Goal: Information Seeking & Learning: Find specific fact

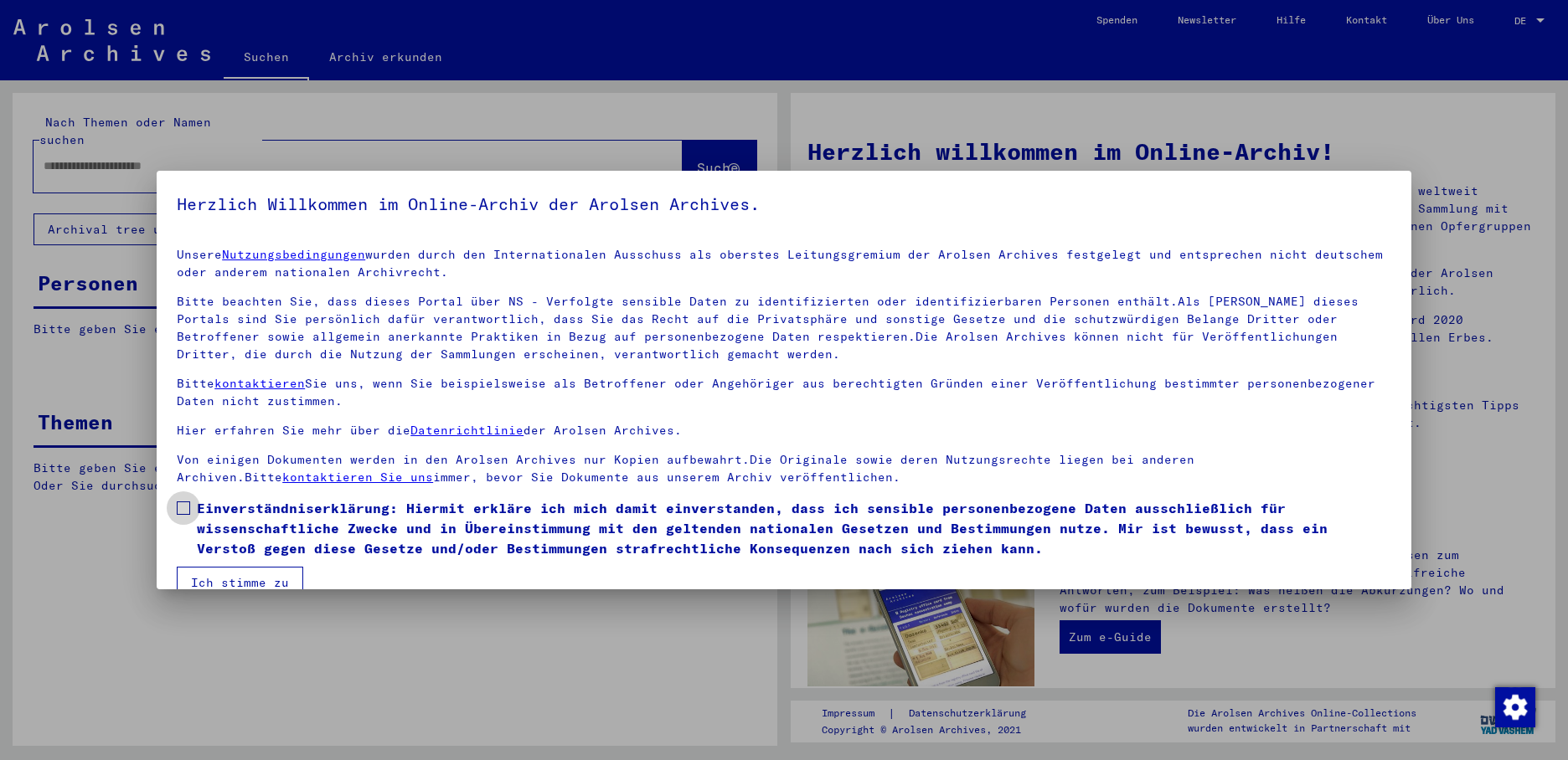
click at [181, 504] on span at bounding box center [184, 508] width 14 height 14
click at [224, 574] on button "Ich stimme zu" at bounding box center [240, 583] width 126 height 32
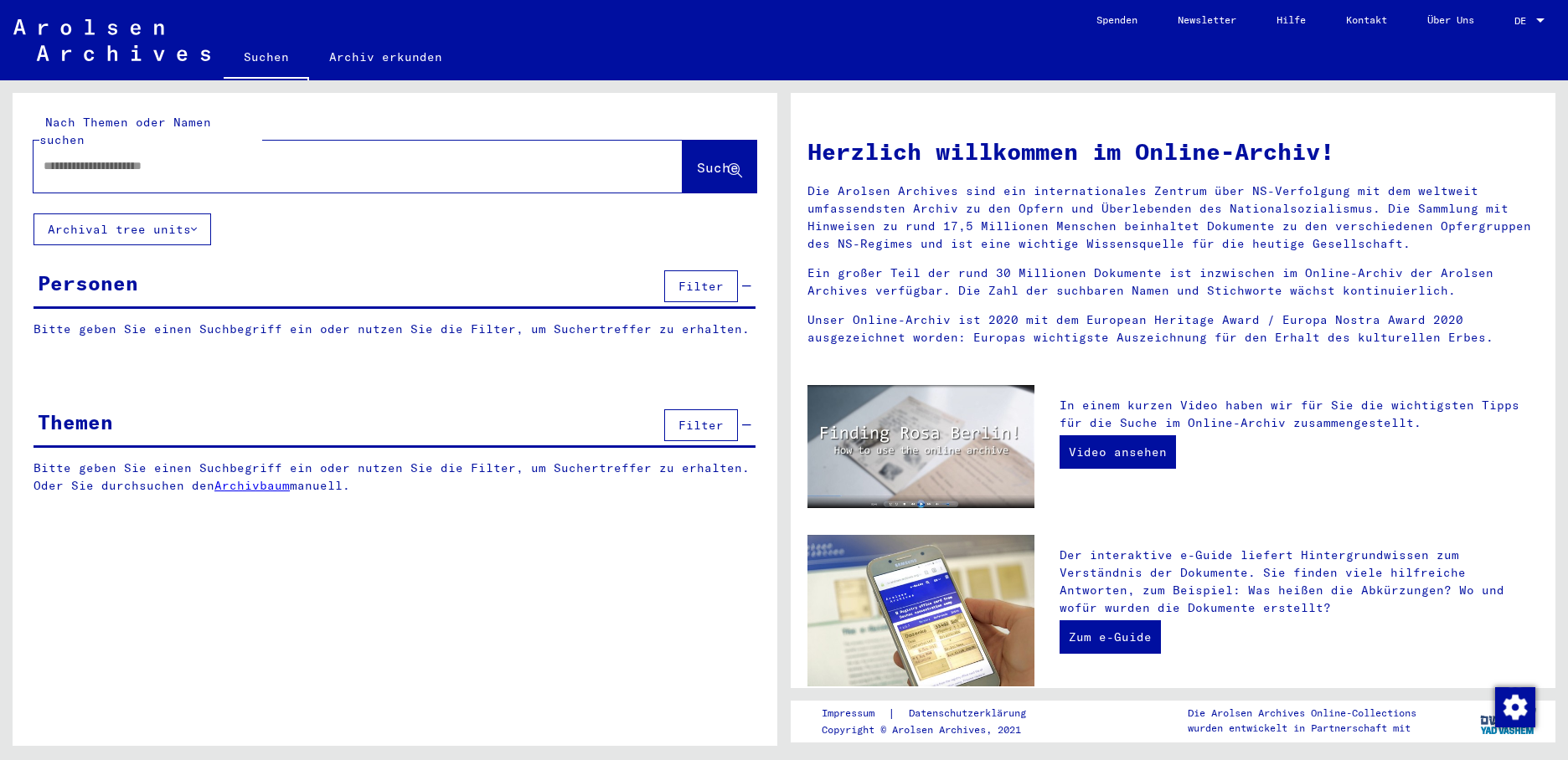
click at [67, 157] on input "text" at bounding box center [337, 166] width 588 height 18
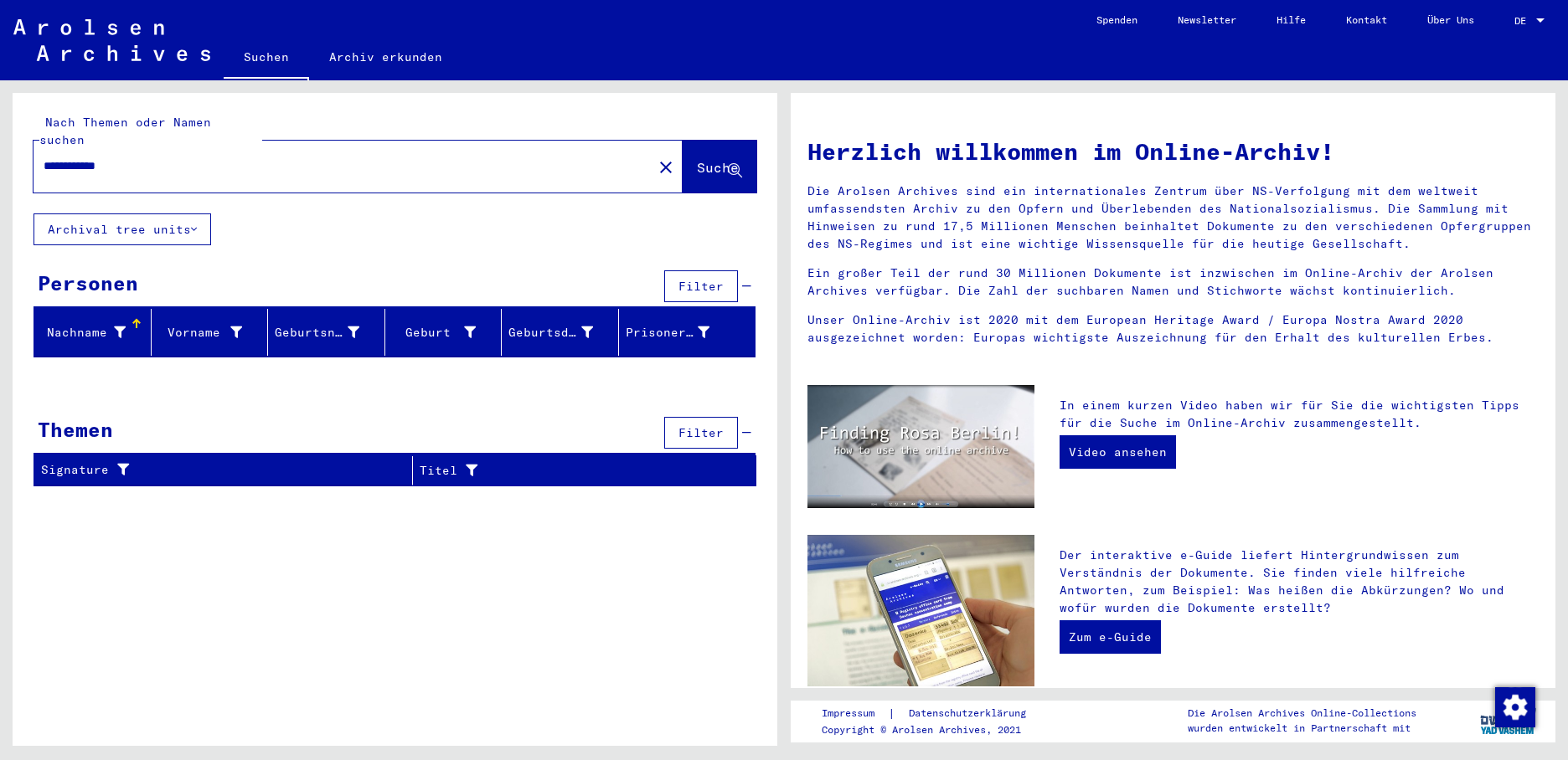
drag, startPoint x: 185, startPoint y: 161, endPoint x: -3, endPoint y: 157, distance: 188.0
click at [0, 157] on html "**********" at bounding box center [784, 380] width 1568 height 760
drag, startPoint x: -3, startPoint y: 157, endPoint x: 132, endPoint y: 158, distance: 135.0
click at [131, 158] on div "**********" at bounding box center [333, 166] width 599 height 38
drag, startPoint x: 141, startPoint y: 154, endPoint x: 31, endPoint y: 159, distance: 110.1
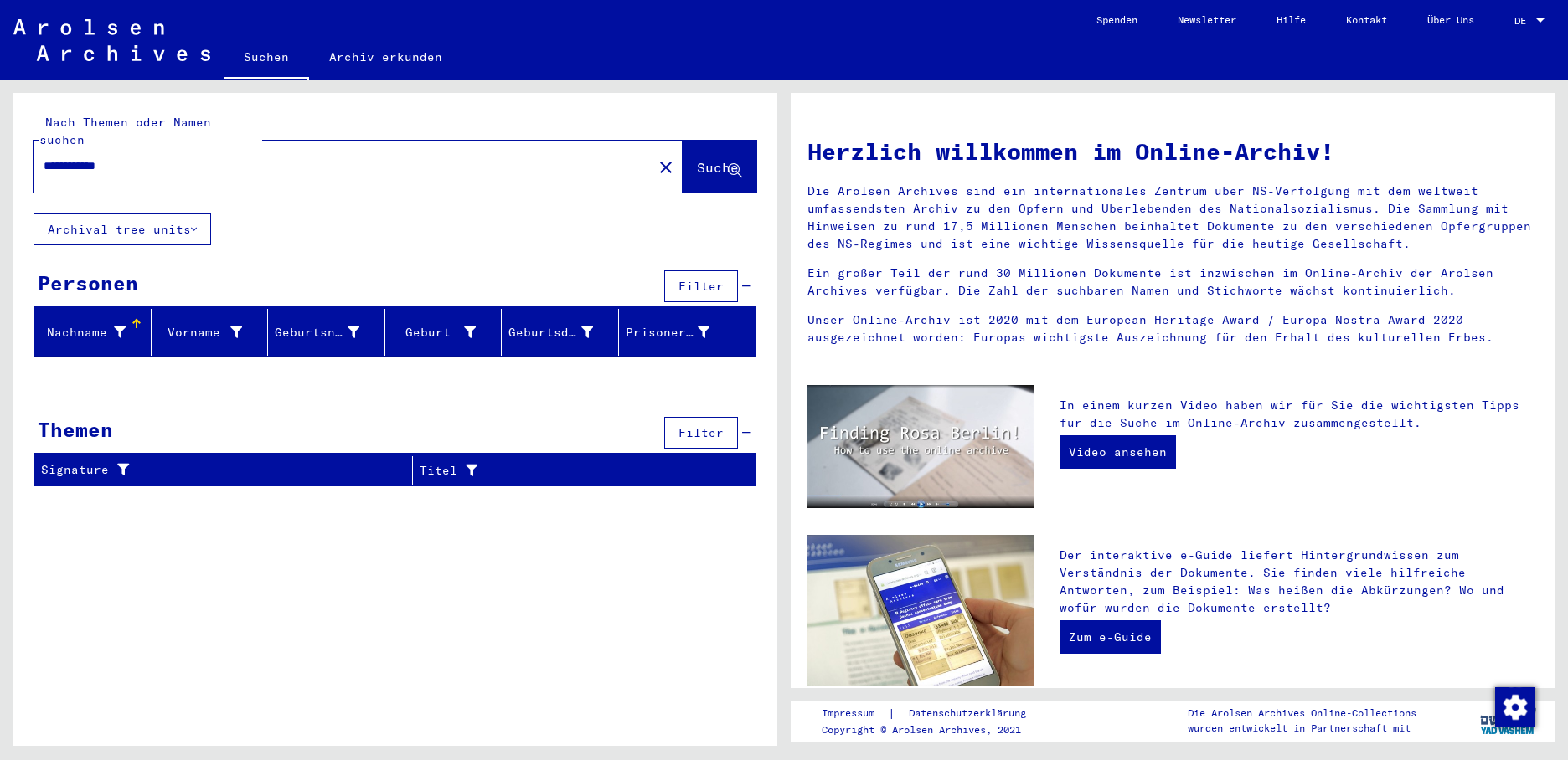
click at [31, 159] on div "**********" at bounding box center [395, 153] width 765 height 120
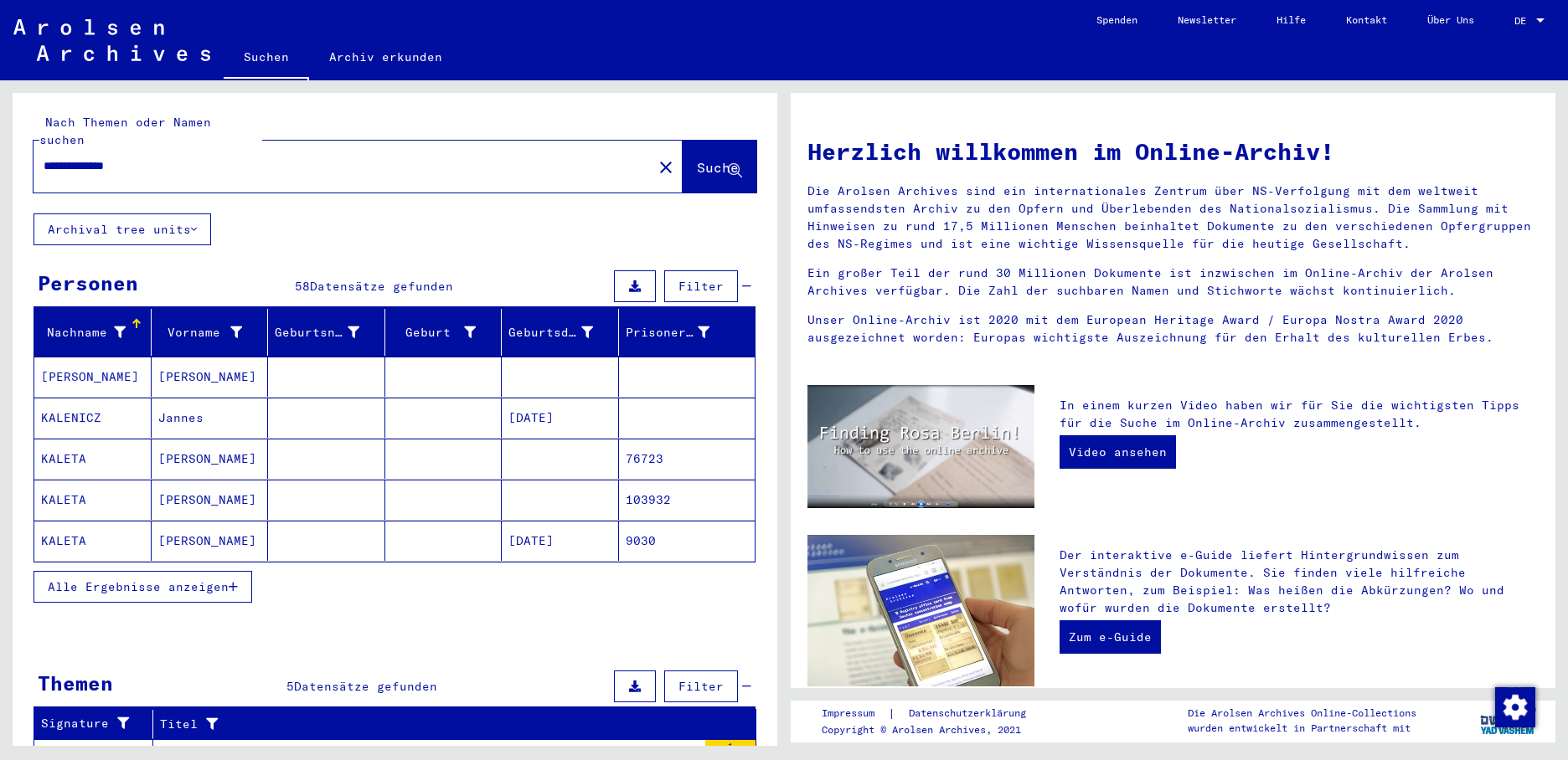
click at [51, 157] on input "**********" at bounding box center [337, 166] width 588 height 18
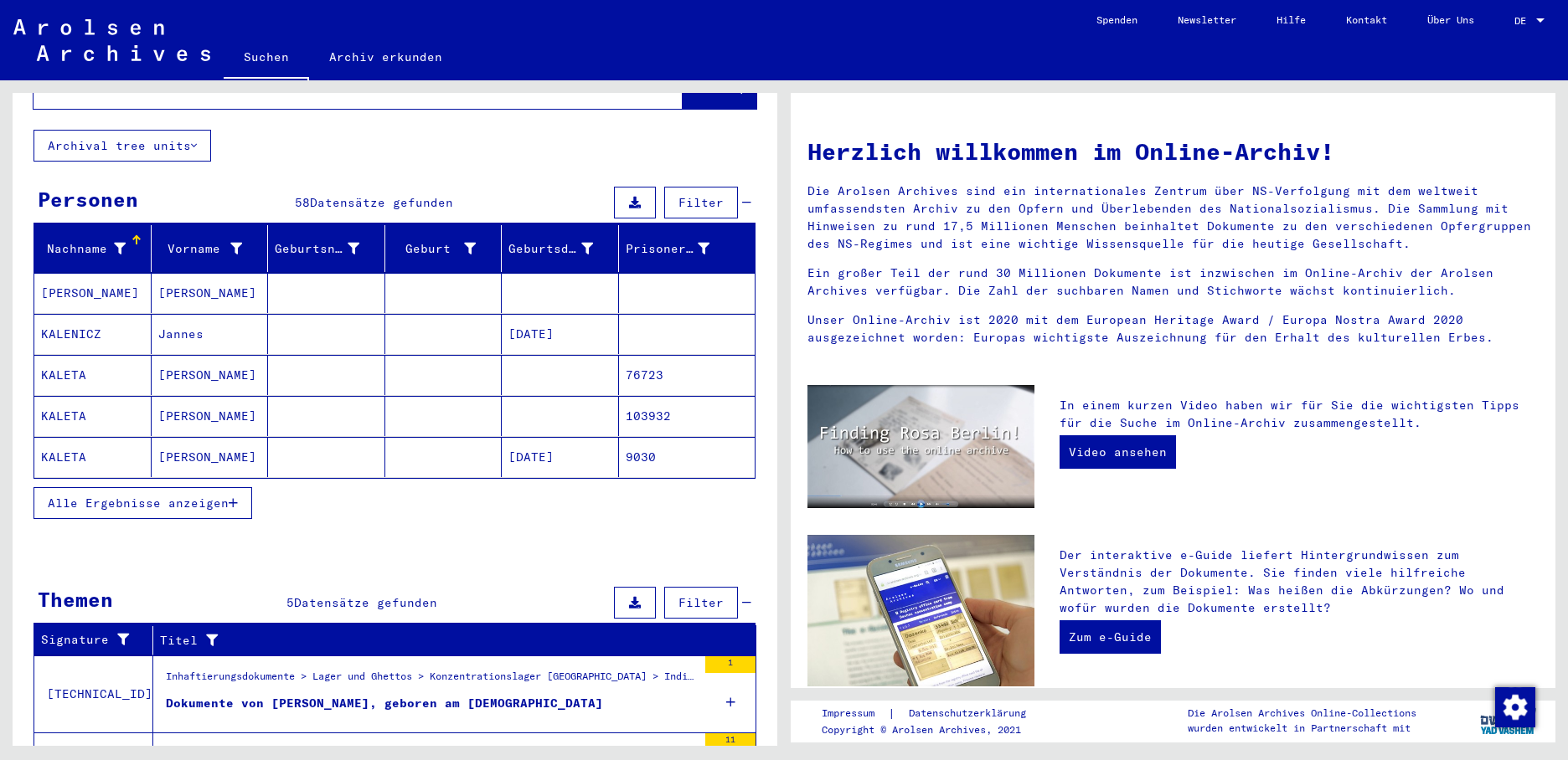
type input "**********"
click at [234, 498] on icon "button" at bounding box center [233, 504] width 9 height 12
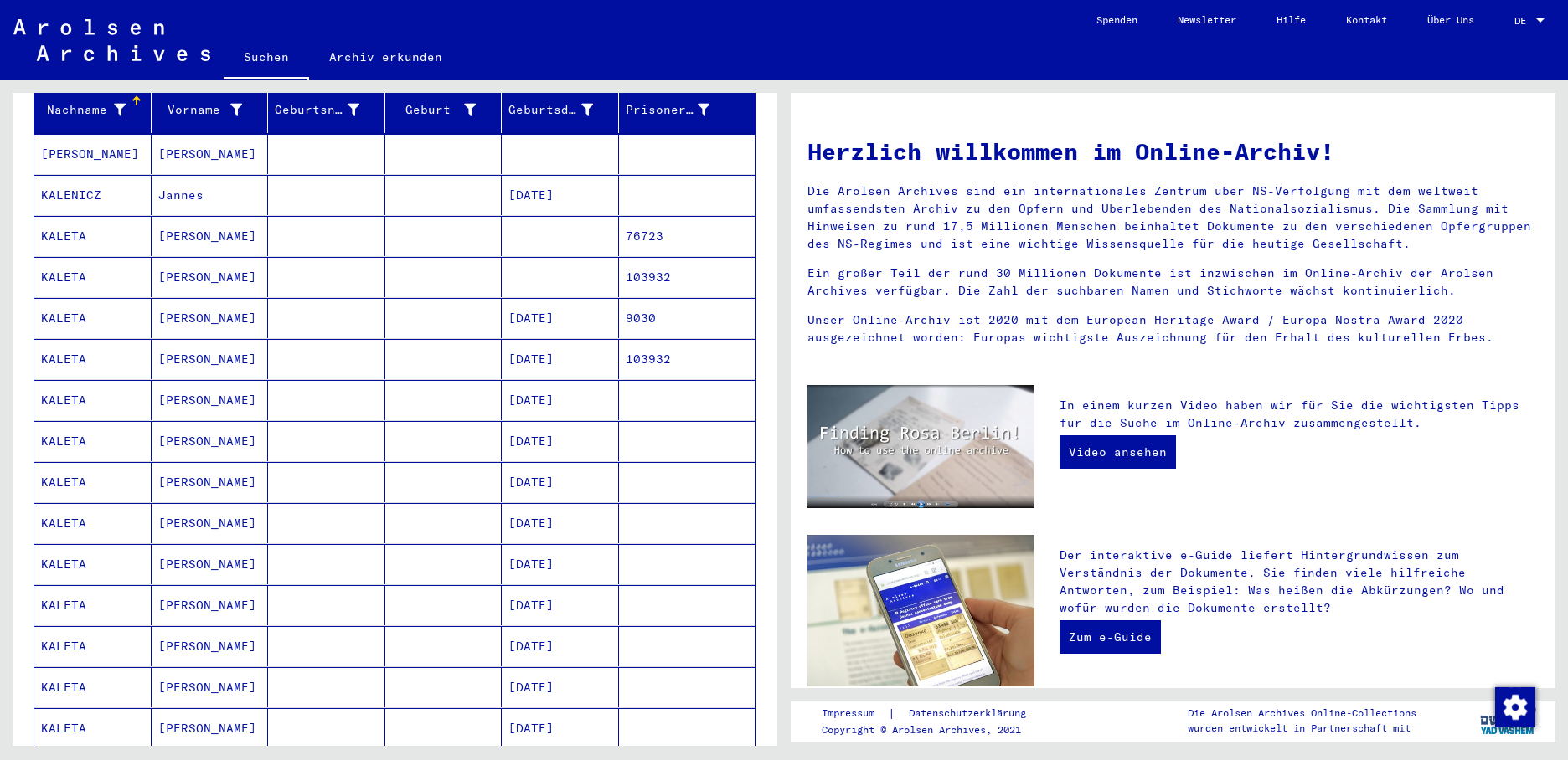
scroll to position [0, 0]
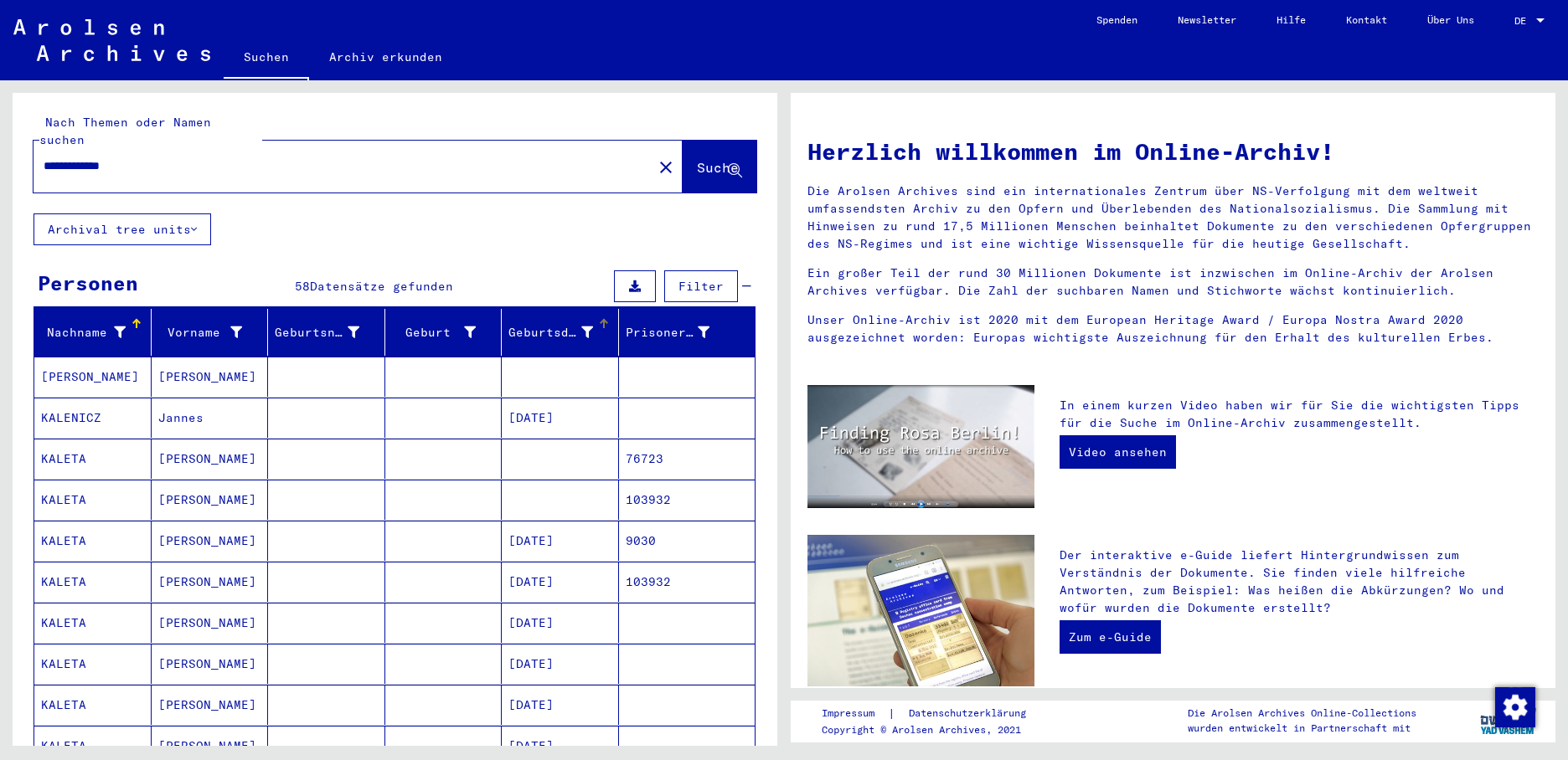
click at [599, 319] on div at bounding box center [604, 324] width 10 height 10
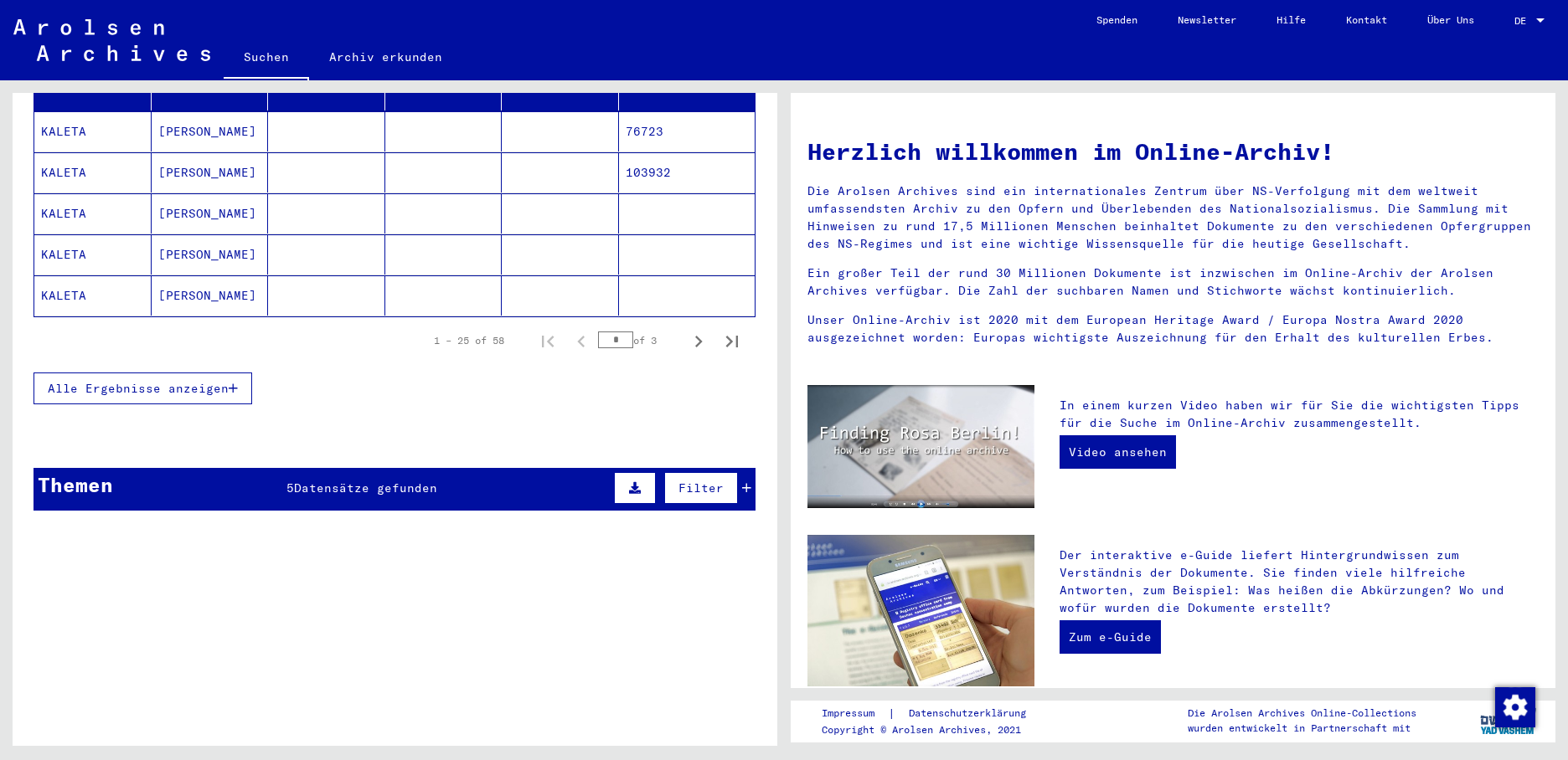
scroll to position [84, 0]
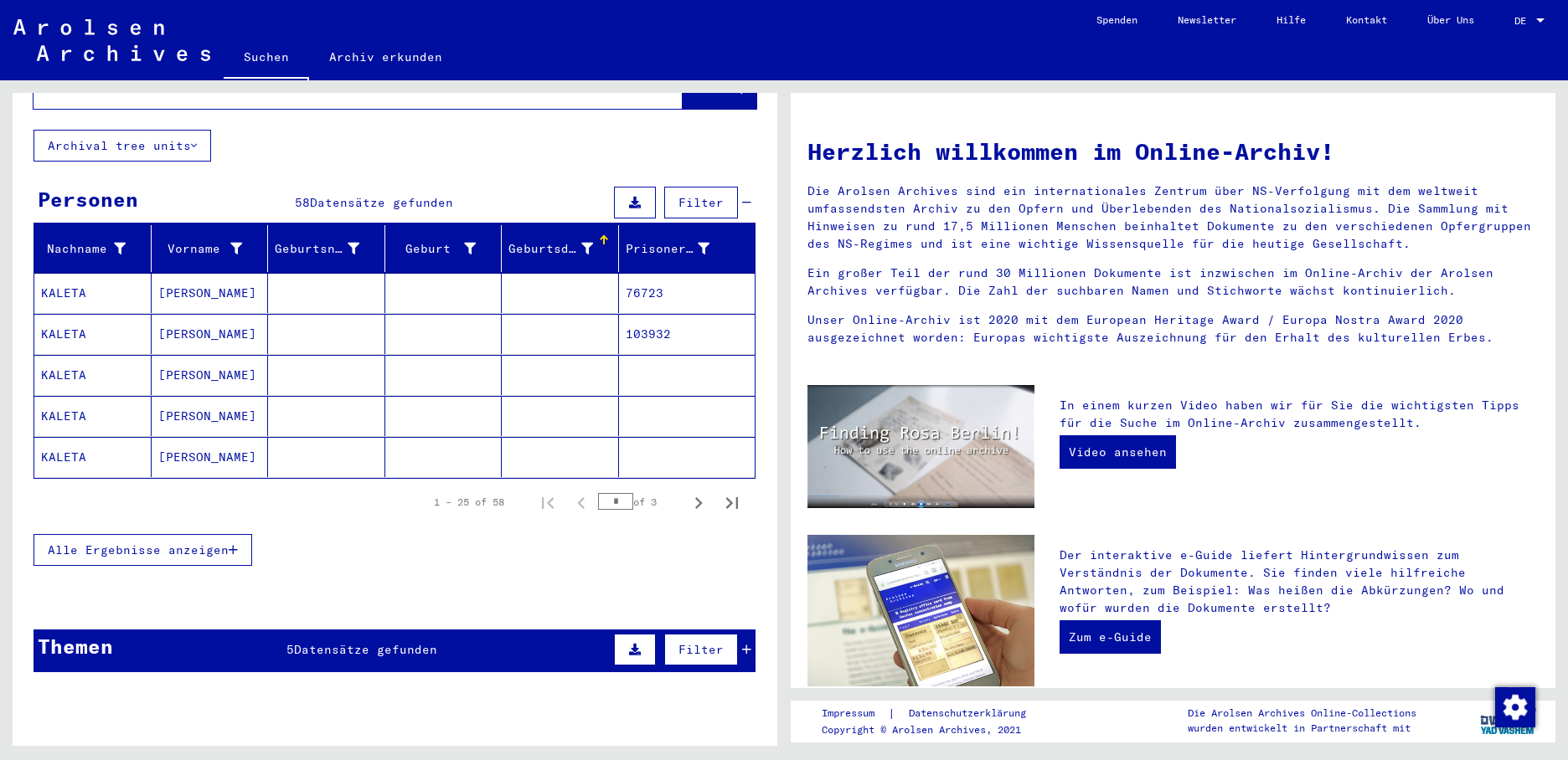
click at [236, 544] on icon "button" at bounding box center [233, 550] width 9 height 12
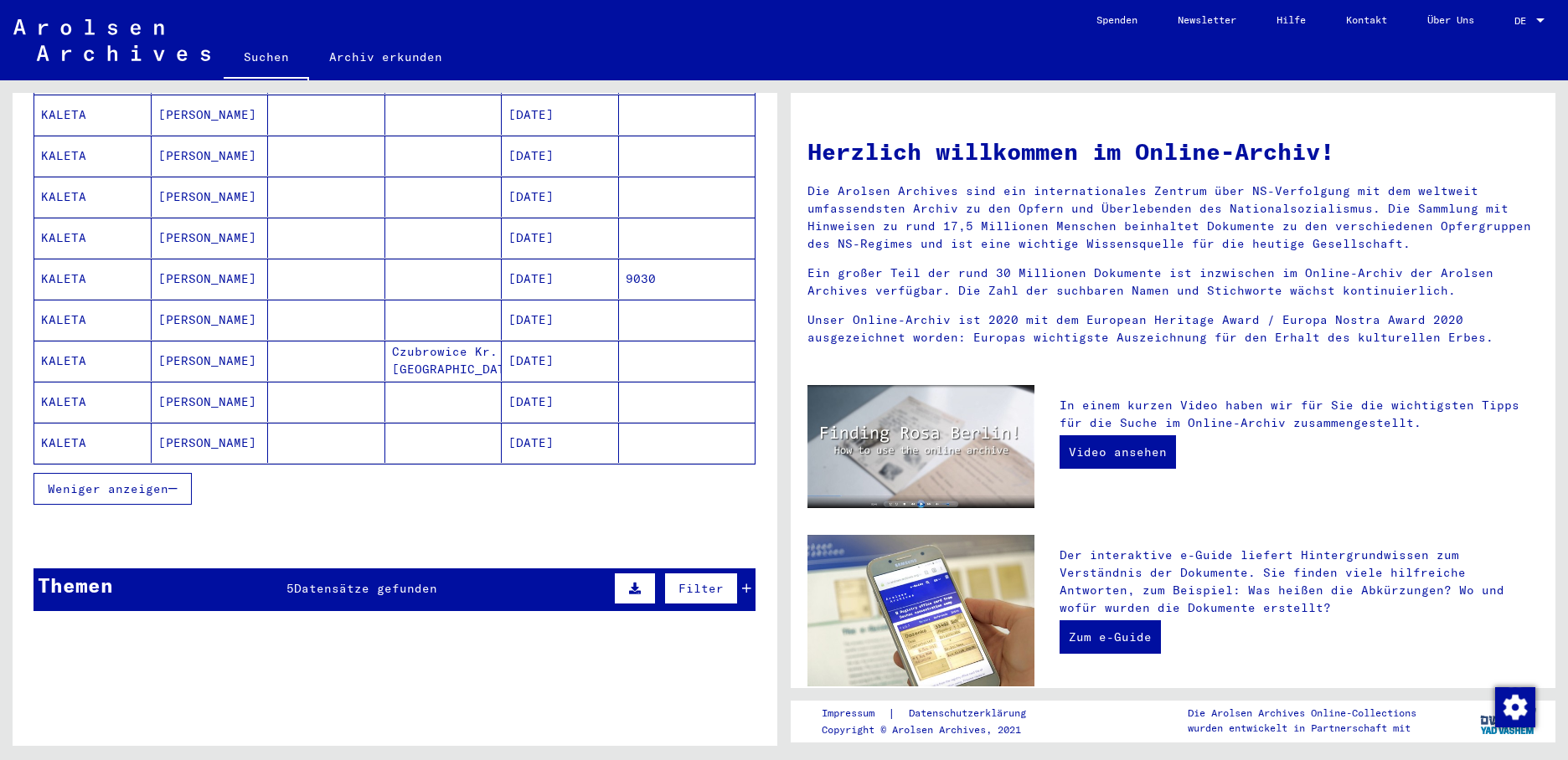
scroll to position [1005, 0]
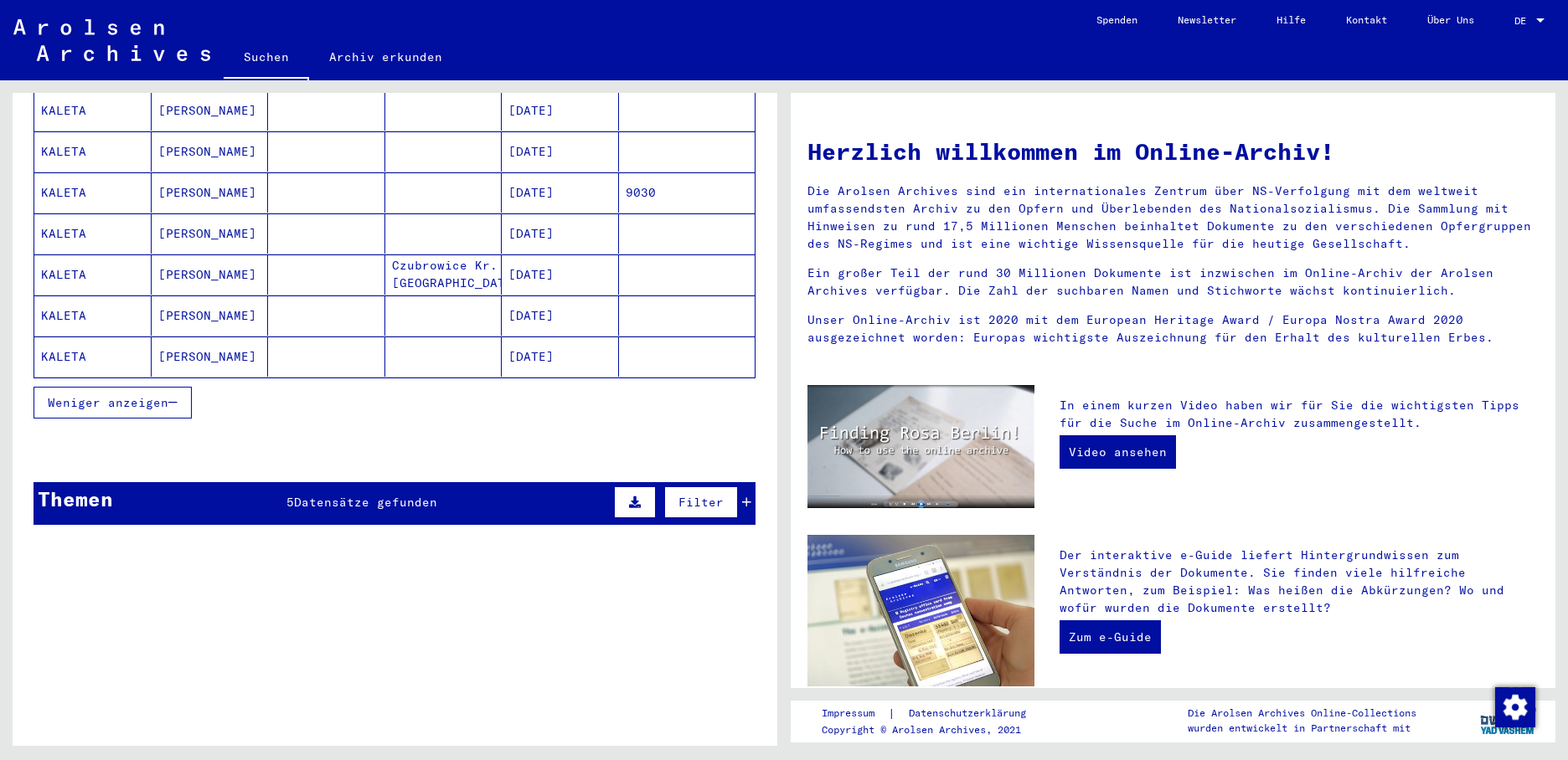
click at [509, 337] on mat-cell "[DATE]" at bounding box center [560, 356] width 117 height 40
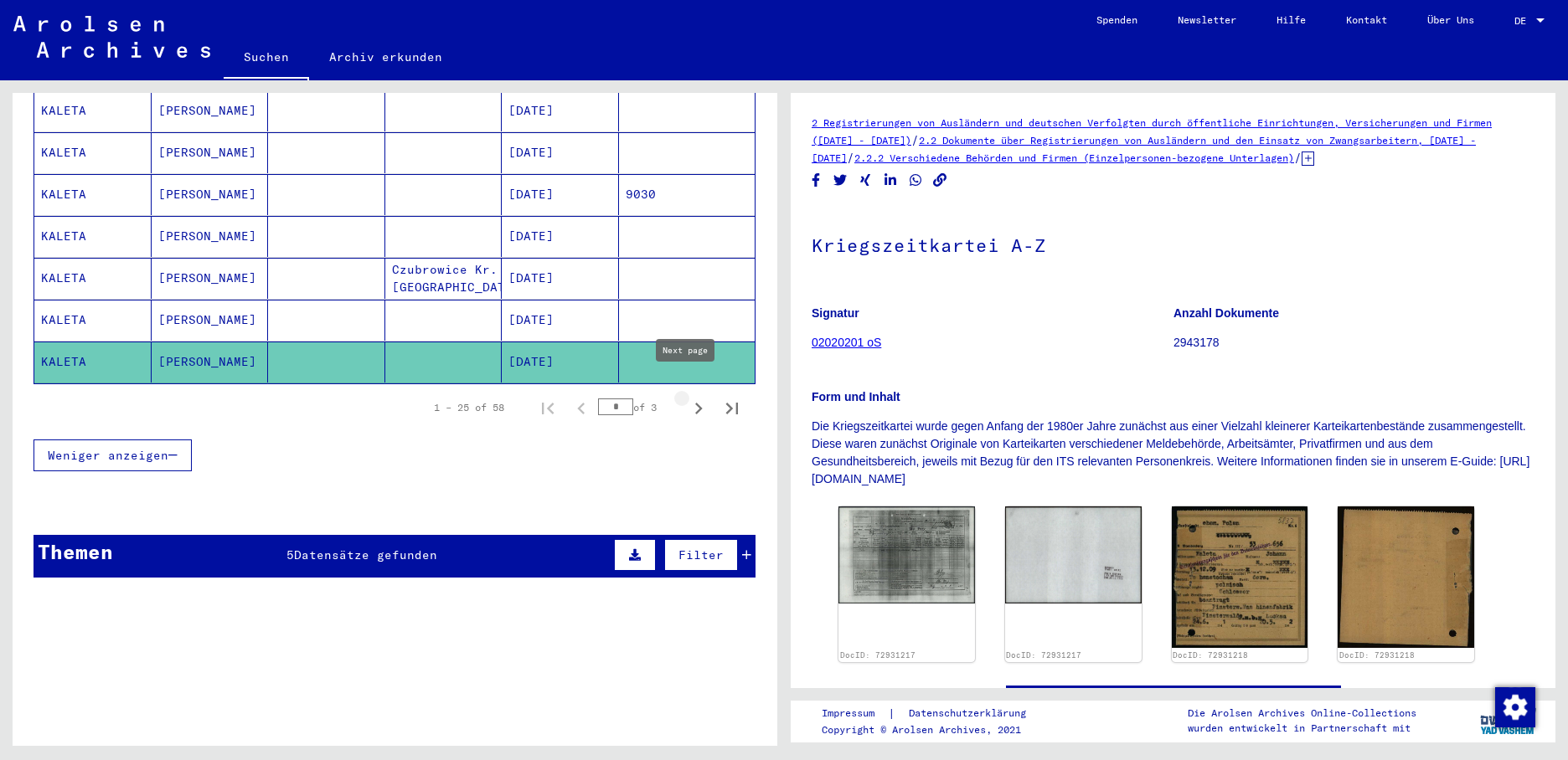
click at [687, 397] on icon "Next page" at bounding box center [698, 409] width 24 height 24
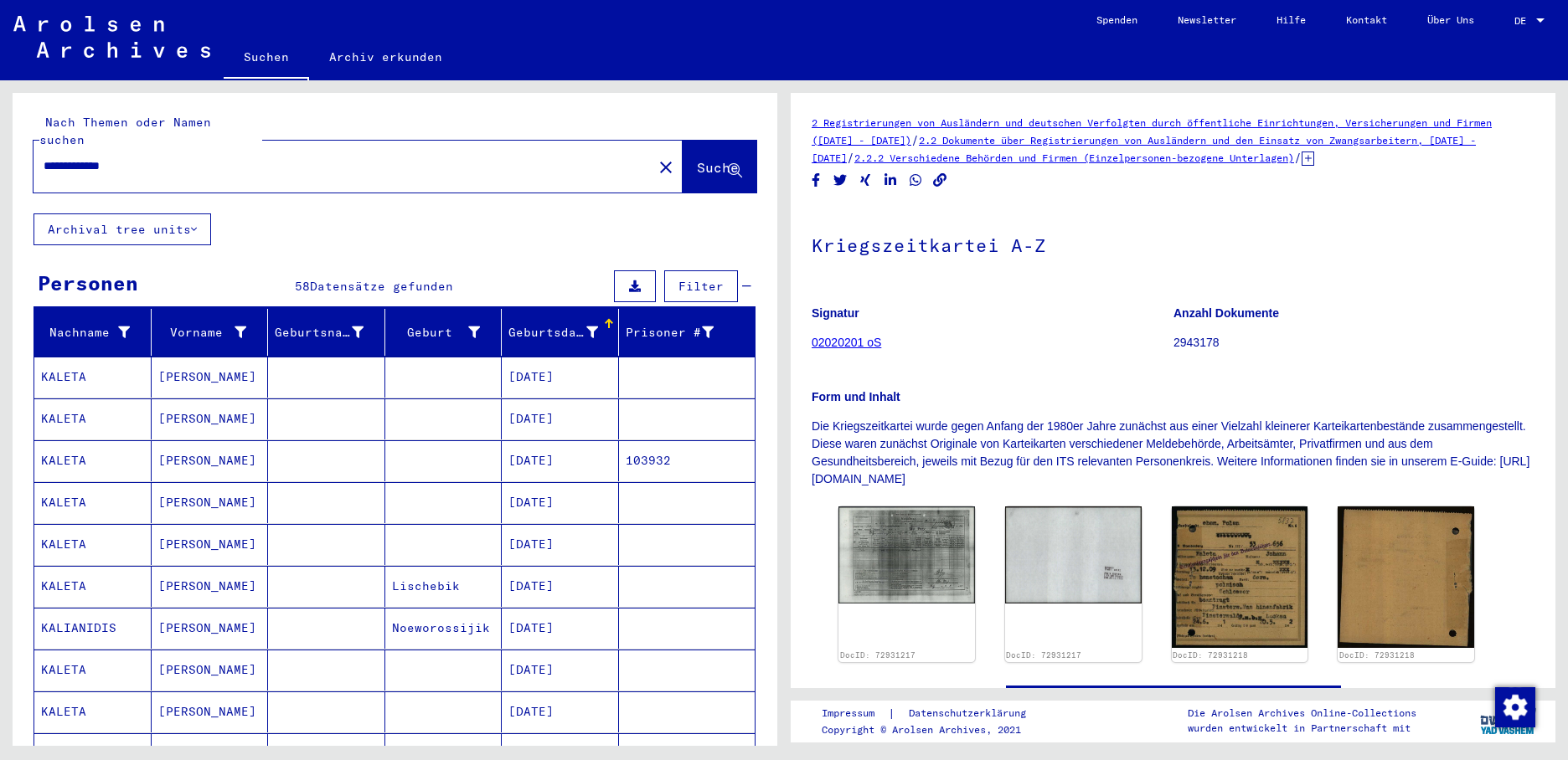
click at [539, 363] on mat-cell "[DATE]" at bounding box center [560, 377] width 117 height 41
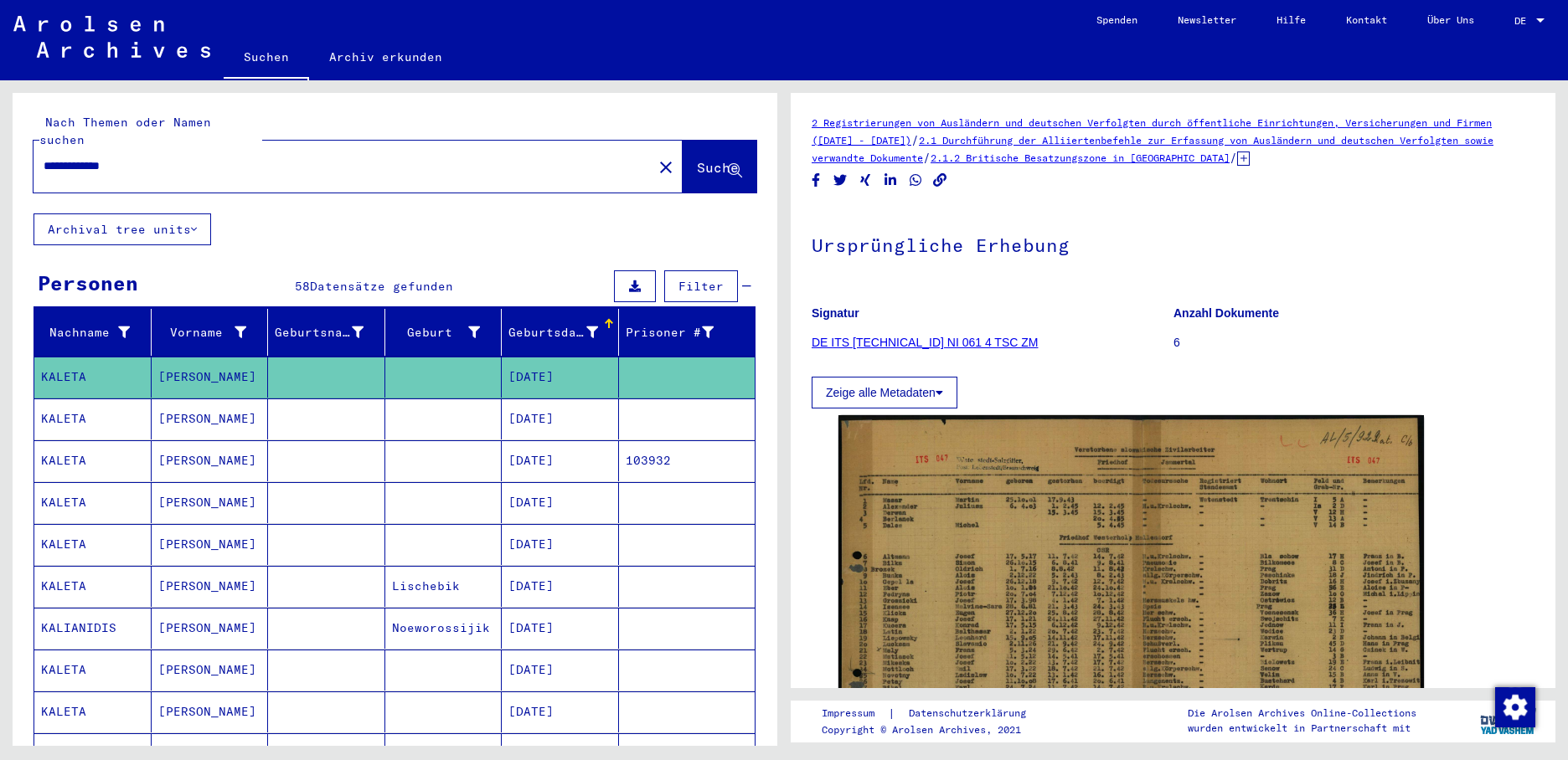
click at [549, 399] on mat-cell "[DATE]" at bounding box center [560, 419] width 117 height 41
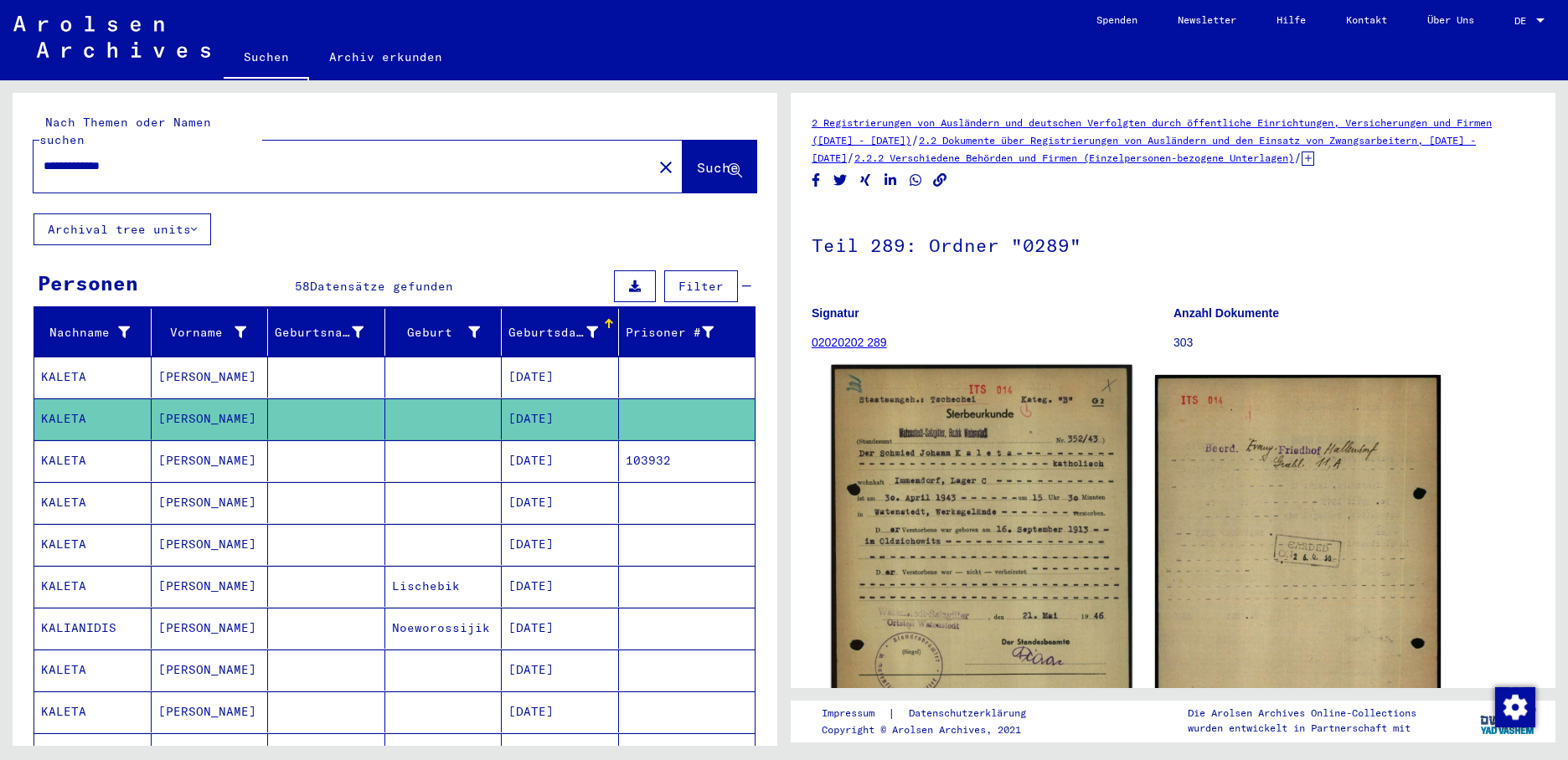
click at [897, 478] on img at bounding box center [980, 571] width 301 height 414
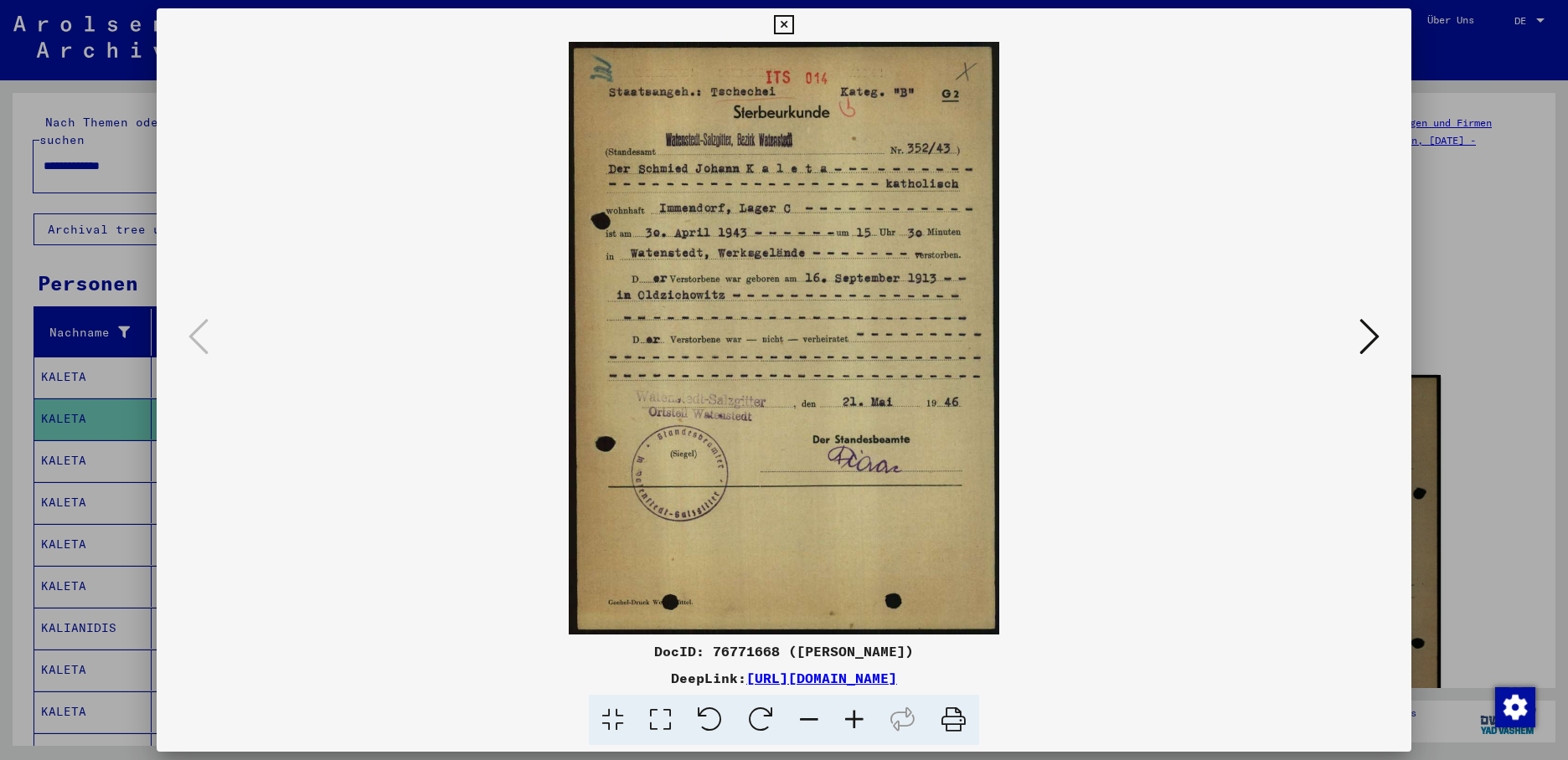
click at [1366, 342] on icon at bounding box center [1369, 336] width 20 height 40
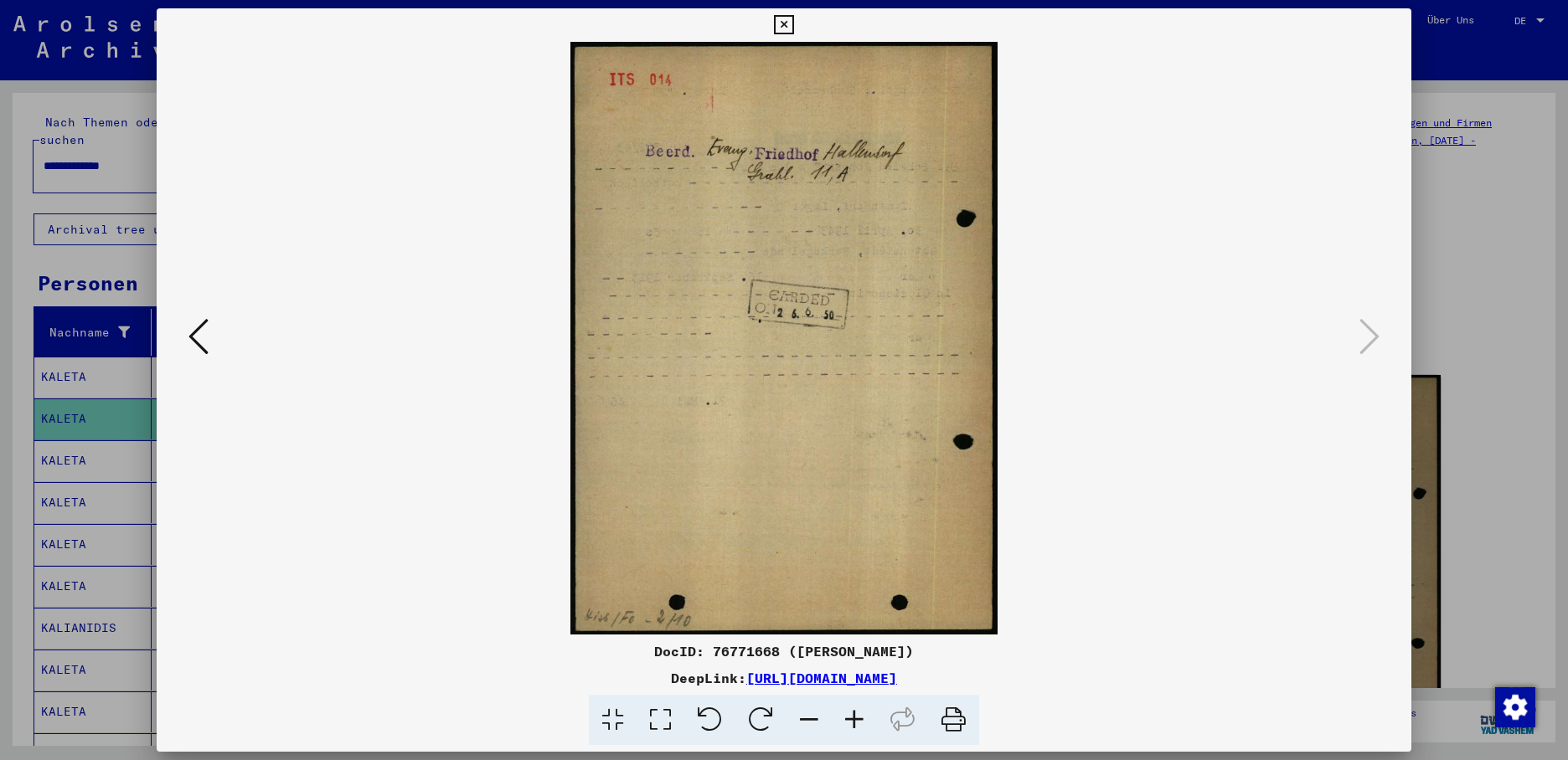
click at [68, 438] on div at bounding box center [784, 380] width 1568 height 760
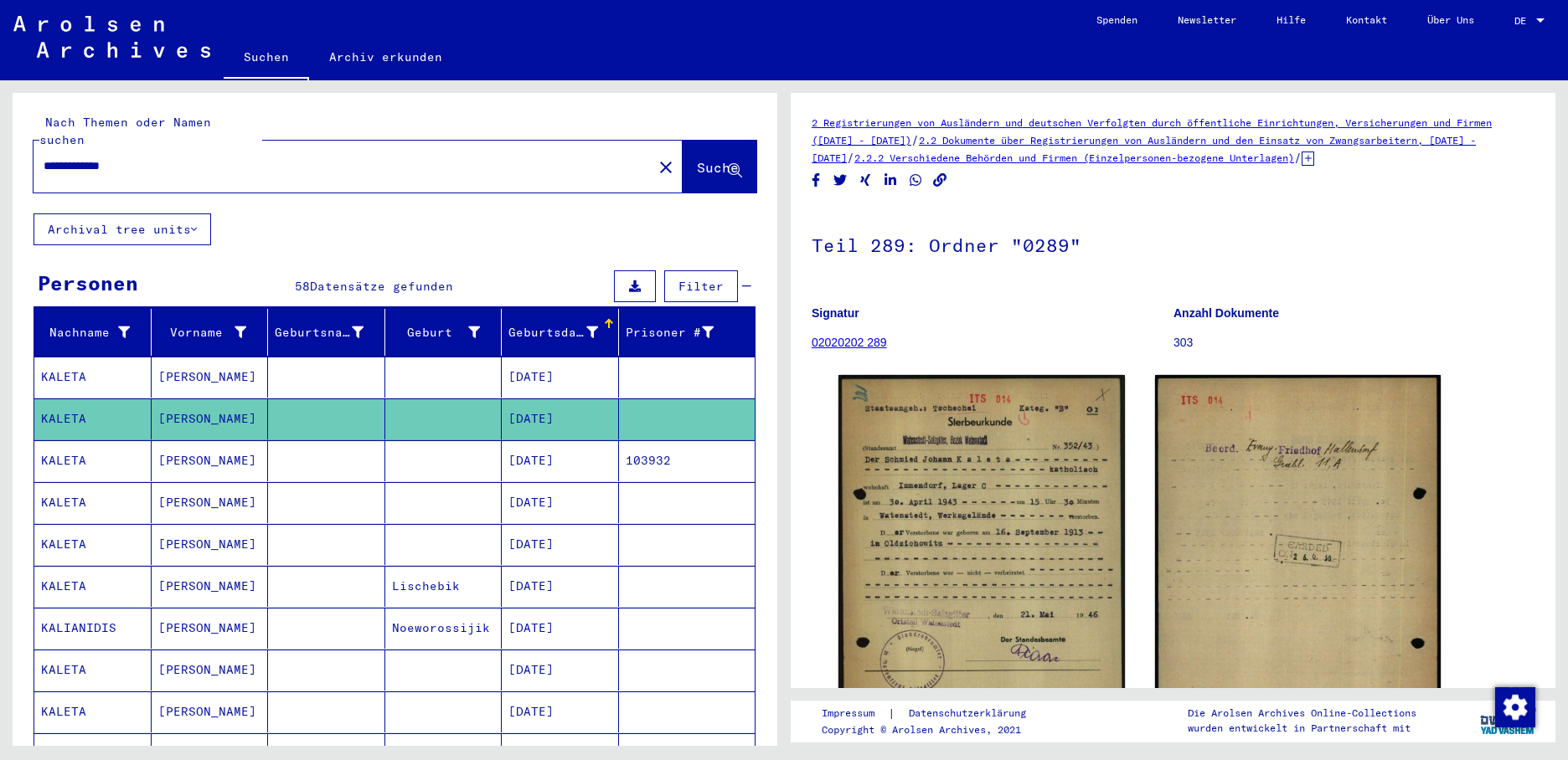
click at [71, 440] on mat-cell "KALETA" at bounding box center [93, 460] width 117 height 41
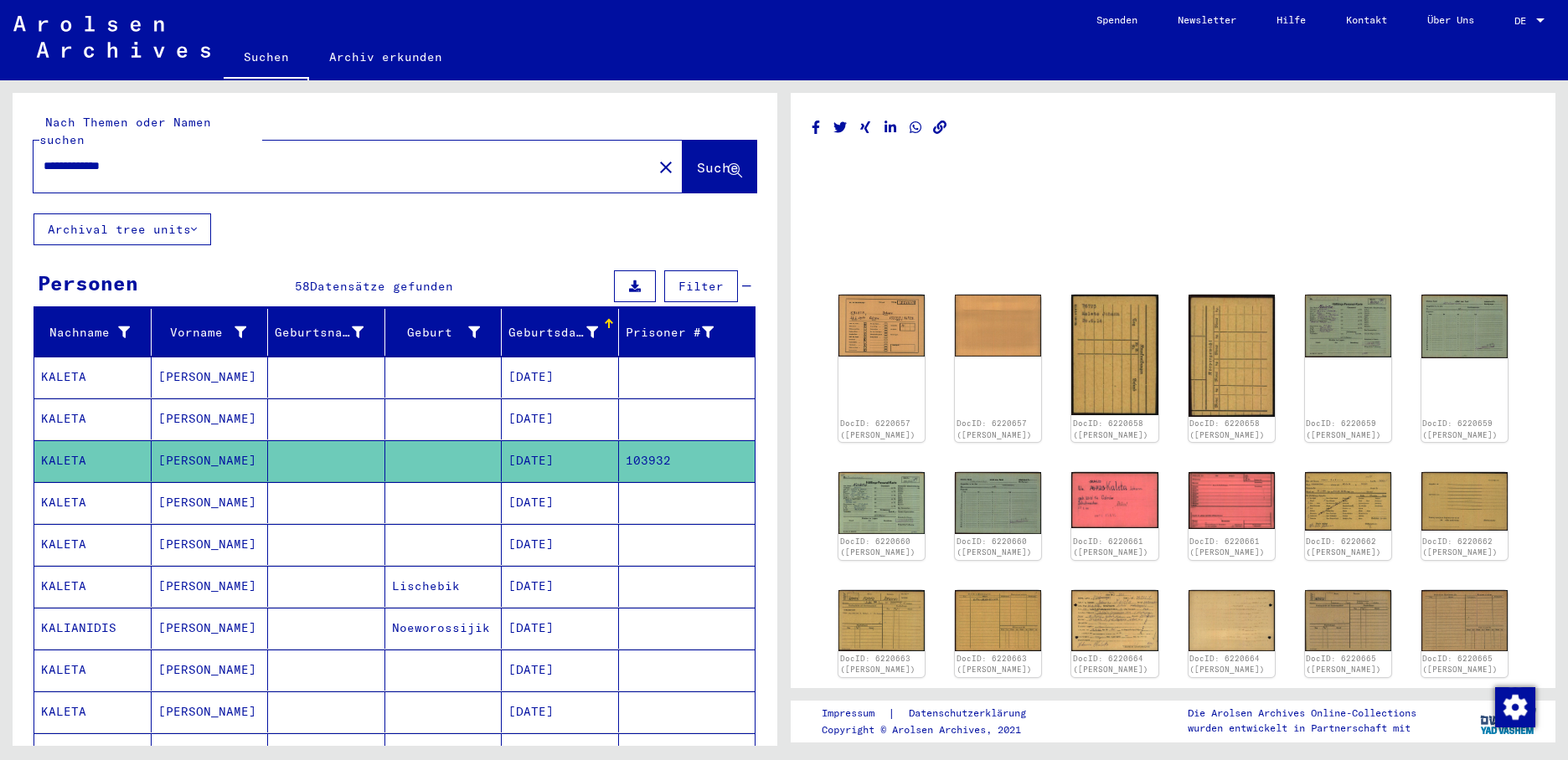
drag, startPoint x: 274, startPoint y: 395, endPoint x: 284, endPoint y: 395, distance: 10.0
click at [275, 399] on mat-cell at bounding box center [327, 419] width 117 height 41
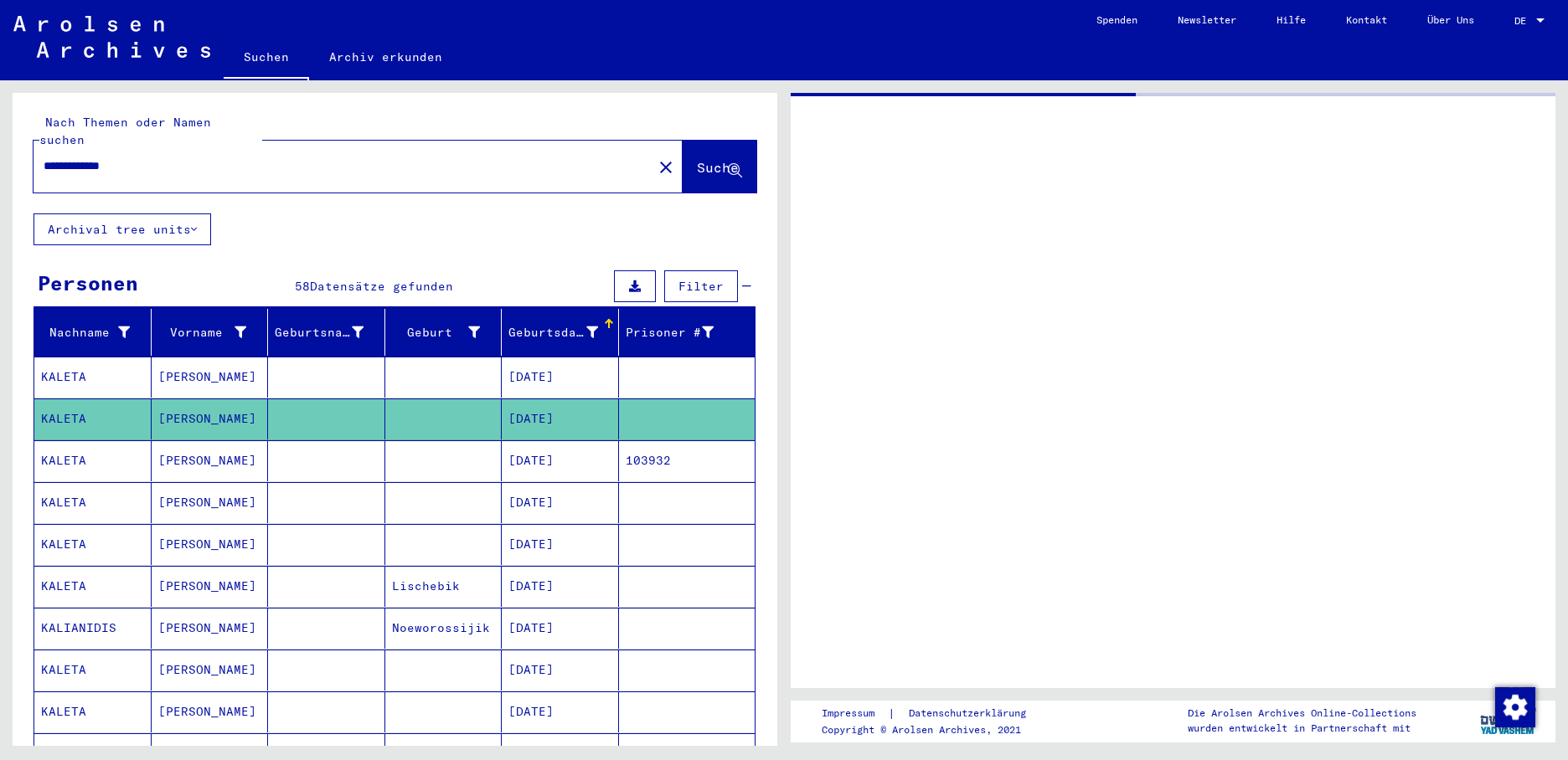
click at [386, 366] on mat-cell at bounding box center [444, 377] width 117 height 41
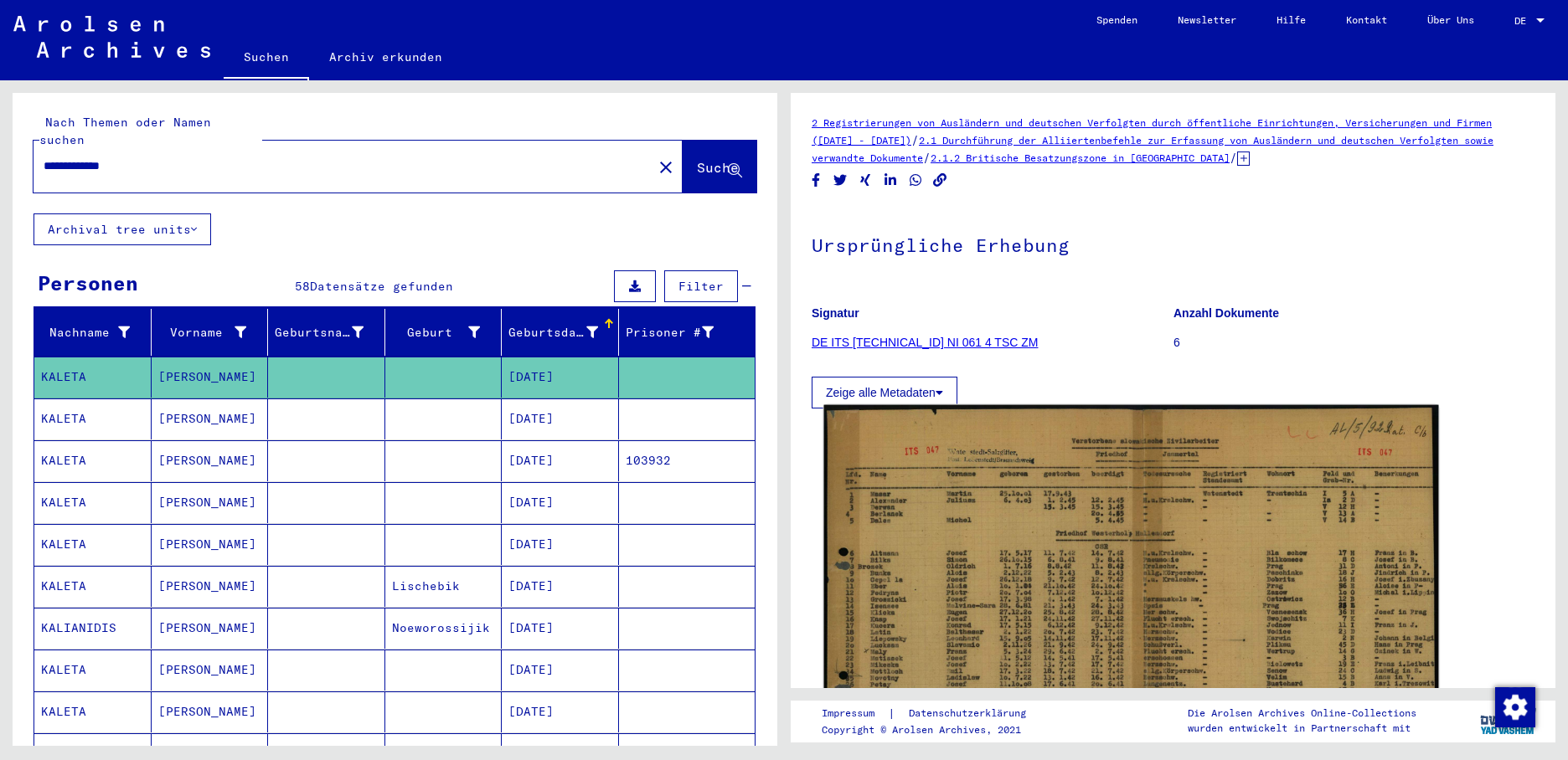
click at [934, 537] on img at bounding box center [1131, 616] width 615 height 422
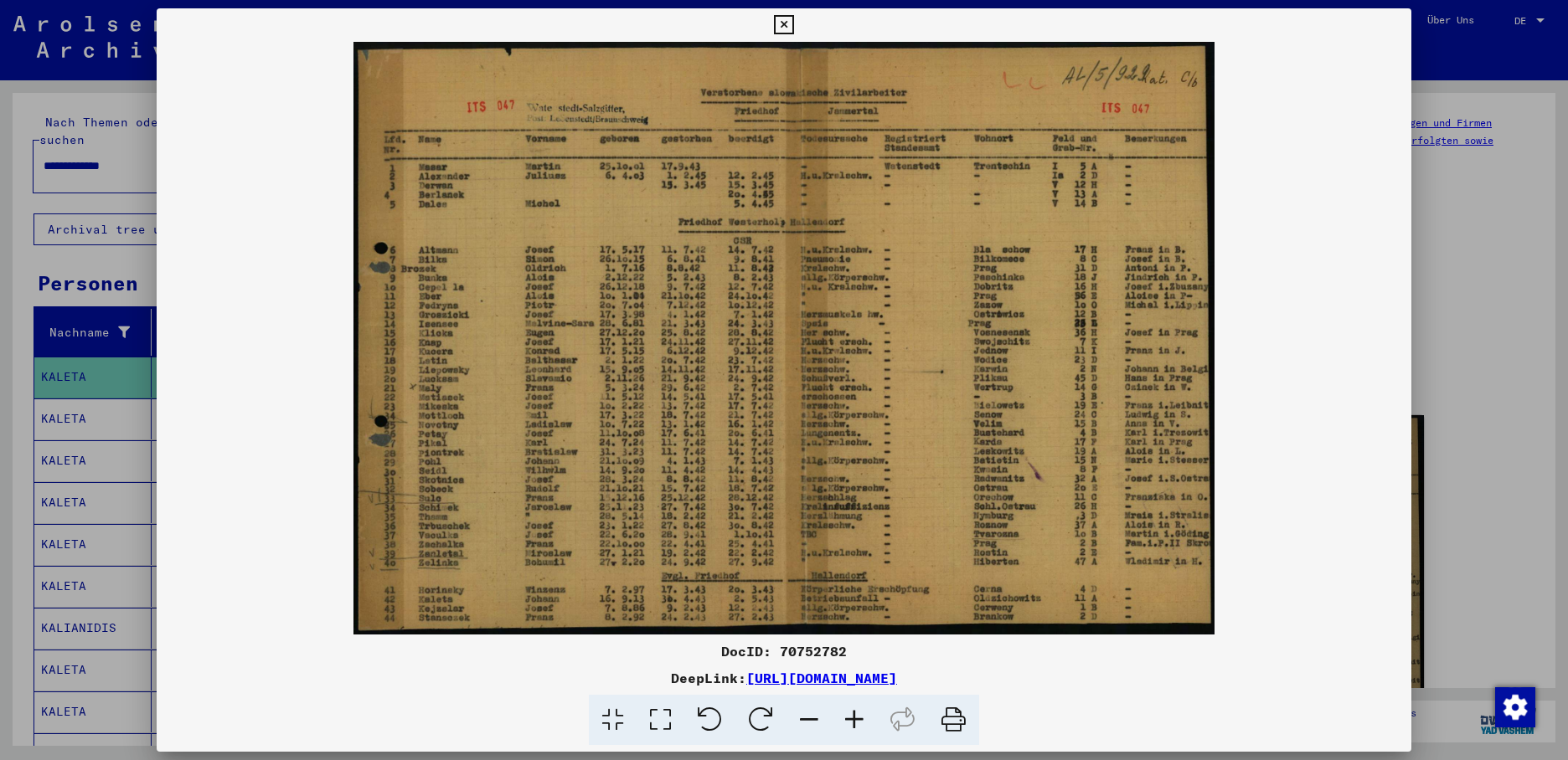
click at [106, 405] on div at bounding box center [784, 380] width 1568 height 760
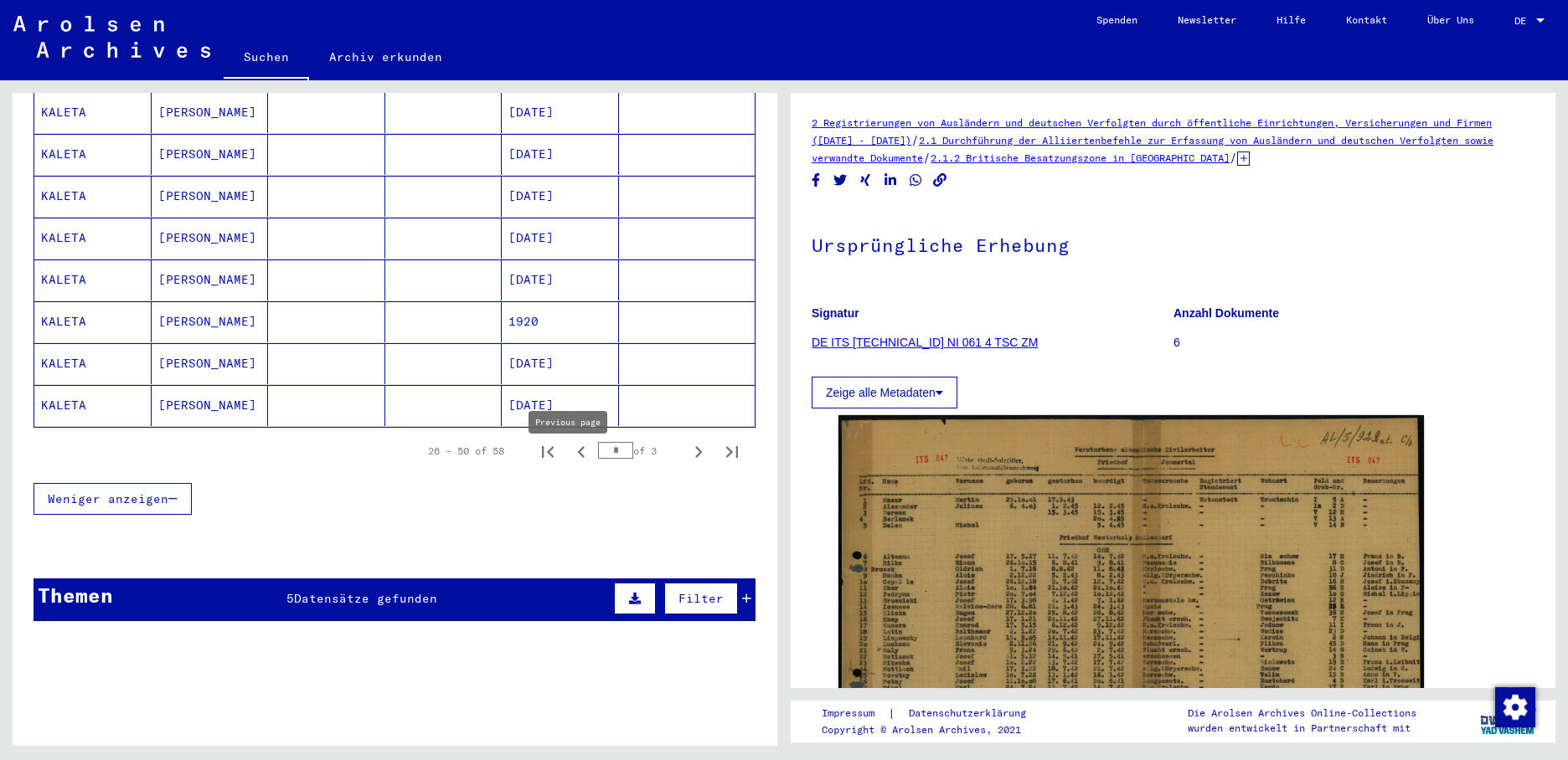
scroll to position [1005, 0]
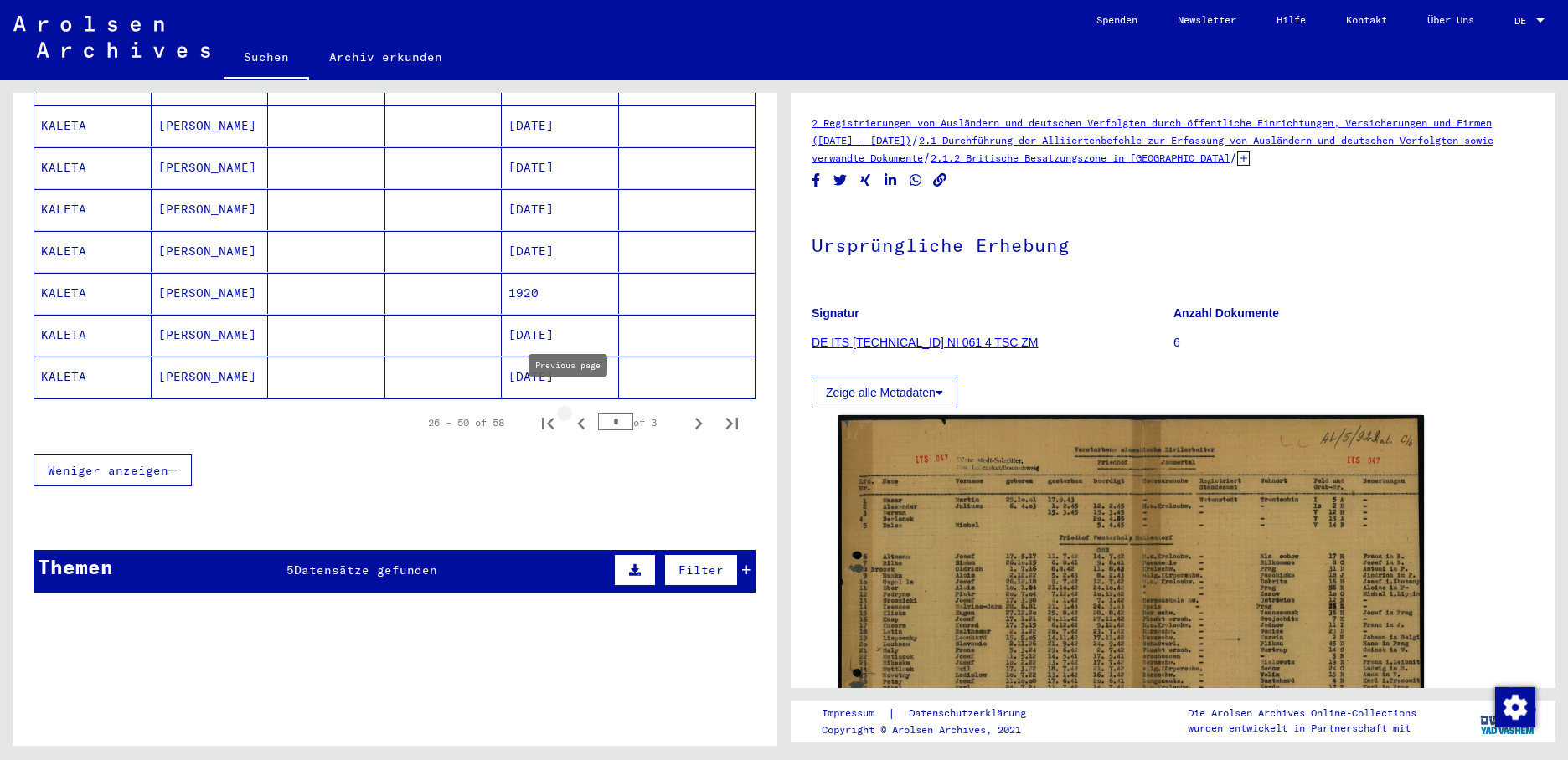
click at [574, 412] on icon "Previous page" at bounding box center [582, 424] width 24 height 24
type input "*"
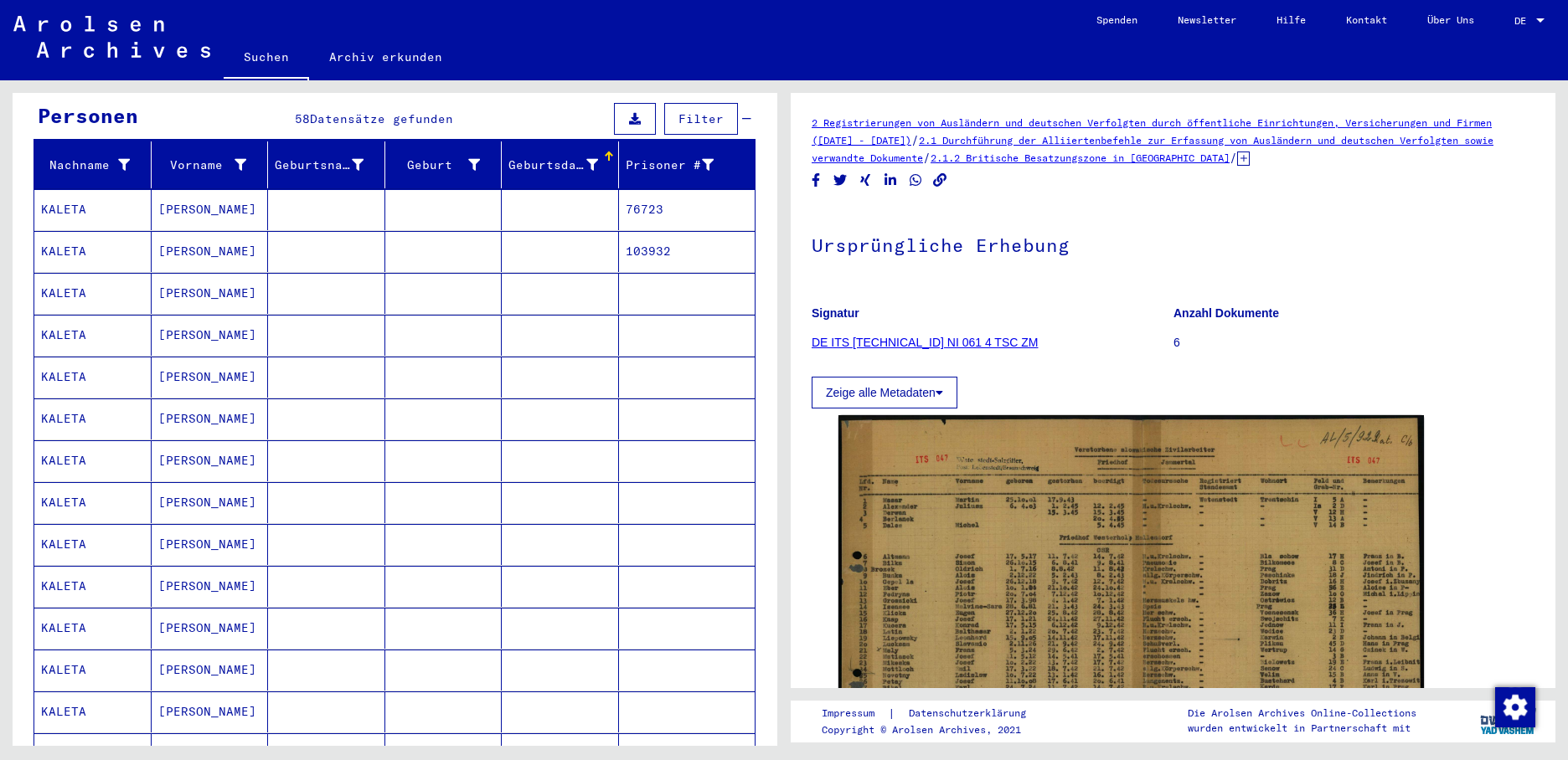
scroll to position [0, 0]
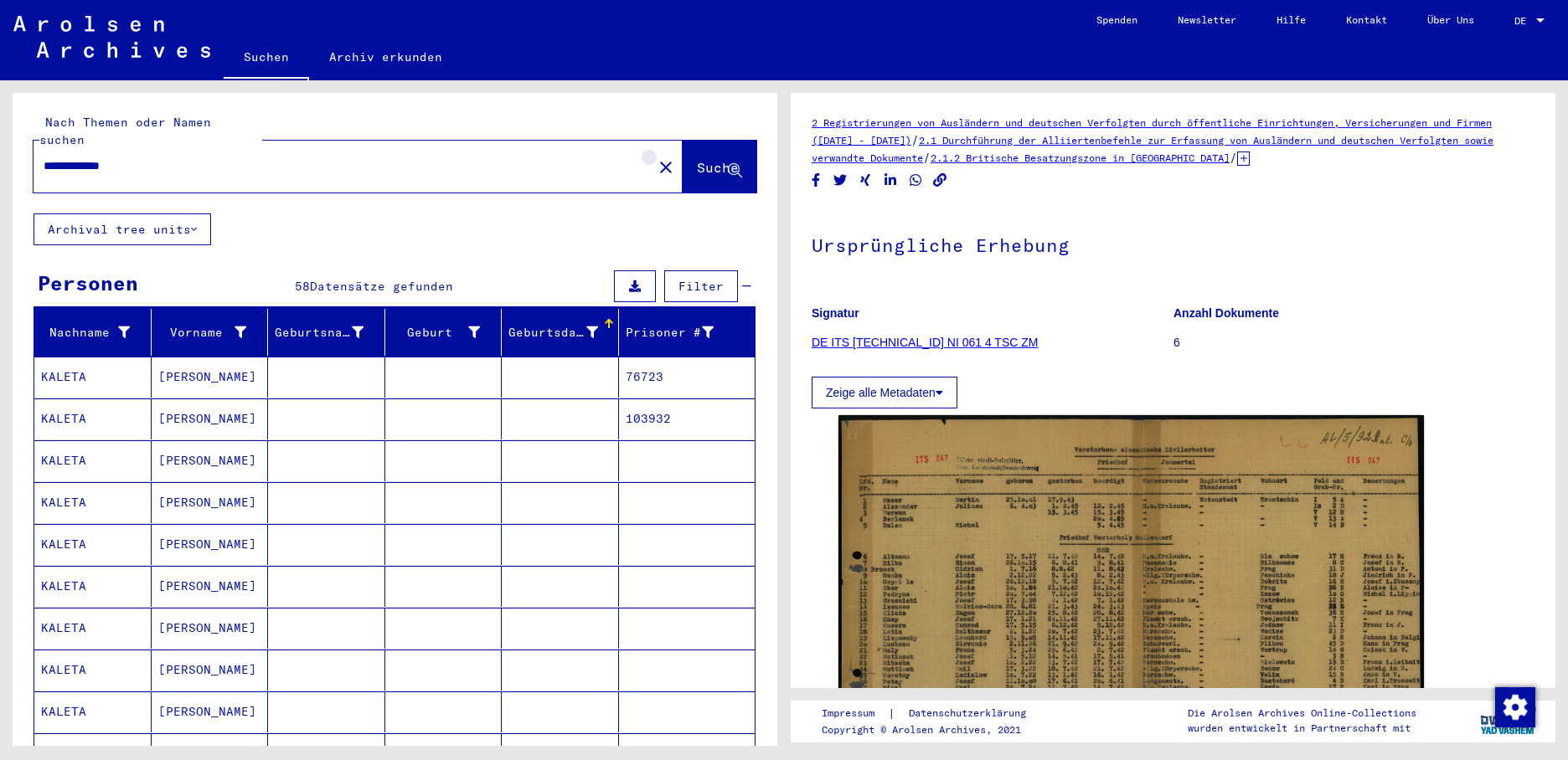
click at [649, 150] on button "close" at bounding box center [666, 167] width 34 height 34
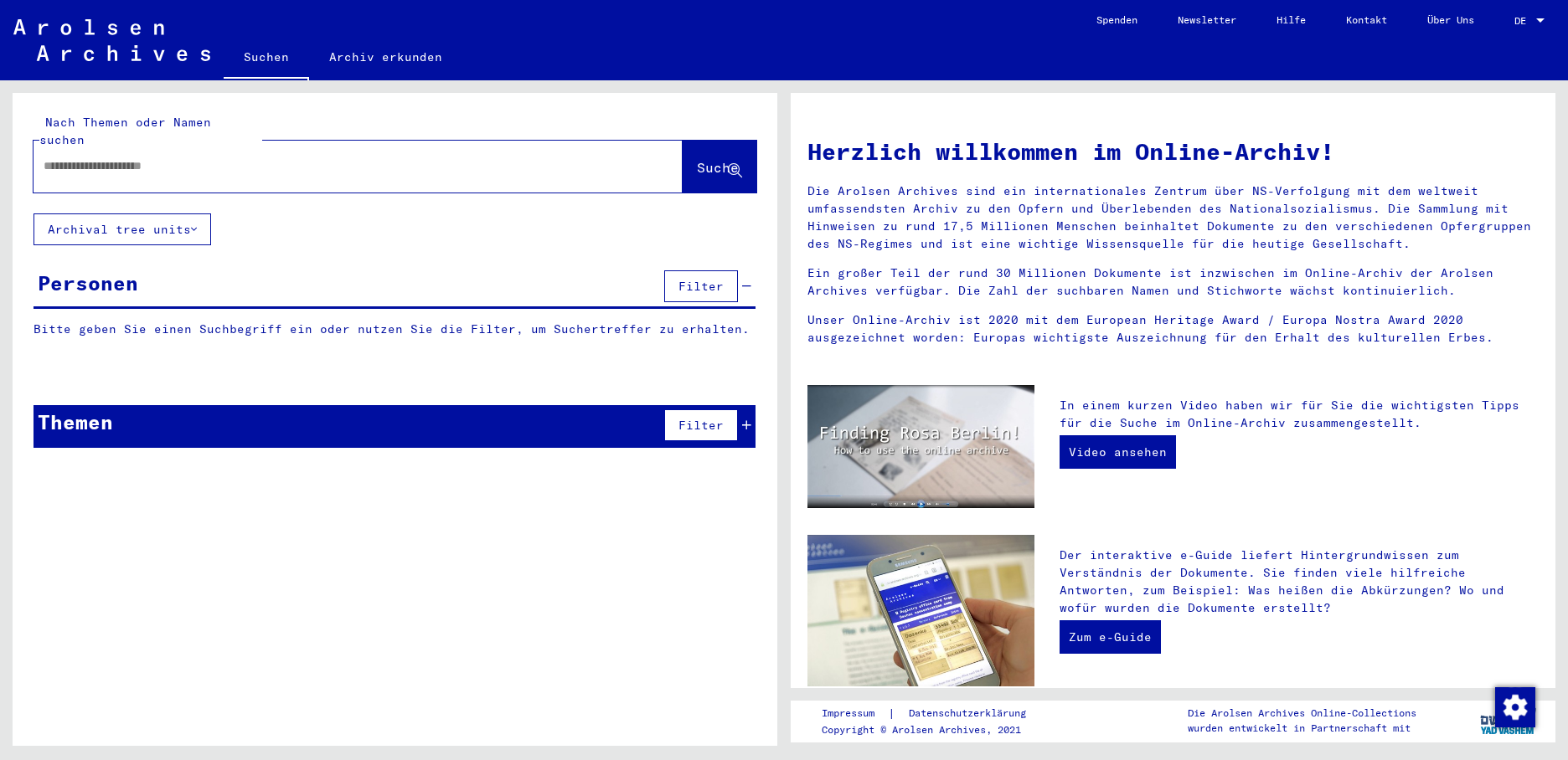
click at [91, 157] on input "text" at bounding box center [337, 166] width 588 height 18
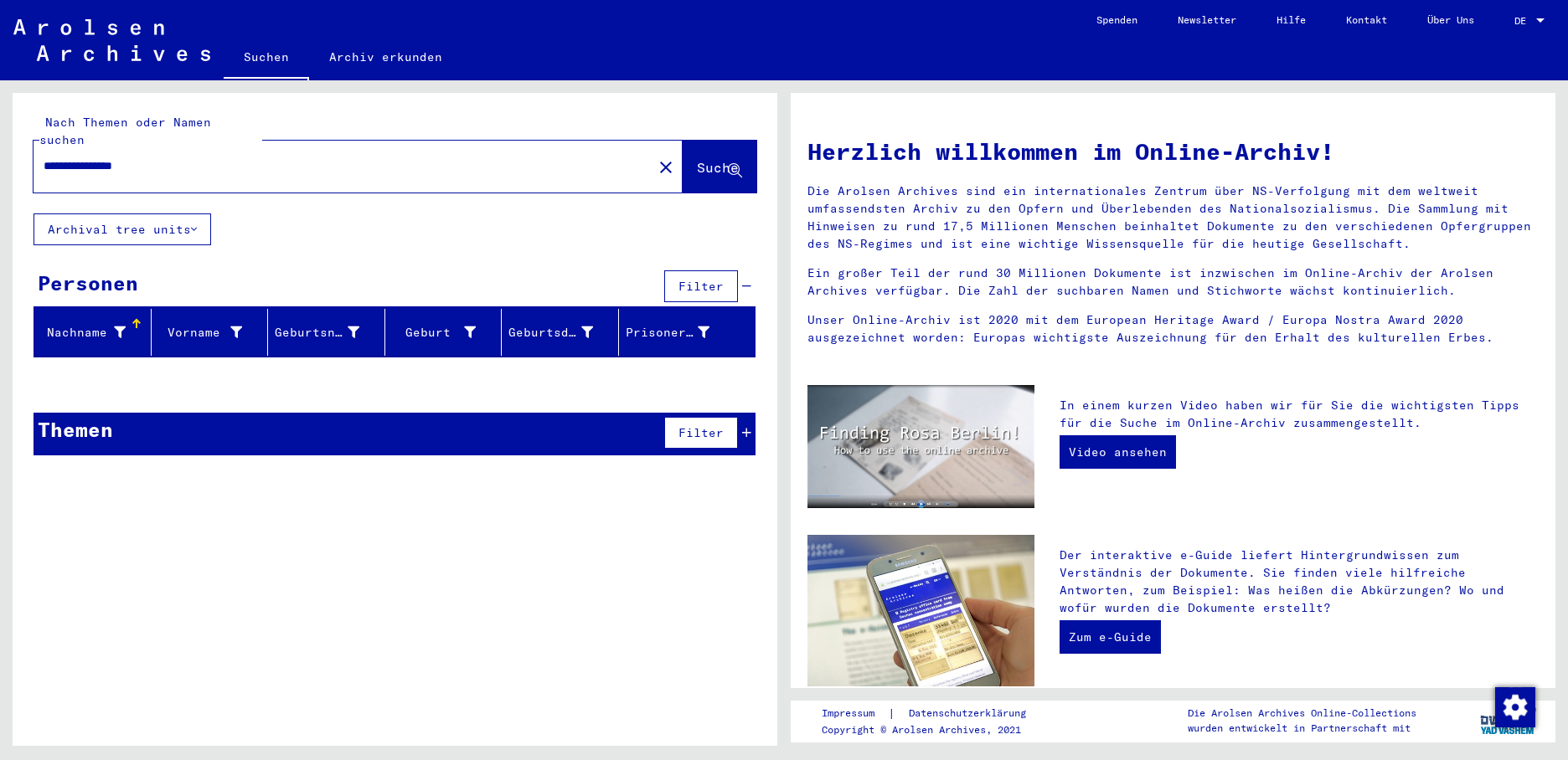
click at [93, 157] on input "**********" at bounding box center [337, 166] width 588 height 18
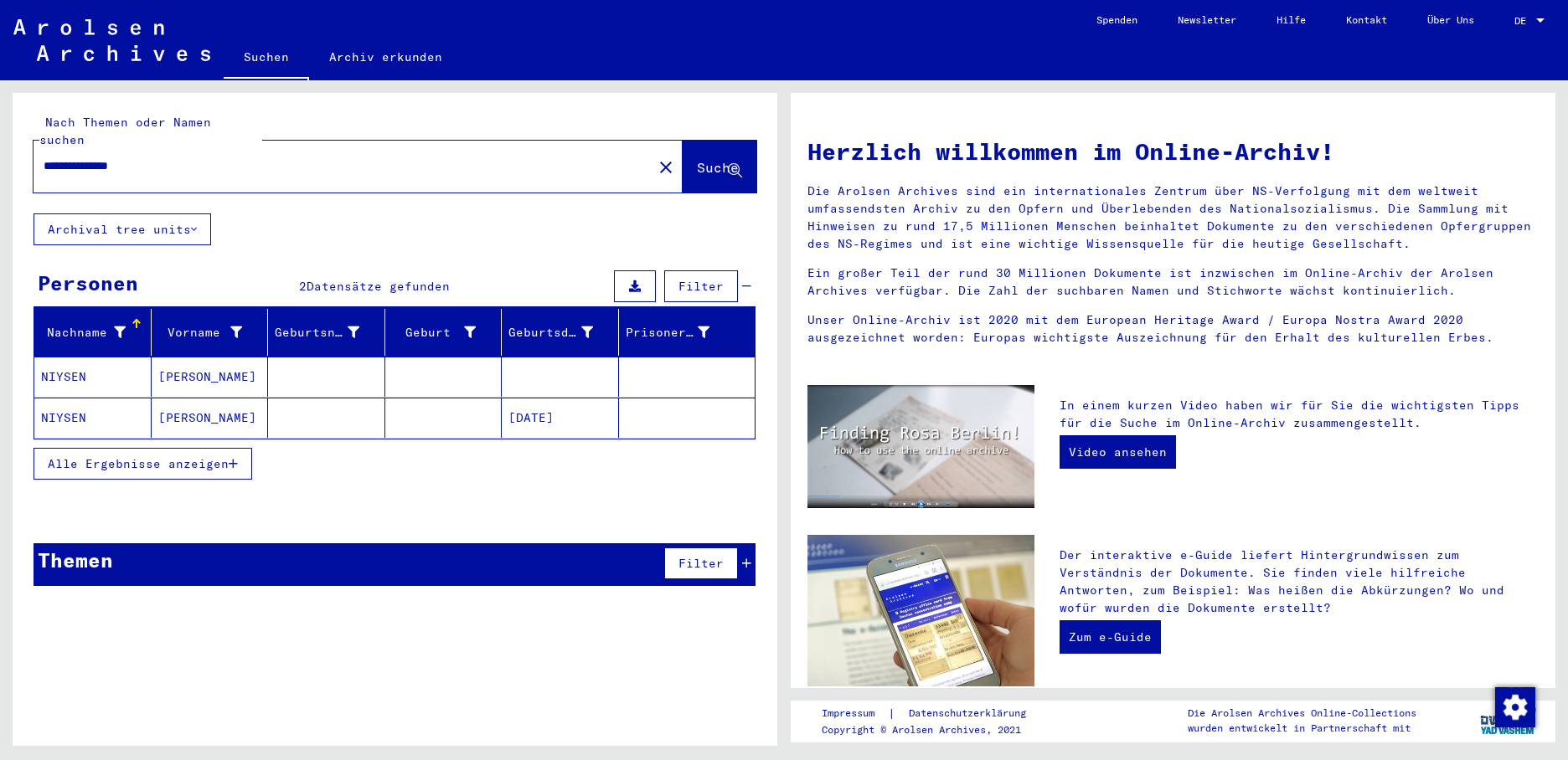
click at [84, 362] on mat-cell "NIYSEN" at bounding box center [93, 376] width 117 height 40
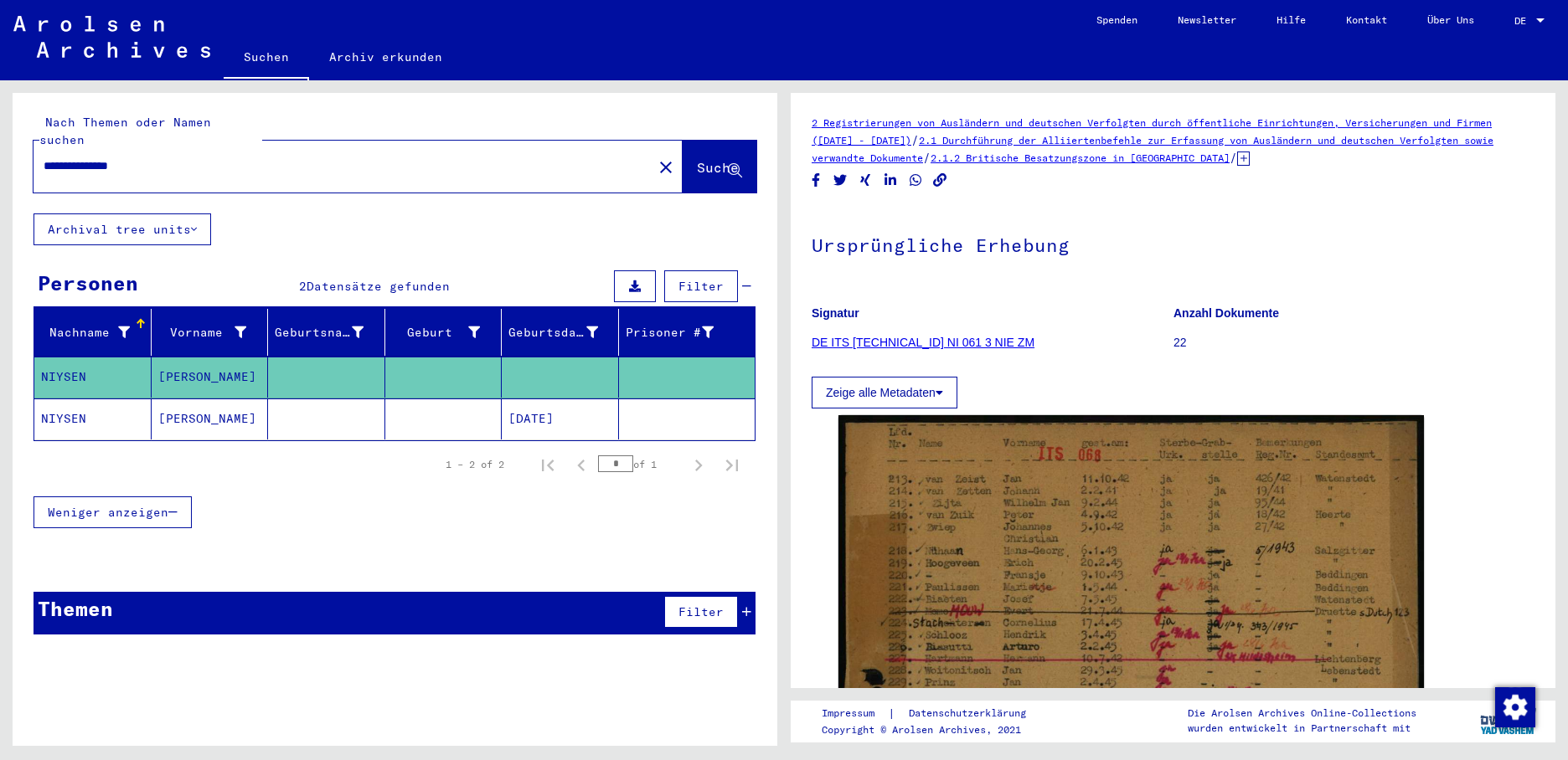
click at [553, 407] on mat-cell "[DATE]" at bounding box center [560, 419] width 117 height 41
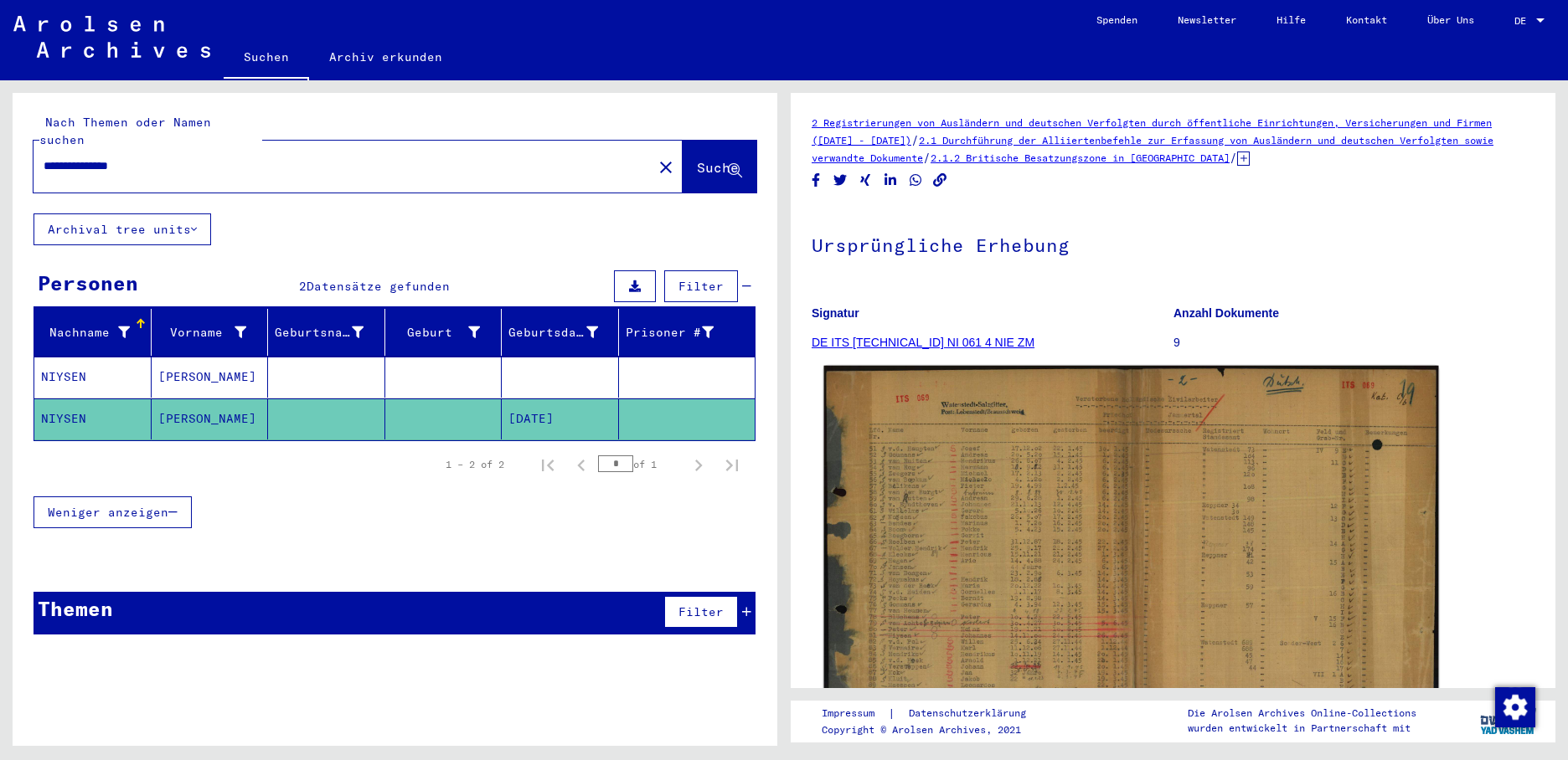
click at [919, 447] on img at bounding box center [1131, 556] width 615 height 382
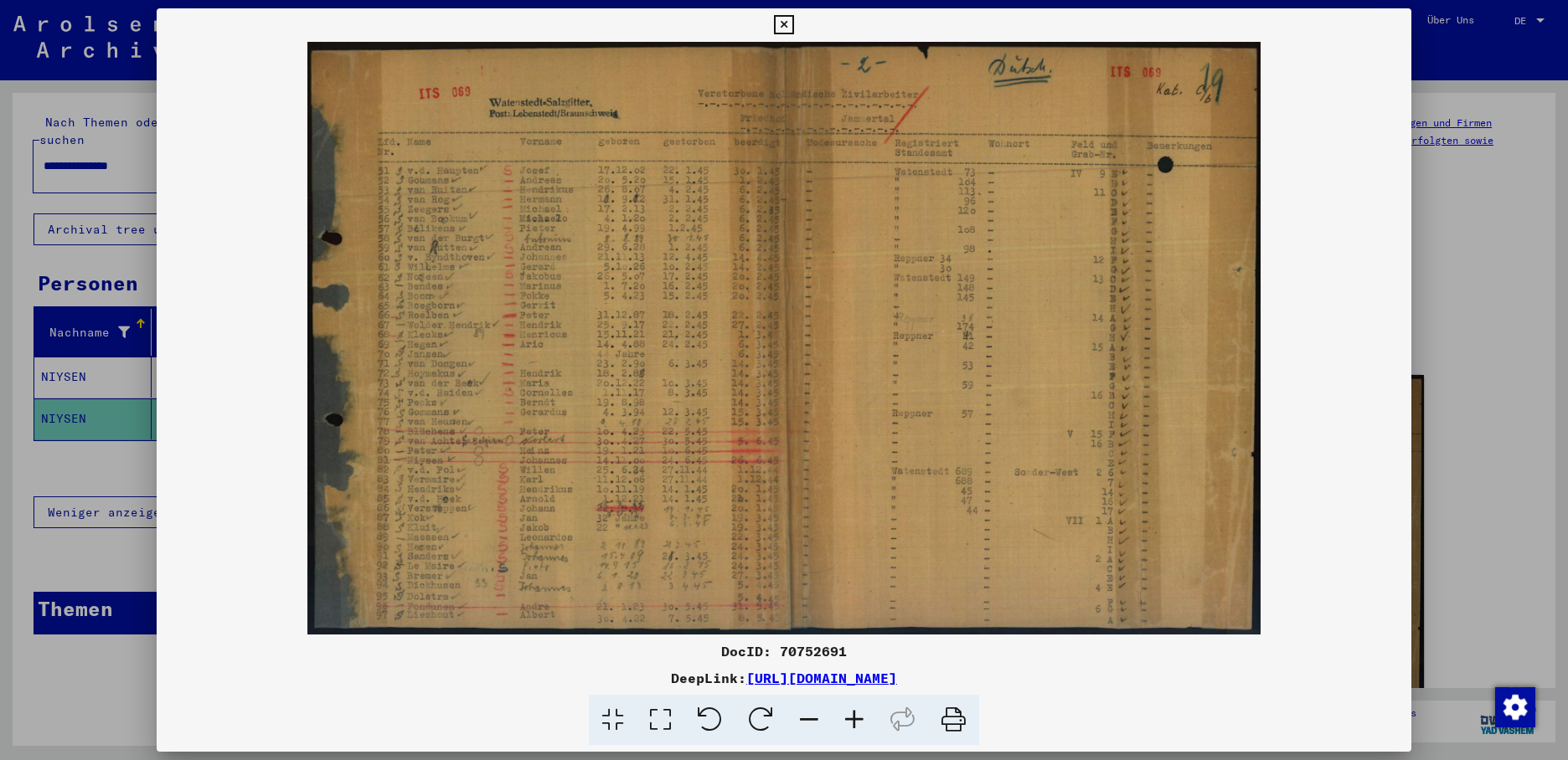
click at [81, 368] on div at bounding box center [784, 380] width 1568 height 760
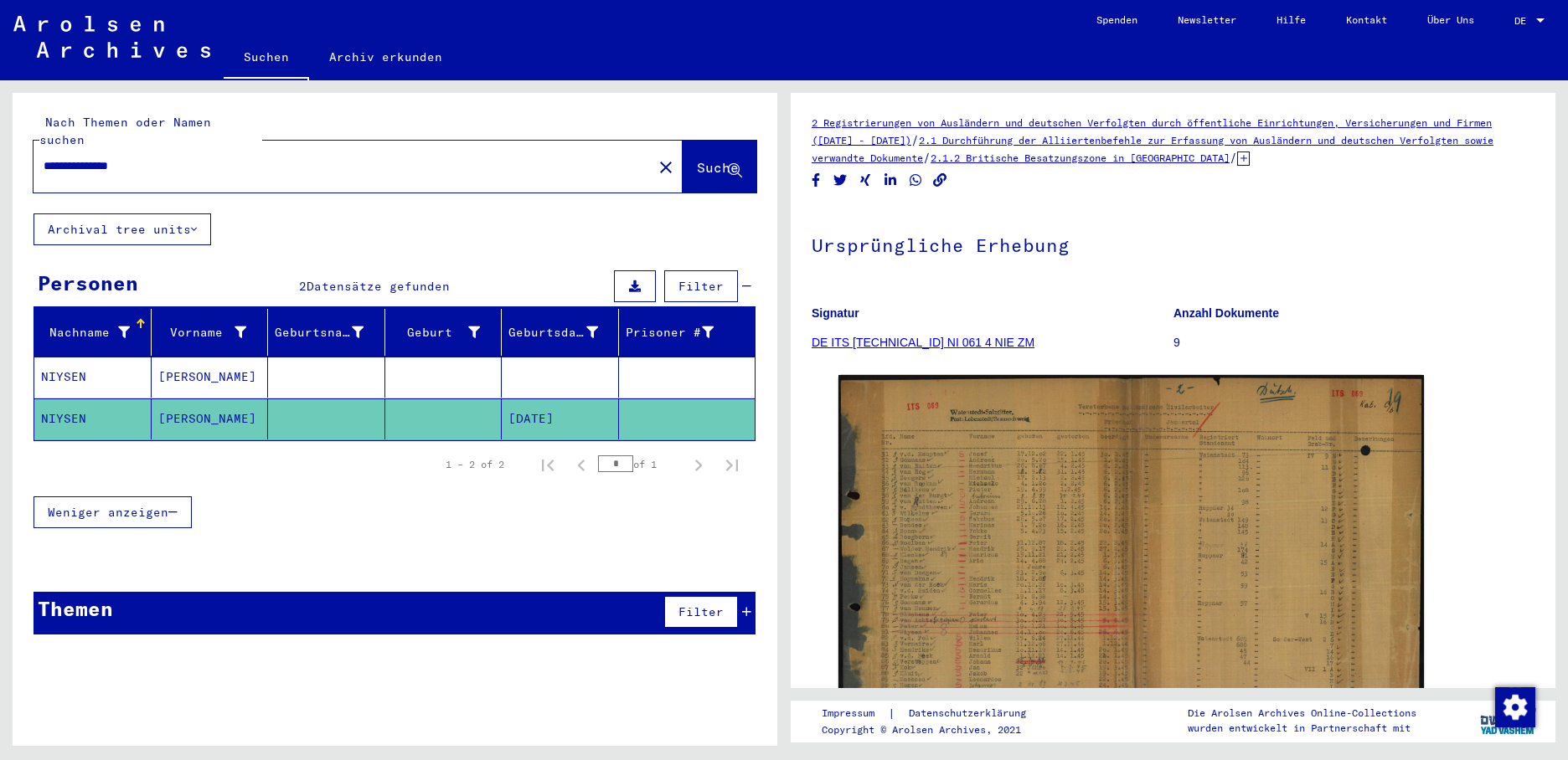
click at [81, 368] on mat-cell "NIYSEN" at bounding box center [93, 377] width 117 height 41
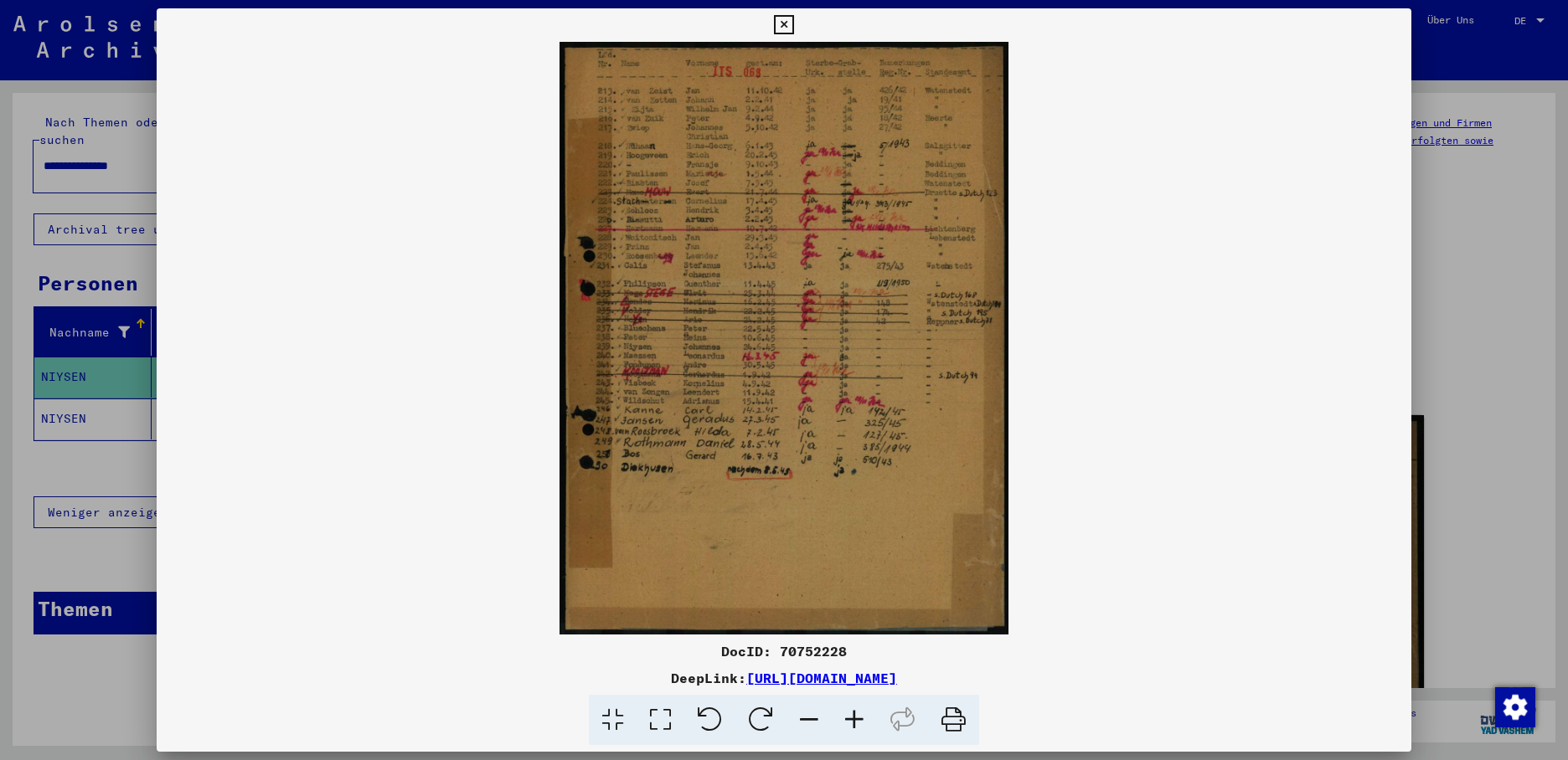
click at [51, 450] on div at bounding box center [784, 380] width 1568 height 760
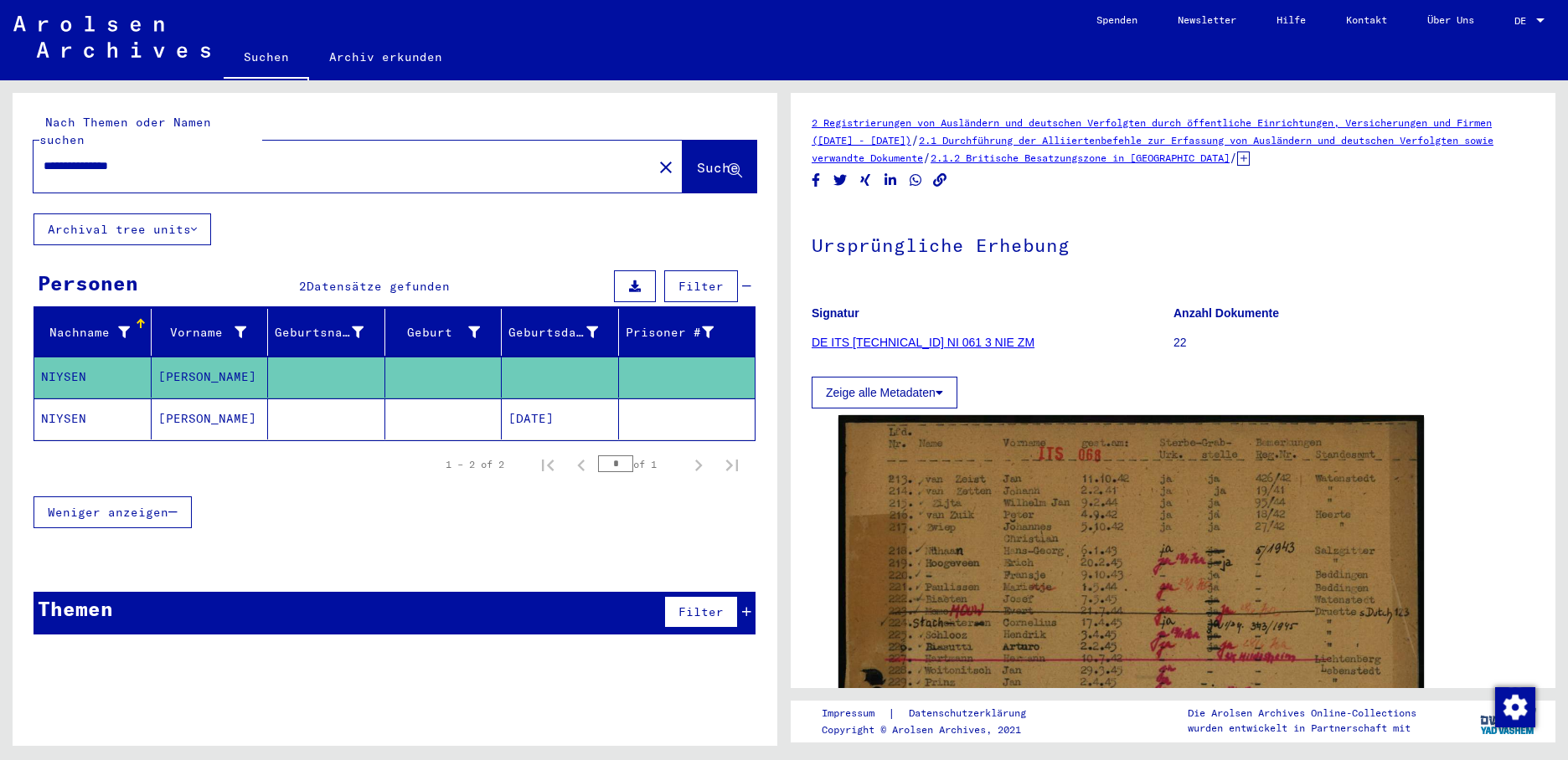
click at [66, 157] on input "**********" at bounding box center [342, 166] width 599 height 18
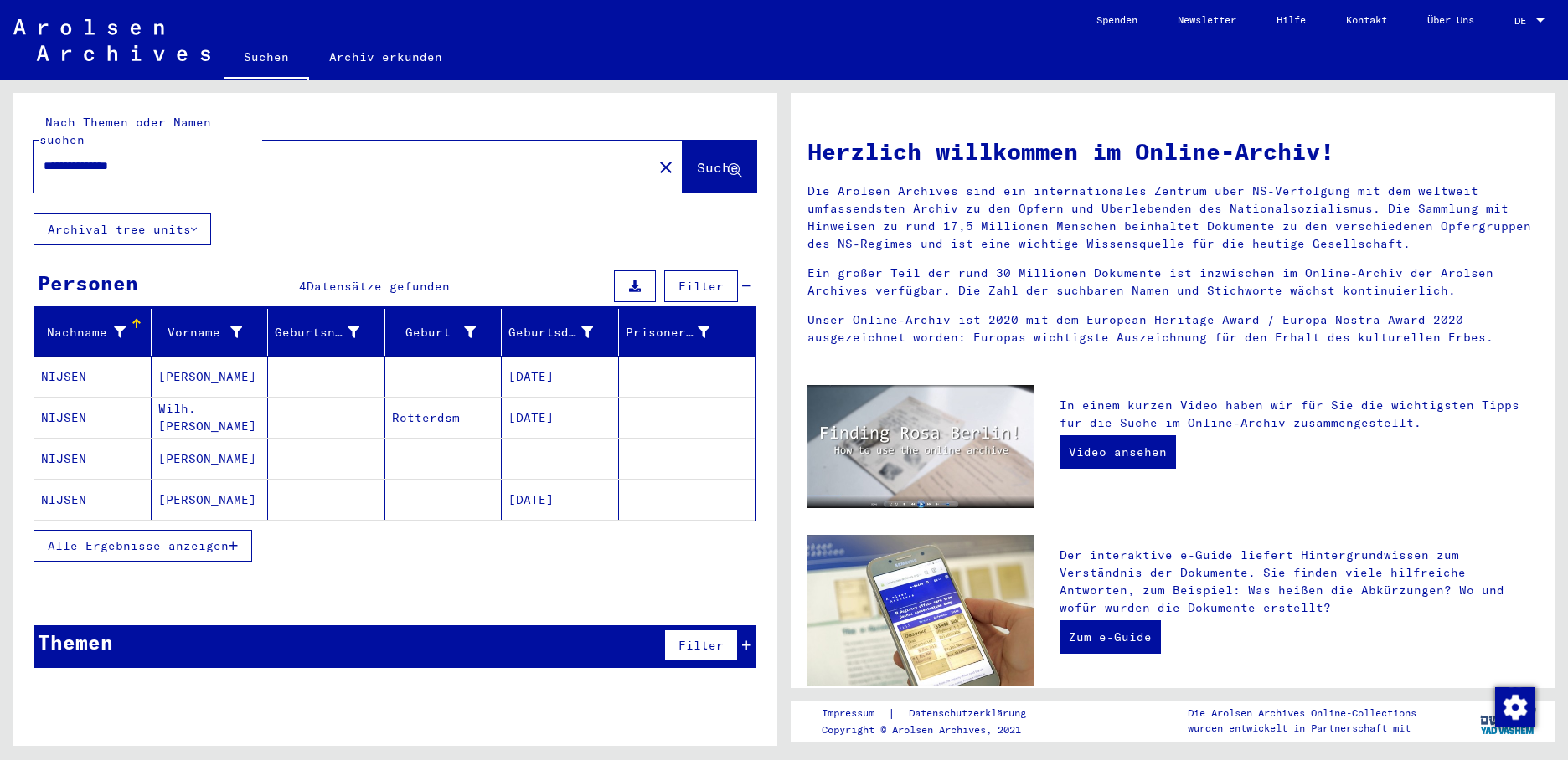
click at [235, 540] on icon "button" at bounding box center [233, 546] width 9 height 12
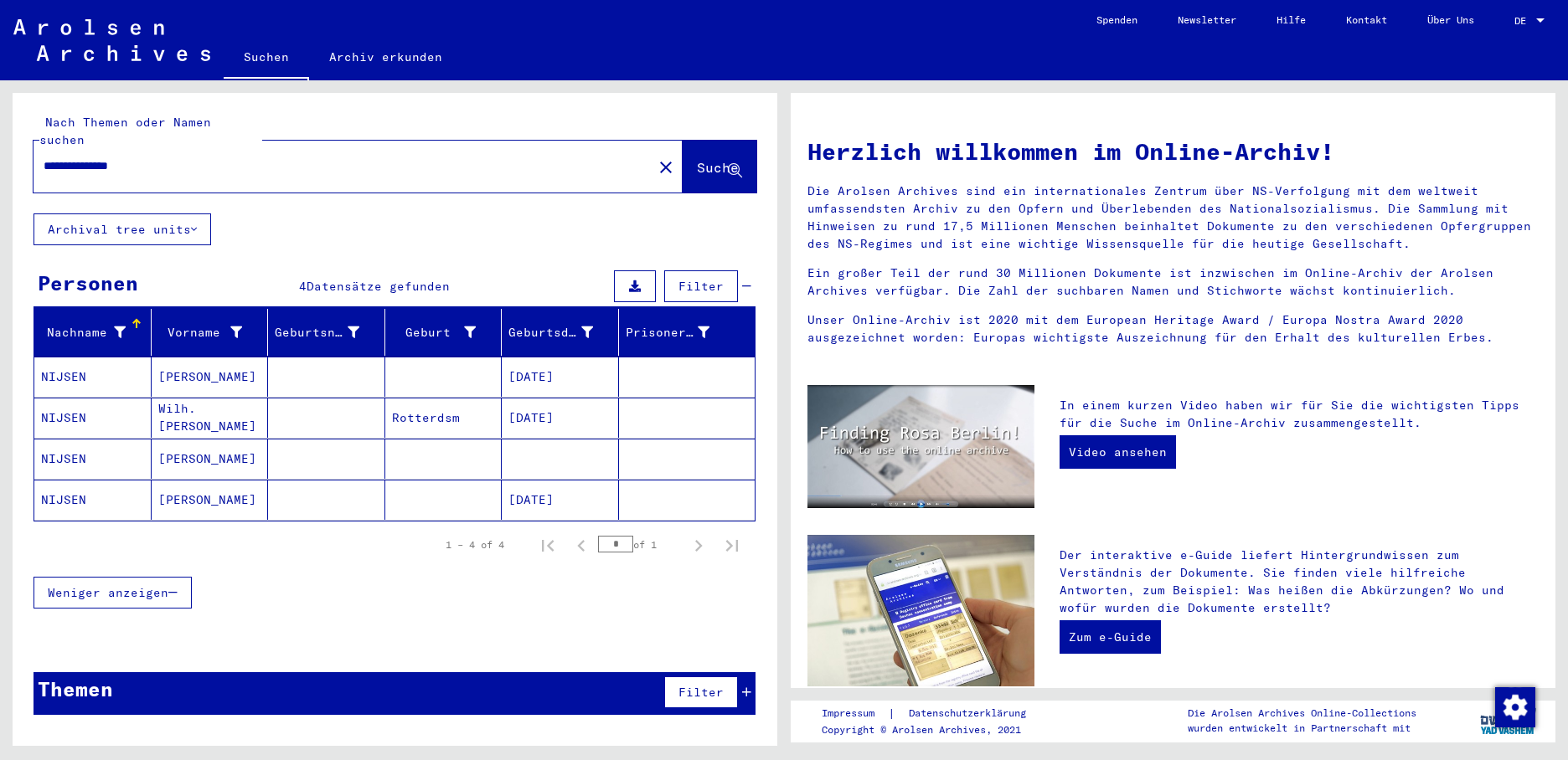
click at [191, 451] on mat-cell "[PERSON_NAME]" at bounding box center [210, 458] width 117 height 40
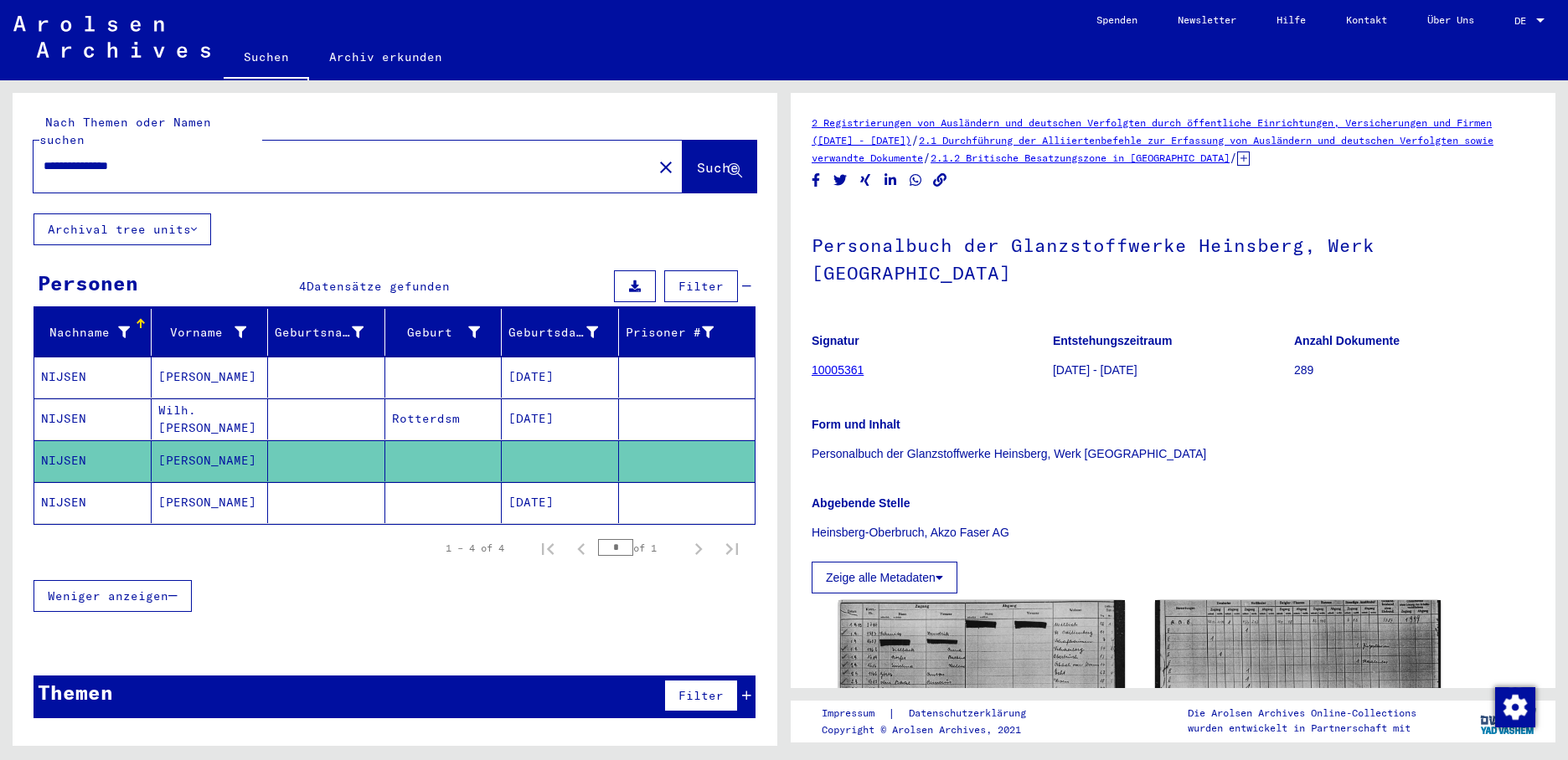
click at [494, 408] on mat-cell "Rotterdsm" at bounding box center [444, 419] width 117 height 41
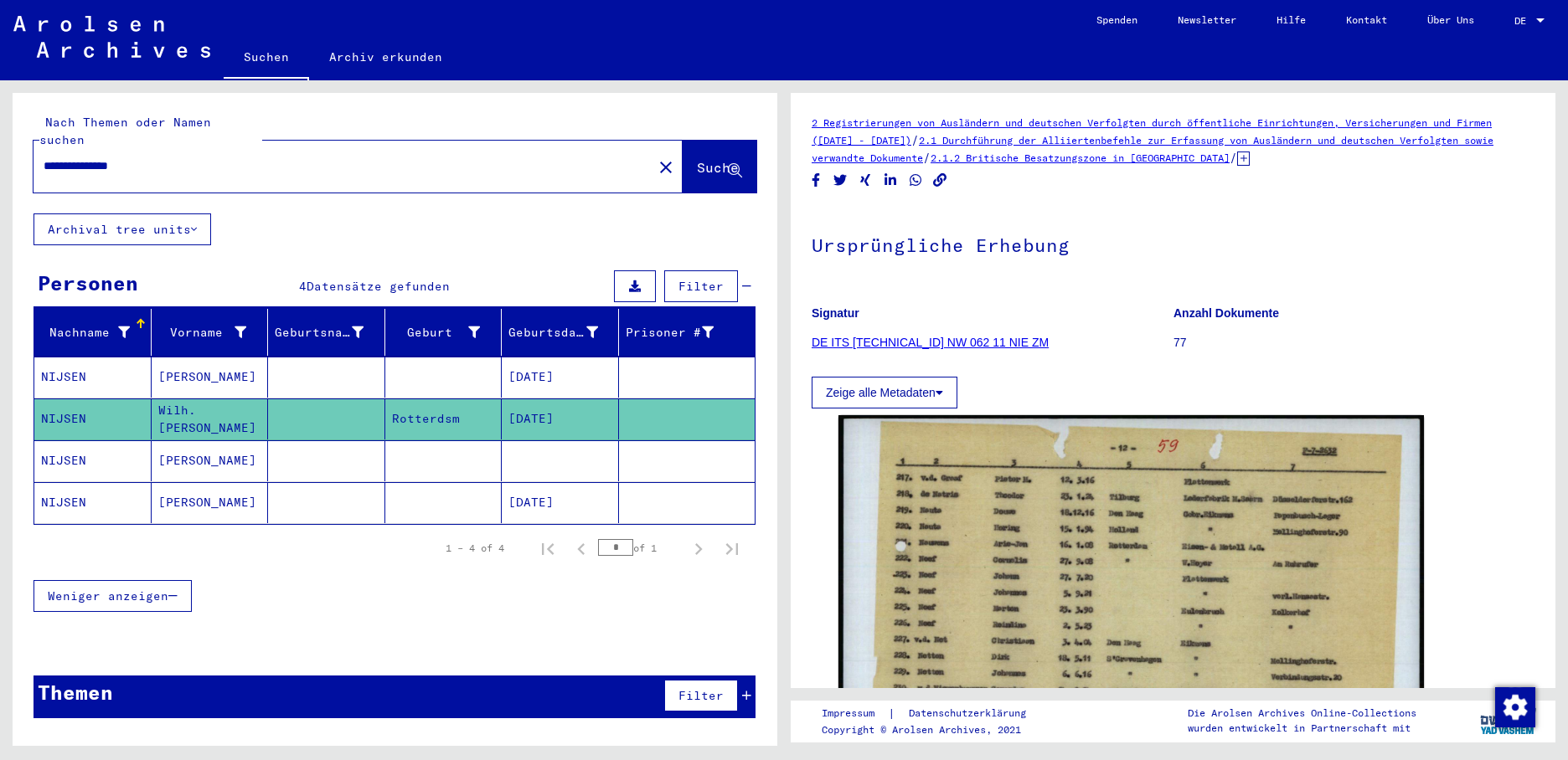
click at [567, 366] on mat-cell "[DATE]" at bounding box center [560, 377] width 117 height 41
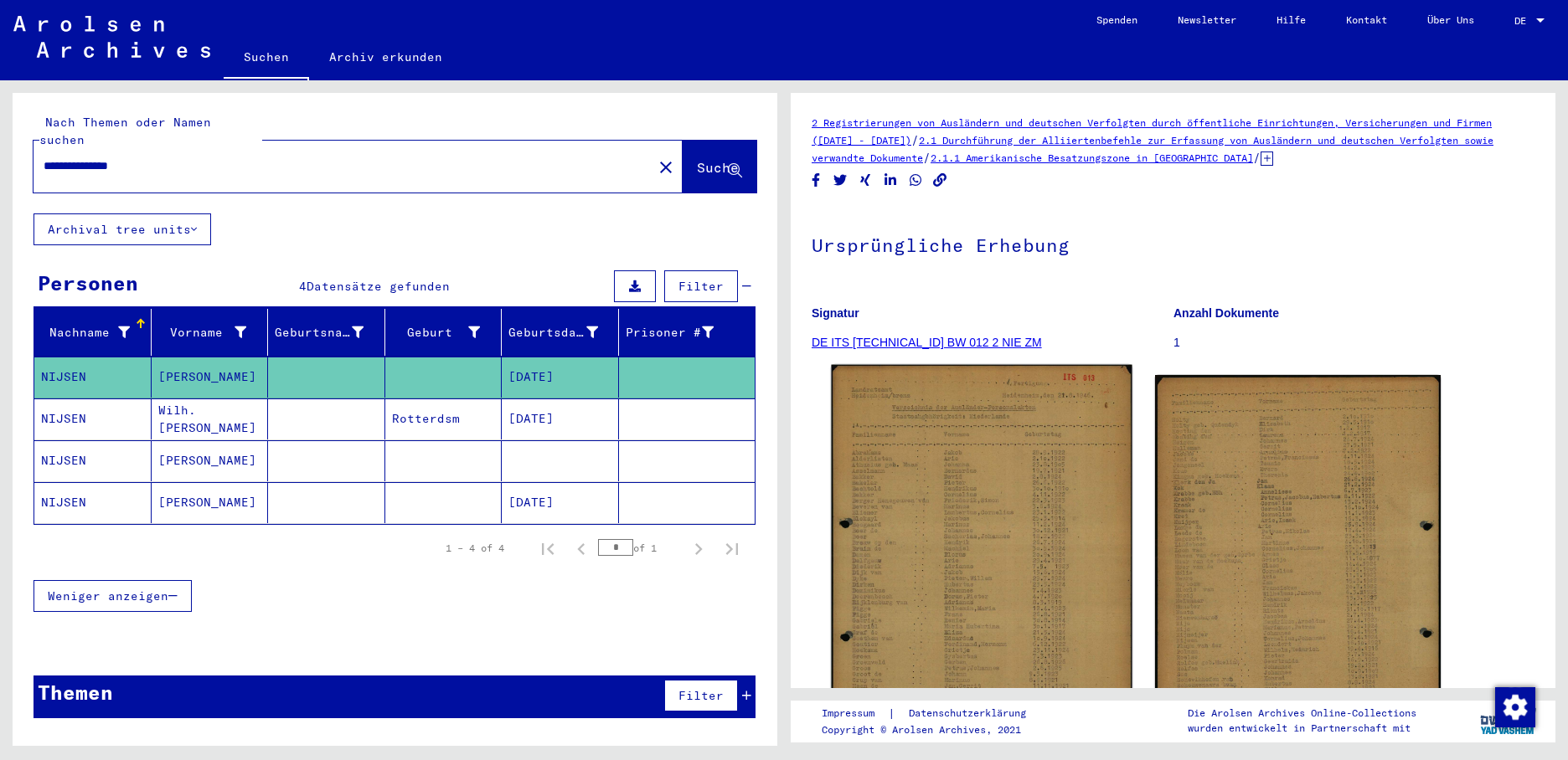
click at [914, 440] on img at bounding box center [980, 576] width 301 height 422
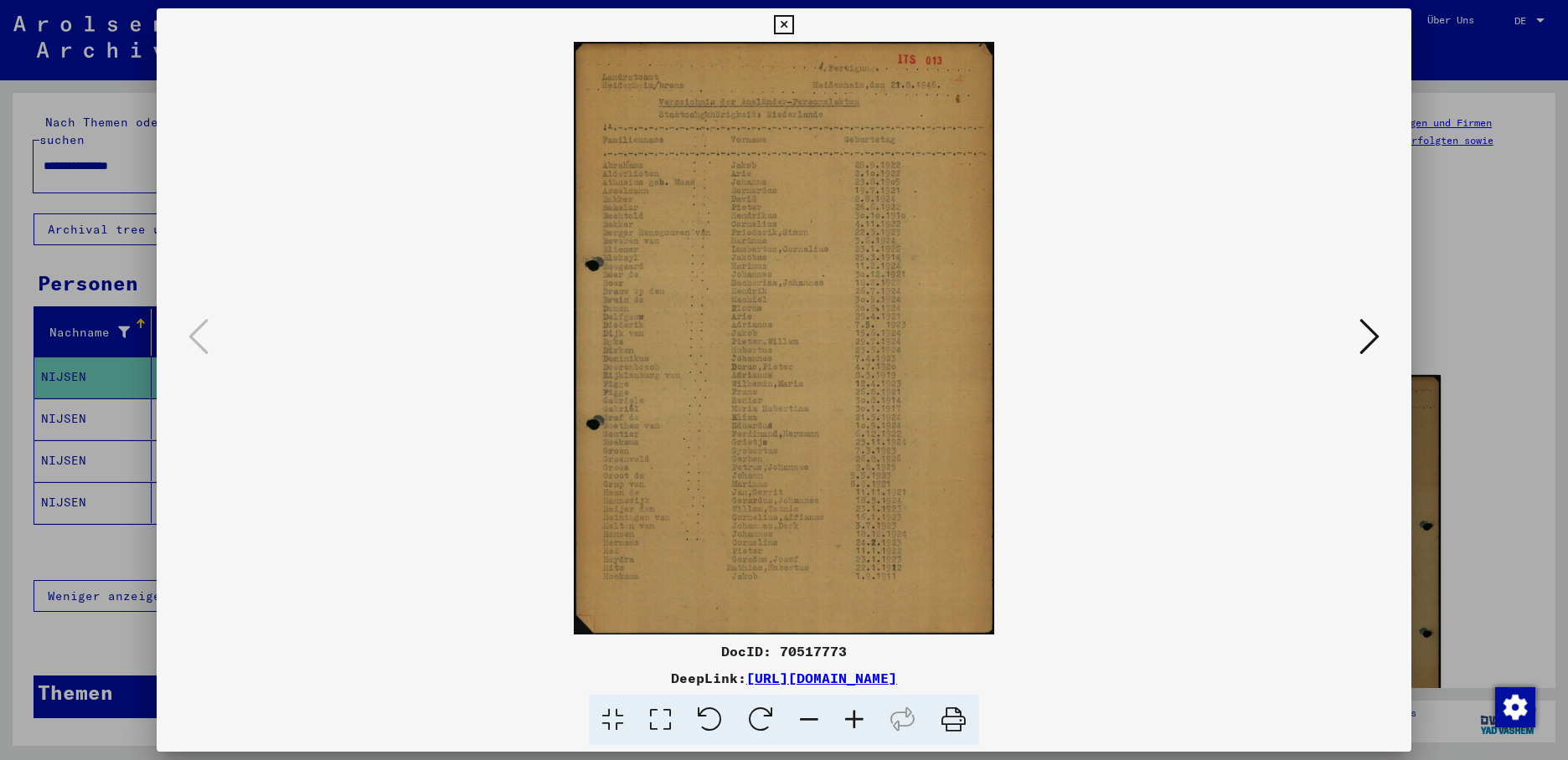
click at [798, 25] on button at bounding box center [783, 25] width 30 height 34
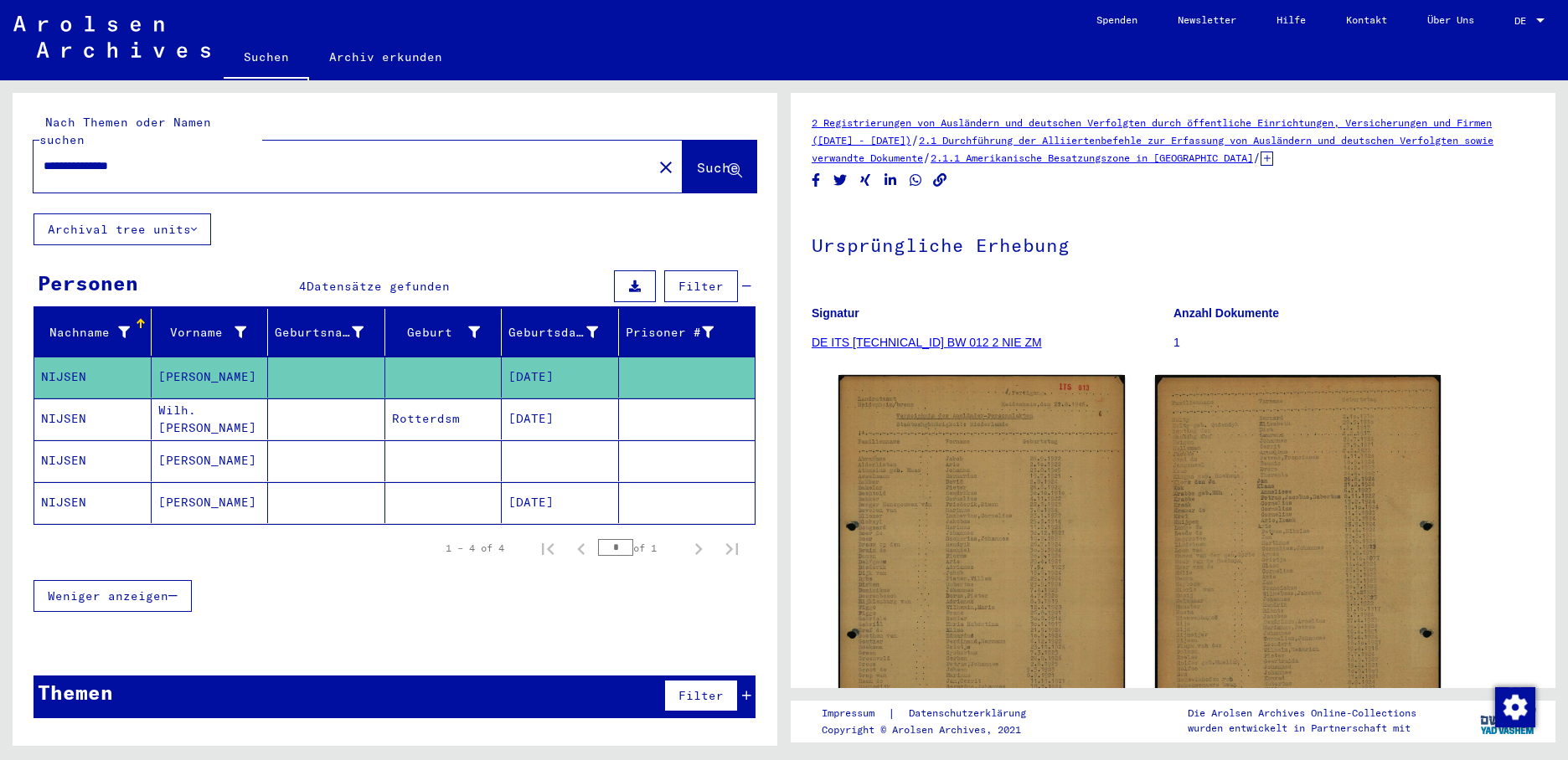
drag, startPoint x: 165, startPoint y: 151, endPoint x: -3, endPoint y: 153, distance: 168.0
click at [0, 153] on html "**********" at bounding box center [784, 380] width 1568 height 760
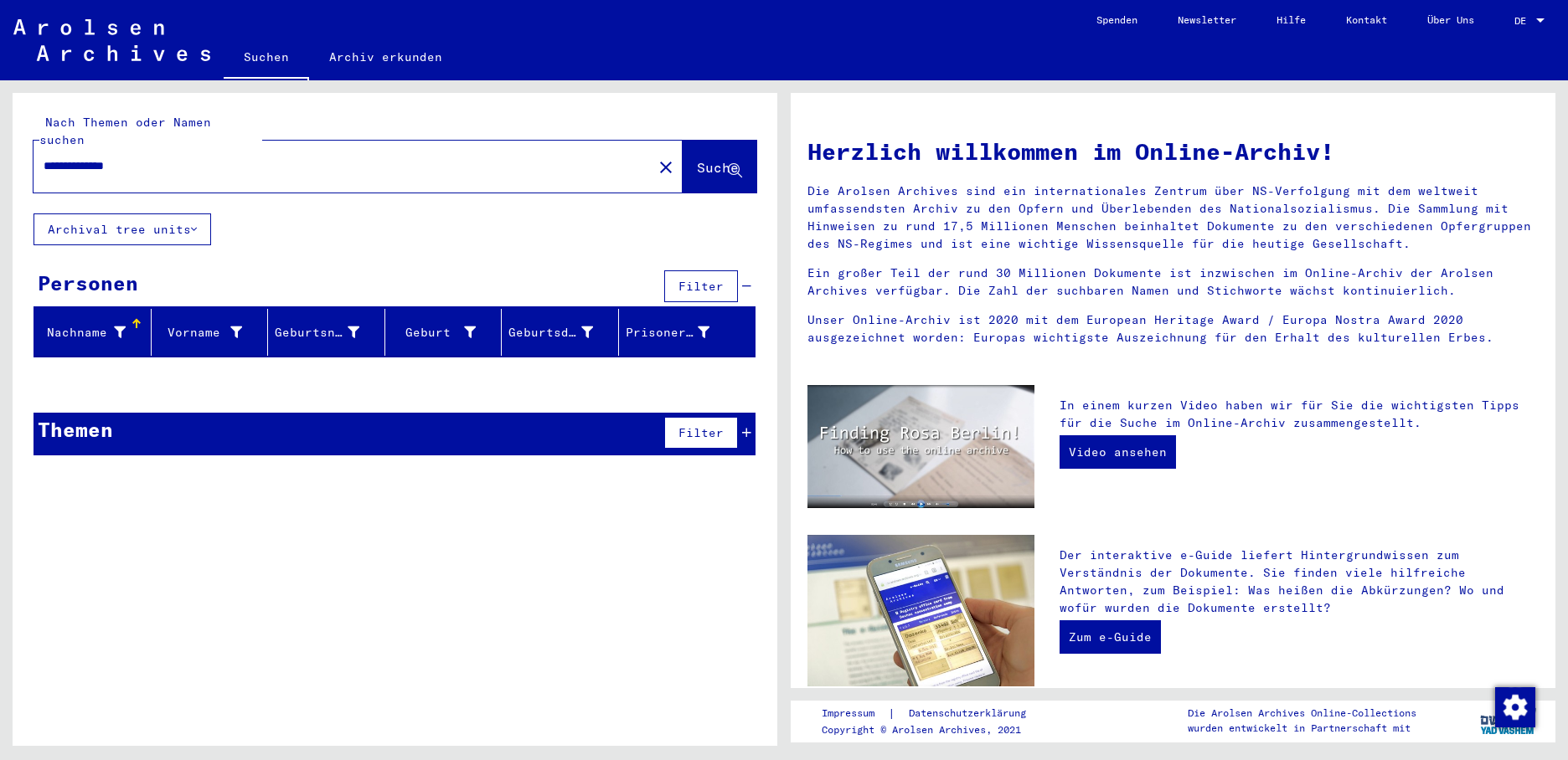
drag, startPoint x: 146, startPoint y: 146, endPoint x: 104, endPoint y: 151, distance: 42.3
click at [104, 157] on input "**********" at bounding box center [337, 166] width 588 height 18
type input "*******"
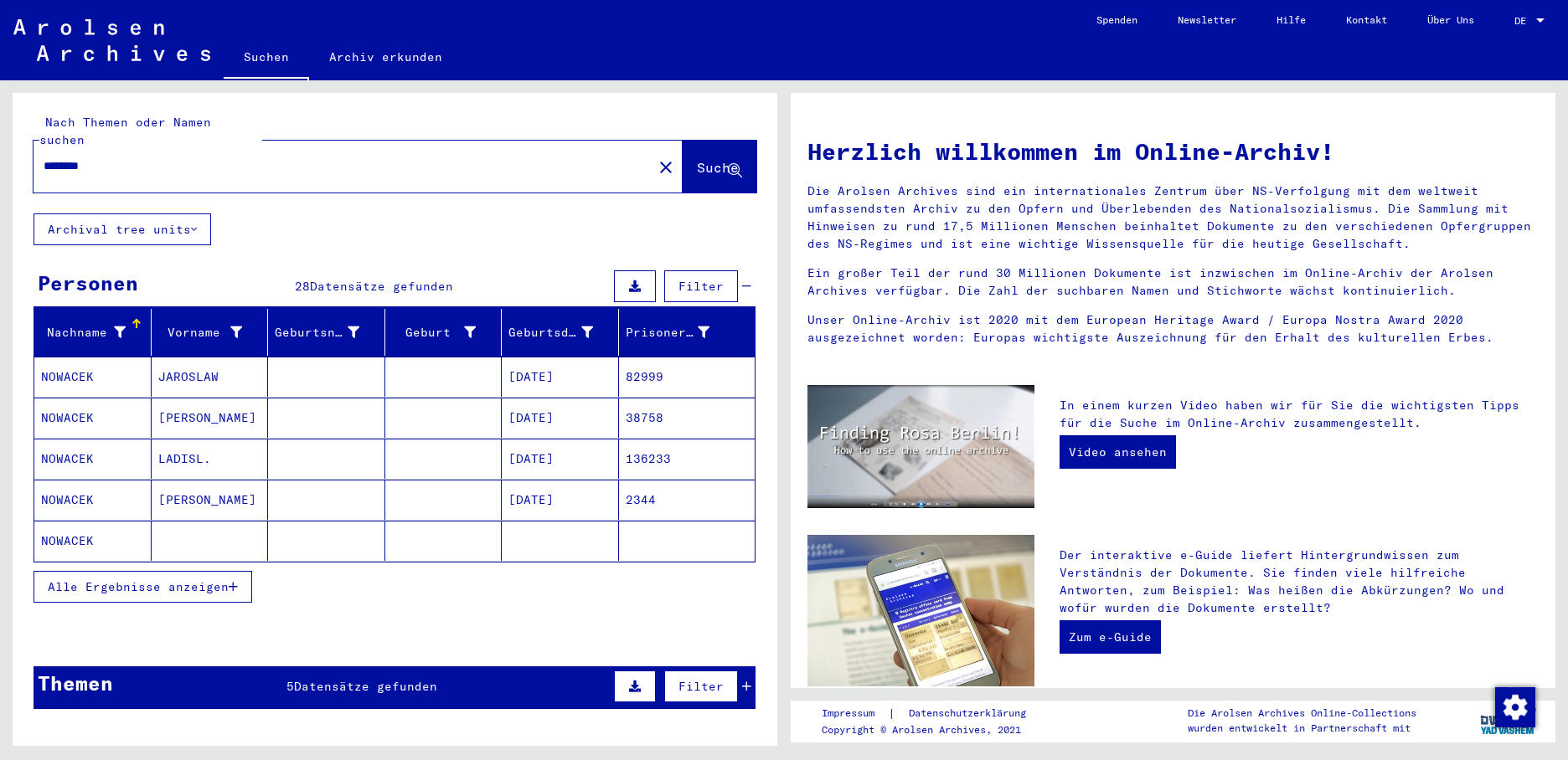
click at [560, 401] on mat-cell "[DATE]" at bounding box center [560, 417] width 117 height 40
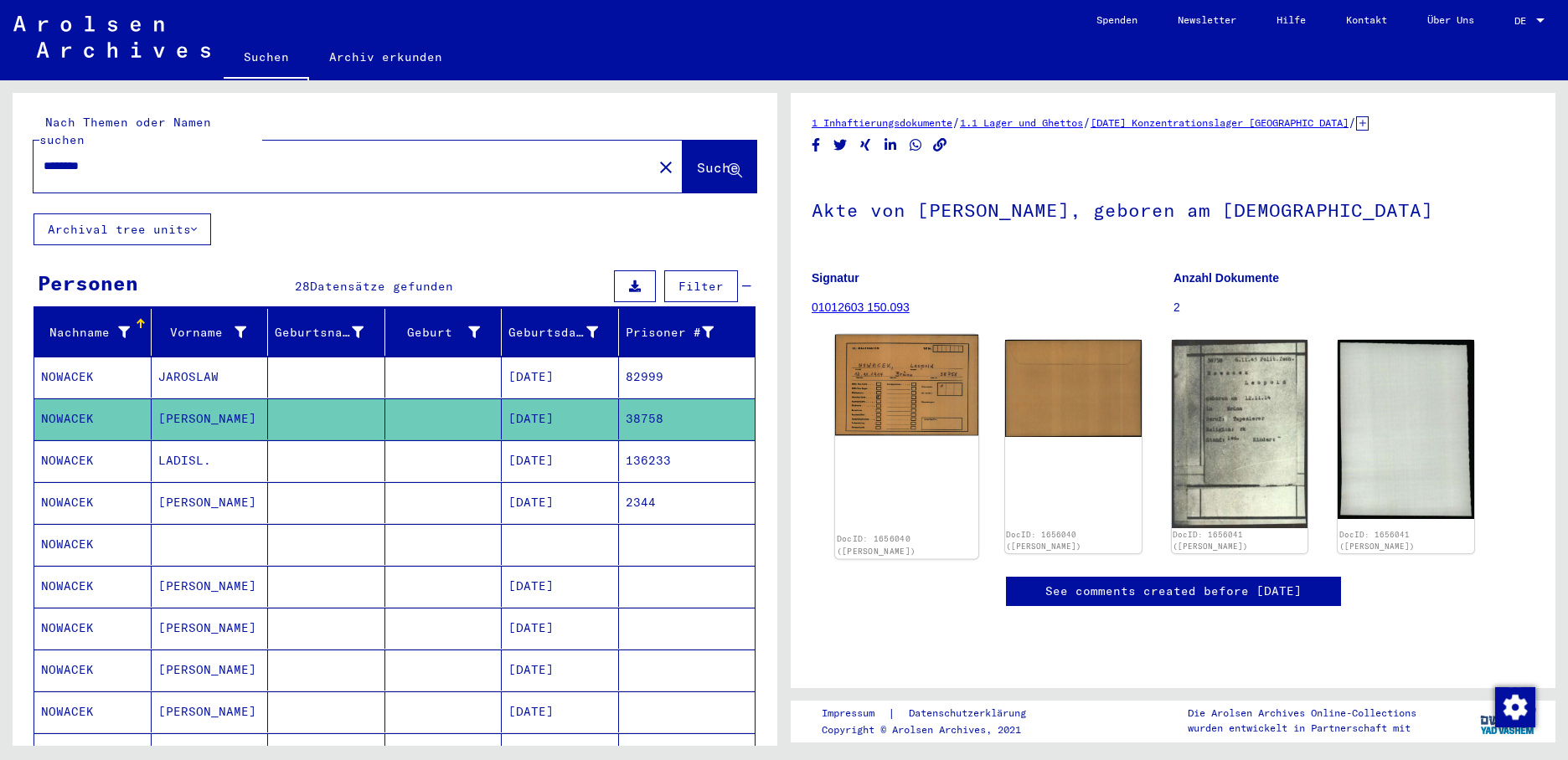
click at [896, 400] on img at bounding box center [906, 386] width 143 height 102
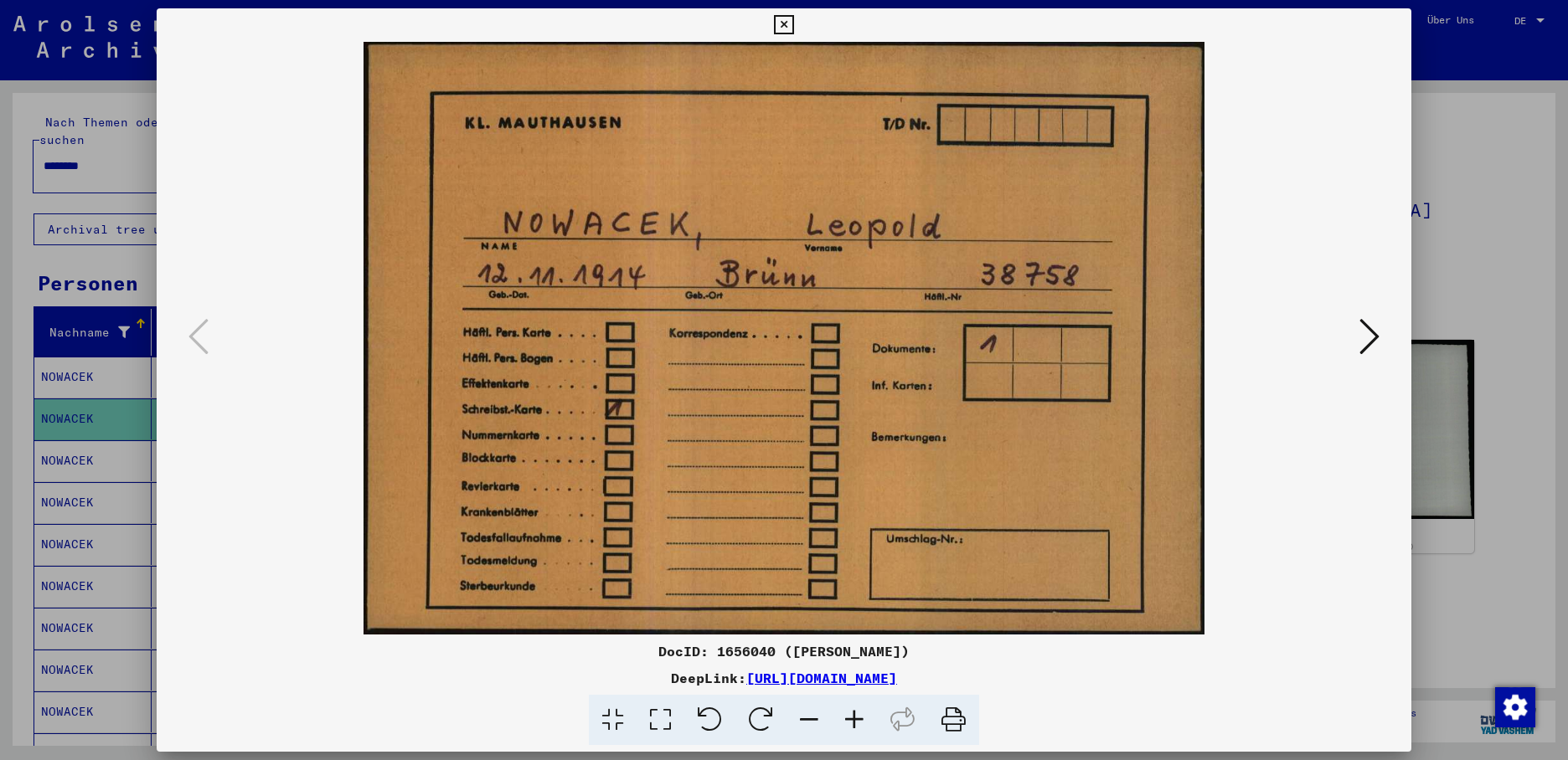
click at [793, 15] on icon at bounding box center [783, 25] width 19 height 20
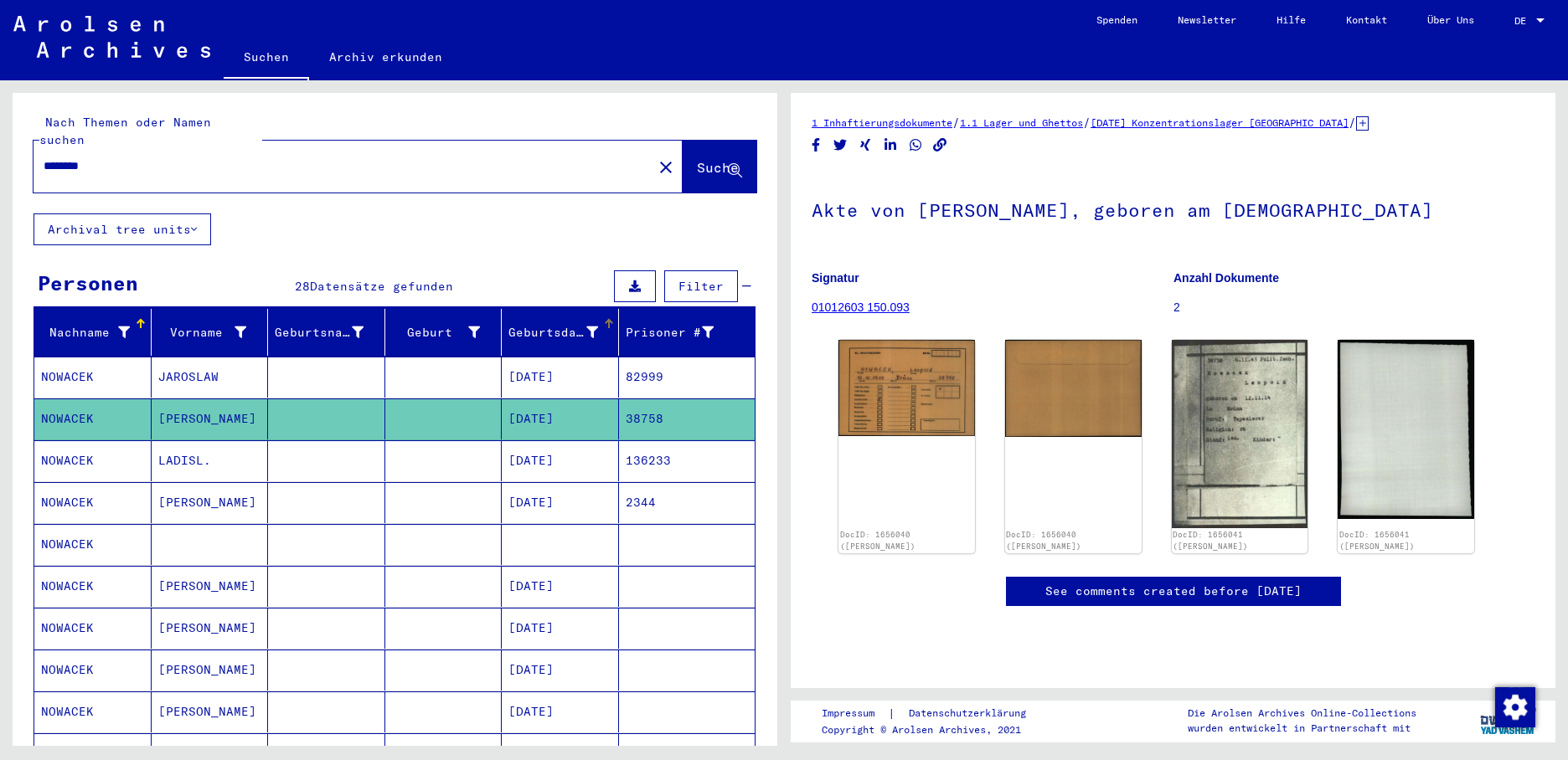
click at [608, 319] on div at bounding box center [610, 322] width 5 height 5
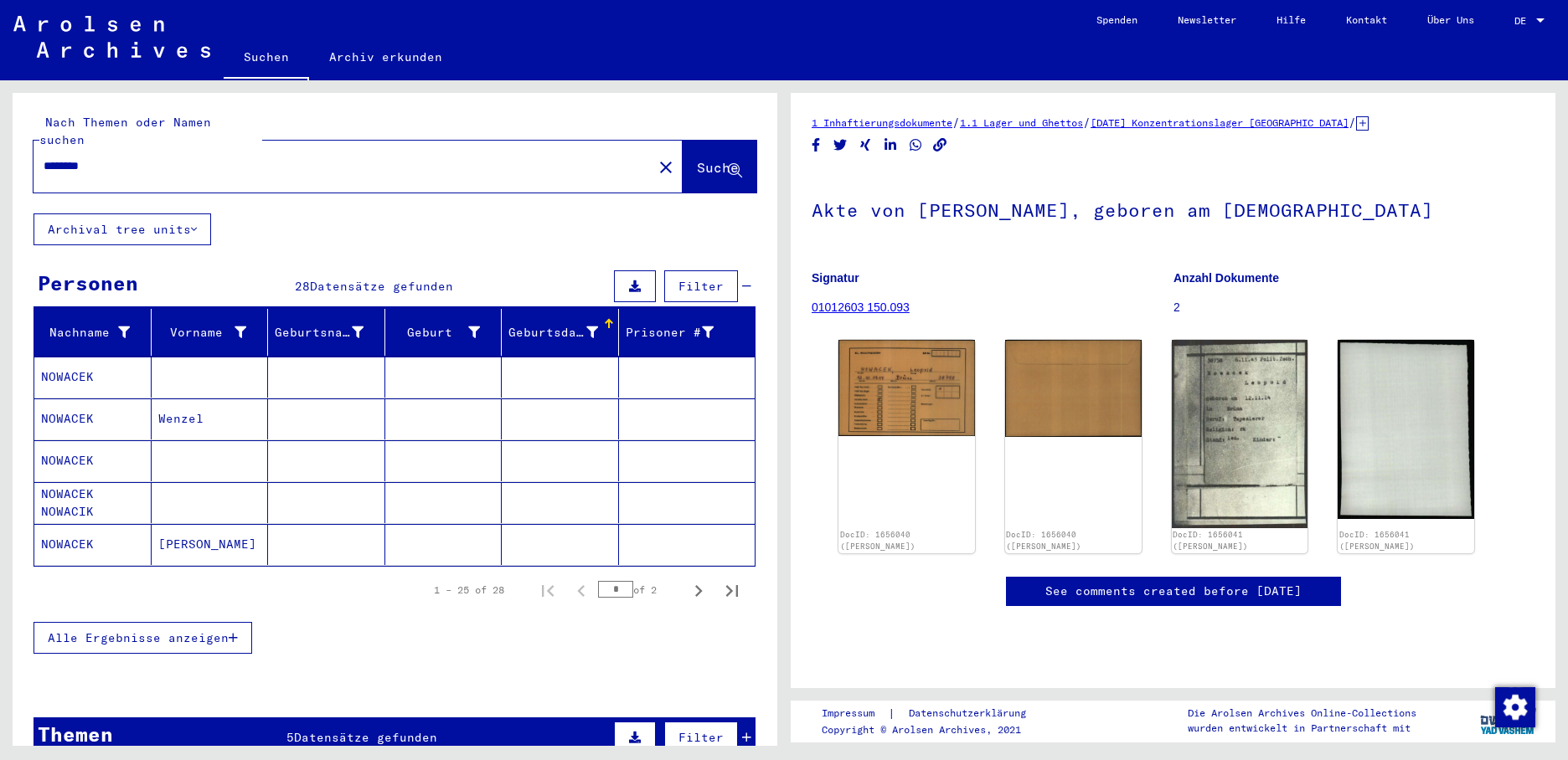
click at [608, 319] on div at bounding box center [610, 322] width 5 height 5
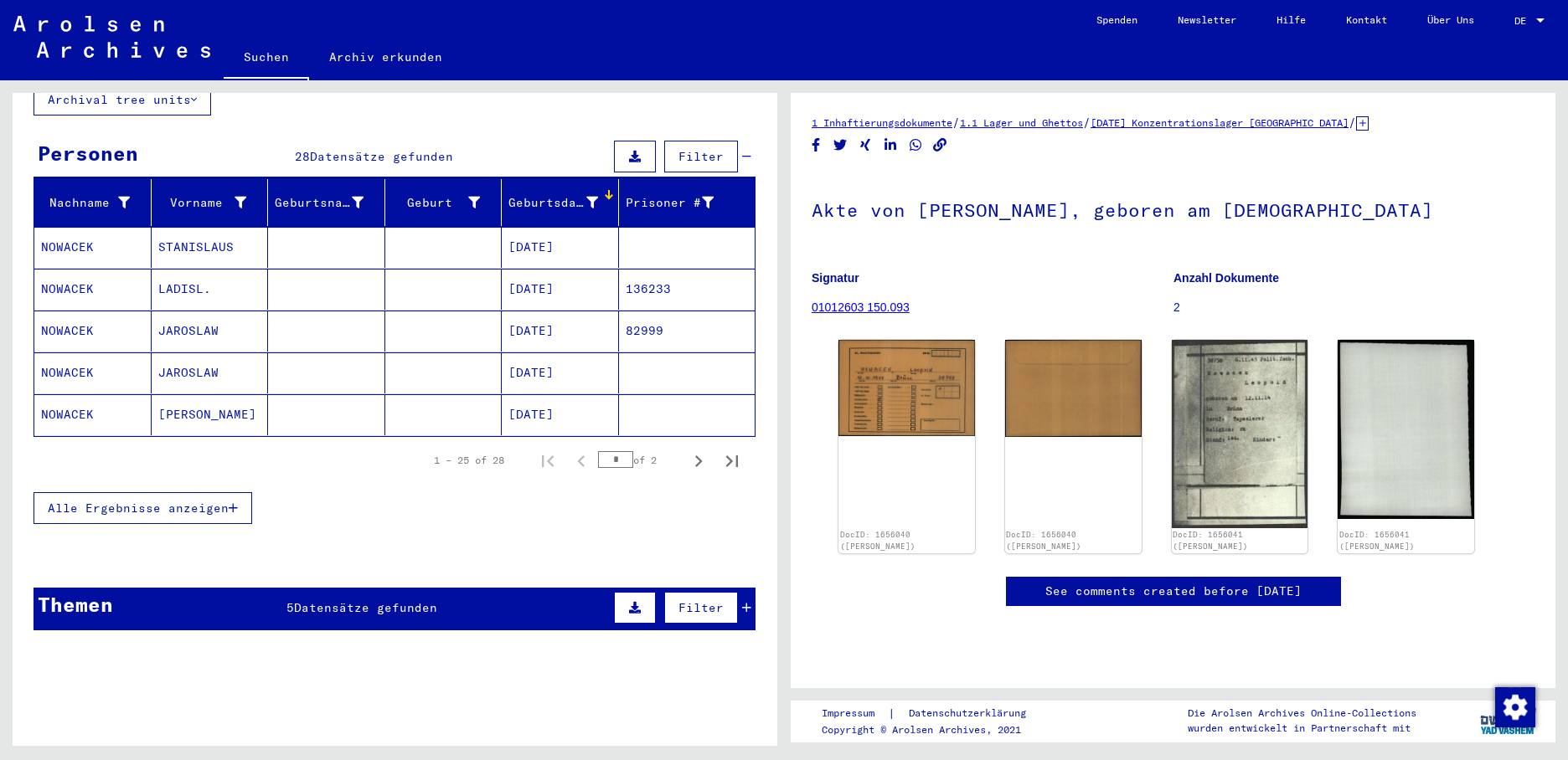
scroll to position [168, 0]
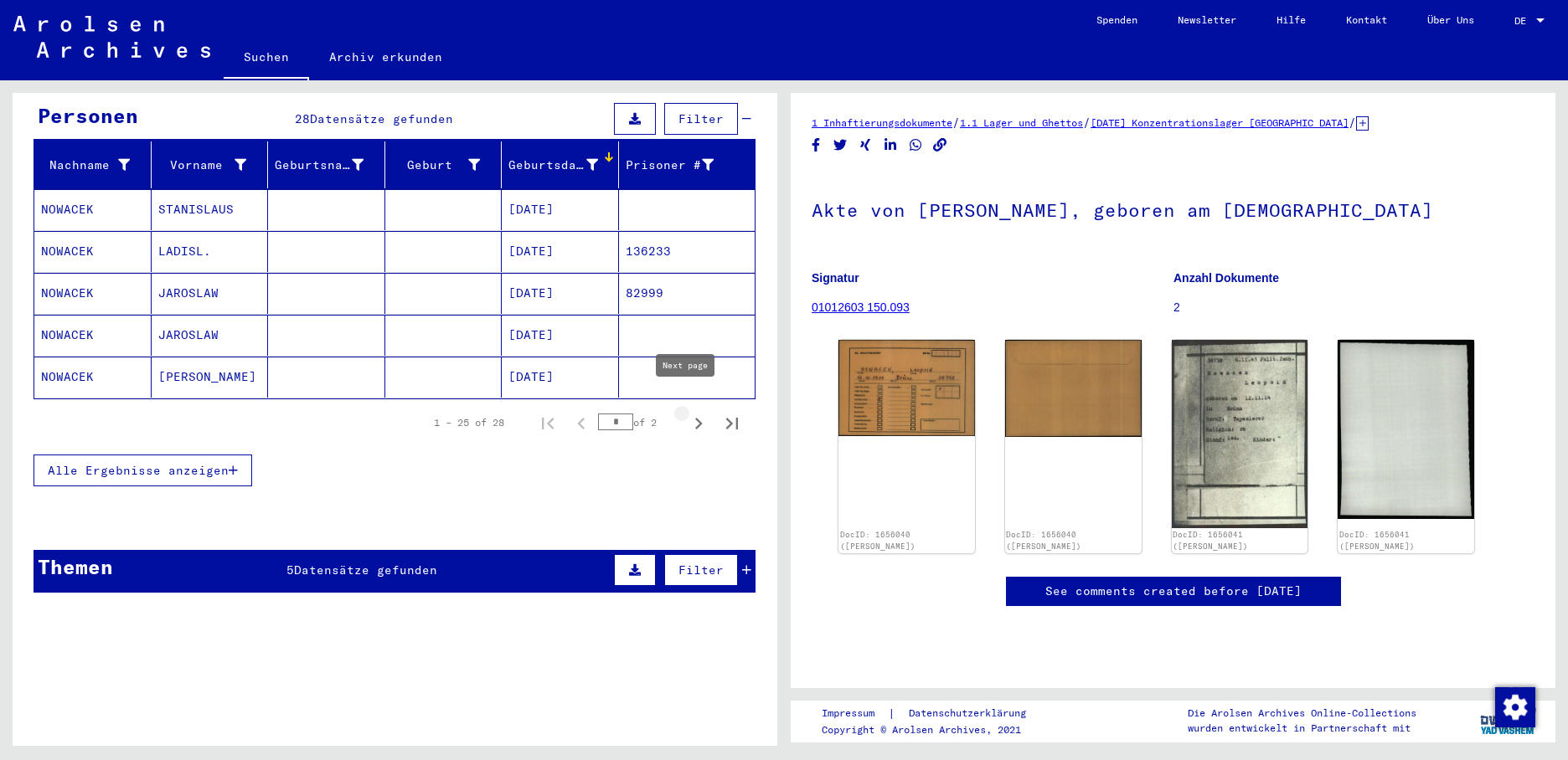
click at [695, 418] on icon "Next page" at bounding box center [698, 424] width 8 height 12
type input "*"
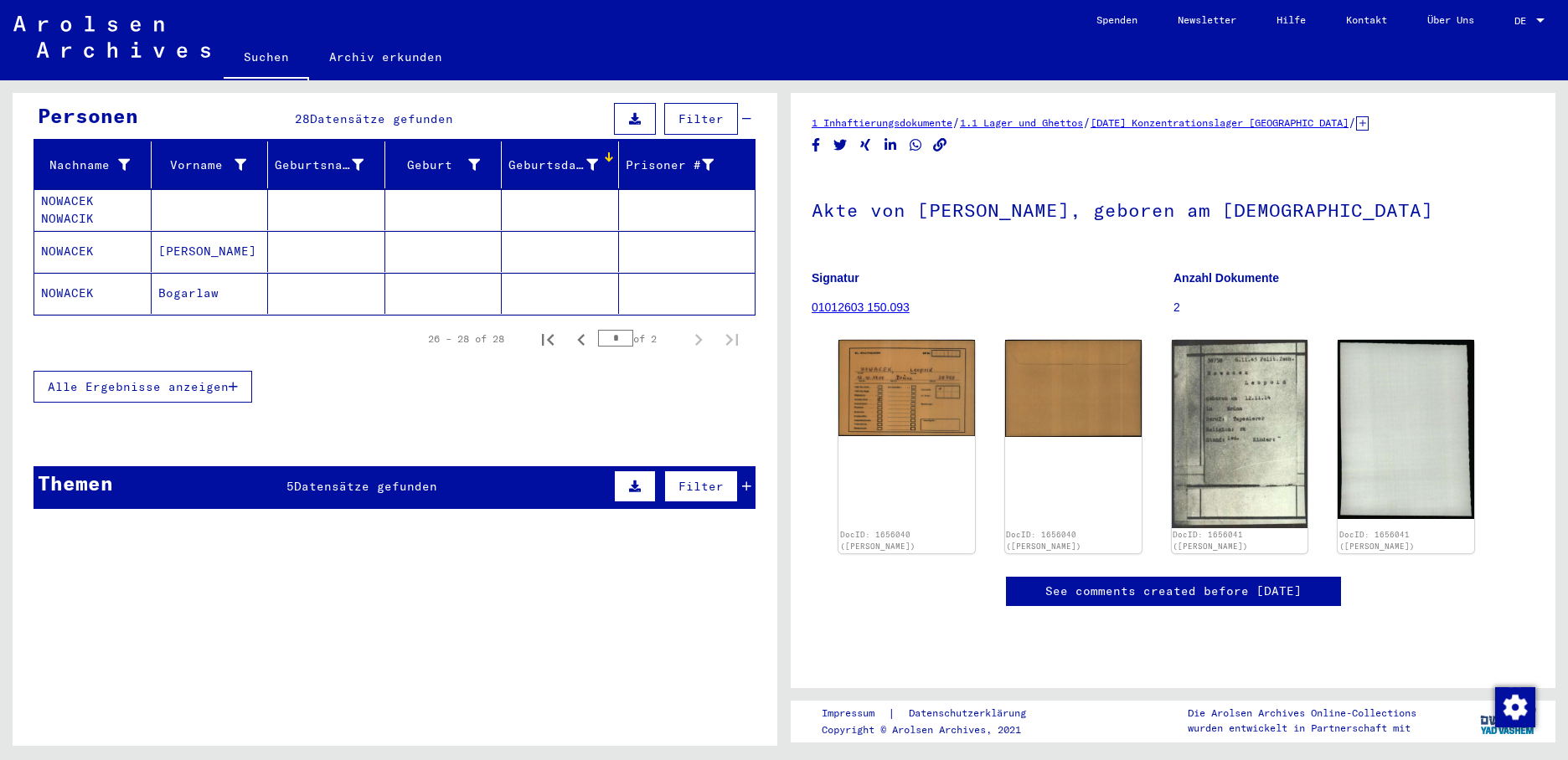
click at [595, 141] on mat-header-cell "Geburtsdatum" at bounding box center [560, 164] width 117 height 47
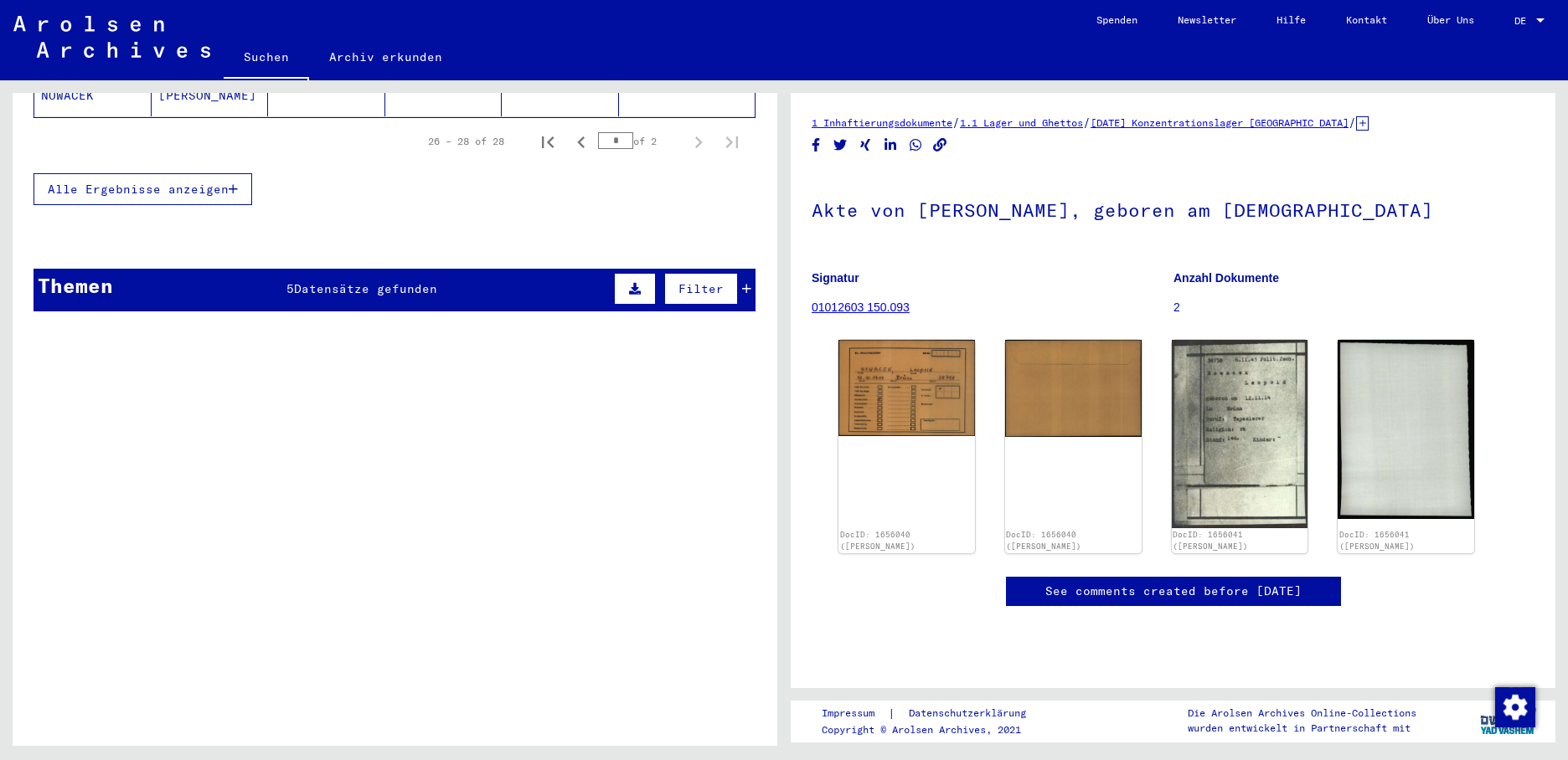
scroll to position [365, 0]
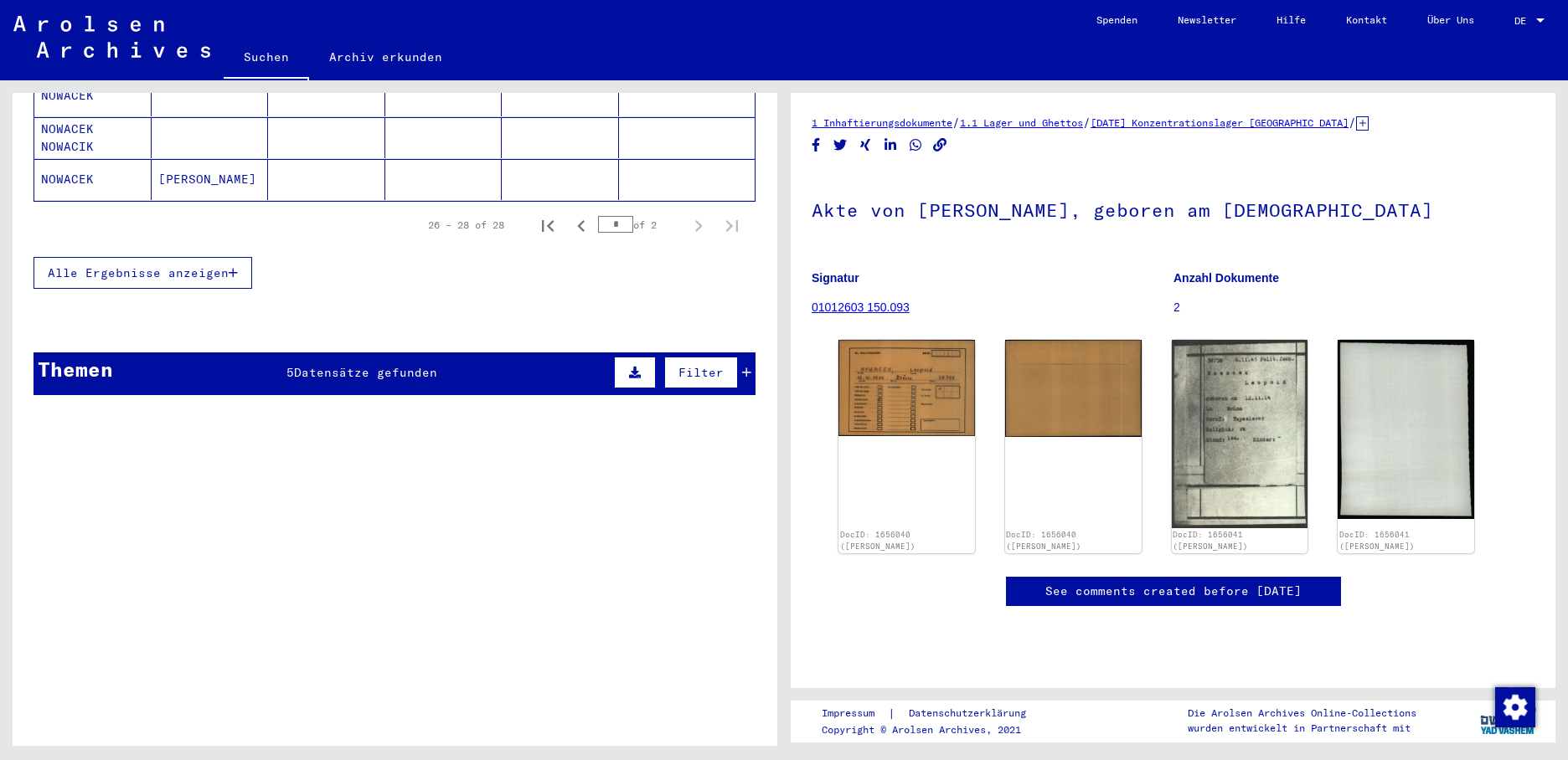
click at [224, 264] on button "Alle Ergebnisse anzeigen" at bounding box center [143, 273] width 218 height 32
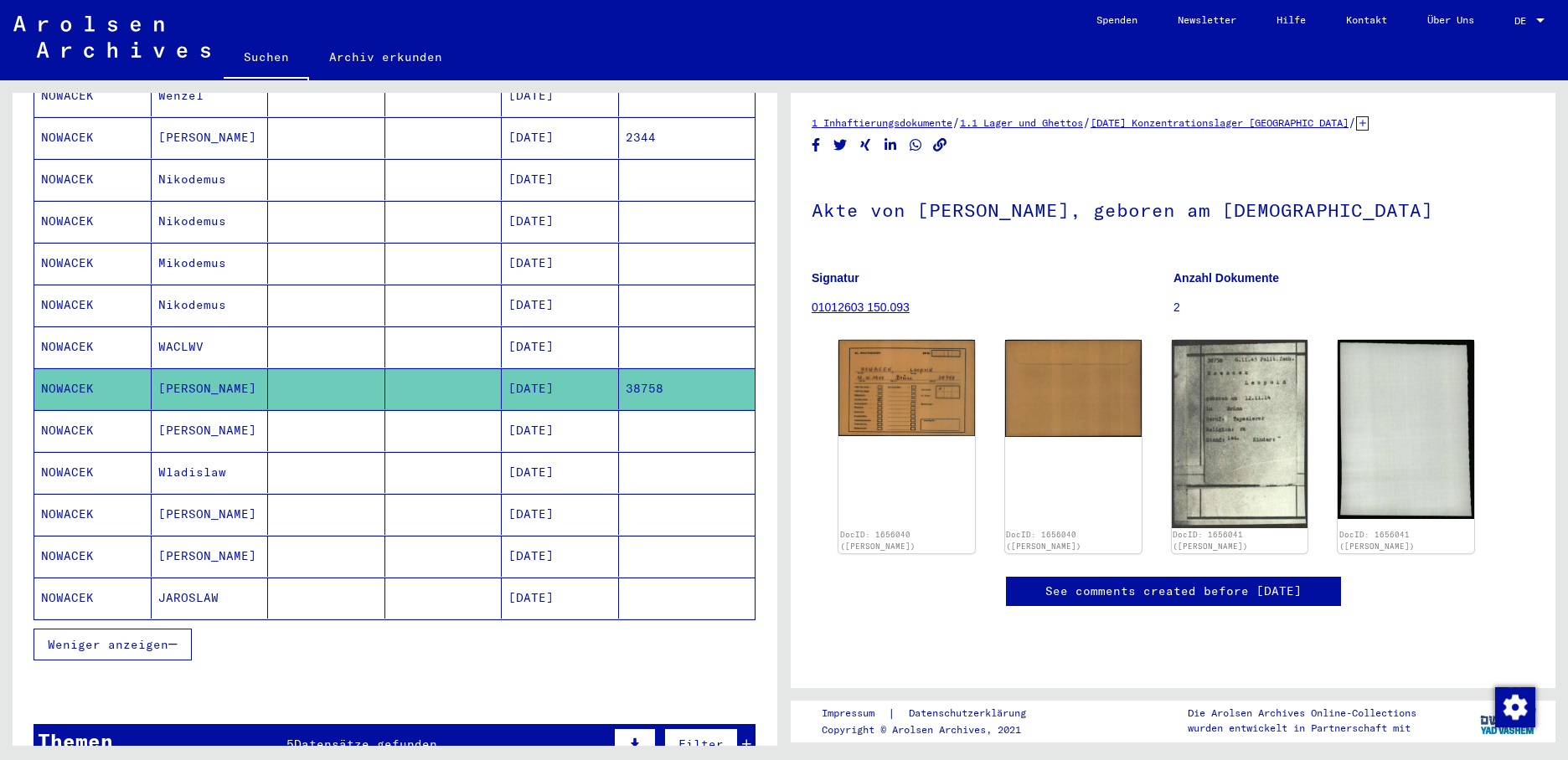
scroll to position [867, 0]
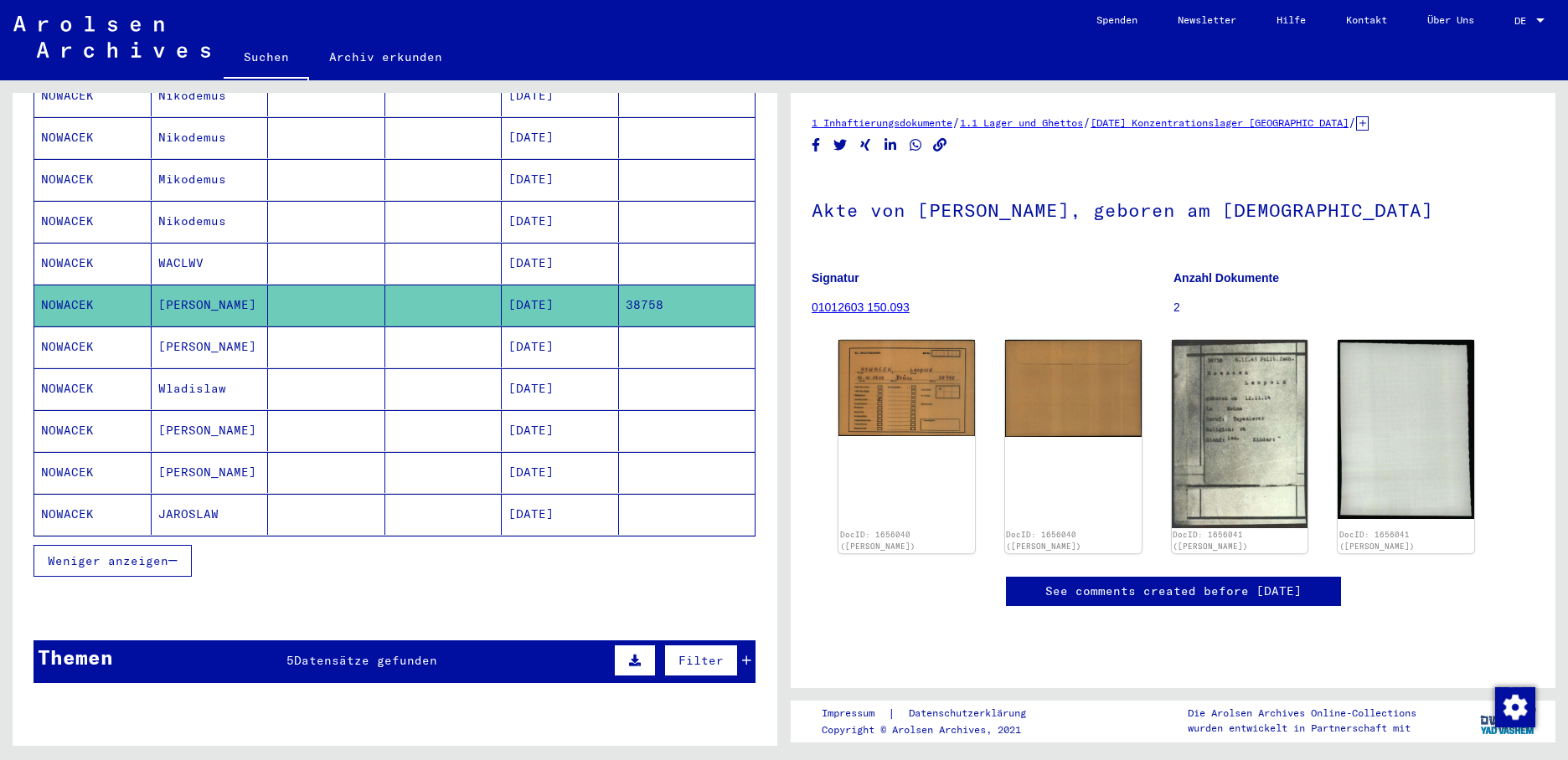
click at [555, 244] on mat-cell "[DATE]" at bounding box center [560, 263] width 117 height 41
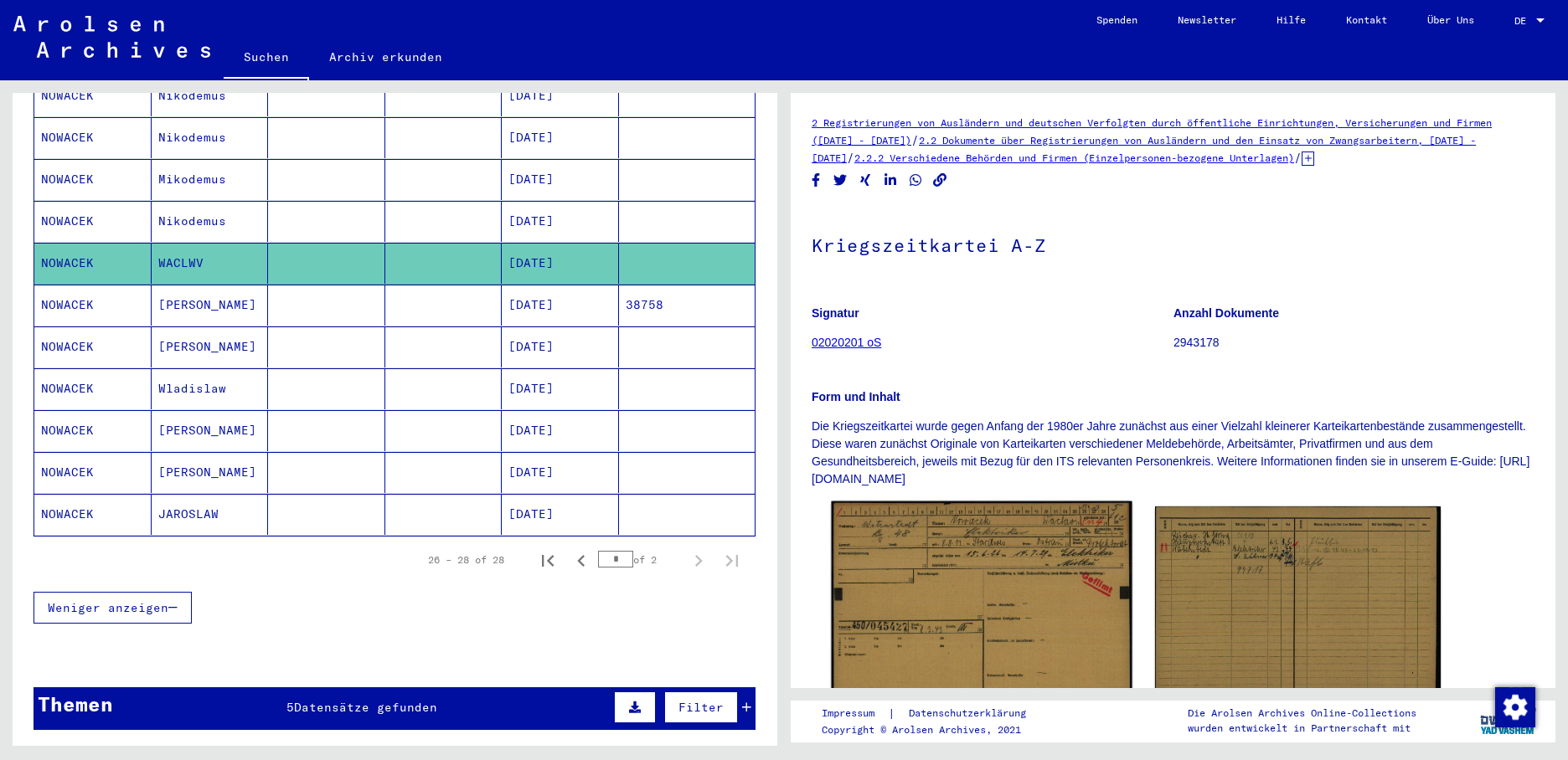
click at [885, 576] on img at bounding box center [980, 606] width 301 height 211
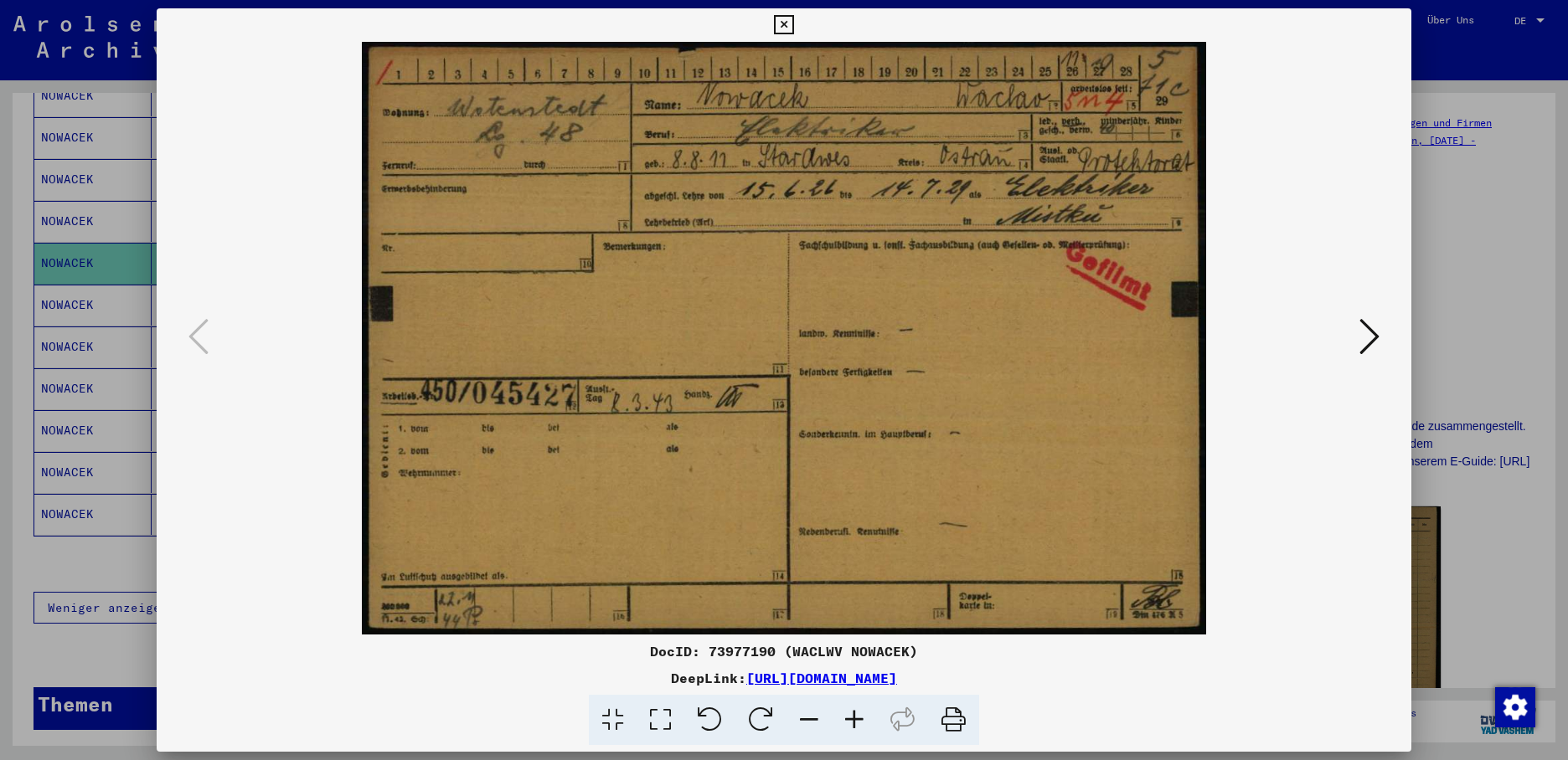
click at [51, 242] on div at bounding box center [784, 380] width 1568 height 760
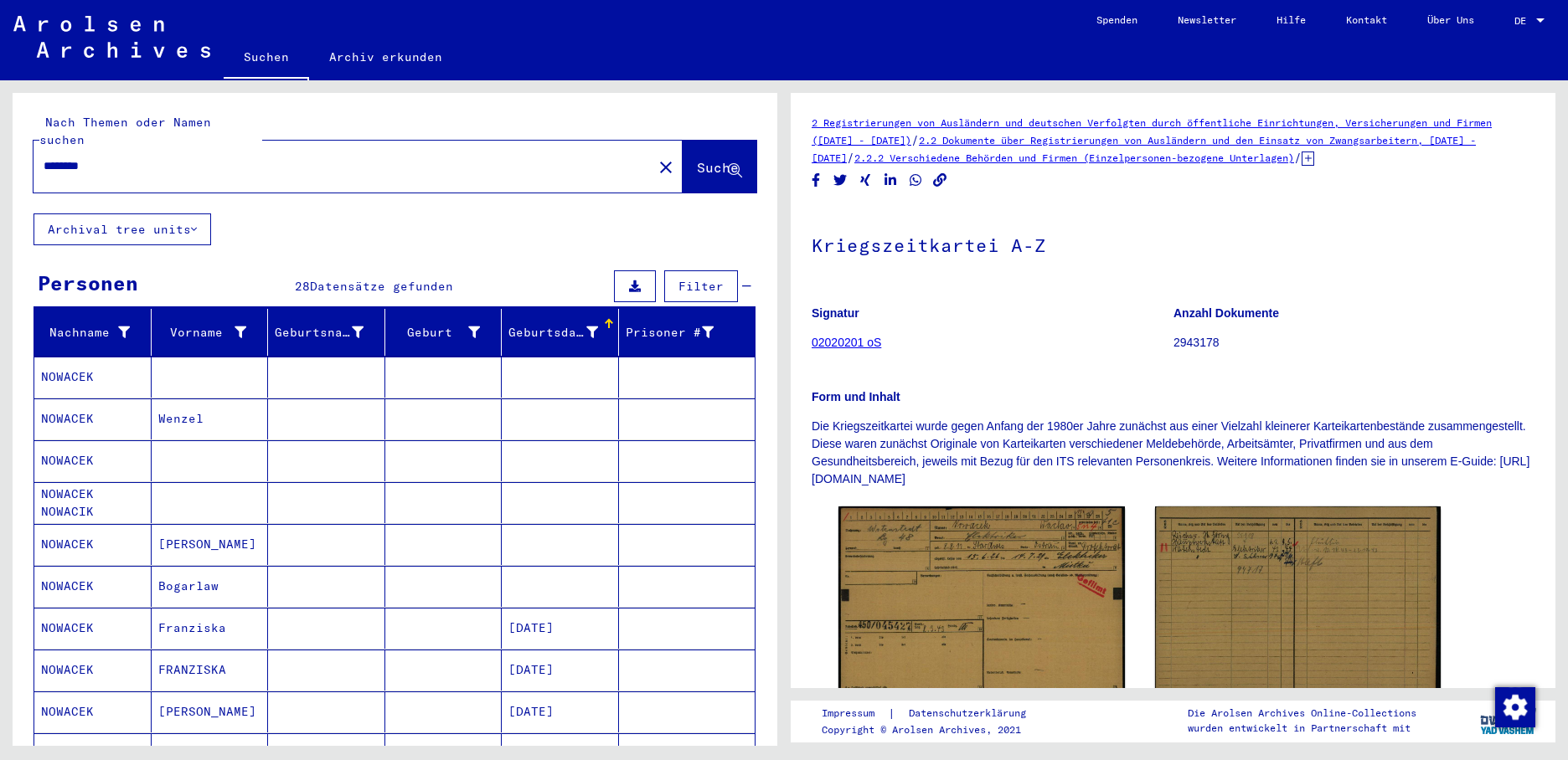
click at [655, 157] on mat-icon "close" at bounding box center [665, 168] width 20 height 20
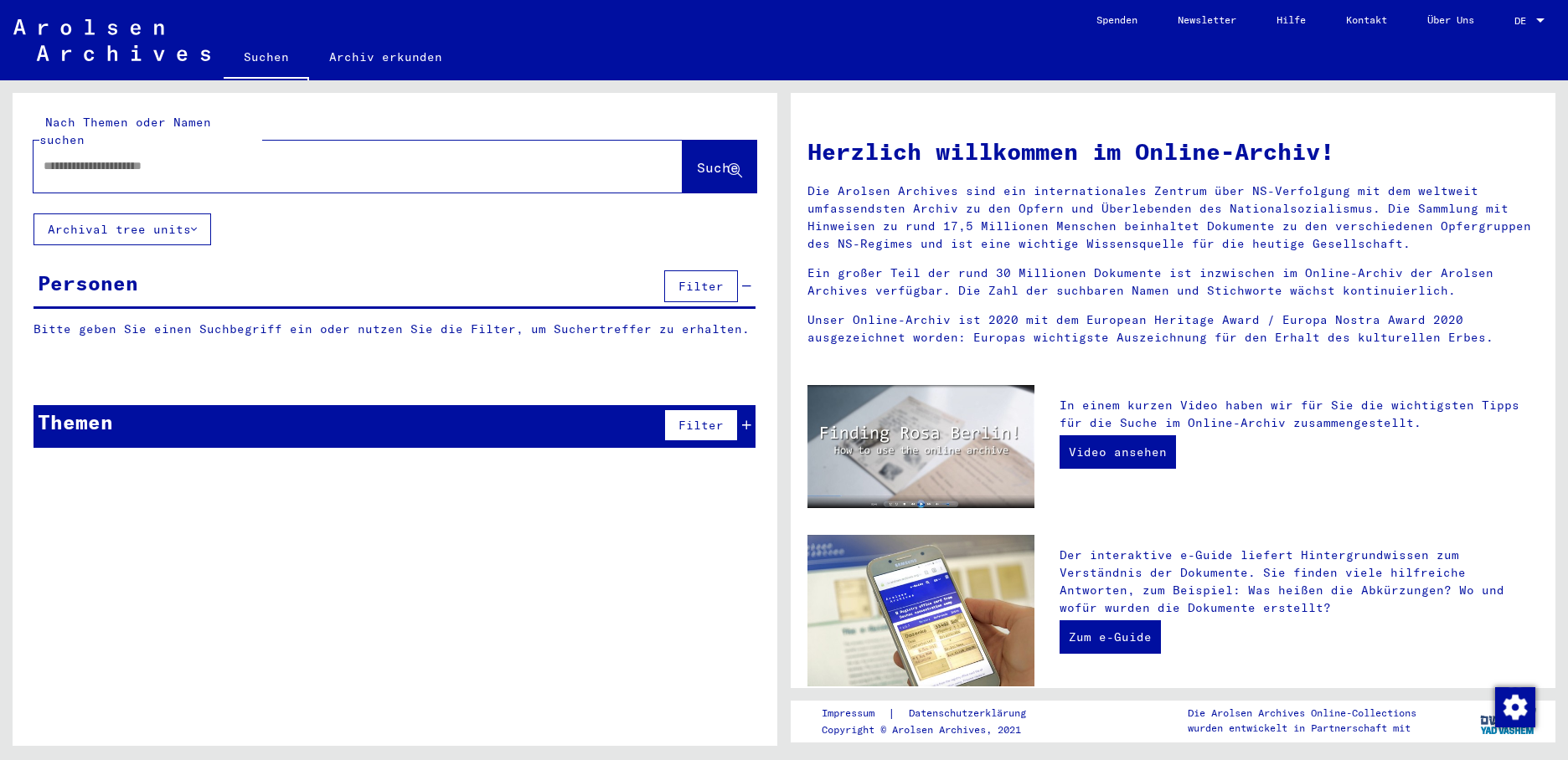
click at [224, 159] on div at bounding box center [333, 166] width 599 height 38
click at [222, 157] on input "text" at bounding box center [337, 166] width 588 height 18
type input "**********"
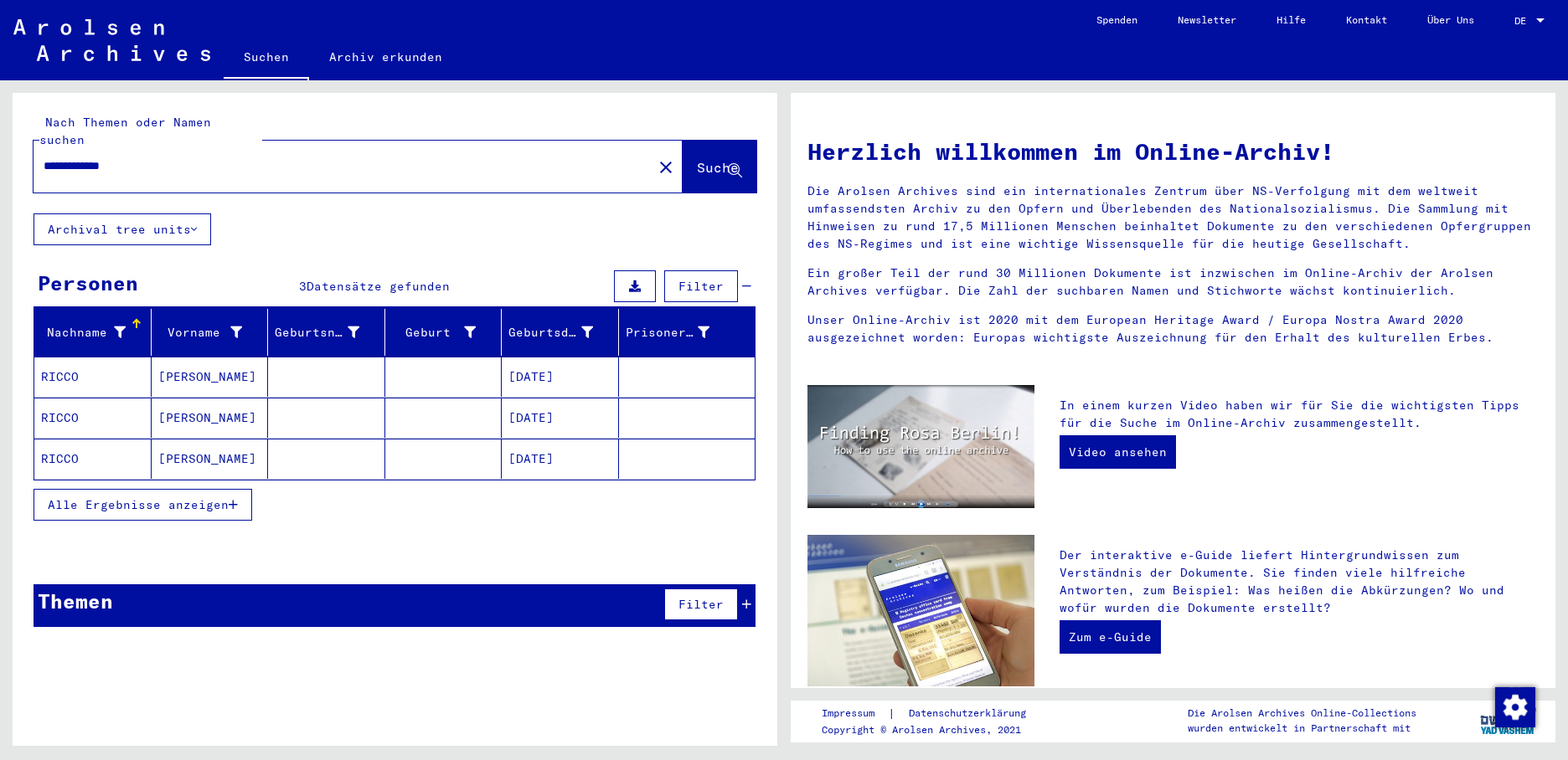
click at [560, 356] on mat-cell "[DATE]" at bounding box center [560, 376] width 117 height 40
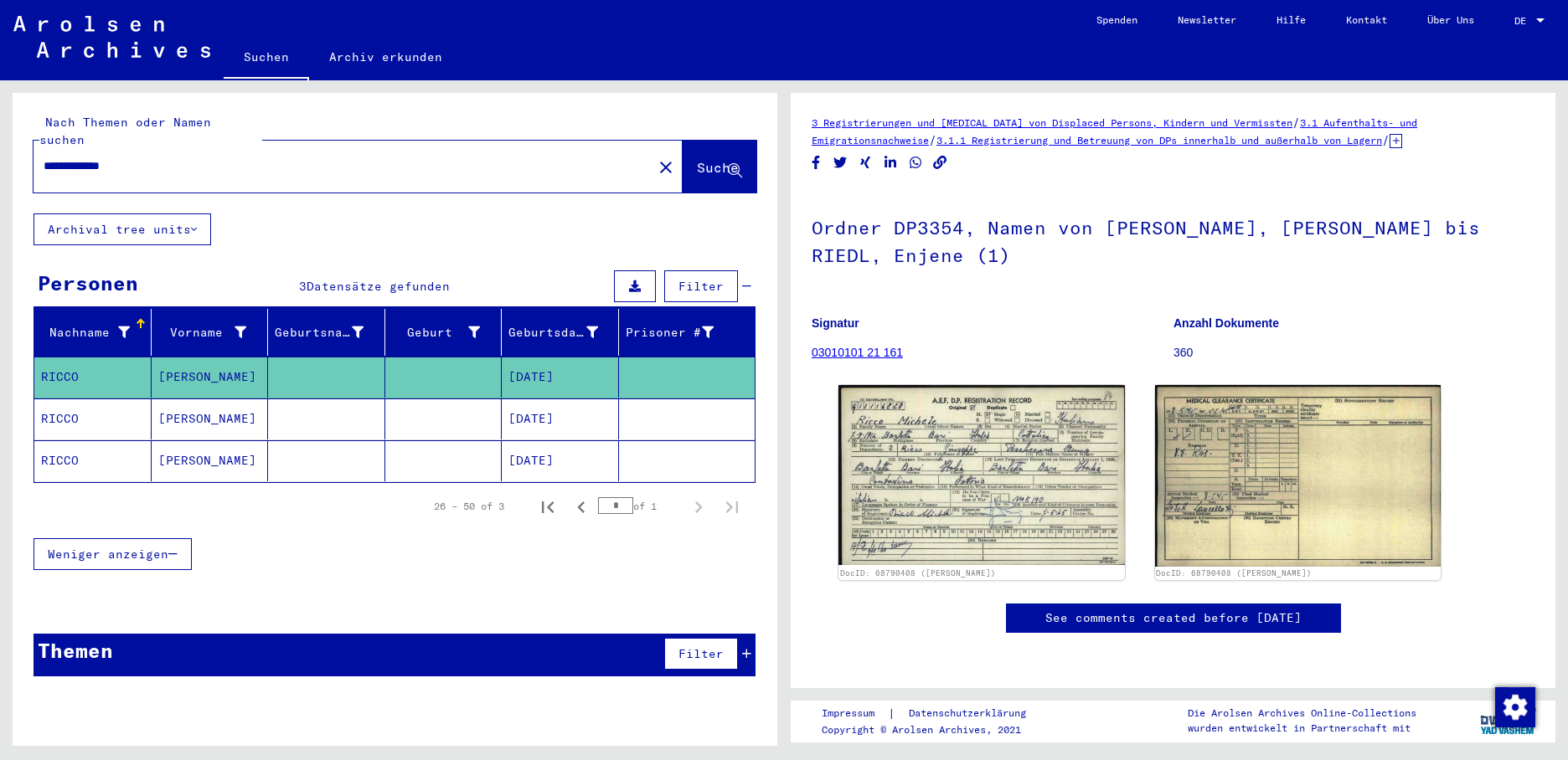
click at [560, 399] on mat-cell "[DATE]" at bounding box center [560, 419] width 117 height 41
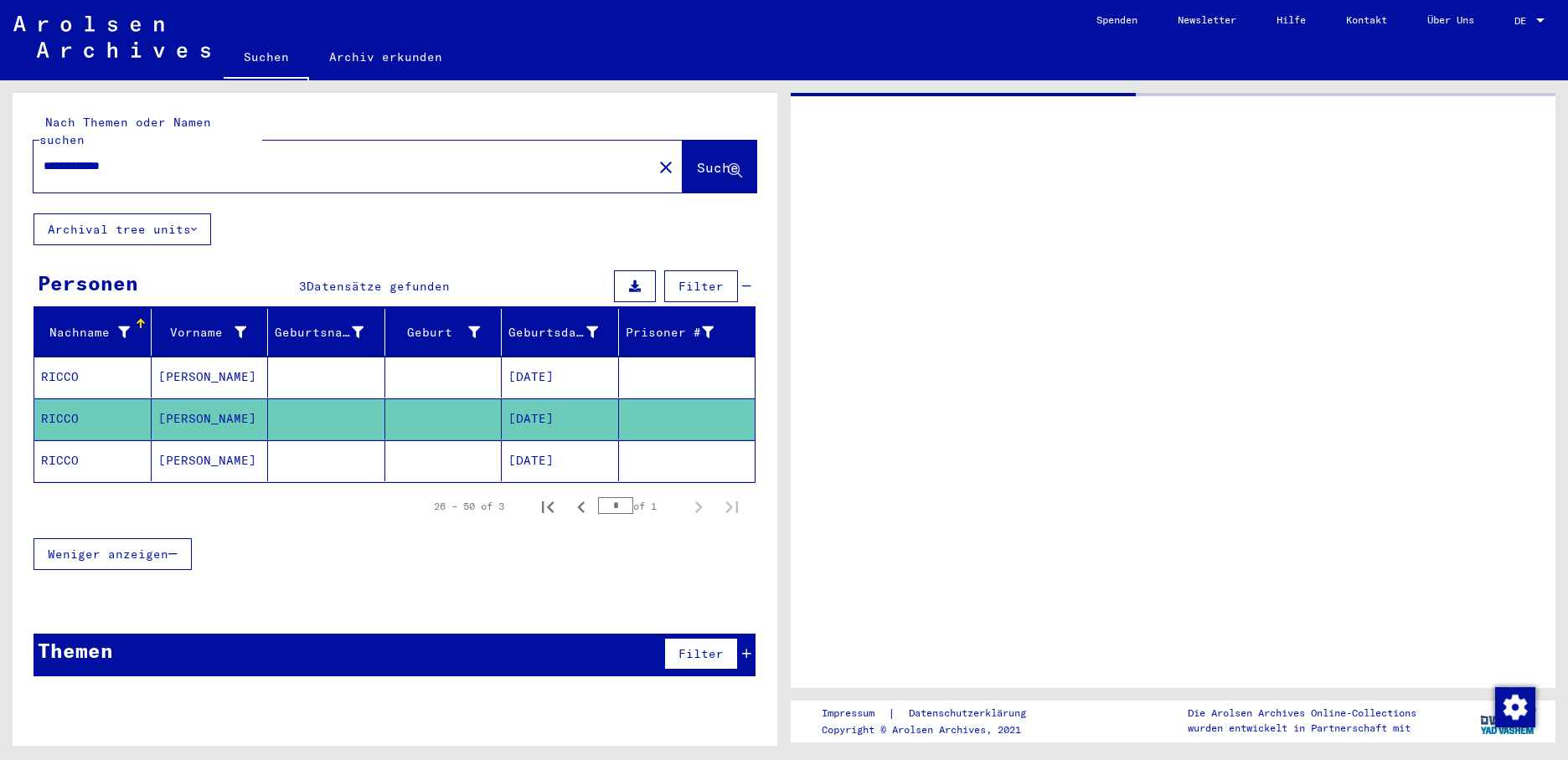
click at [560, 399] on mat-cell "[DATE]" at bounding box center [560, 419] width 117 height 41
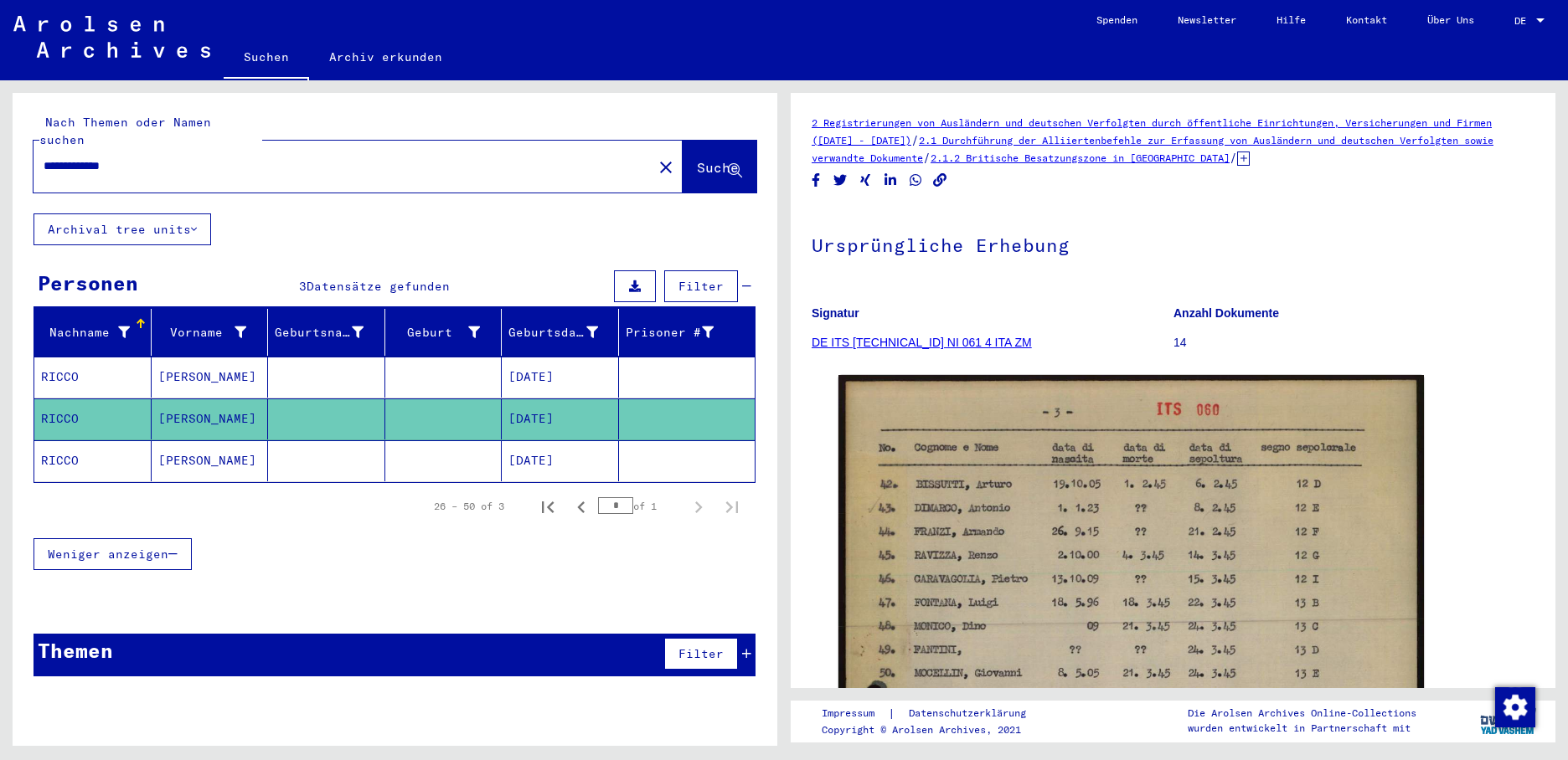
drag, startPoint x: 560, startPoint y: 395, endPoint x: 570, endPoint y: 442, distance: 48.1
click at [570, 442] on mat-cell "[DATE]" at bounding box center [560, 460] width 117 height 41
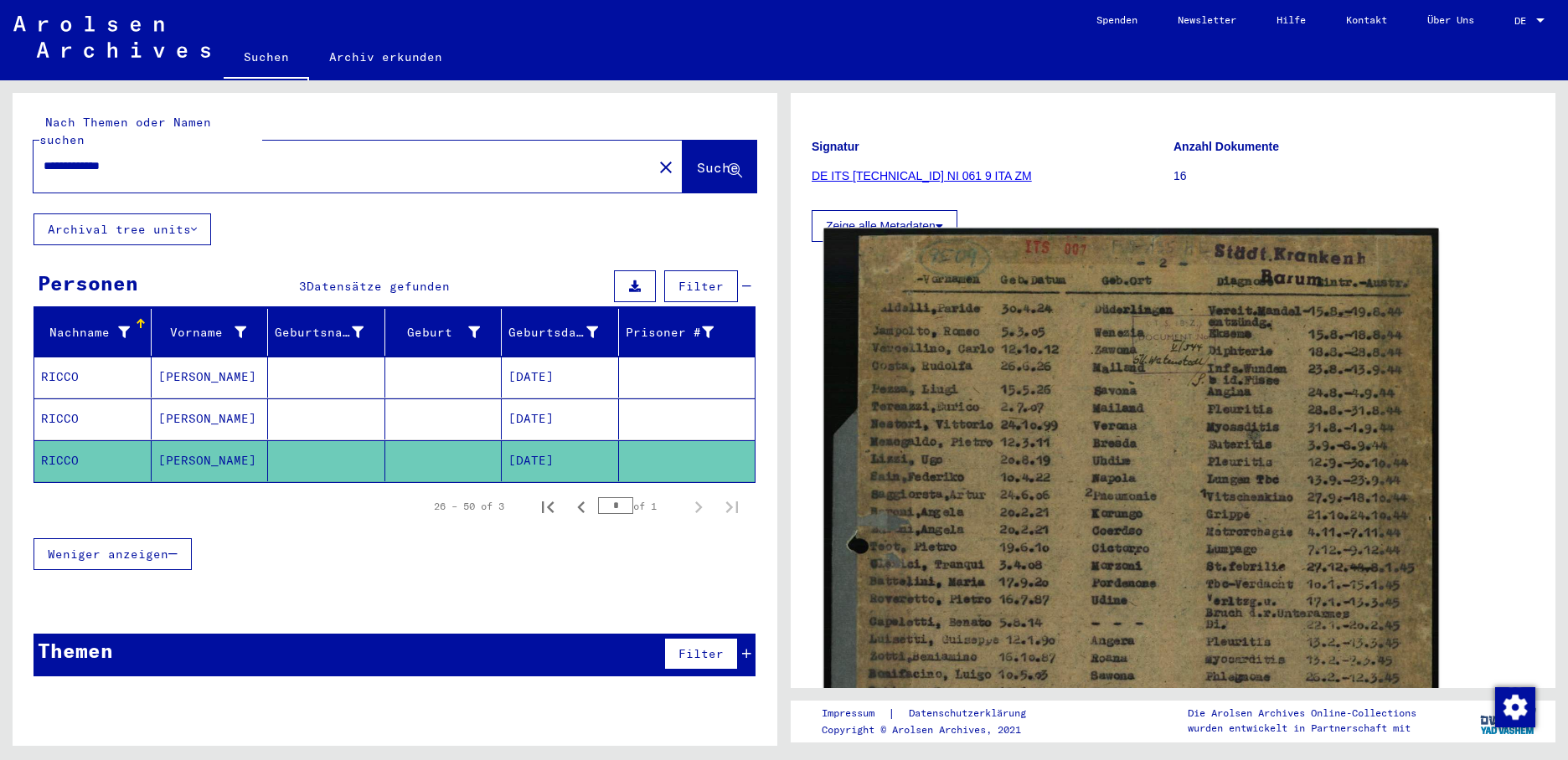
scroll to position [168, 0]
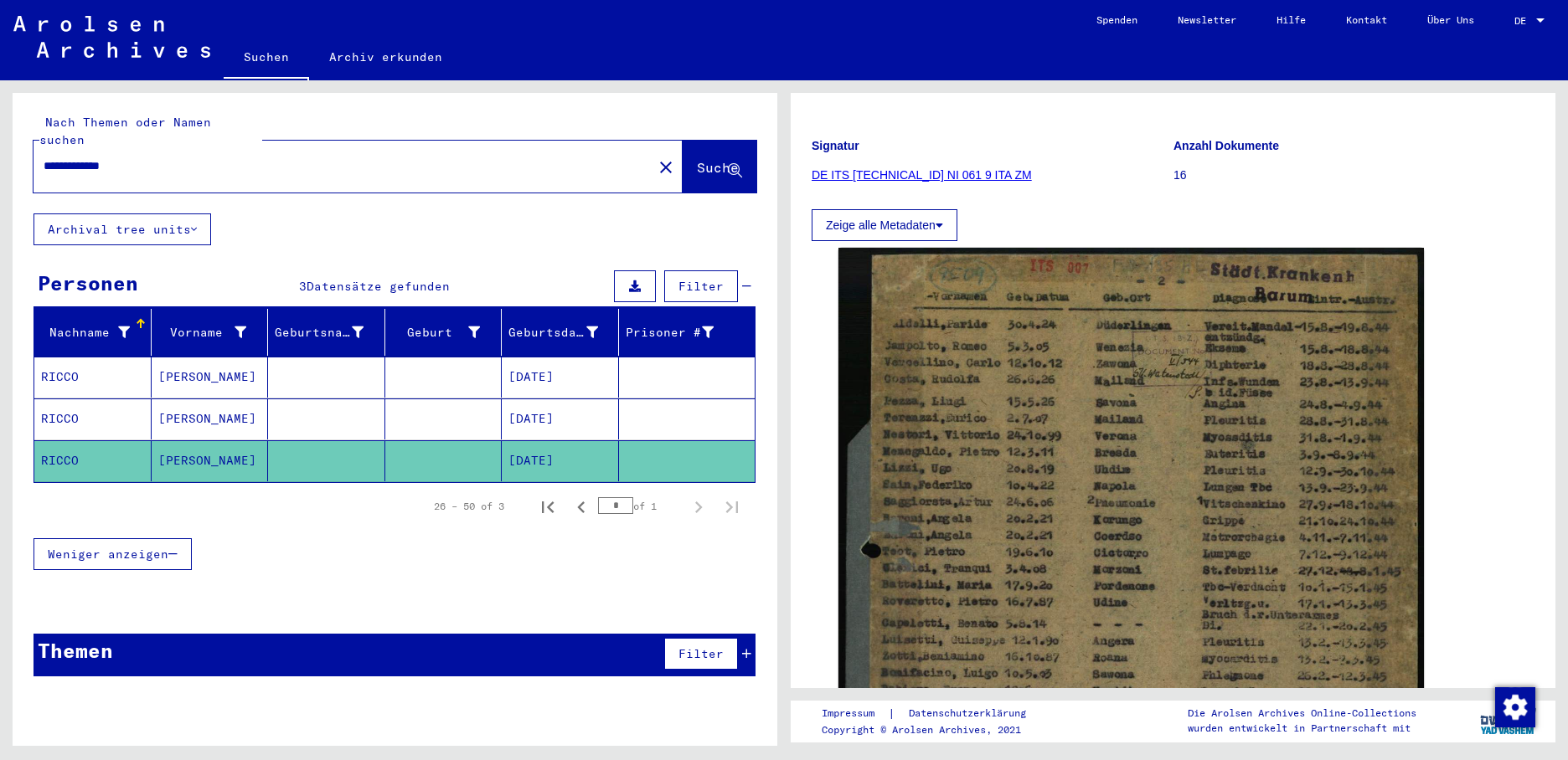
click at [555, 406] on mat-cell "[DATE]" at bounding box center [560, 419] width 117 height 41
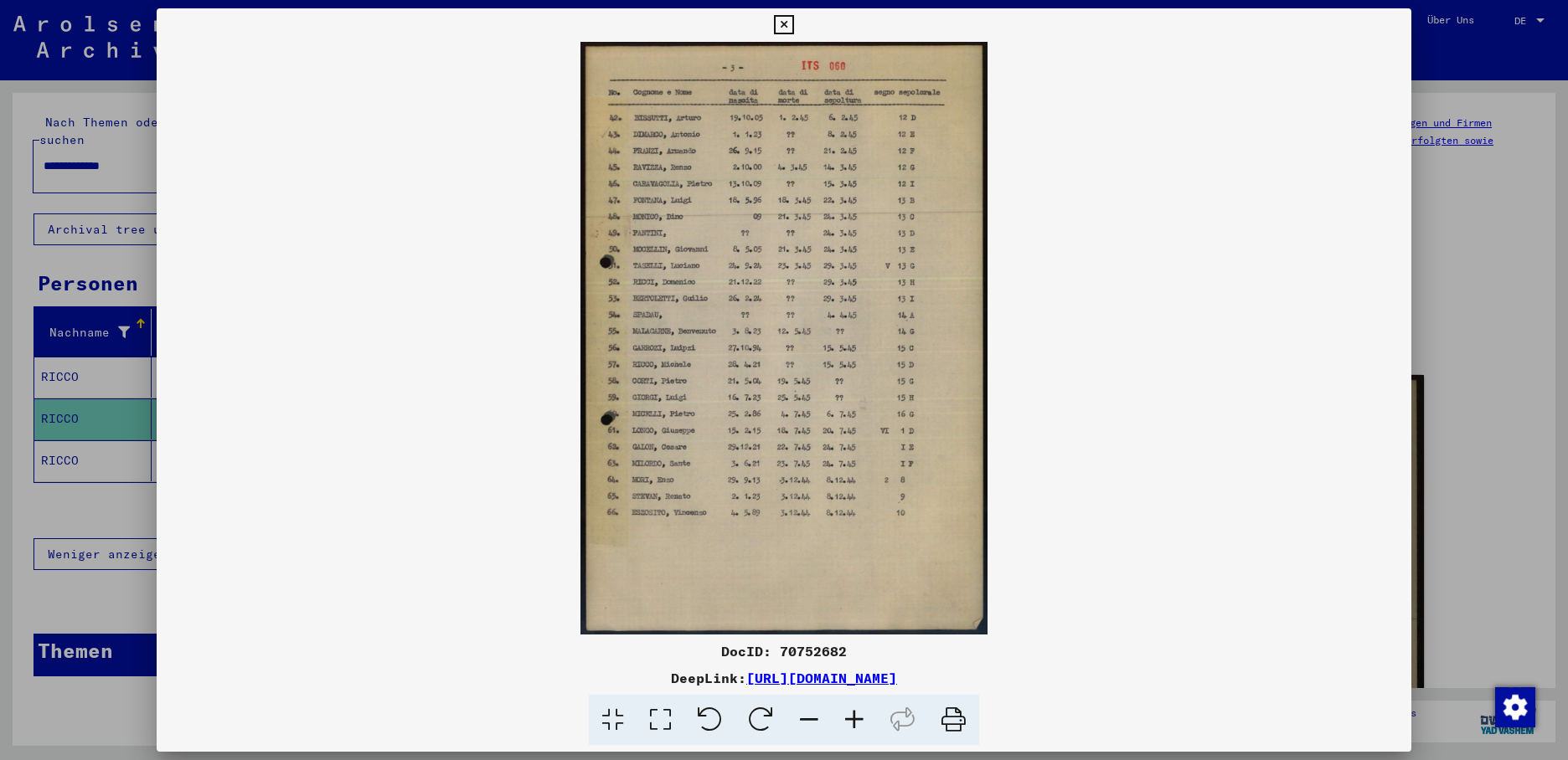
click at [793, 18] on icon at bounding box center [783, 25] width 19 height 20
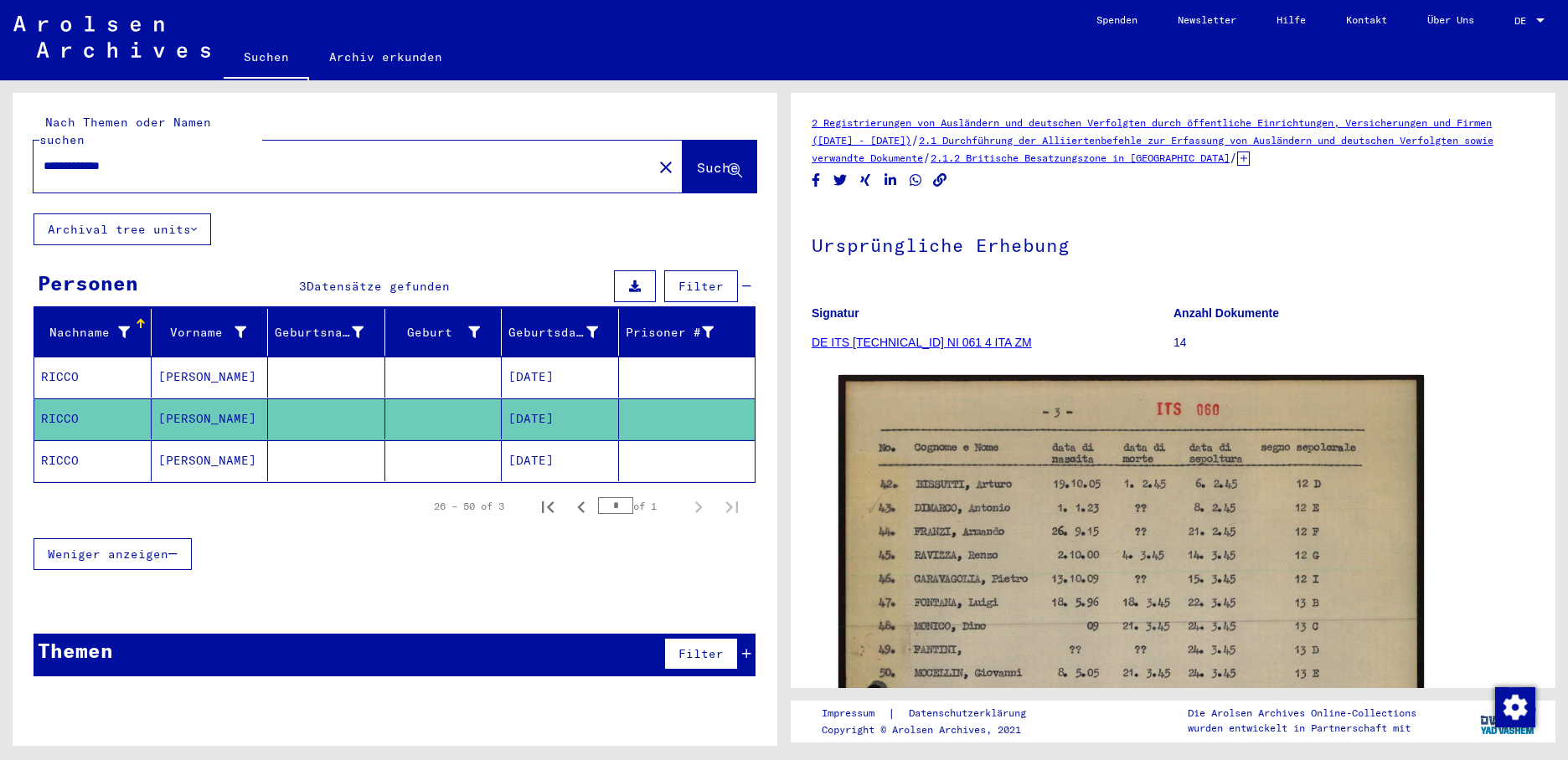
click at [545, 441] on mat-cell "[DATE]" at bounding box center [560, 460] width 117 height 41
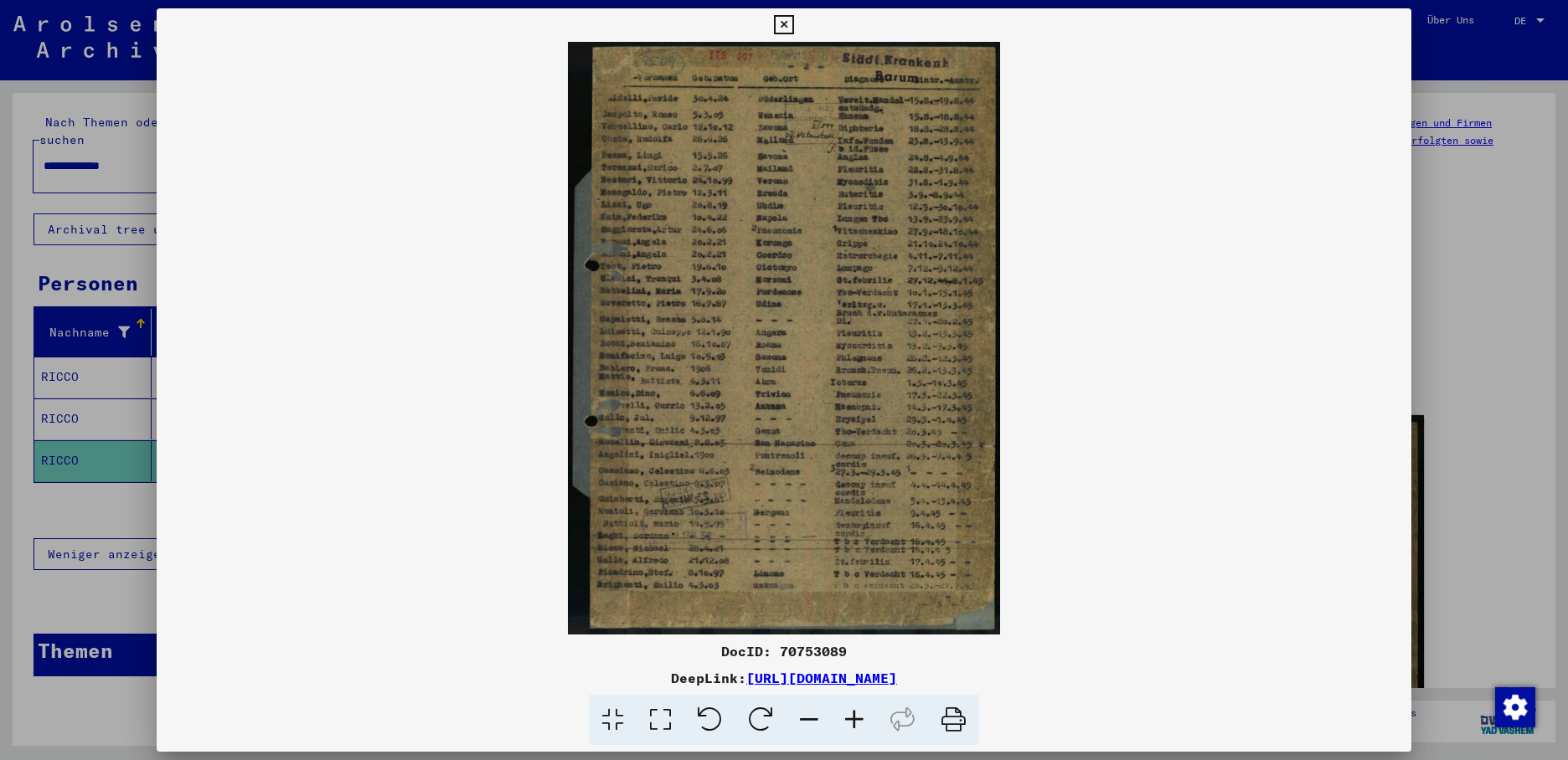
click at [793, 25] on icon at bounding box center [783, 25] width 19 height 20
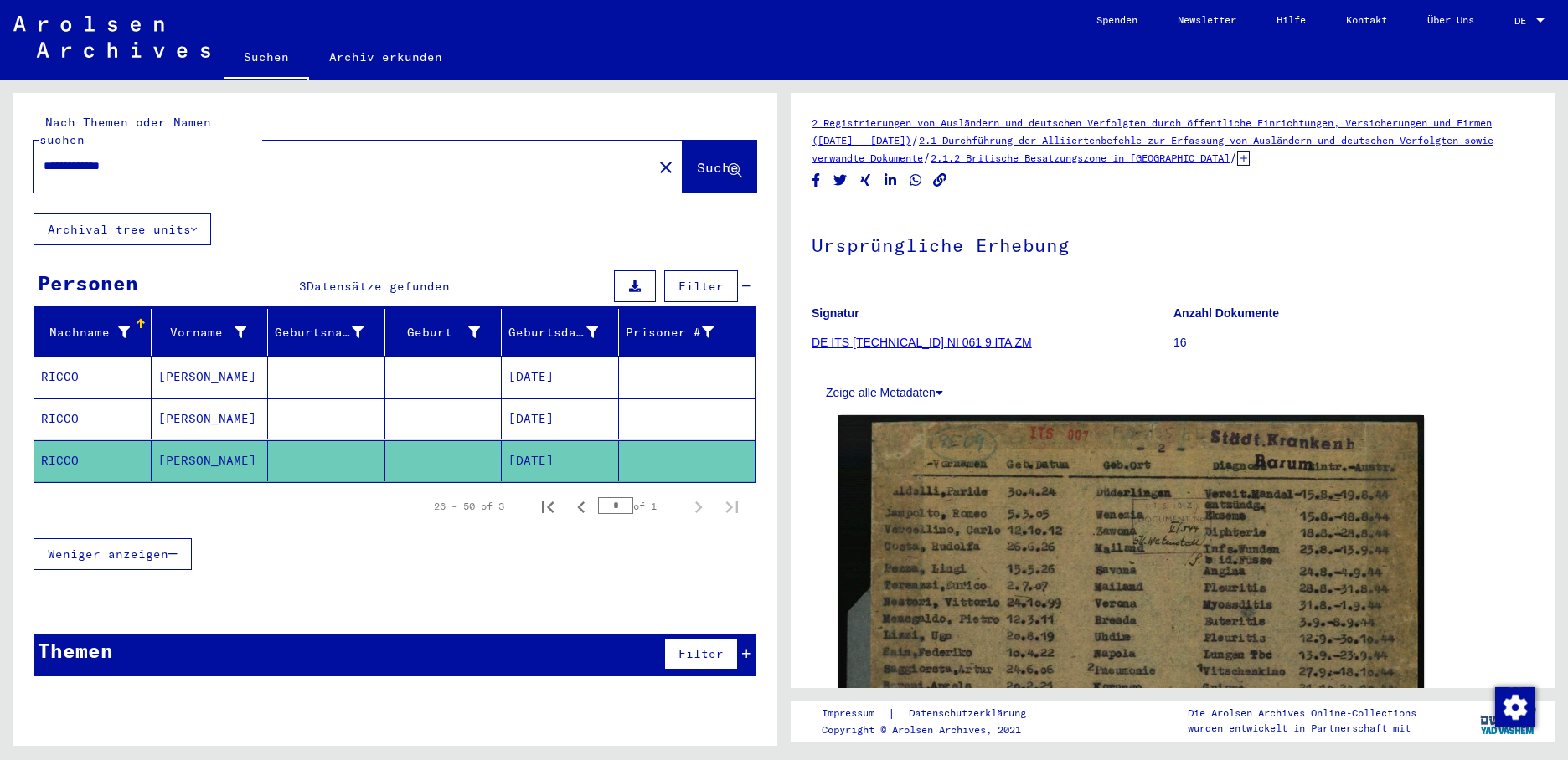
click at [156, 157] on input "**********" at bounding box center [342, 166] width 599 height 18
click at [534, 356] on mat-cell "[DATE]" at bounding box center [560, 377] width 117 height 41
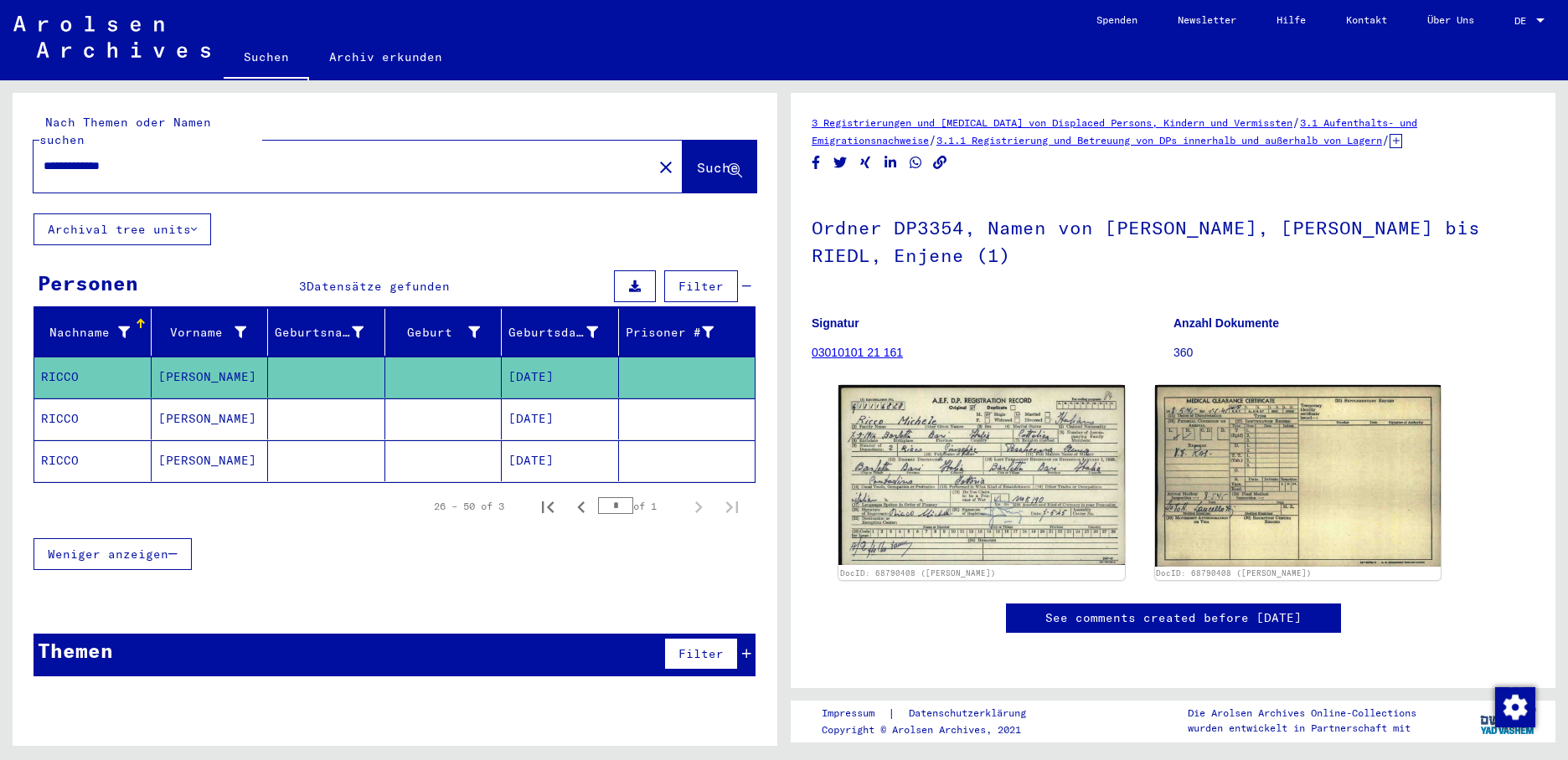
click at [655, 157] on mat-icon "close" at bounding box center [665, 168] width 20 height 20
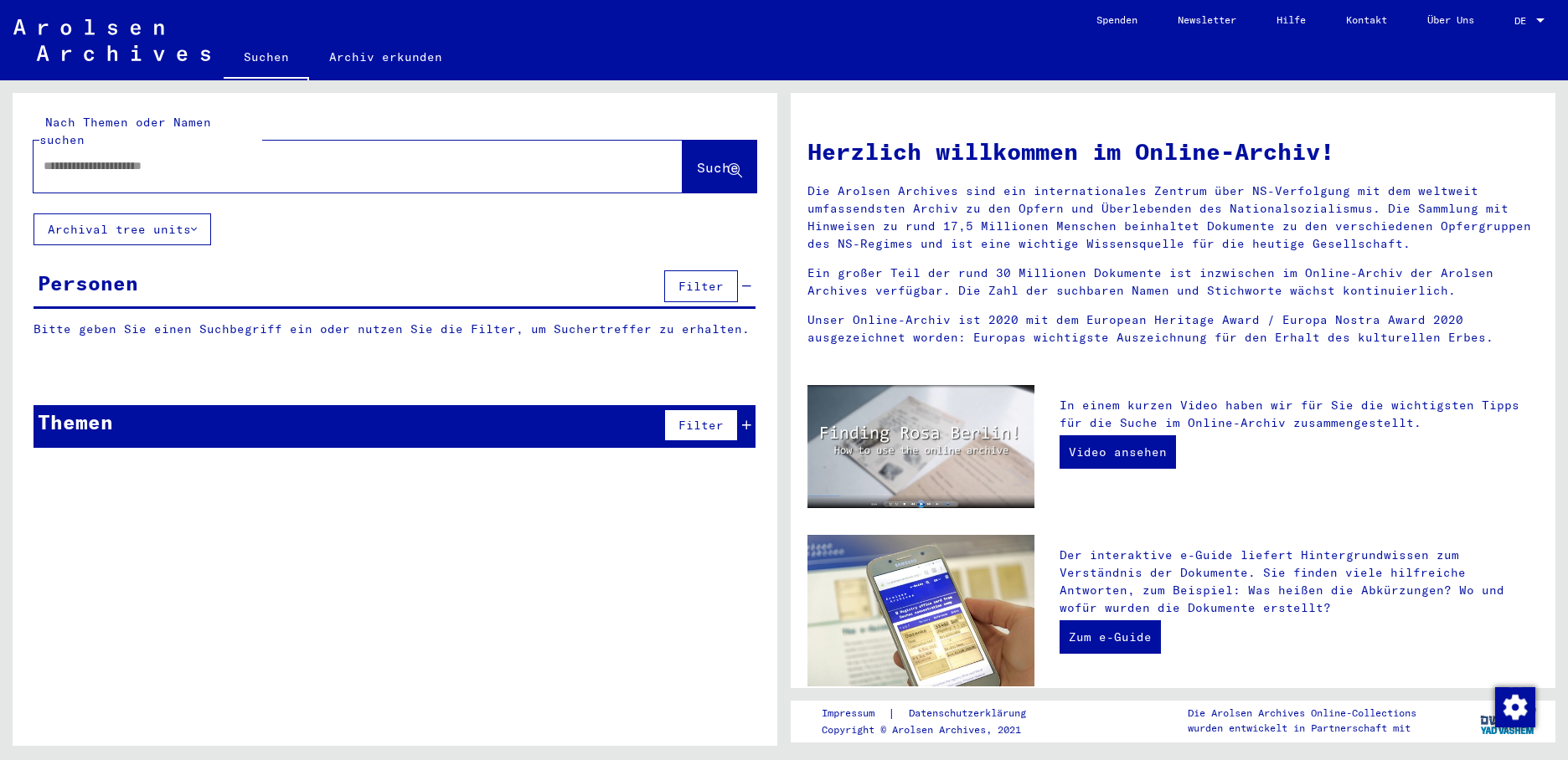
click at [225, 157] on input "text" at bounding box center [337, 166] width 588 height 18
type input "********"
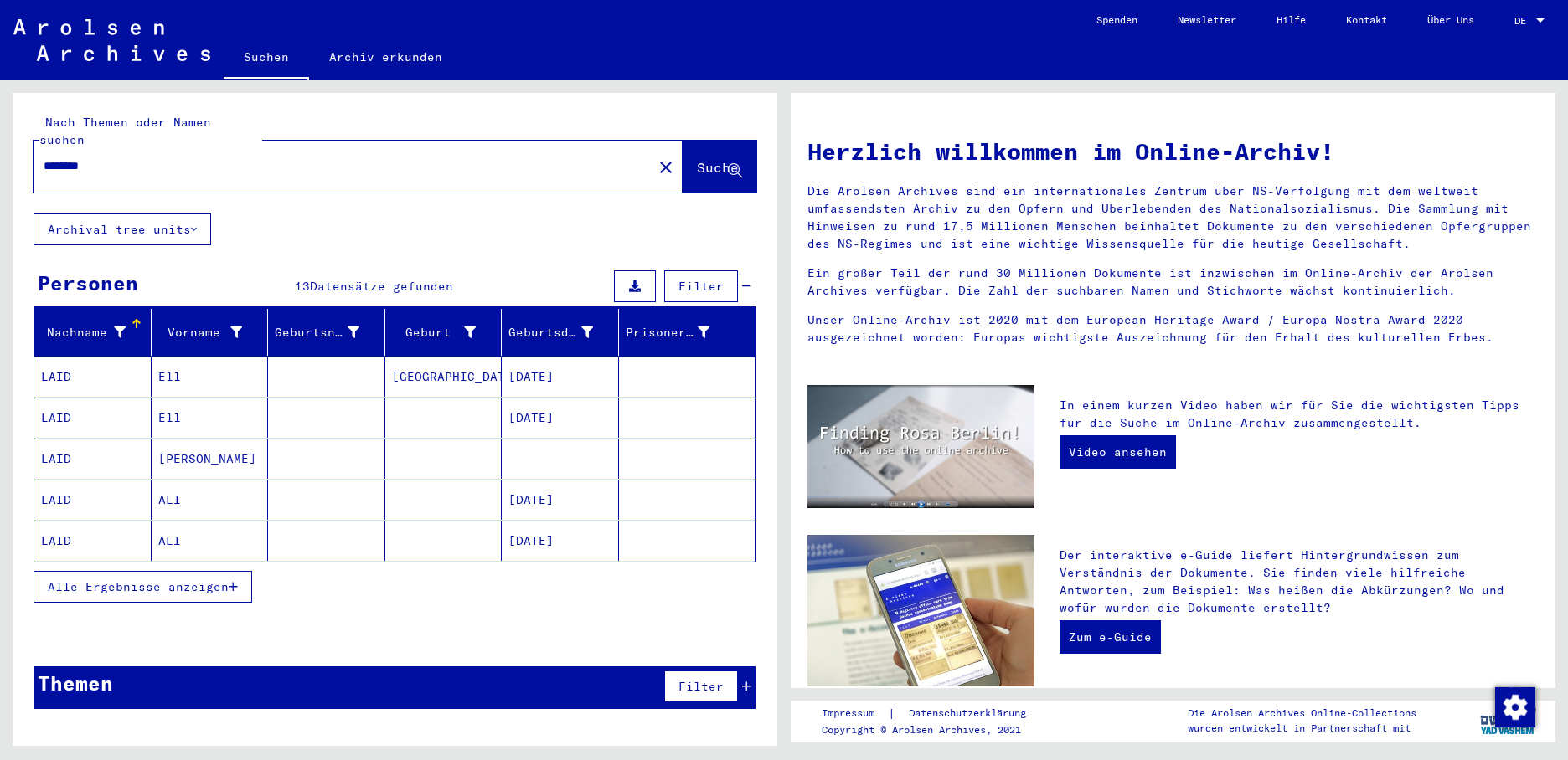
click at [570, 480] on mat-cell "[DATE]" at bounding box center [560, 499] width 117 height 40
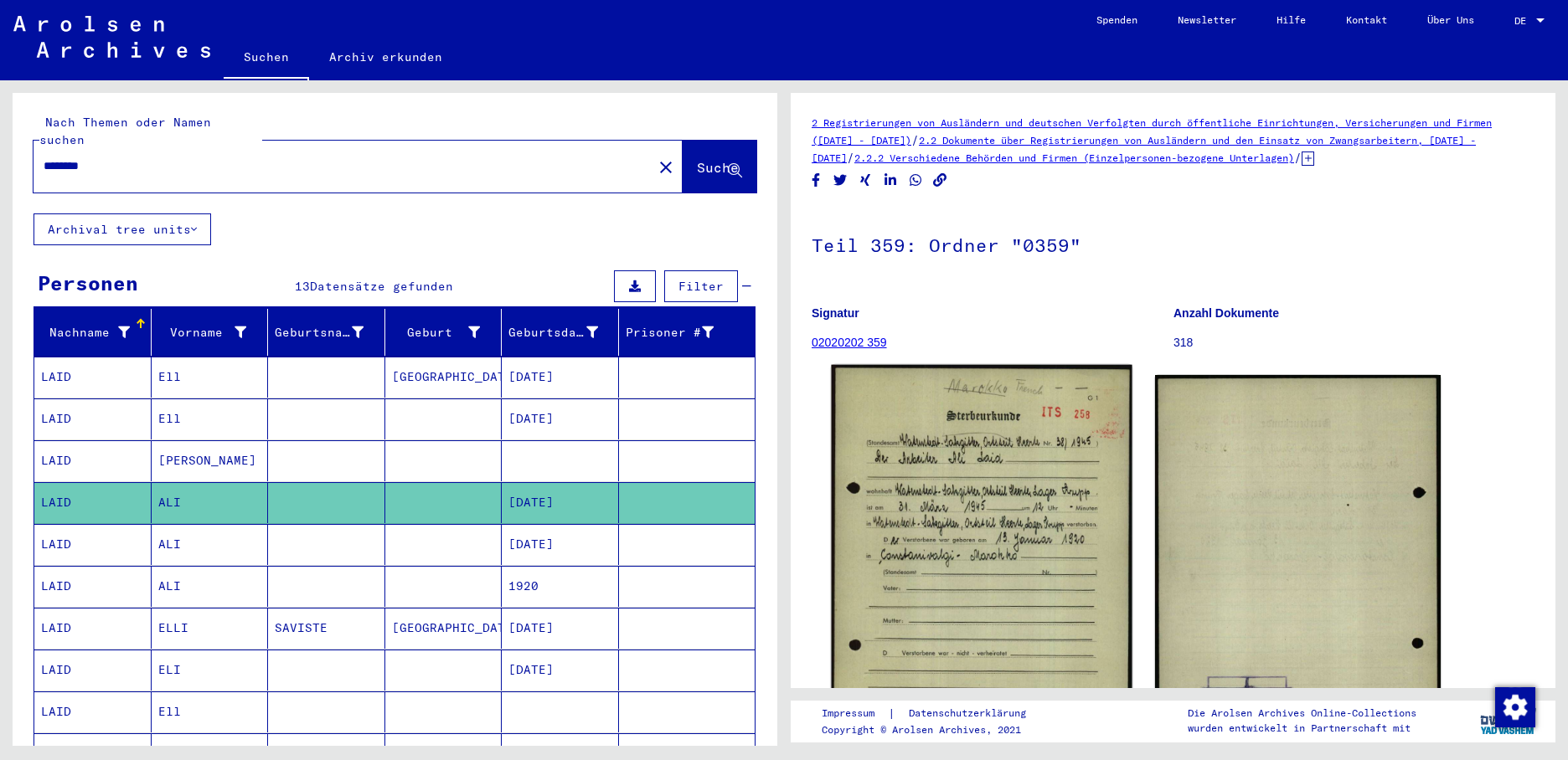
click at [982, 506] on img at bounding box center [980, 575] width 301 height 420
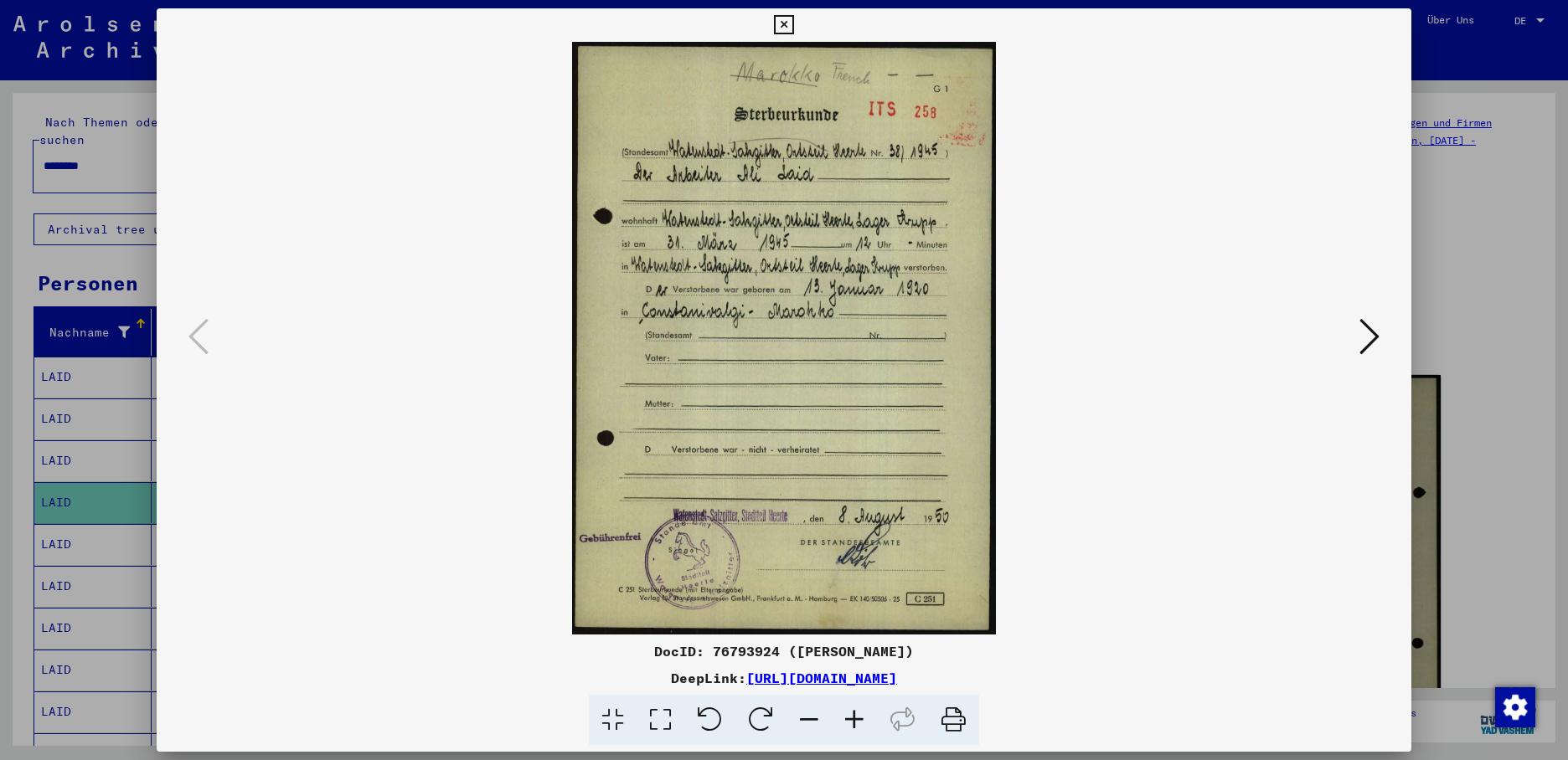
click at [1364, 321] on icon at bounding box center [1369, 336] width 20 height 40
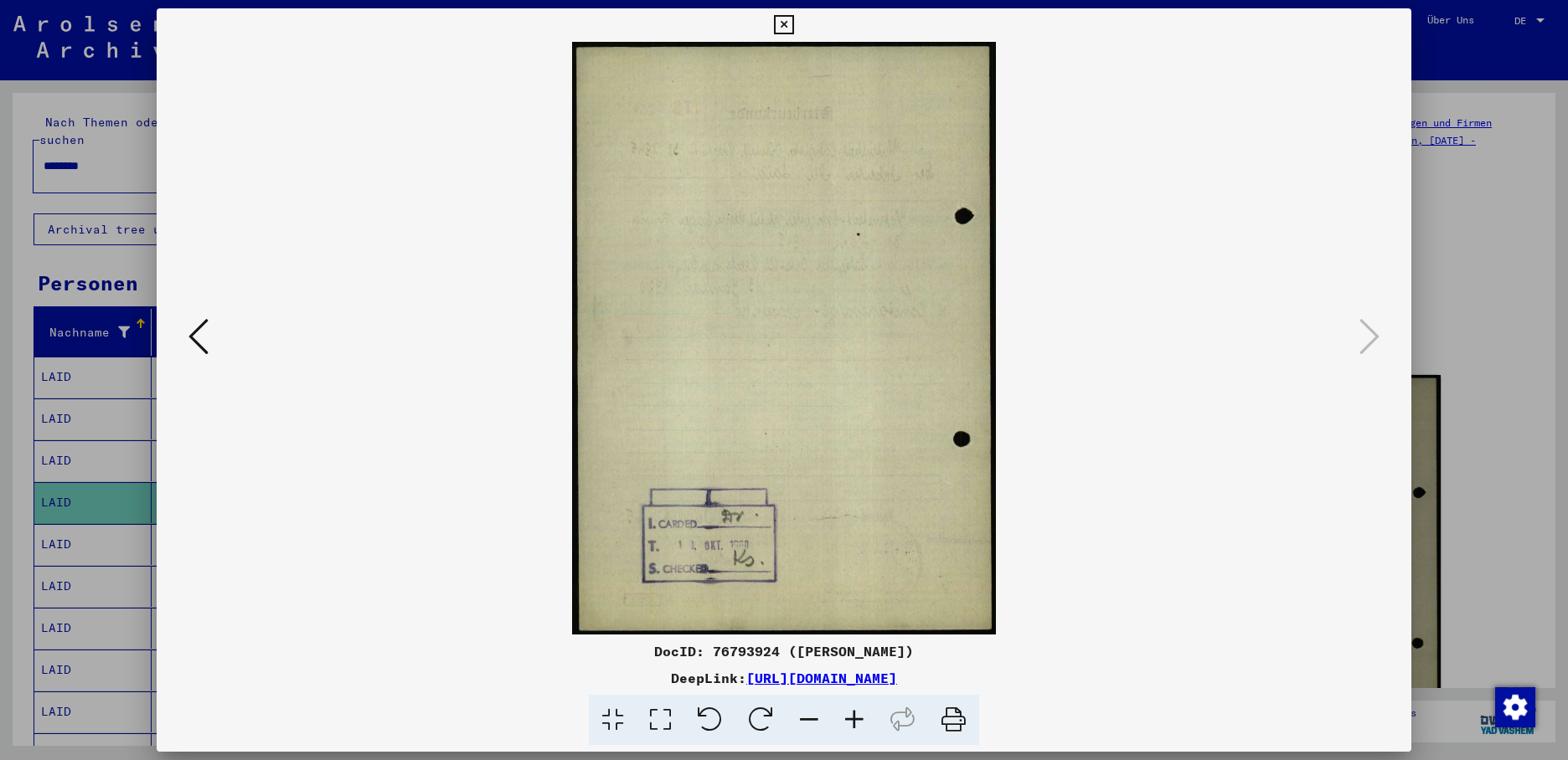
click at [793, 21] on icon at bounding box center [783, 25] width 19 height 20
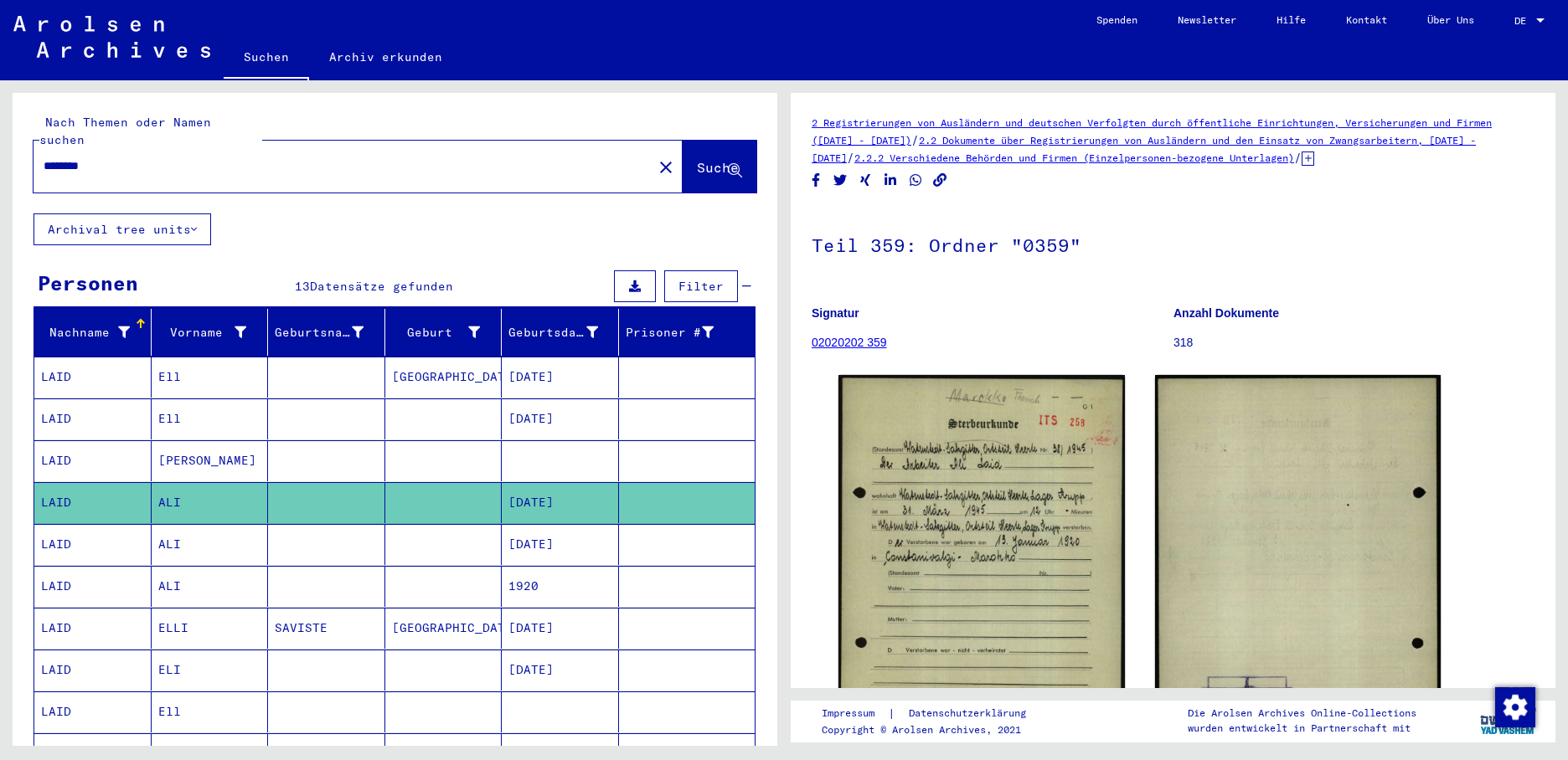
click at [540, 524] on mat-cell "[DATE]" at bounding box center [560, 544] width 117 height 41
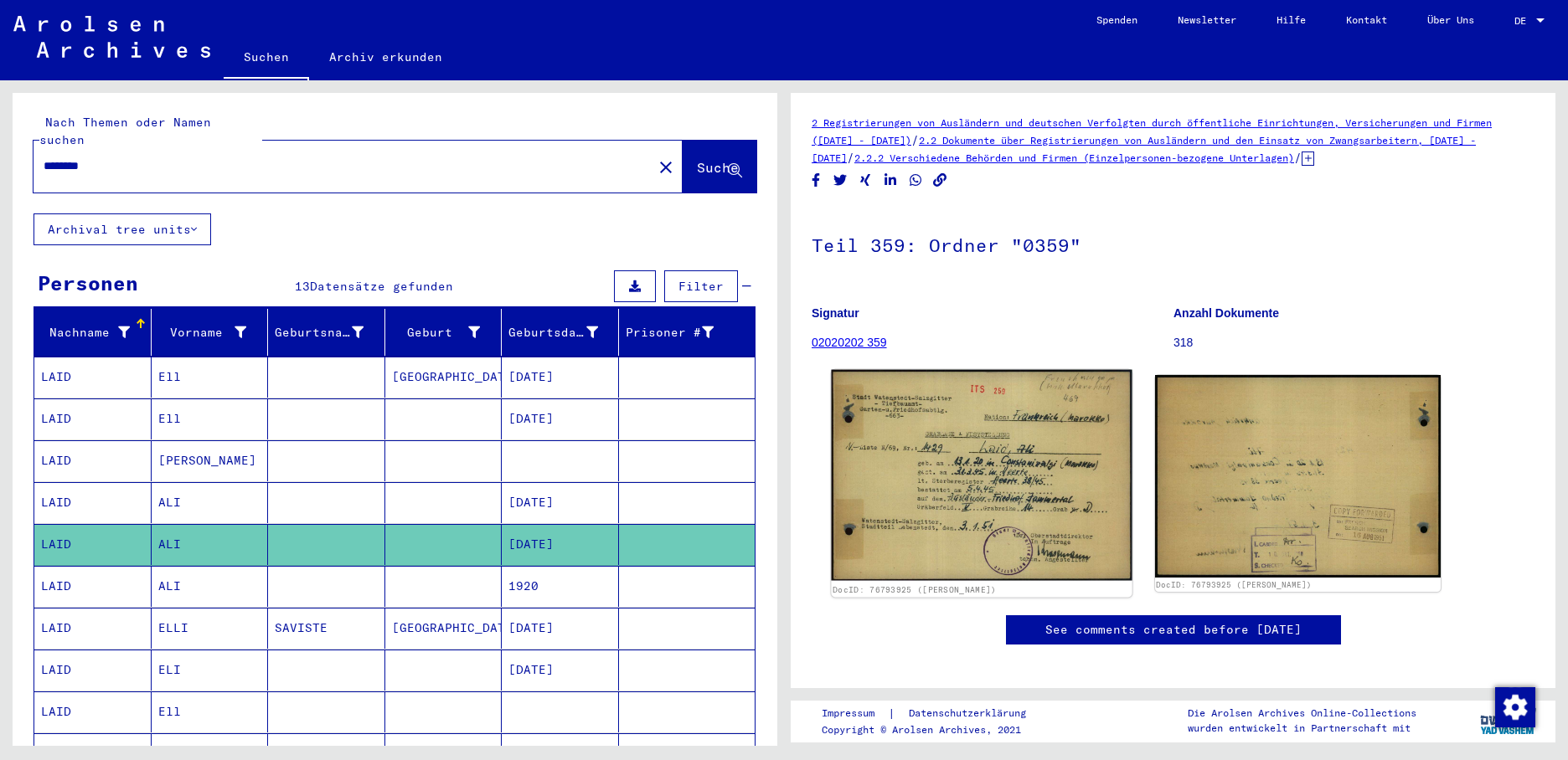
click at [1002, 489] on img at bounding box center [980, 475] width 301 height 211
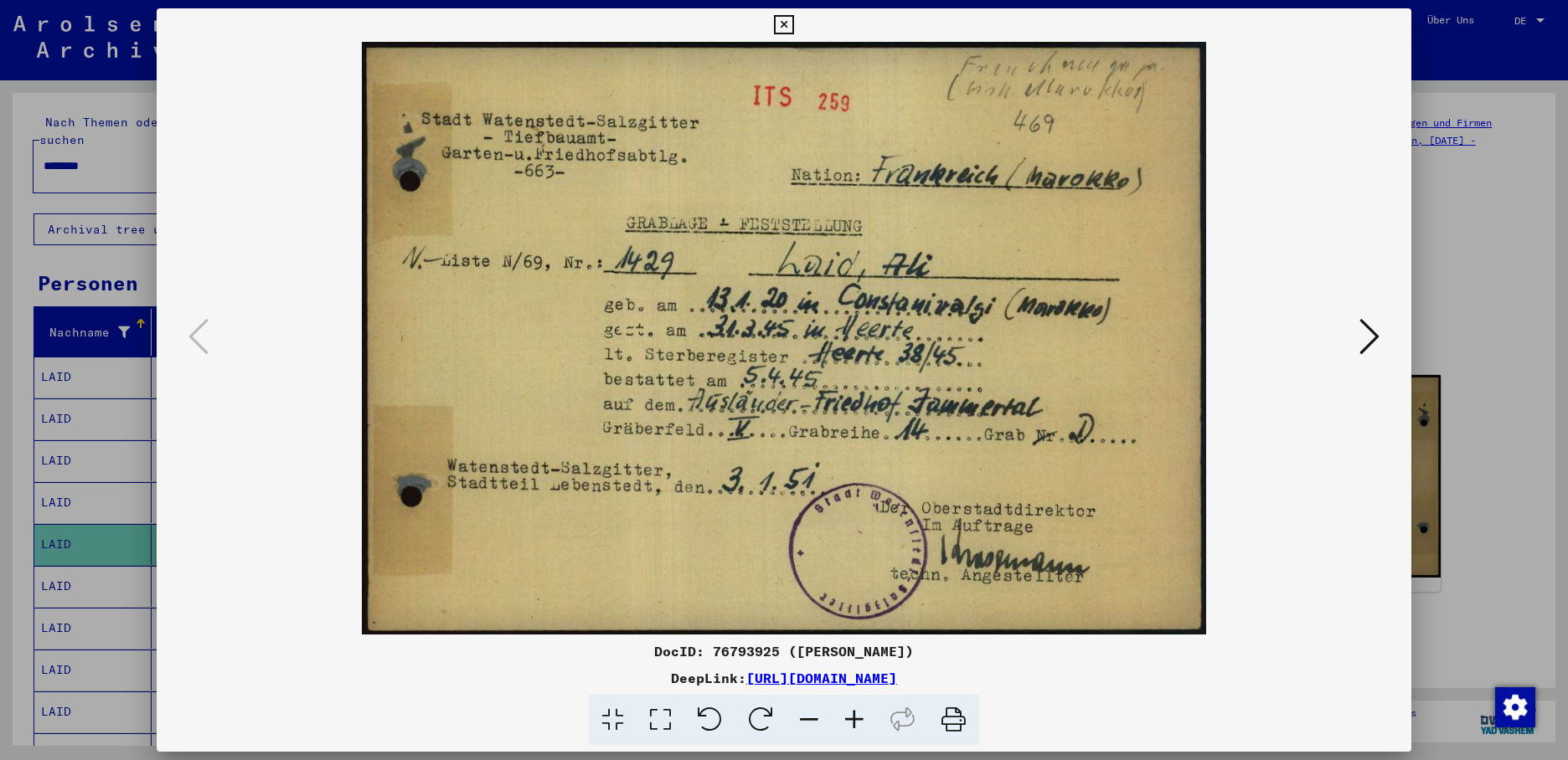
click at [793, 17] on icon at bounding box center [783, 25] width 19 height 20
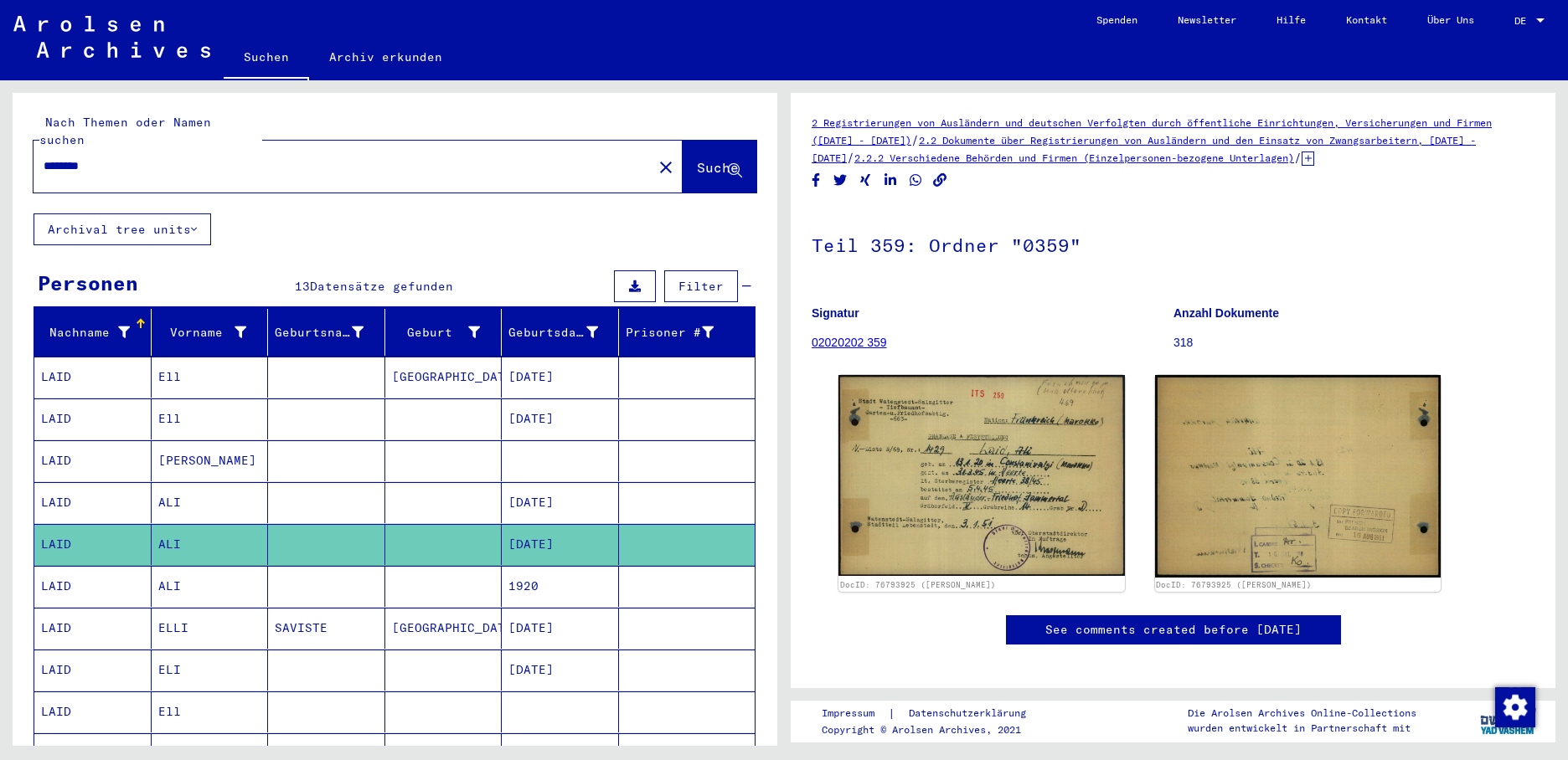
click at [655, 157] on mat-icon "close" at bounding box center [665, 168] width 20 height 20
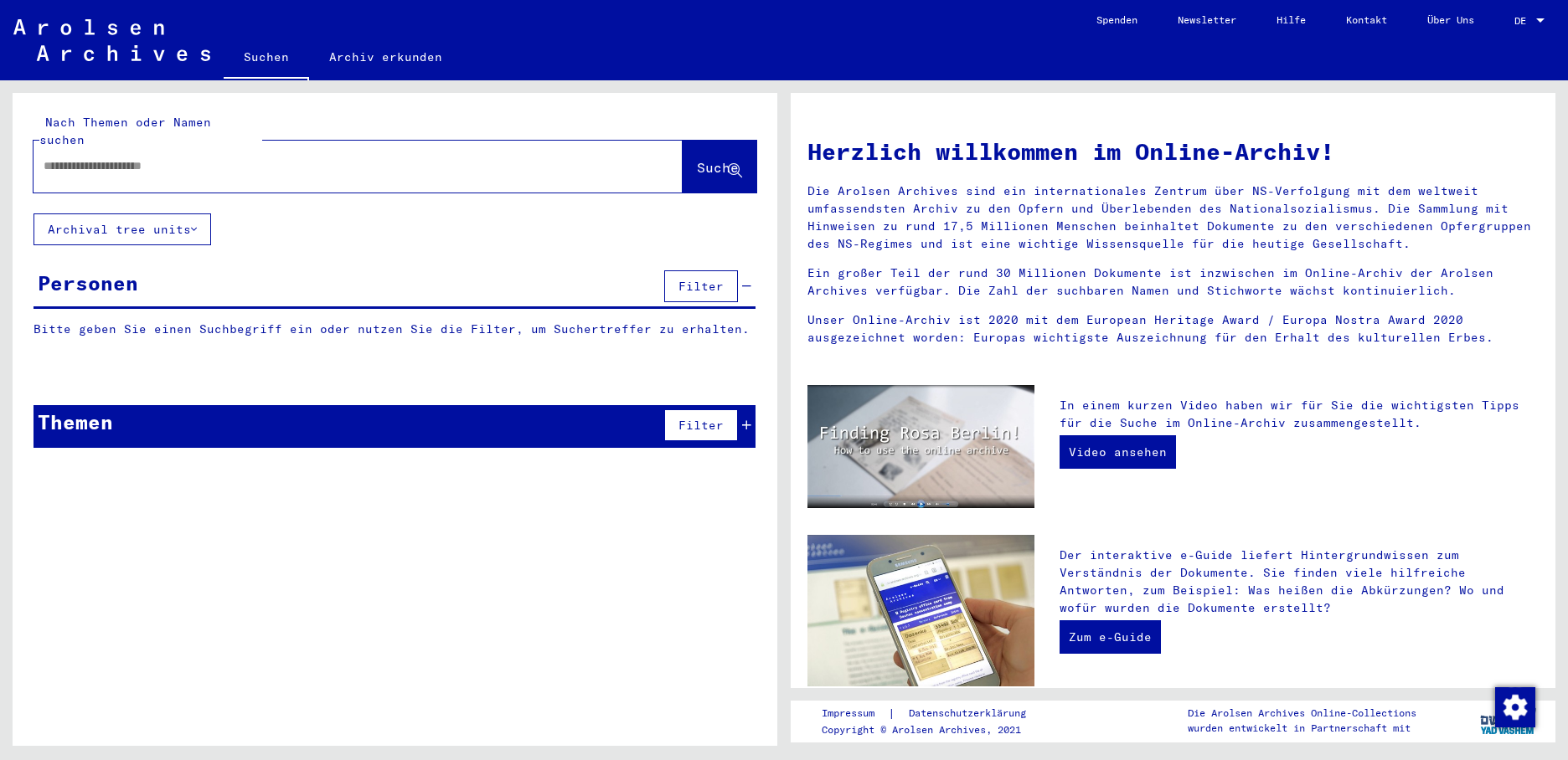
click at [86, 157] on input "text" at bounding box center [337, 166] width 588 height 18
type input "**********"
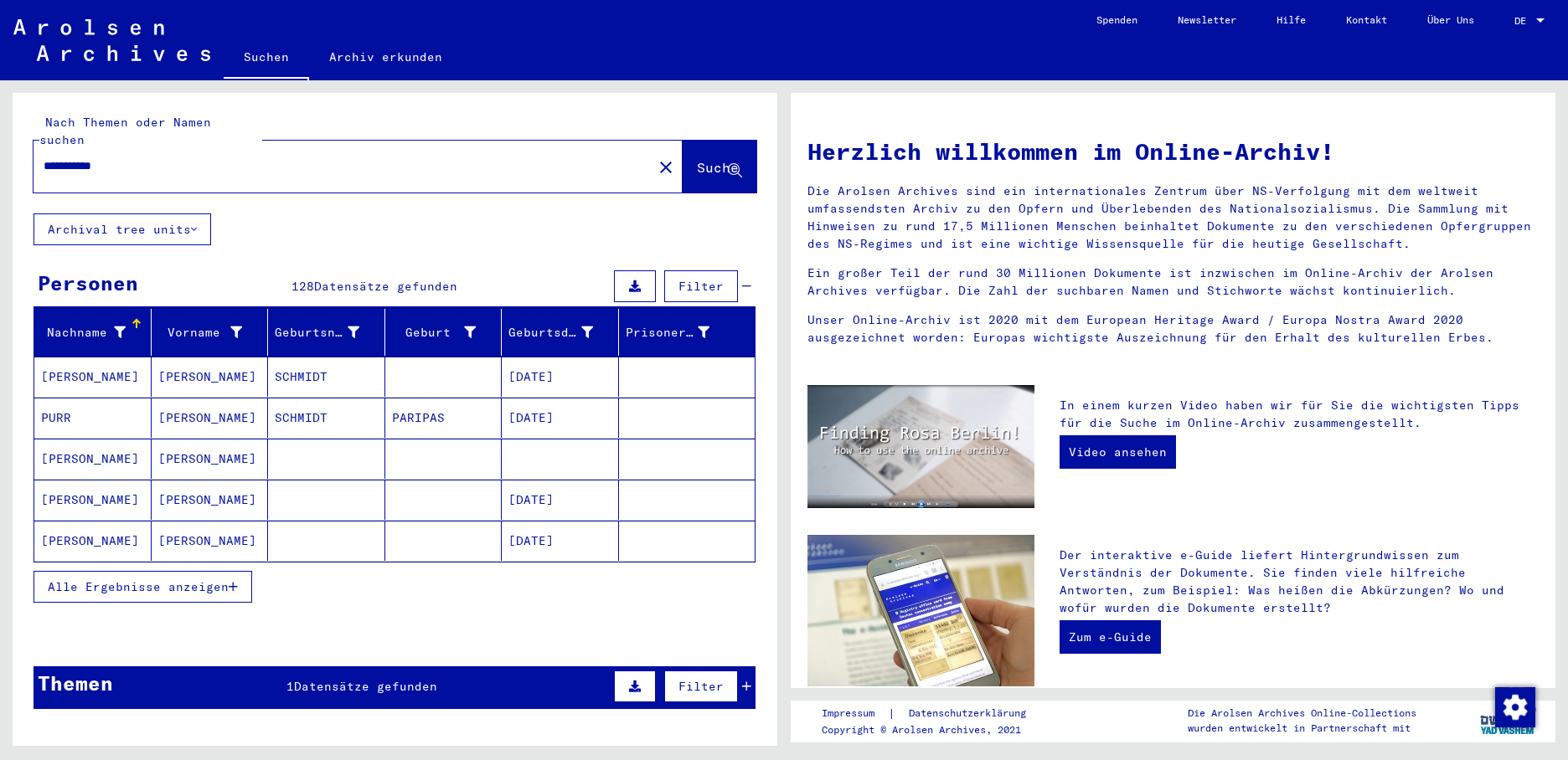
click at [235, 581] on icon "button" at bounding box center [233, 587] width 9 height 12
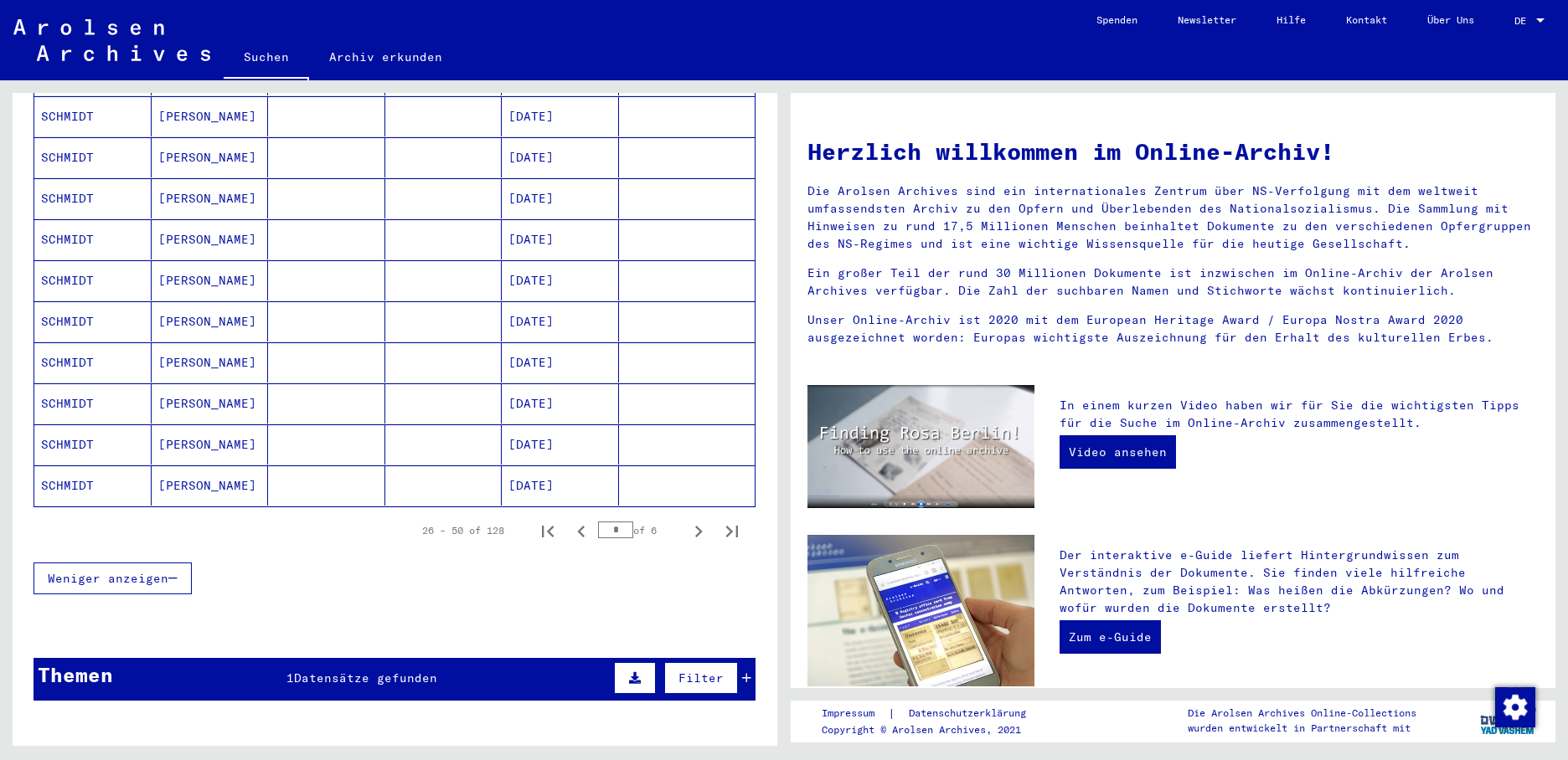
scroll to position [957, 0]
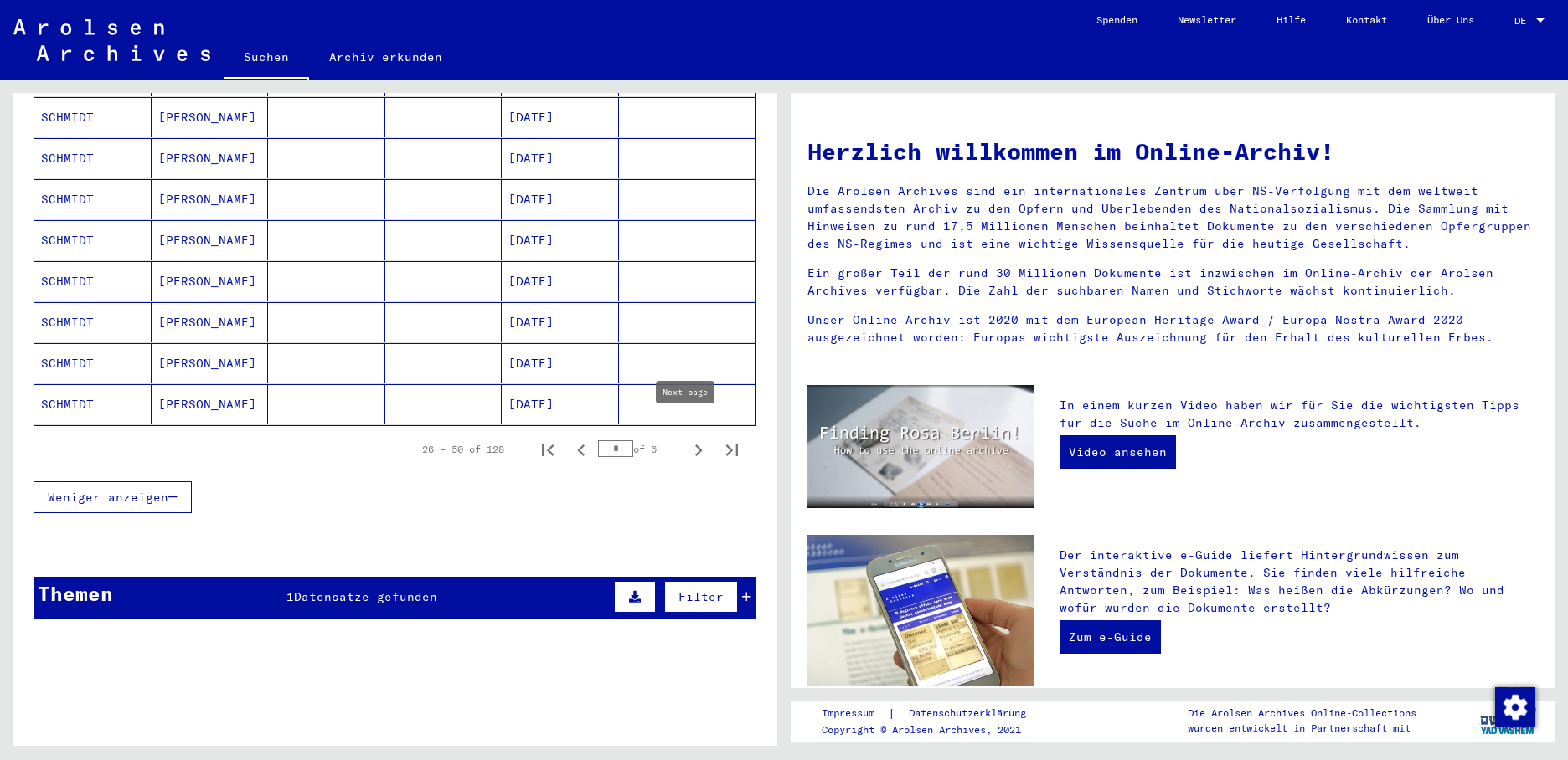
click at [687, 438] on icon "Next page" at bounding box center [698, 450] width 24 height 24
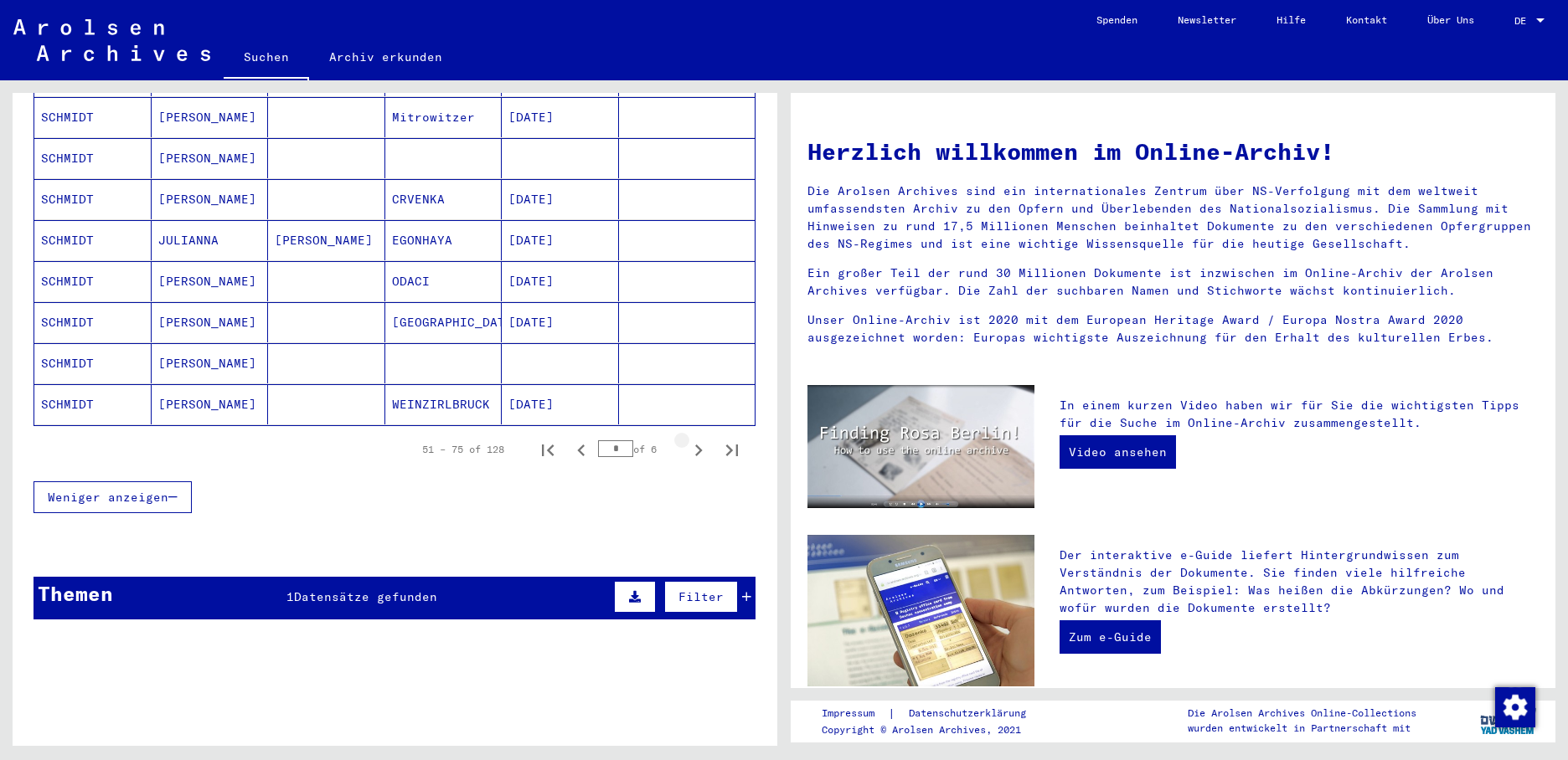
click at [687, 438] on icon "Next page" at bounding box center [698, 450] width 24 height 24
type input "*"
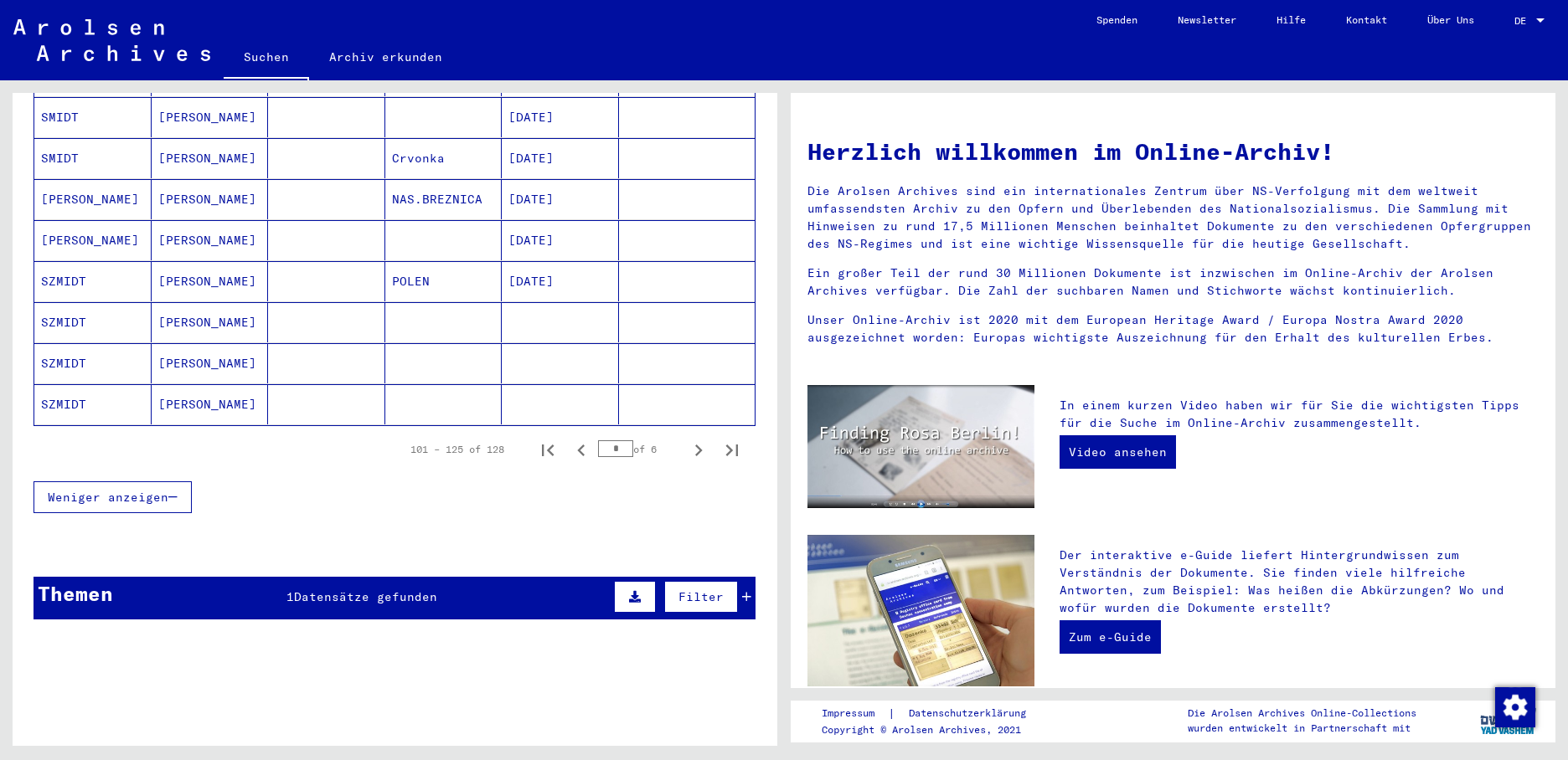
click at [69, 311] on mat-cell "SZMIDT" at bounding box center [93, 322] width 117 height 40
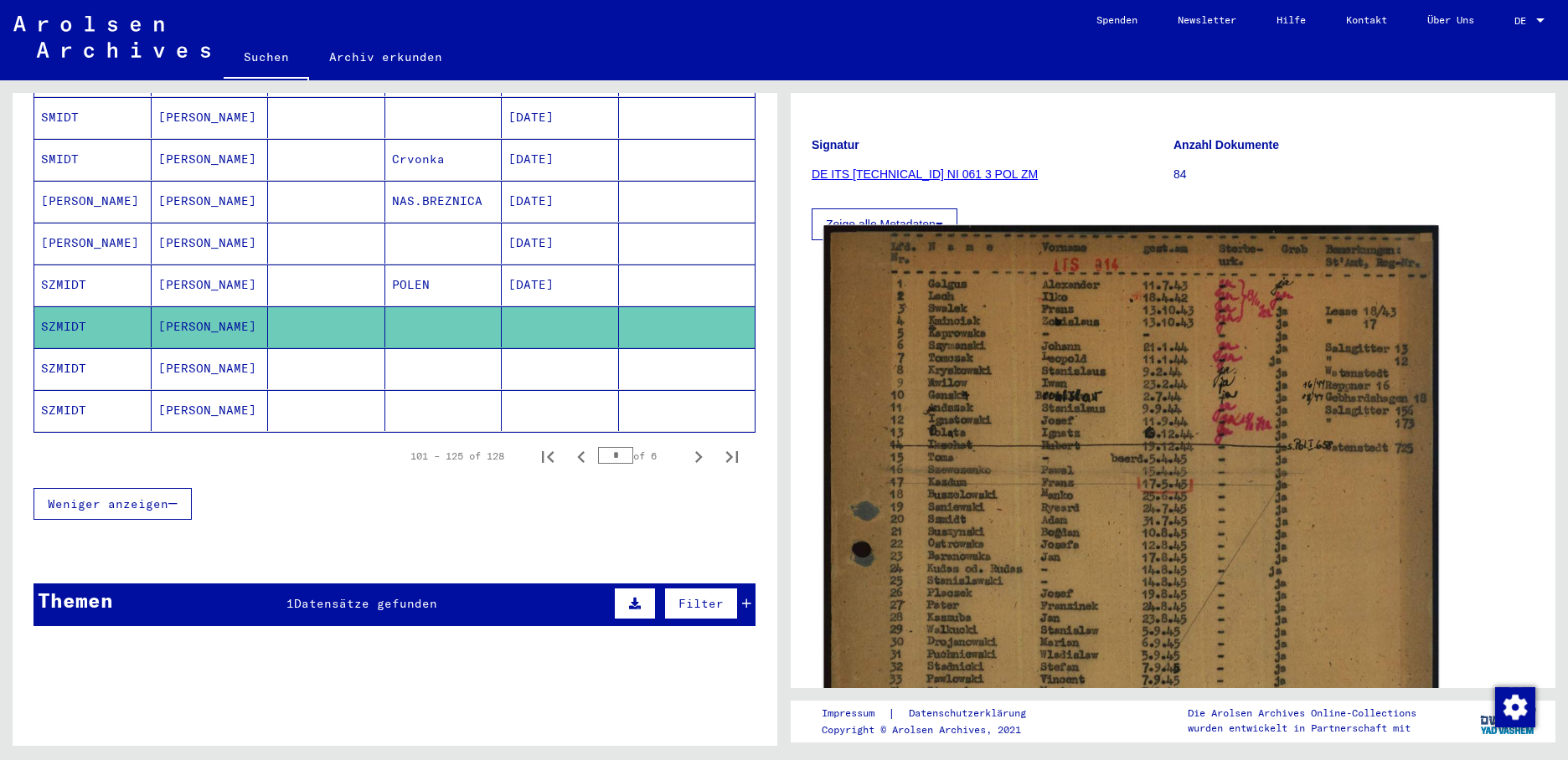
scroll to position [168, 0]
click at [958, 483] on img at bounding box center [1131, 671] width 615 height 891
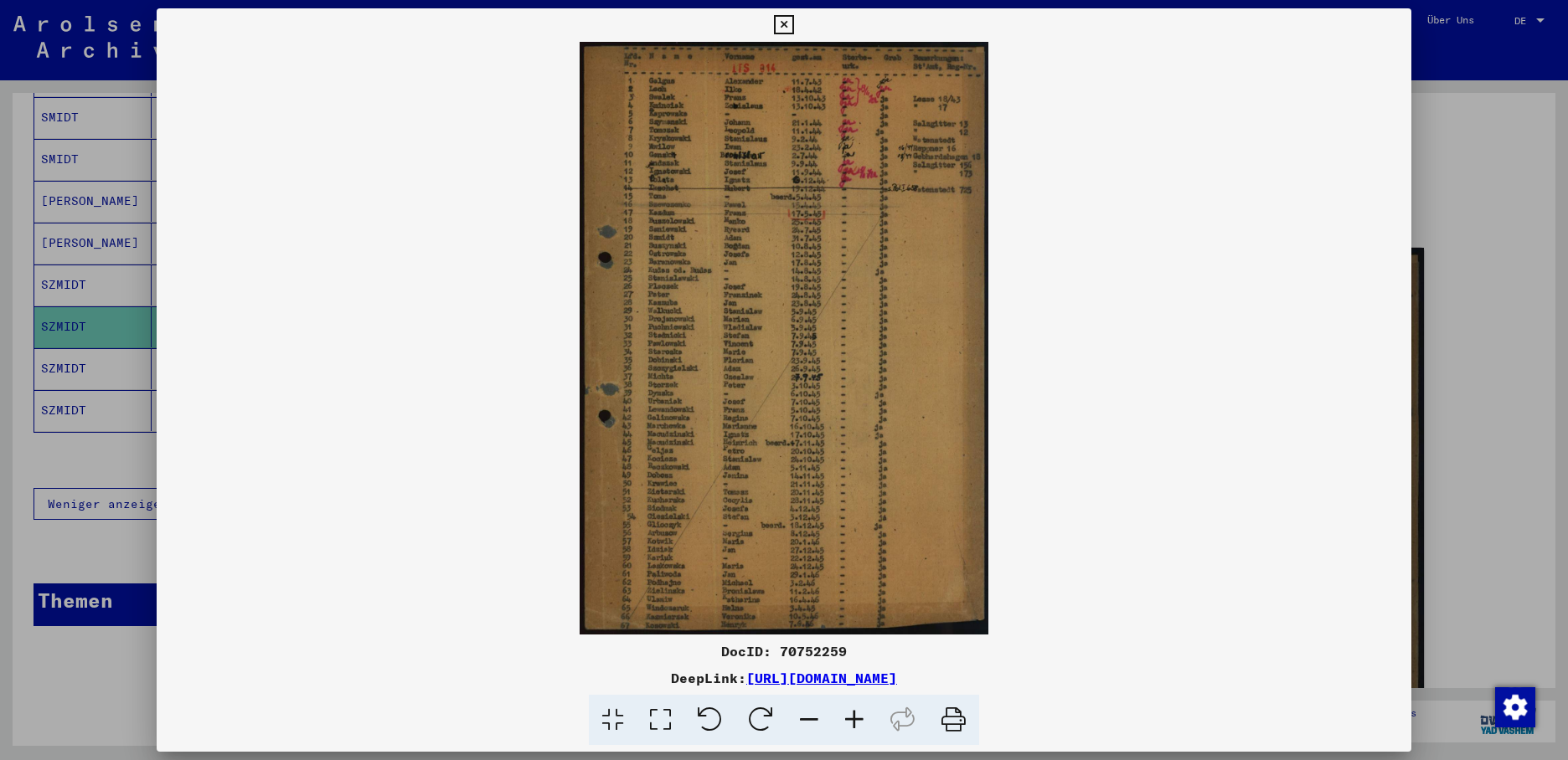
click at [80, 355] on div at bounding box center [784, 380] width 1568 height 760
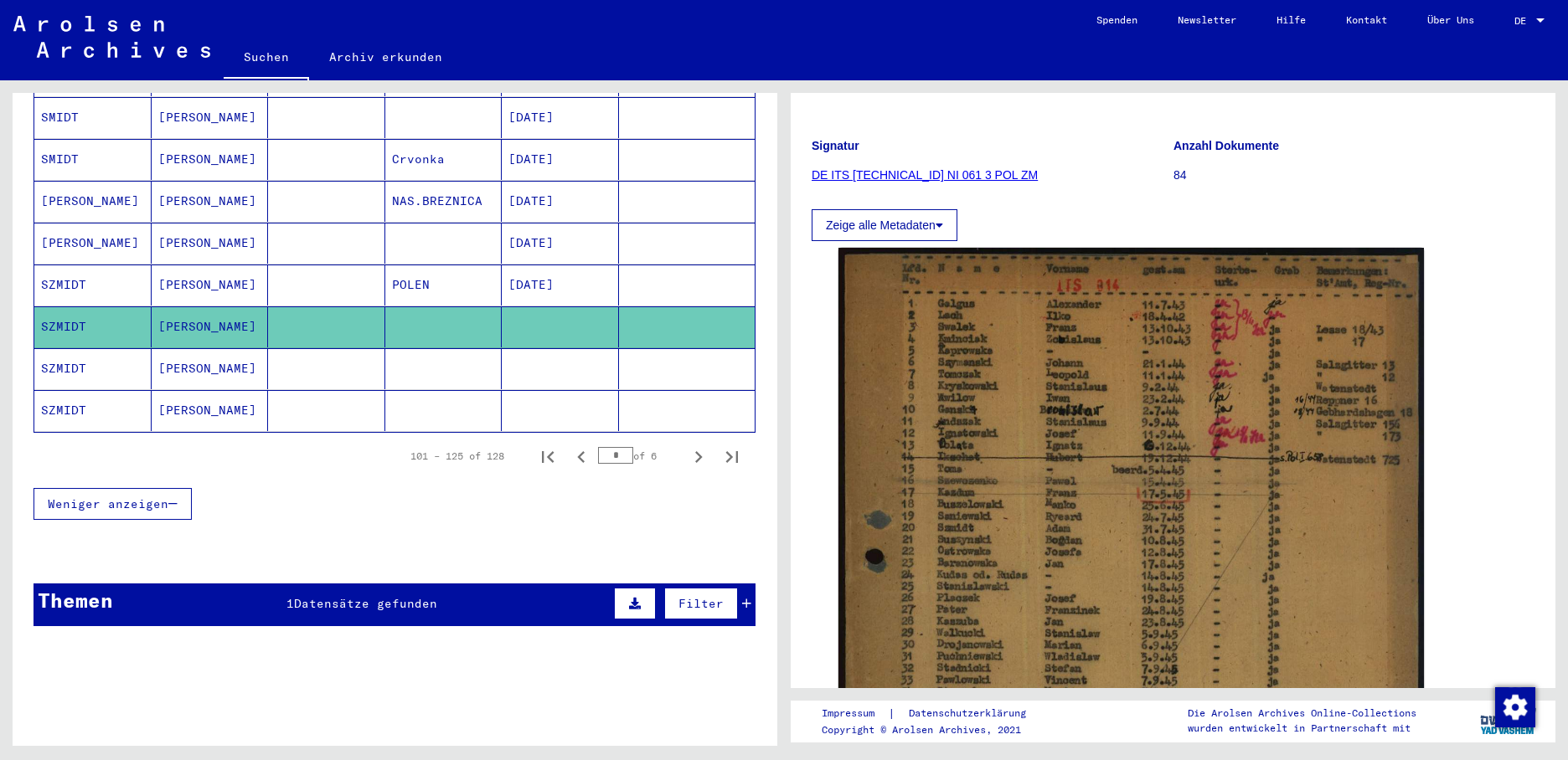
click at [78, 348] on mat-cell "SZMIDT" at bounding box center [93, 368] width 117 height 41
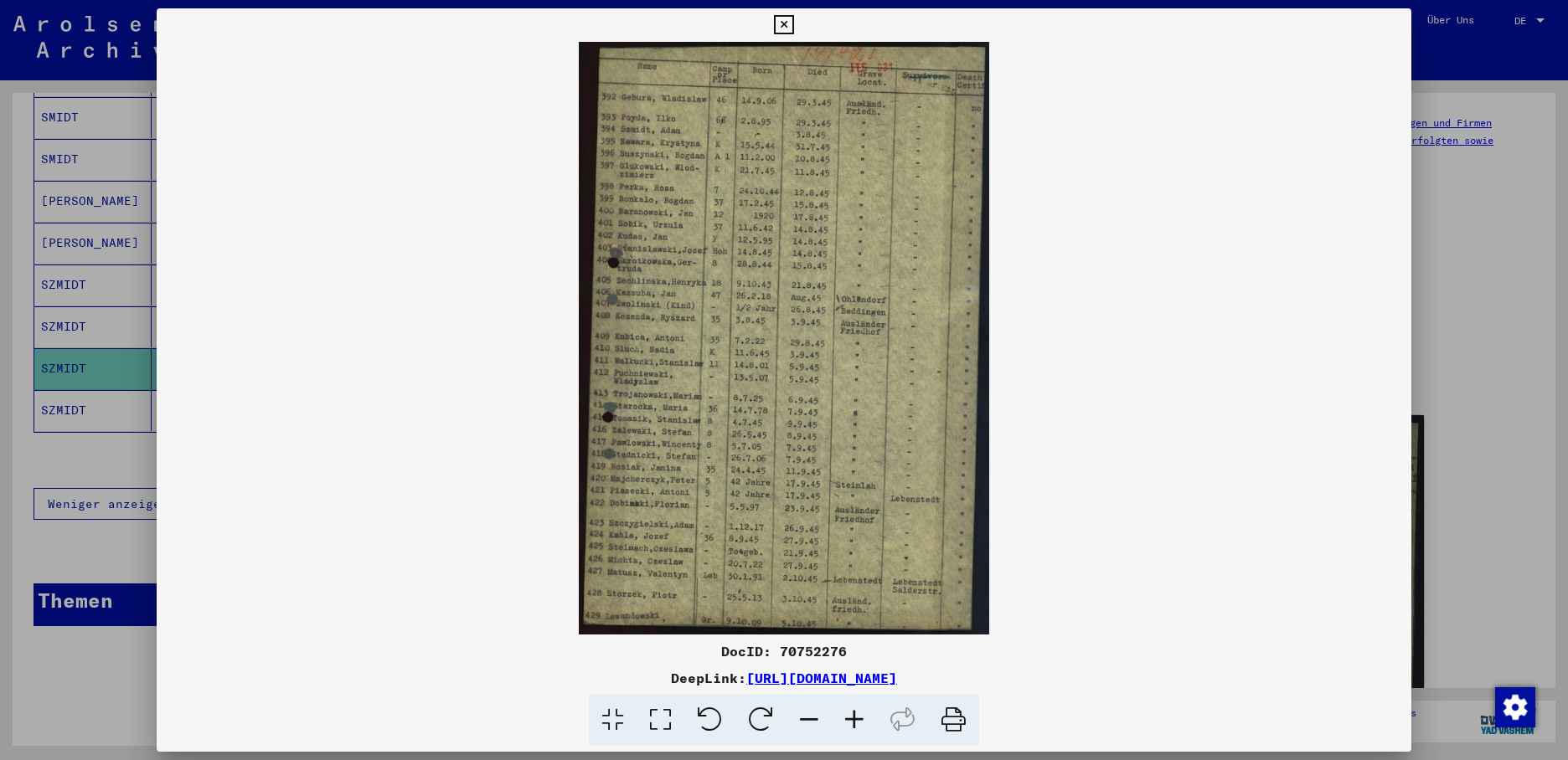
click at [75, 399] on div at bounding box center [784, 380] width 1568 height 760
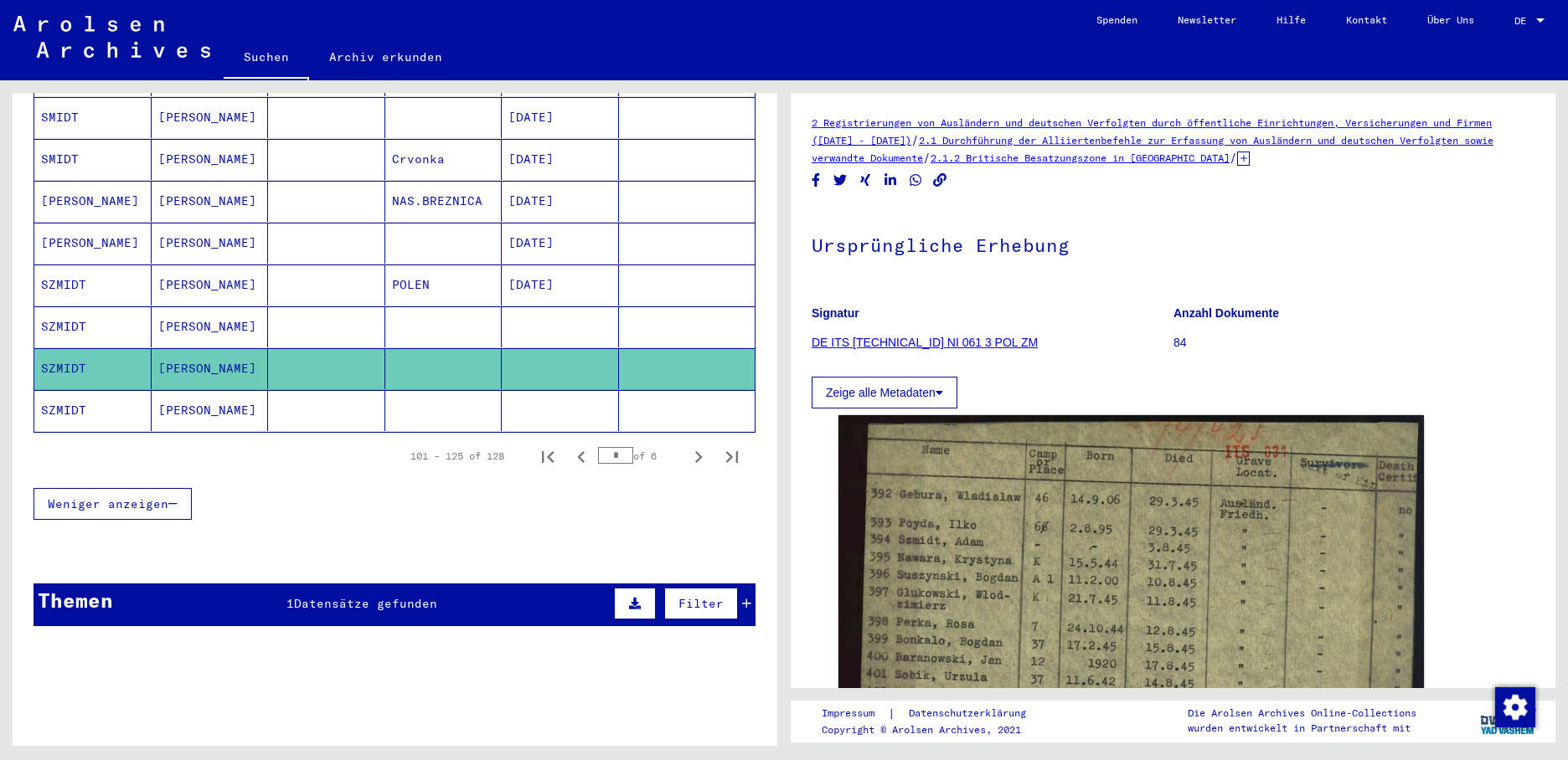
click at [75, 398] on mat-cell "SZMIDT" at bounding box center [93, 410] width 117 height 41
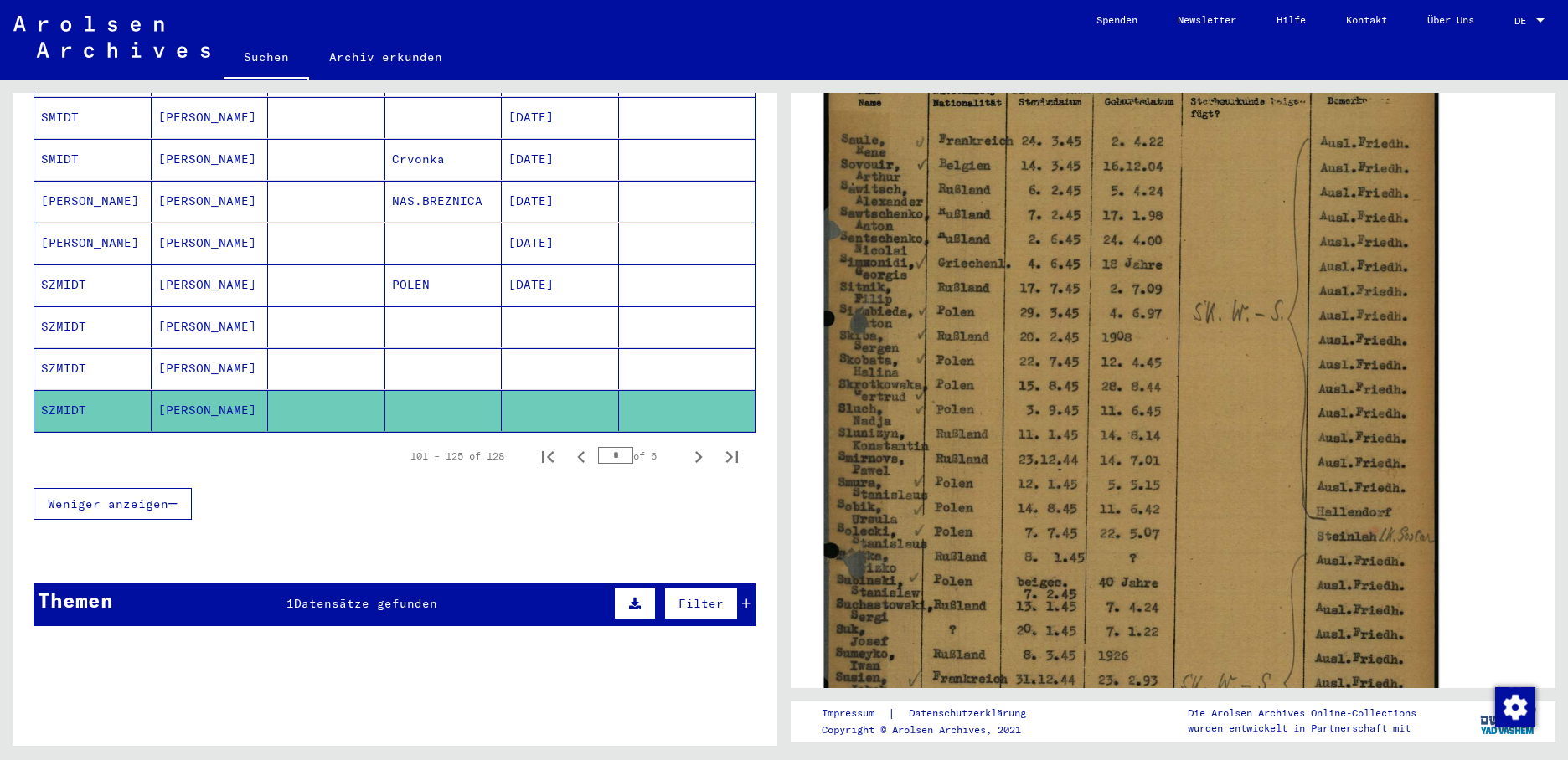
scroll to position [419, 0]
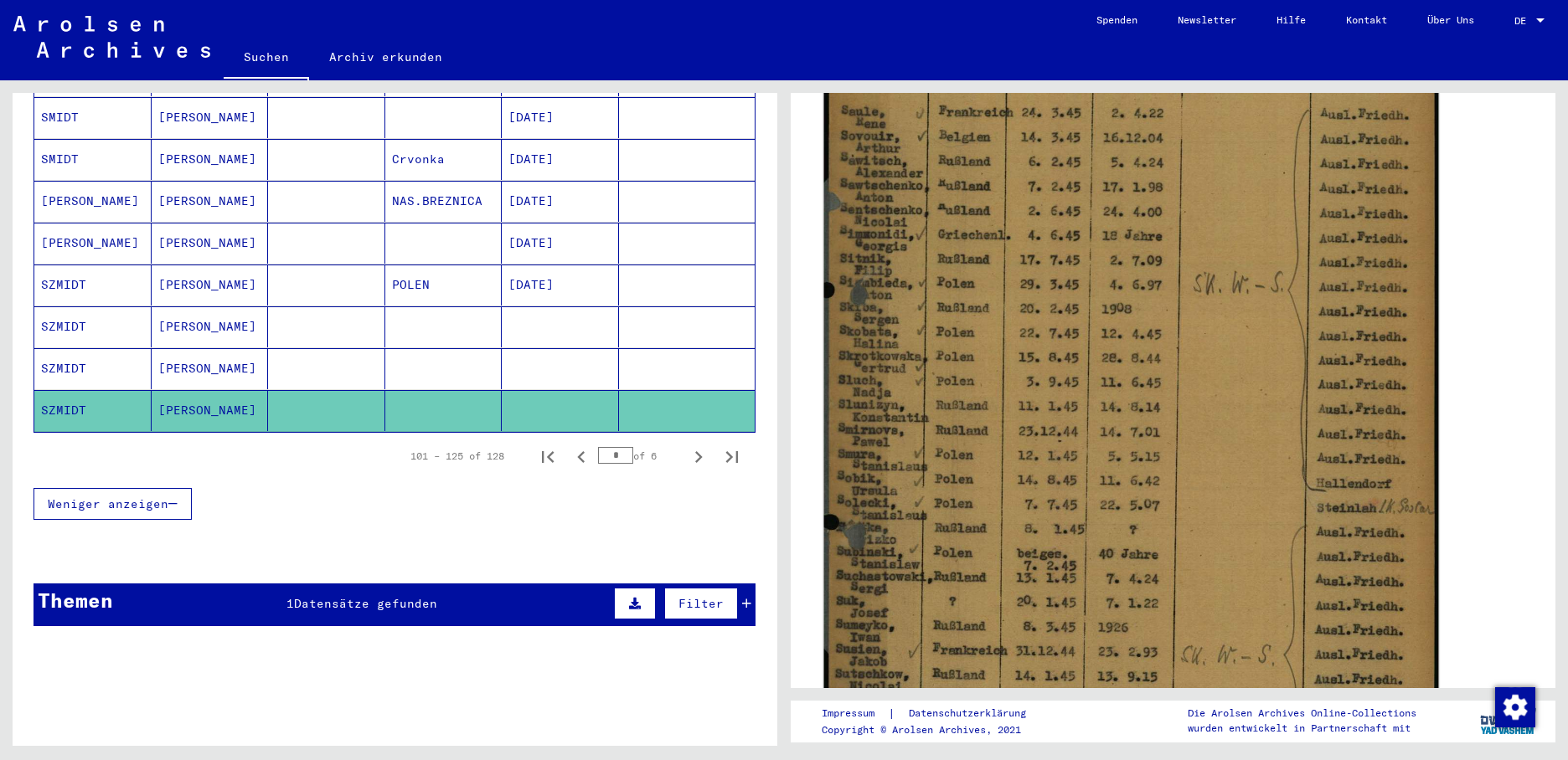
drag, startPoint x: 946, startPoint y: 419, endPoint x: 877, endPoint y: 314, distance: 125.6
click at [877, 314] on img at bounding box center [1131, 409] width 615 height 867
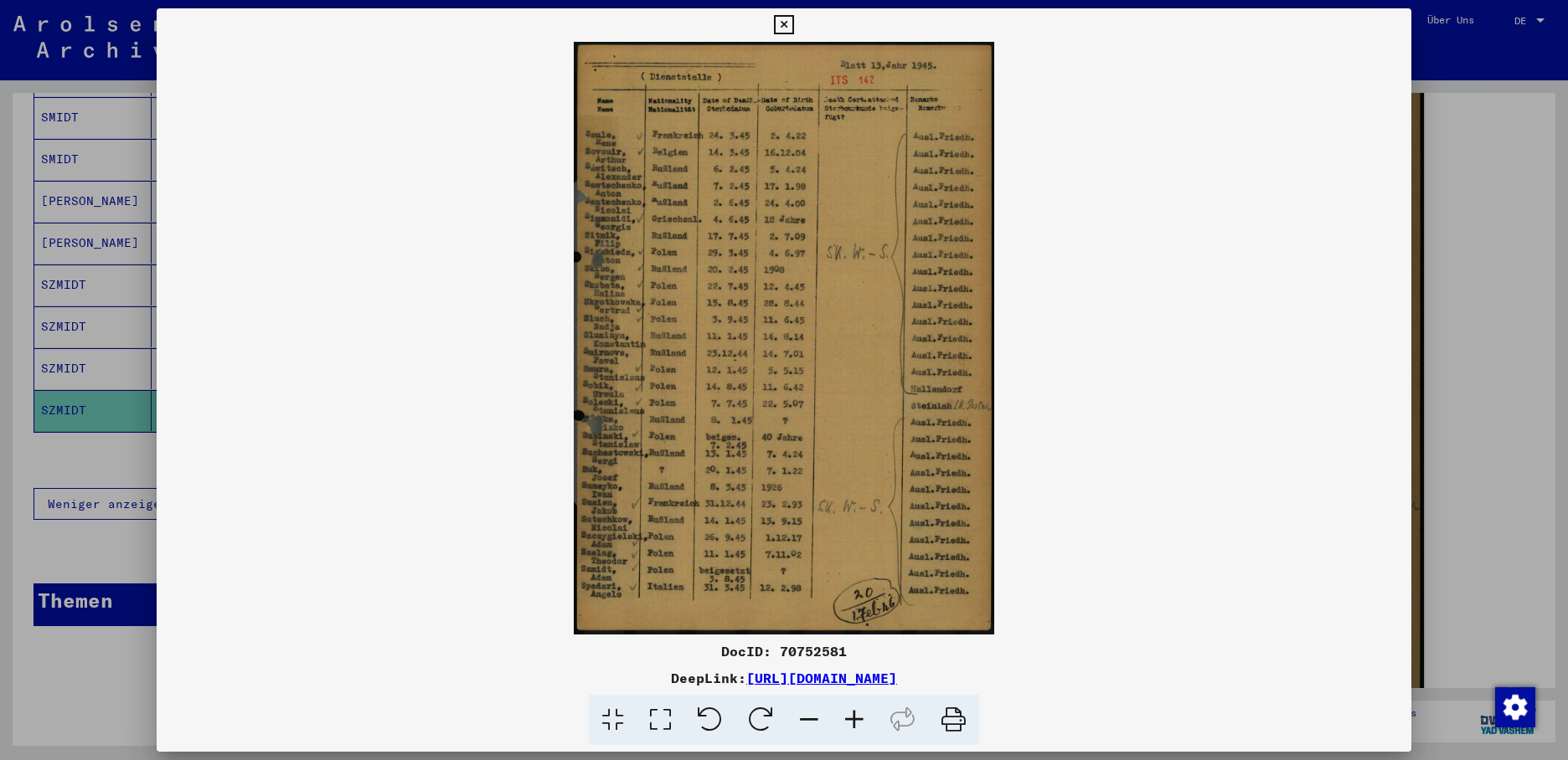
drag, startPoint x: 1400, startPoint y: 22, endPoint x: 1371, endPoint y: 22, distance: 29.0
click at [793, 22] on icon at bounding box center [783, 25] width 19 height 20
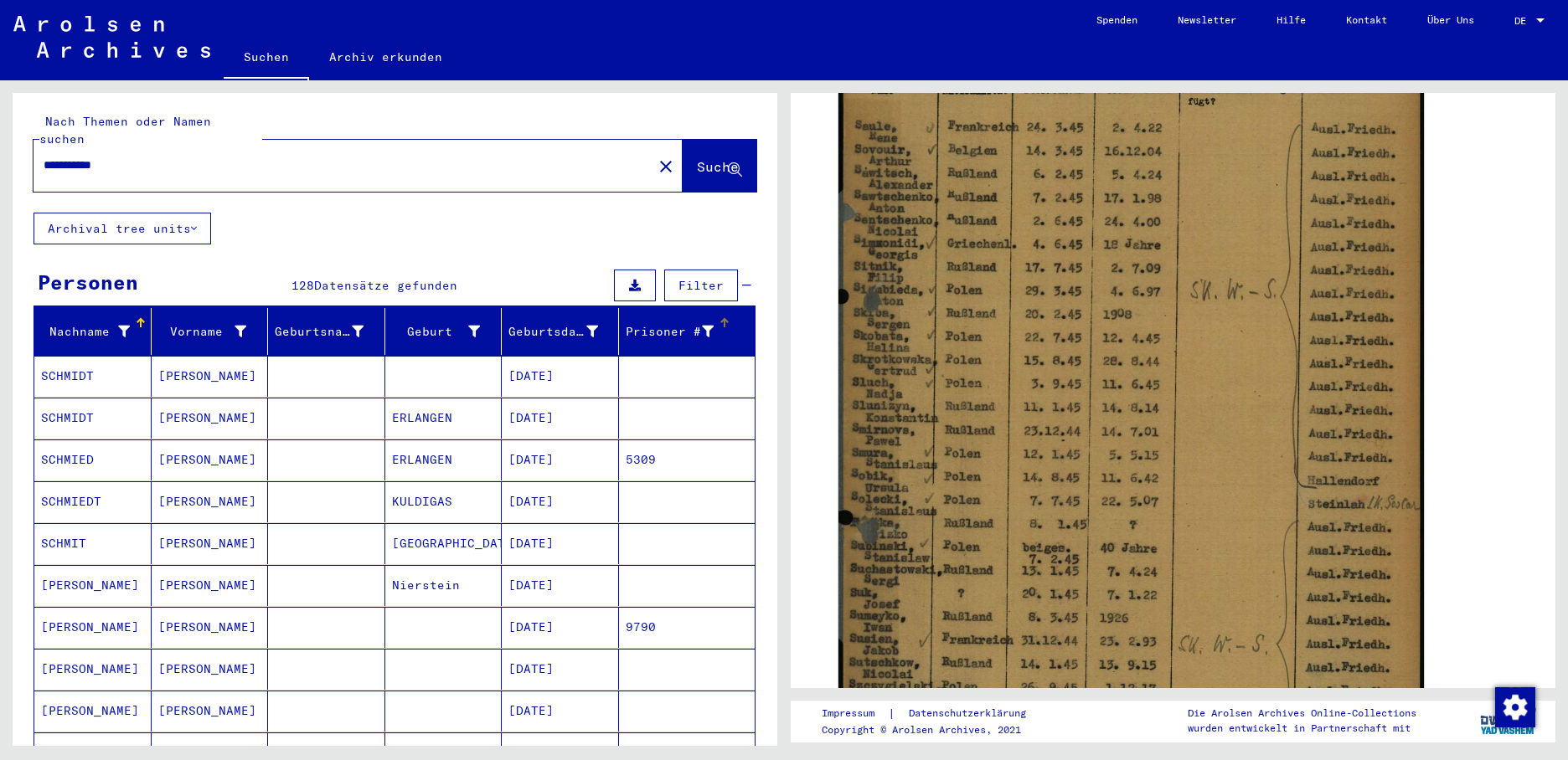
scroll to position [0, 0]
click at [655, 157] on mat-icon "close" at bounding box center [665, 168] width 20 height 20
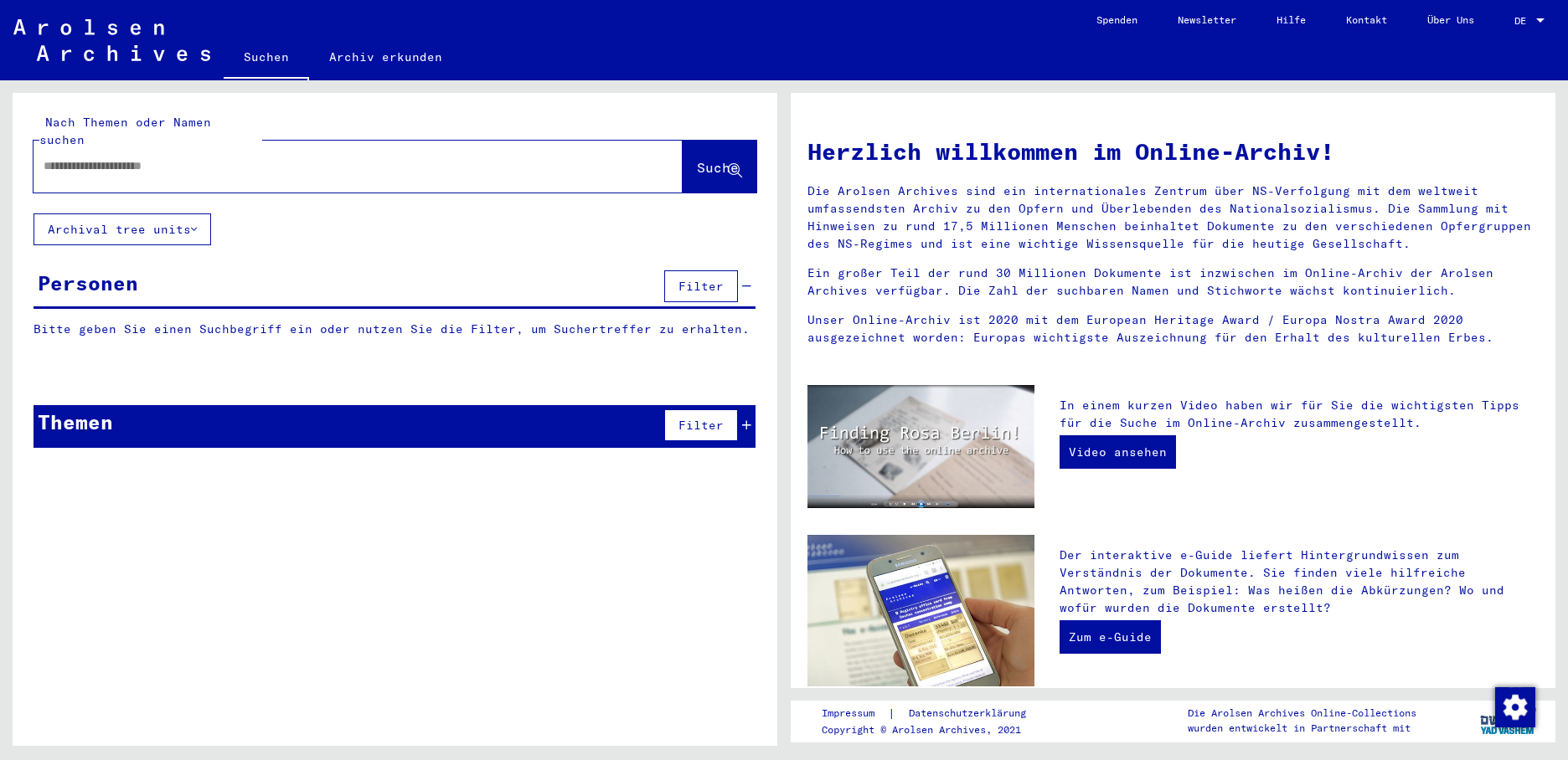
click at [41, 148] on div at bounding box center [333, 166] width 599 height 38
click at [86, 157] on input "text" at bounding box center [337, 166] width 588 height 18
type input "**********"
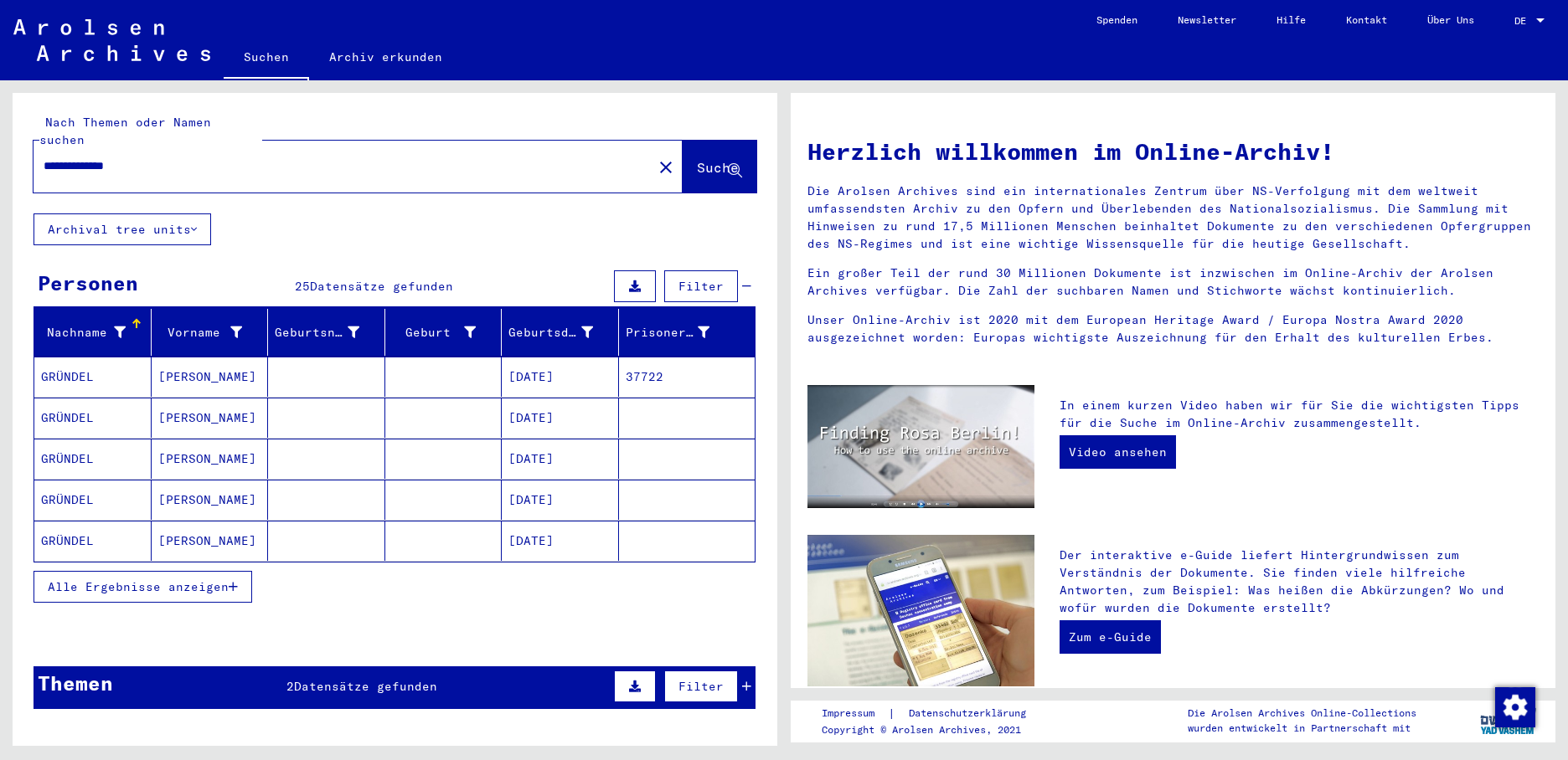
click at [536, 439] on mat-cell "[DATE]" at bounding box center [560, 458] width 117 height 40
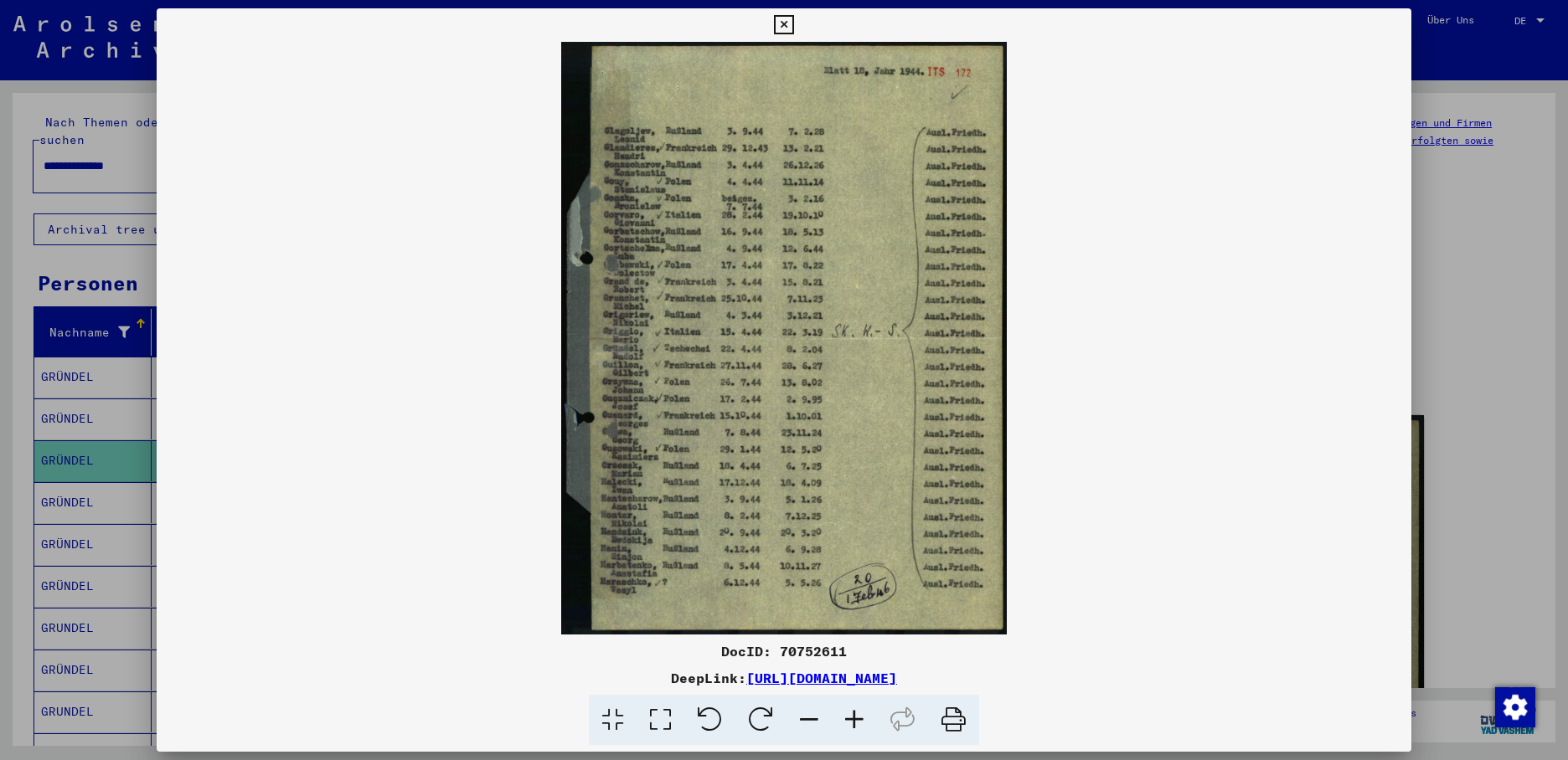
click at [86, 482] on div at bounding box center [784, 380] width 1568 height 760
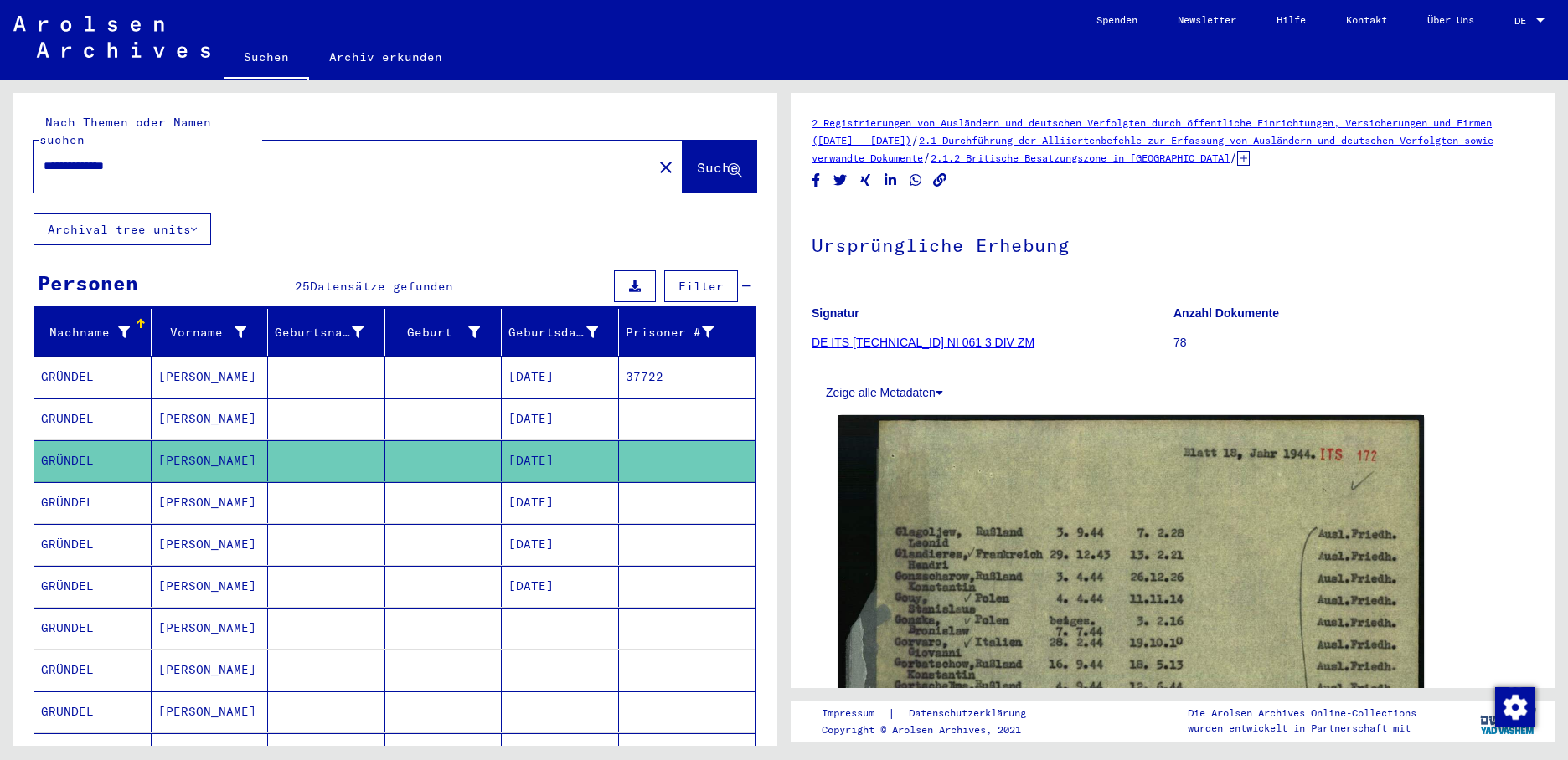
click at [86, 482] on mat-cell "GRÜNDEL" at bounding box center [93, 503] width 117 height 41
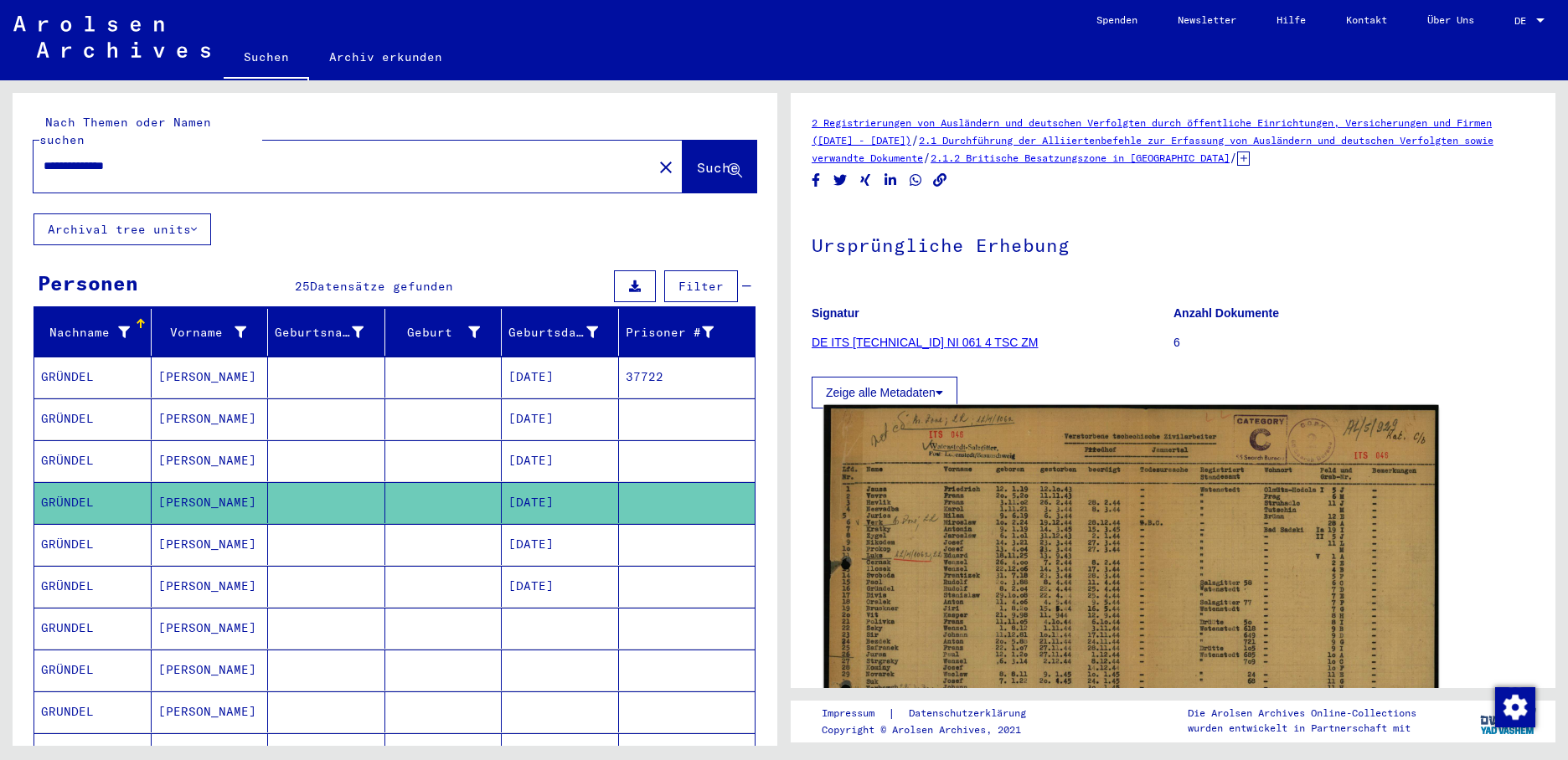
click at [982, 531] on img at bounding box center [1131, 614] width 615 height 418
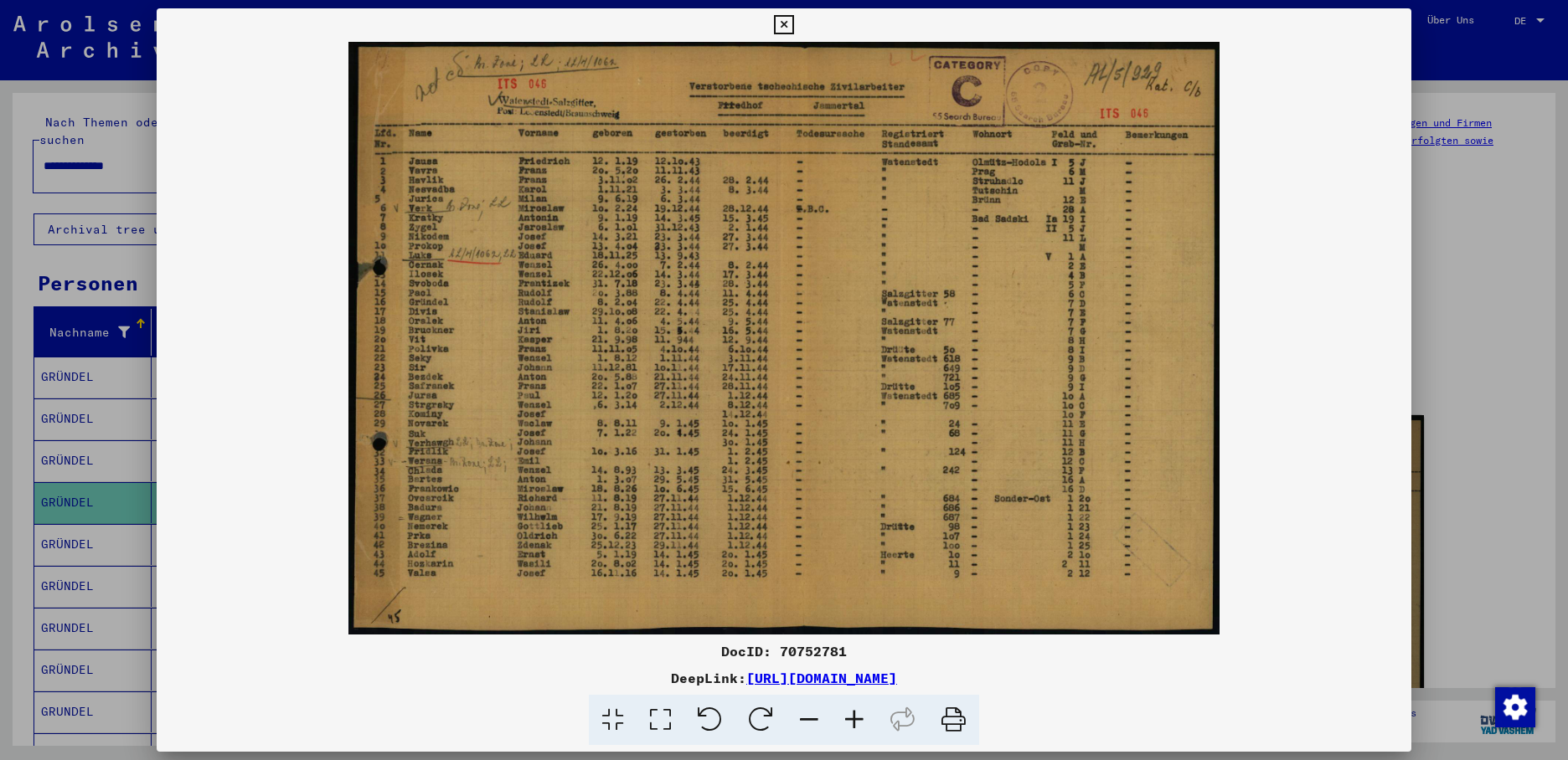
click at [89, 520] on div at bounding box center [784, 380] width 1568 height 760
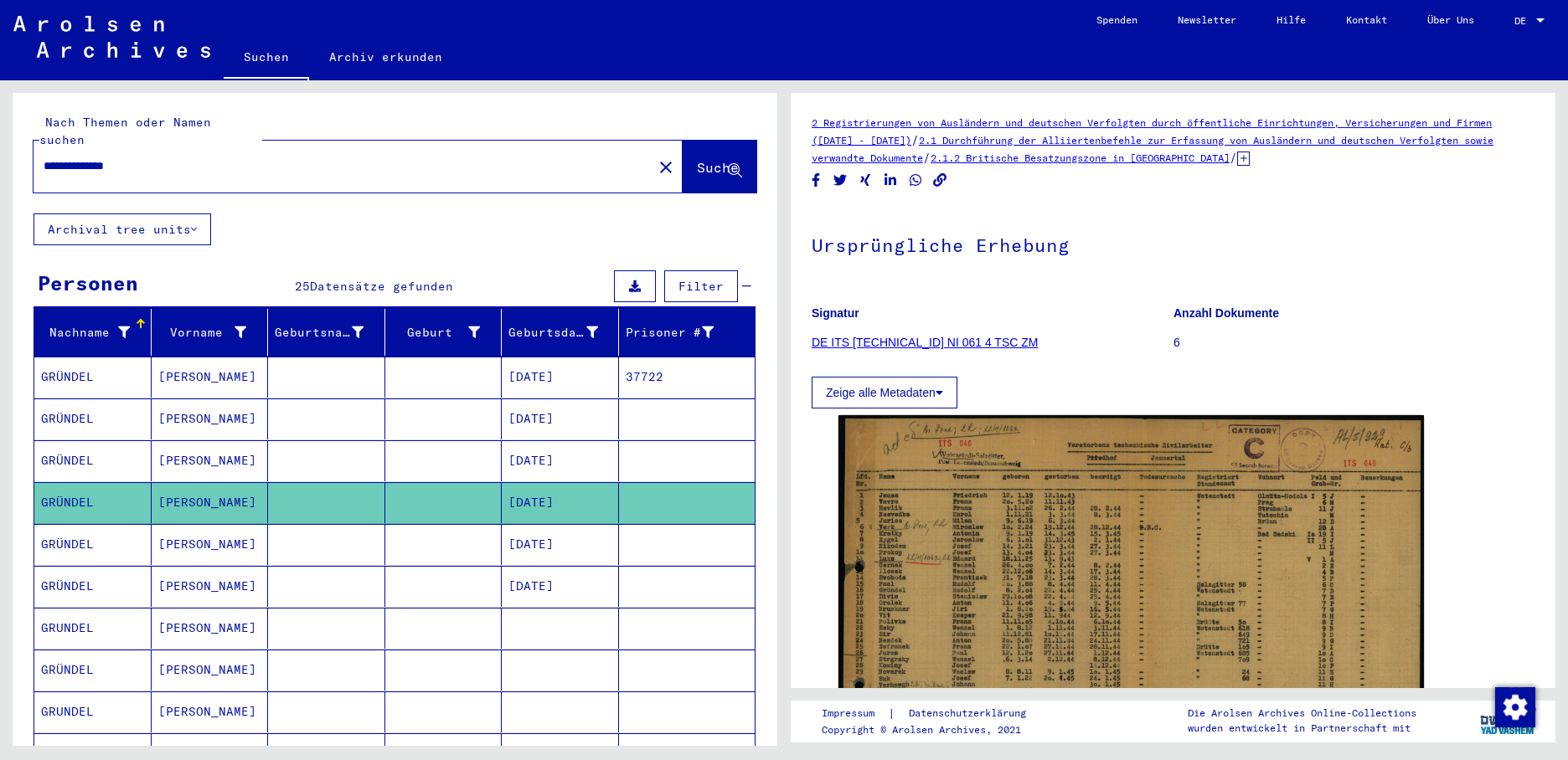
drag, startPoint x: 89, startPoint y: 522, endPoint x: 125, endPoint y: 527, distance: 36.3
click at [90, 524] on mat-cell "GRÜNDEL" at bounding box center [93, 544] width 117 height 41
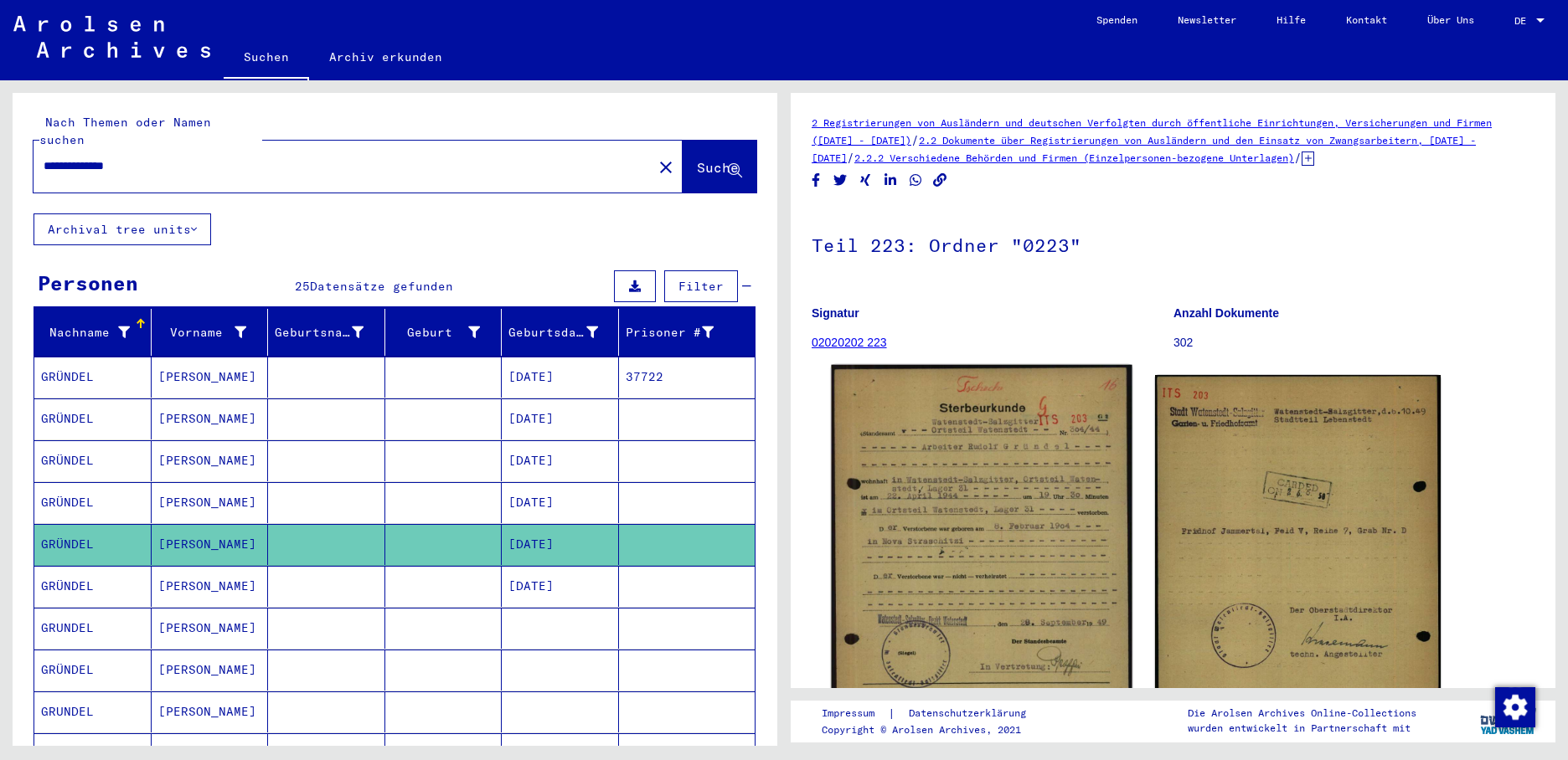
click at [908, 502] on img at bounding box center [980, 573] width 301 height 416
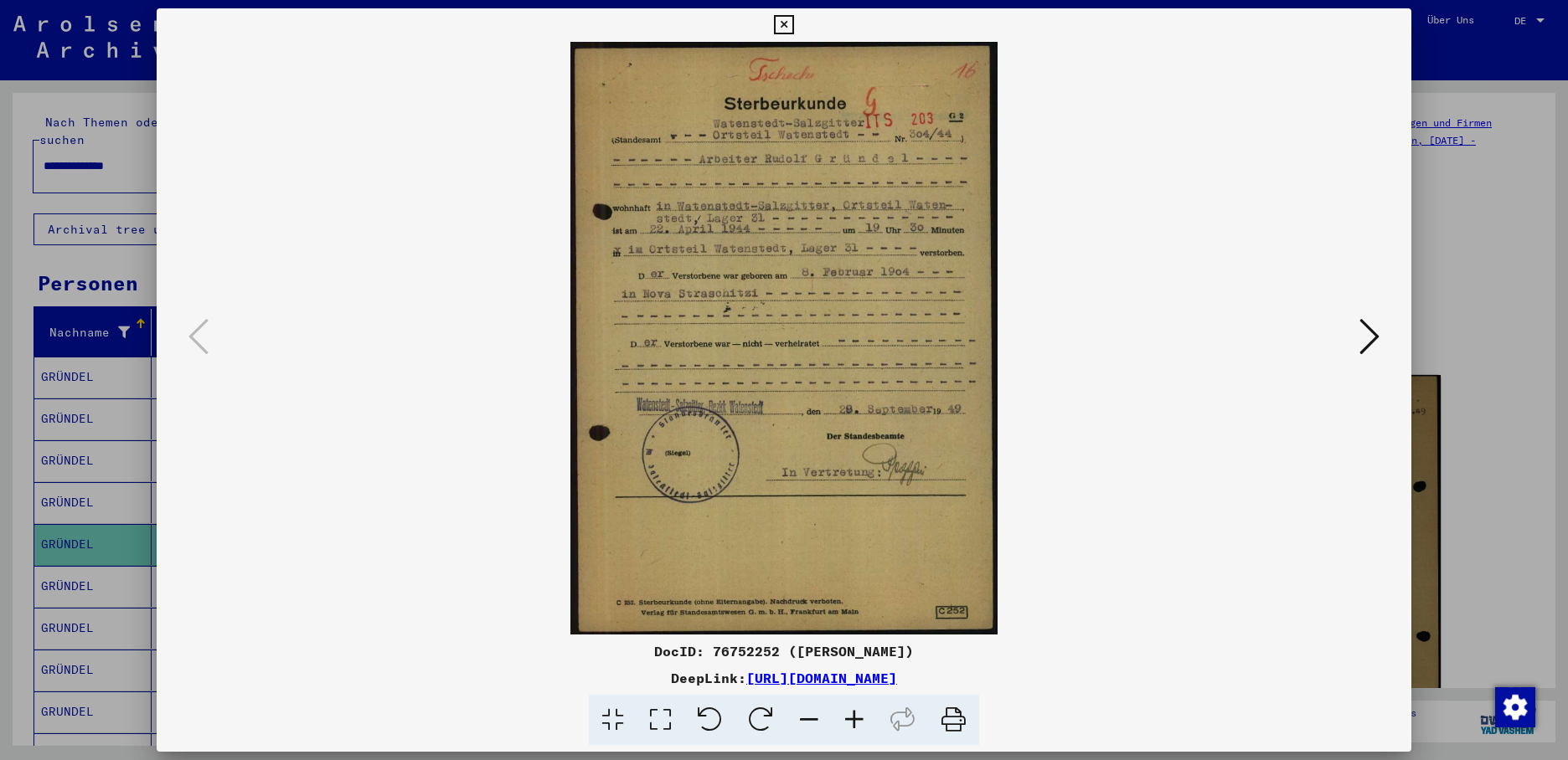
click at [1362, 324] on icon at bounding box center [1369, 336] width 20 height 40
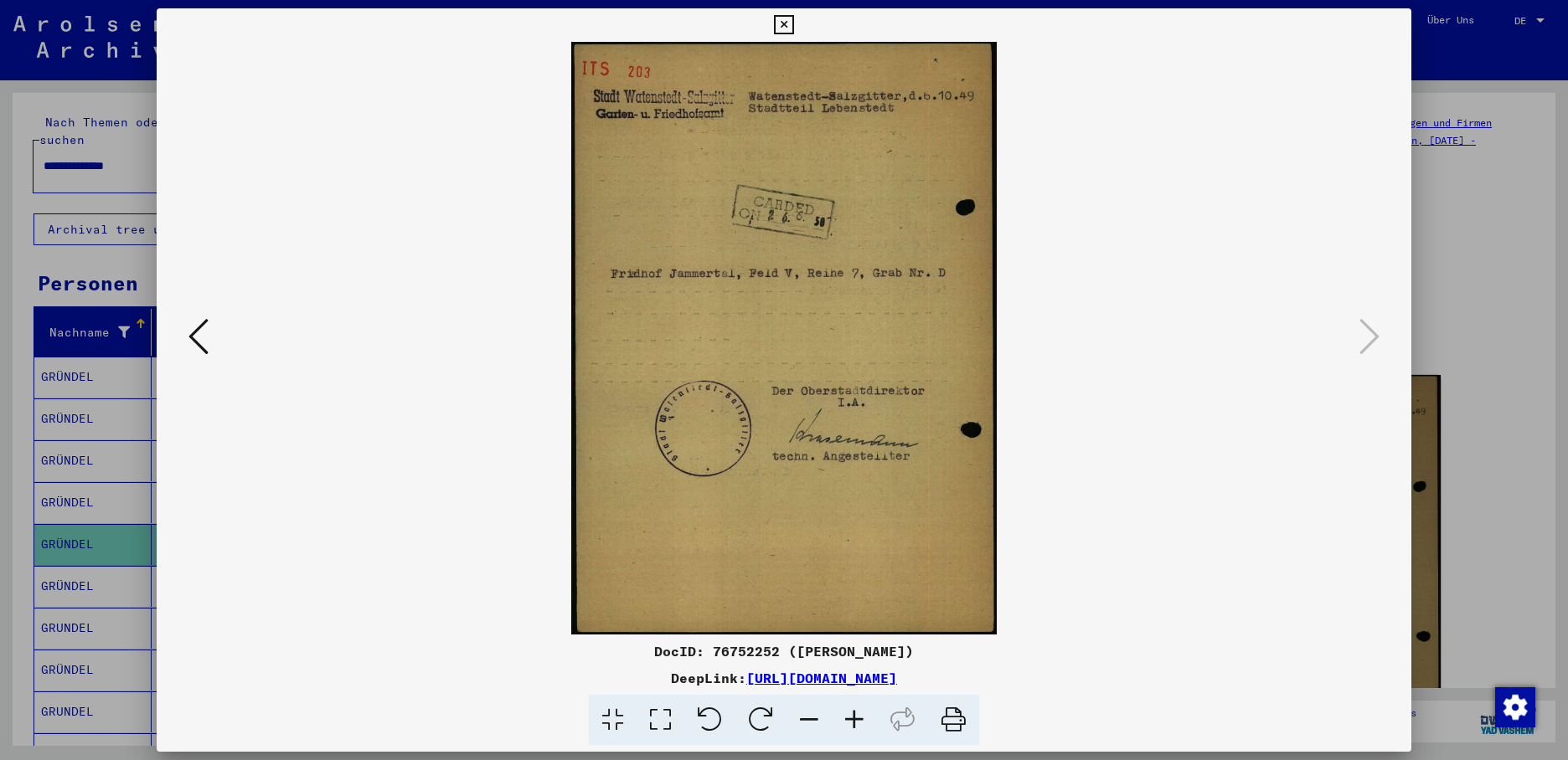
click at [83, 573] on div at bounding box center [784, 380] width 1568 height 760
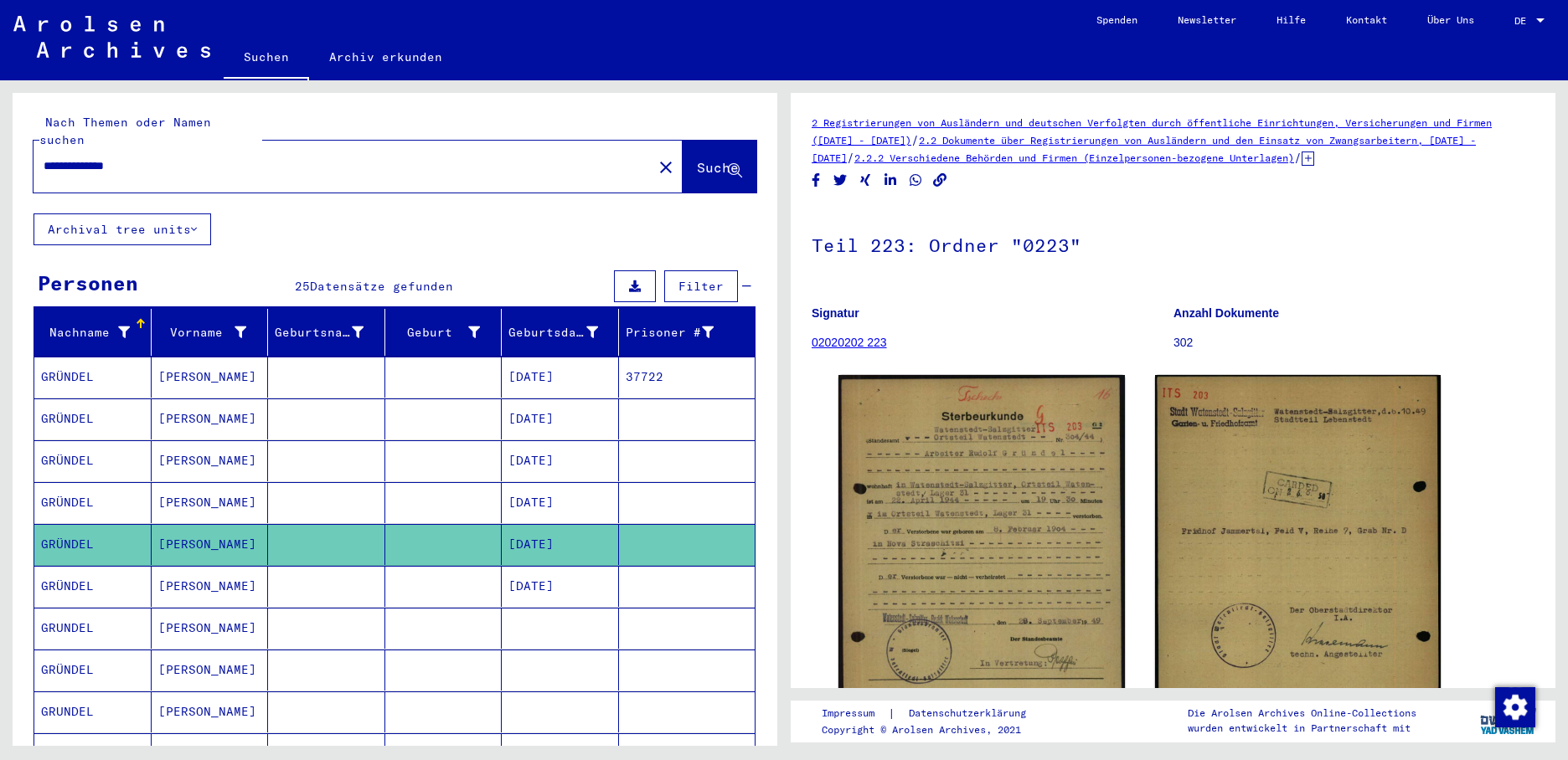
click at [86, 570] on mat-cell "GRÜNDEL" at bounding box center [93, 587] width 117 height 41
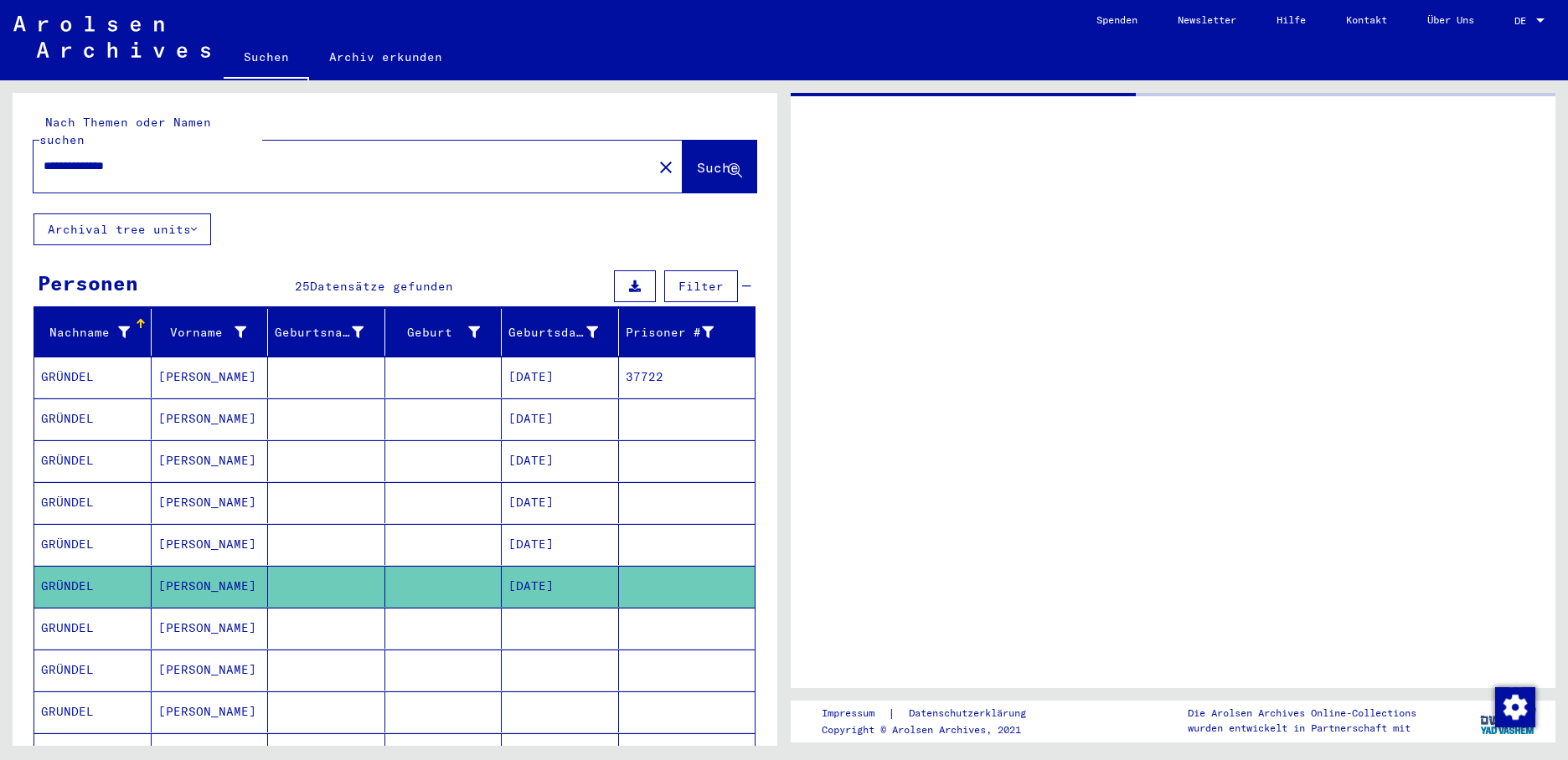
click at [86, 570] on mat-cell "GRÜNDEL" at bounding box center [93, 587] width 117 height 41
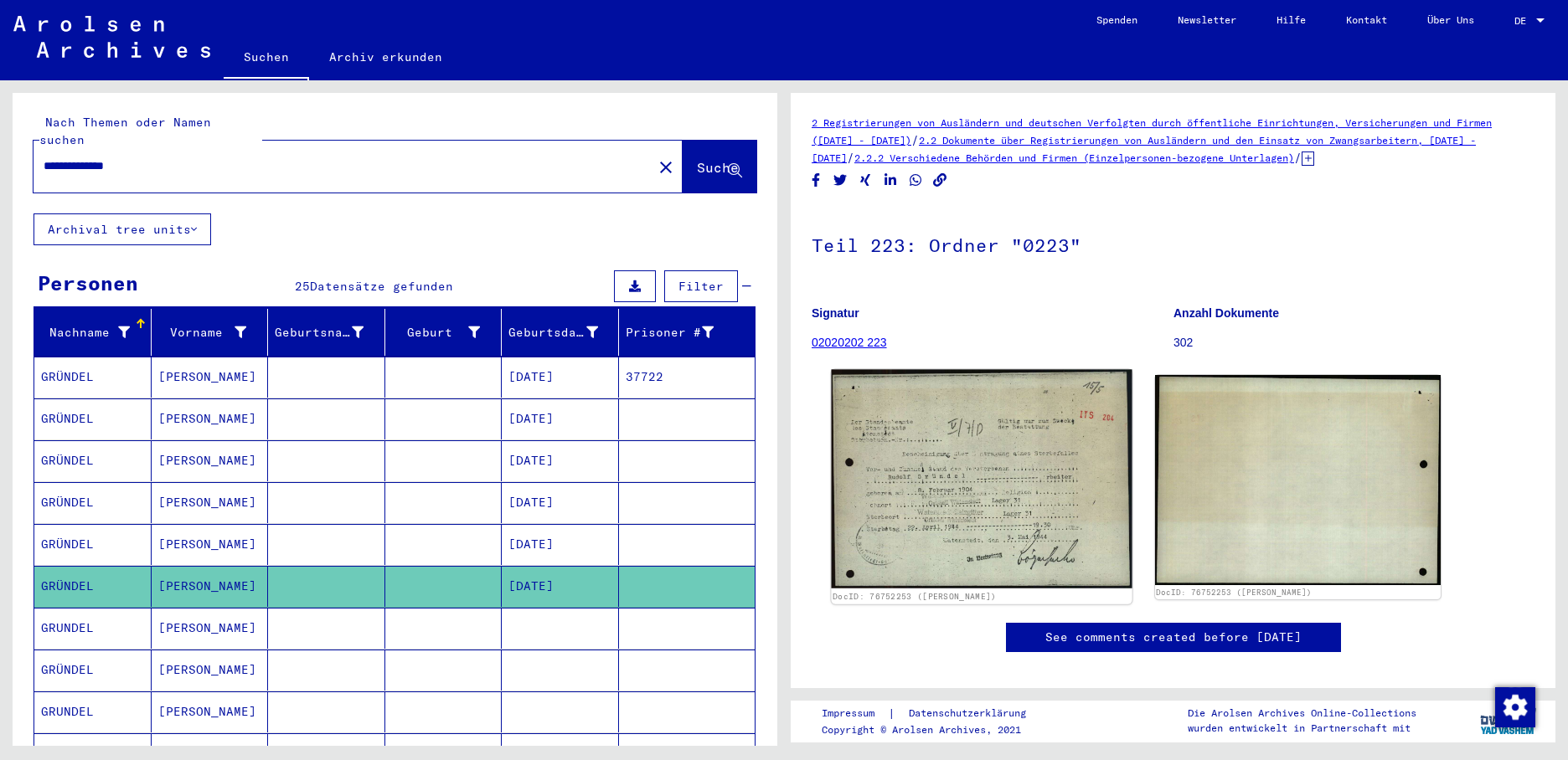
click at [942, 514] on img at bounding box center [980, 479] width 301 height 219
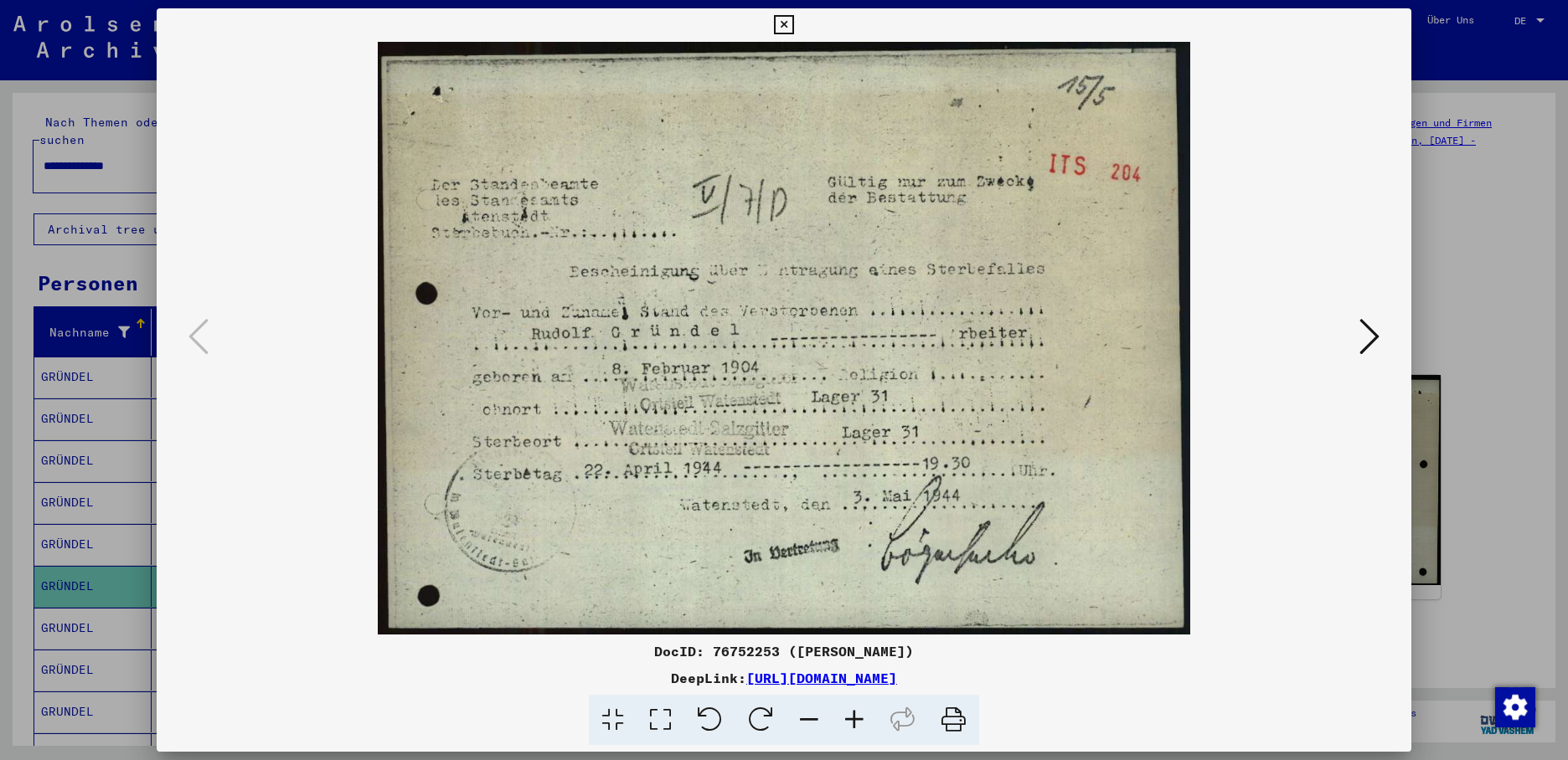
click at [1372, 340] on icon at bounding box center [1369, 336] width 20 height 40
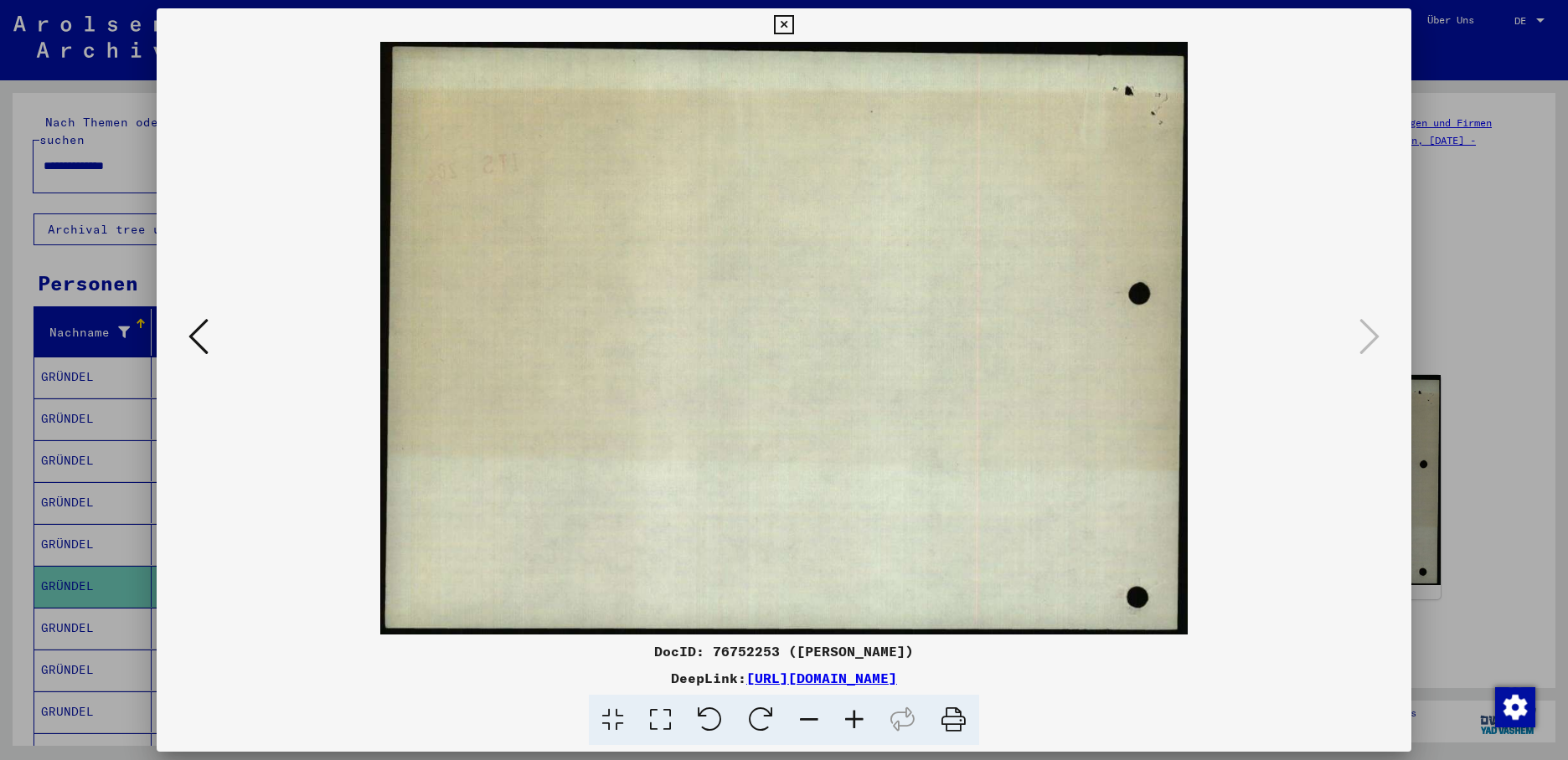
click at [793, 28] on icon at bounding box center [783, 25] width 19 height 20
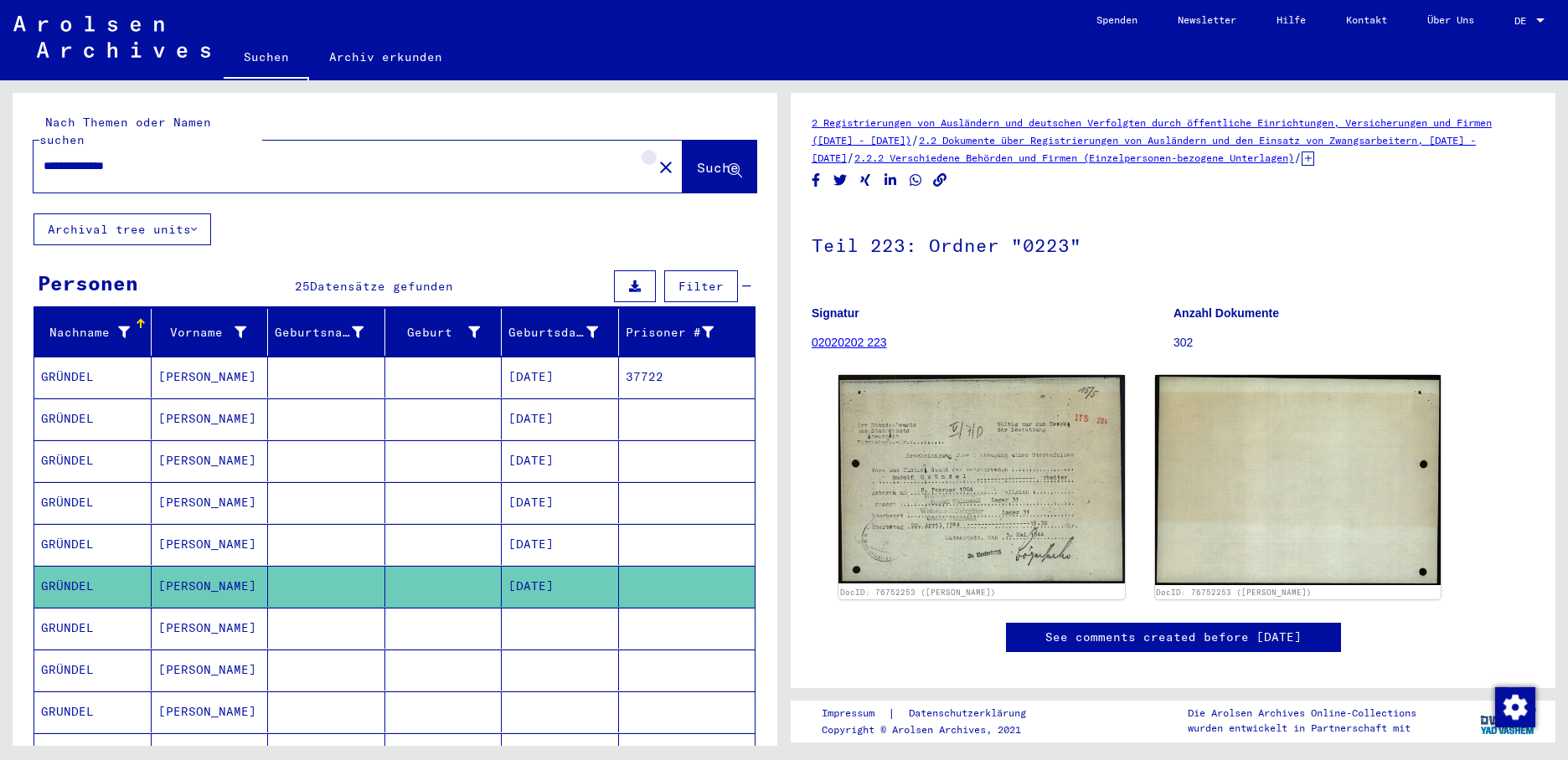
click at [655, 157] on mat-icon "close" at bounding box center [665, 168] width 20 height 20
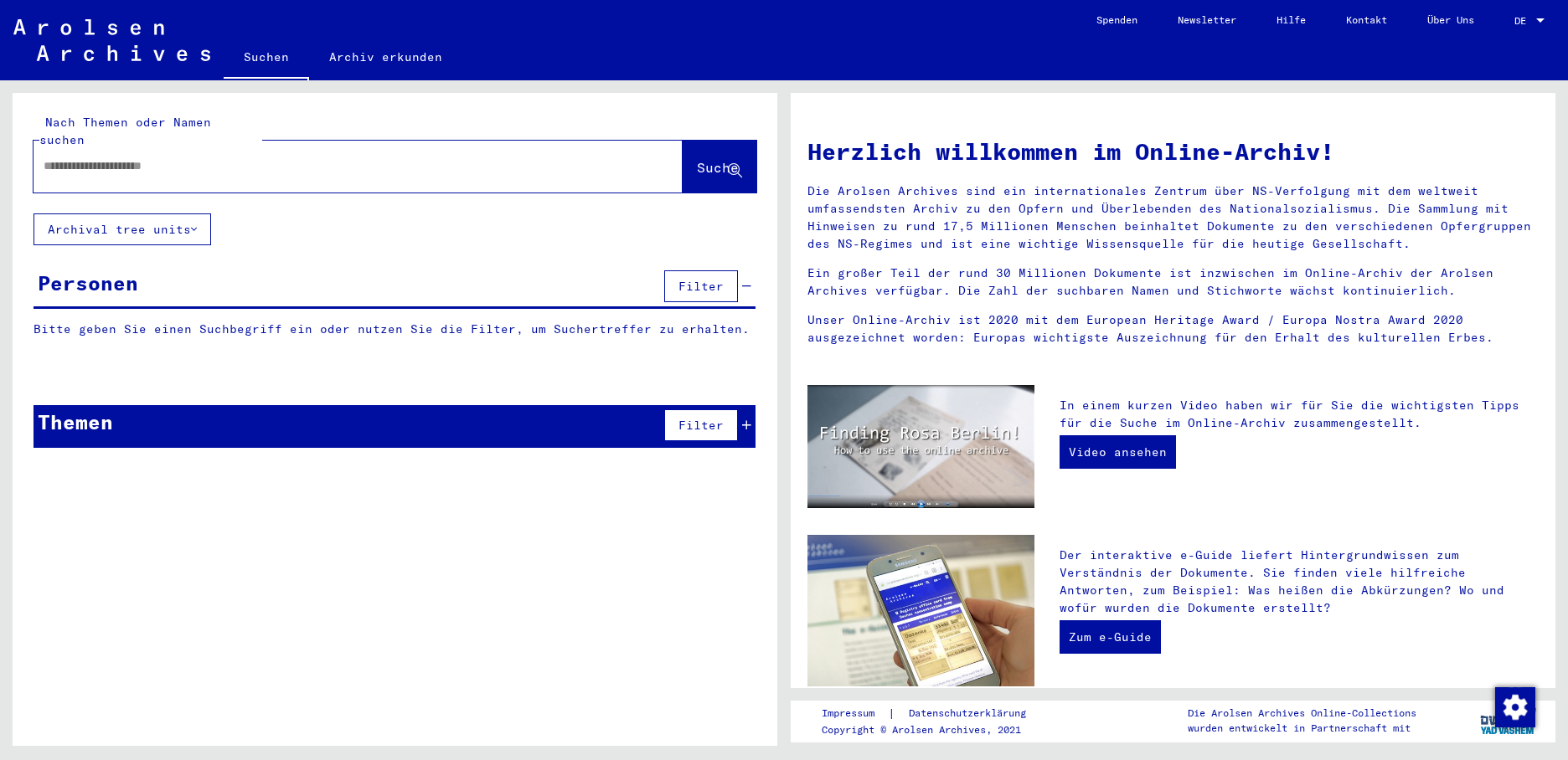
click at [148, 157] on input "text" at bounding box center [337, 166] width 588 height 18
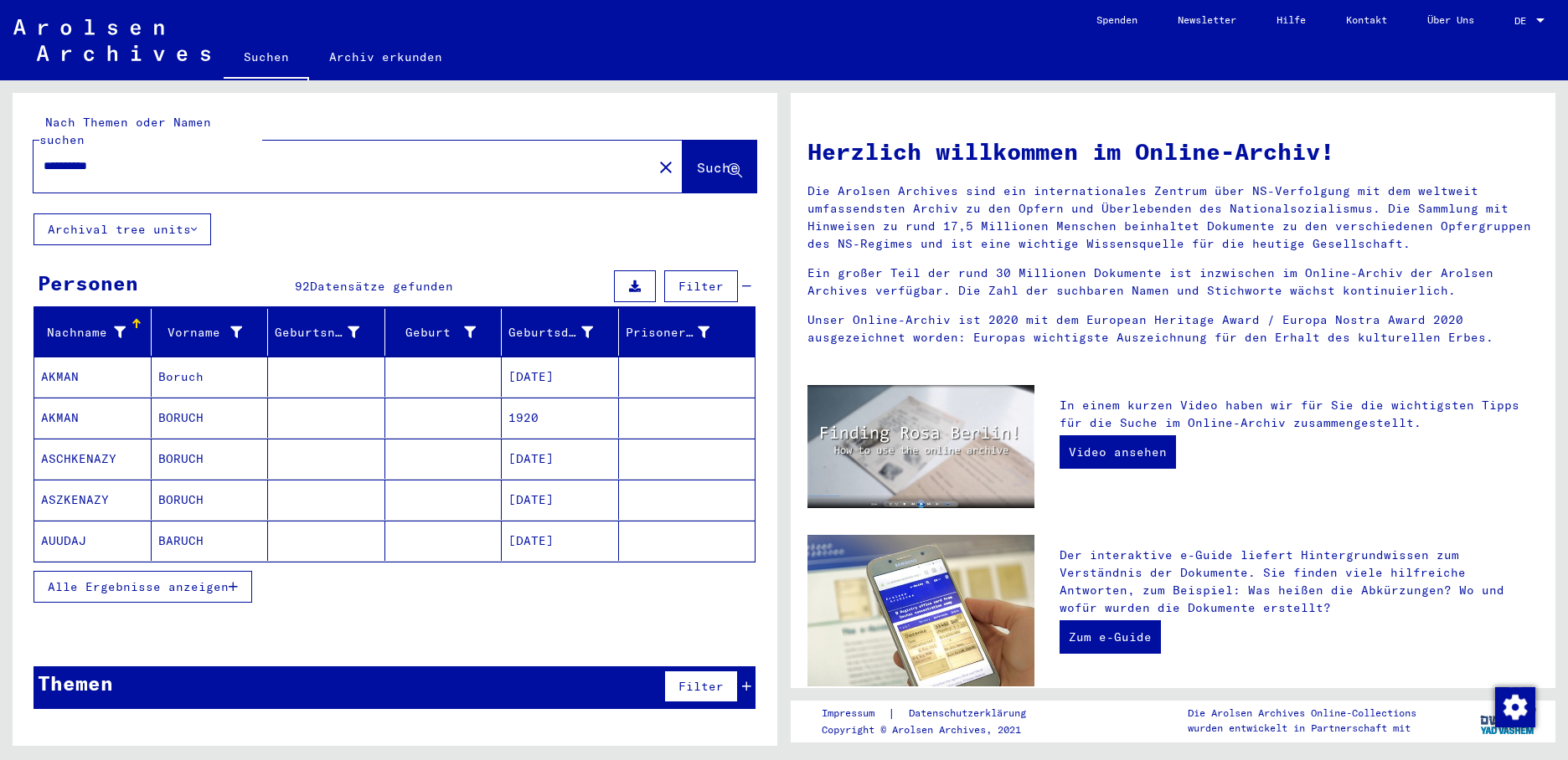
click at [232, 571] on button "Alle Ergebnisse anzeigen" at bounding box center [143, 587] width 218 height 32
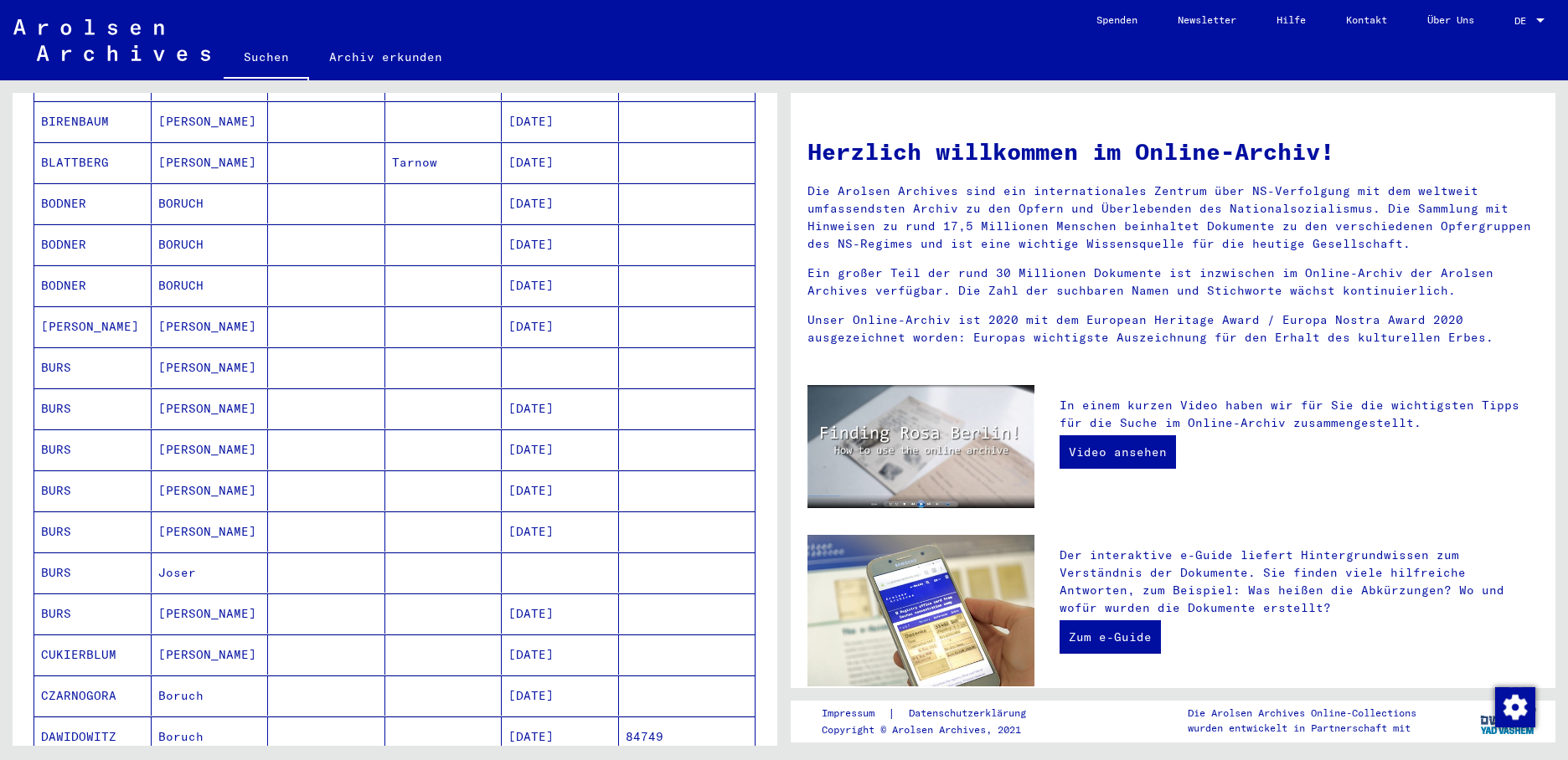
scroll to position [502, 0]
click at [535, 398] on mat-cell "[DATE]" at bounding box center [560, 407] width 117 height 40
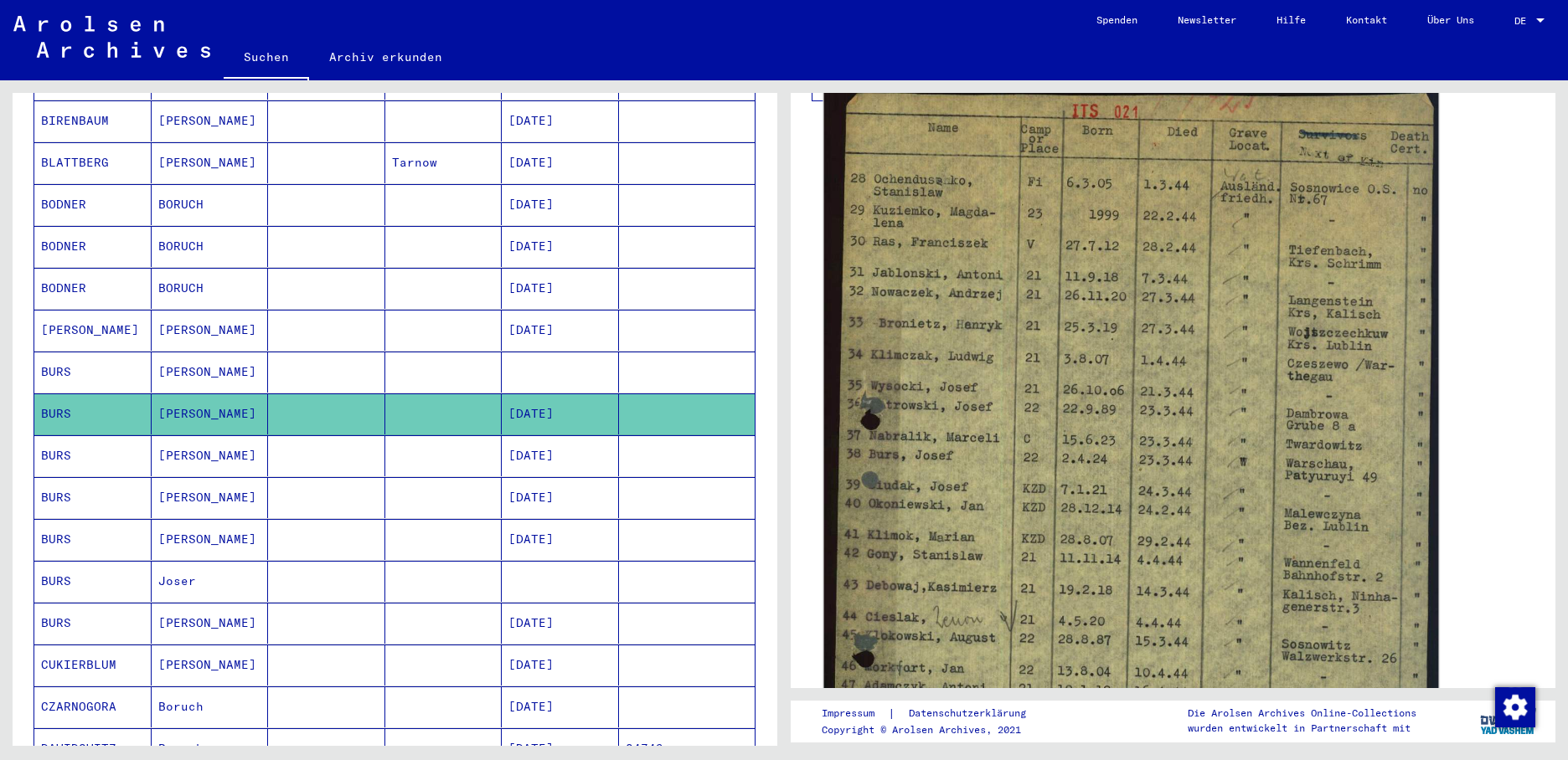
scroll to position [335, 0]
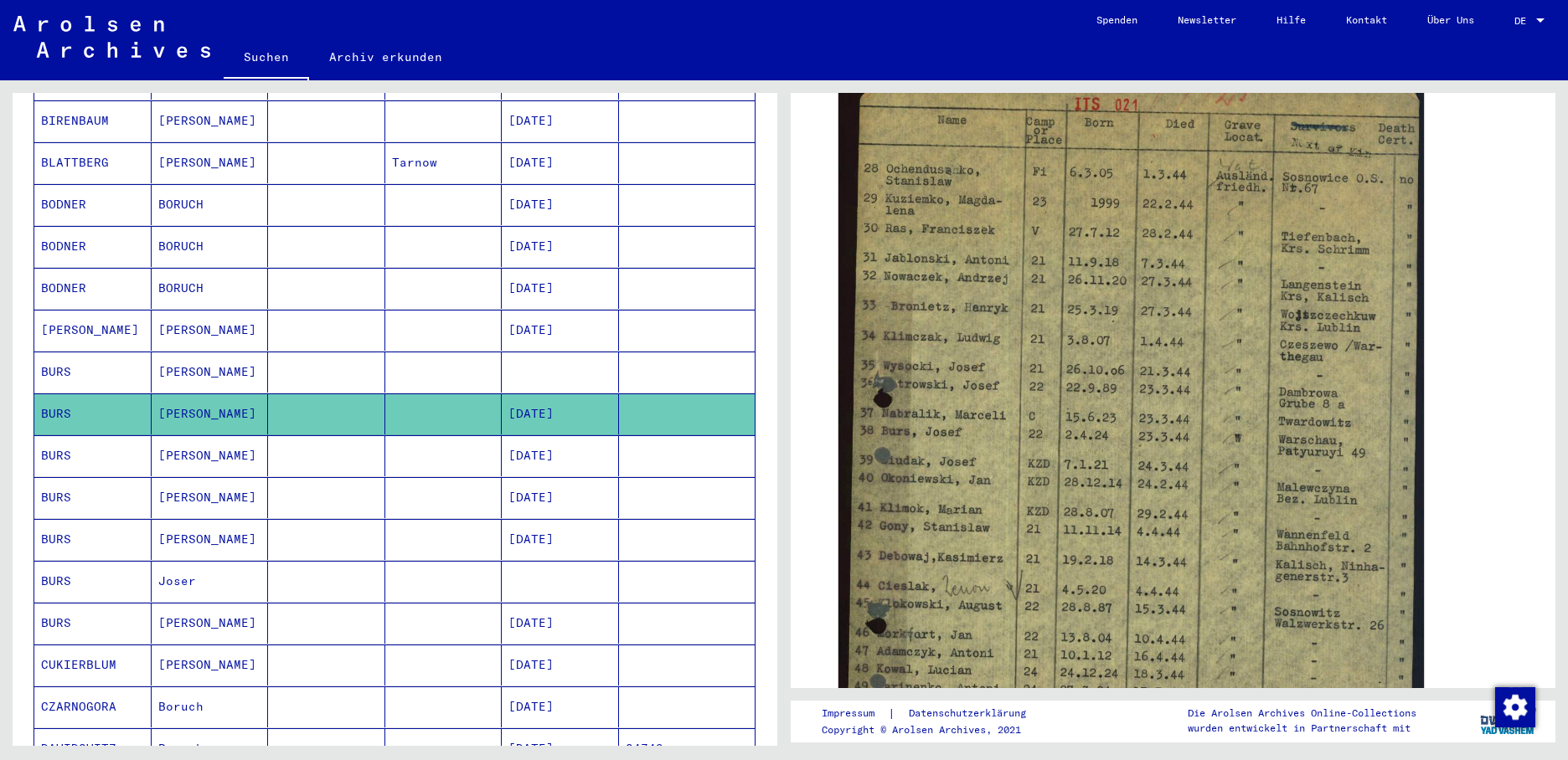
click at [527, 351] on mat-cell at bounding box center [560, 372] width 117 height 41
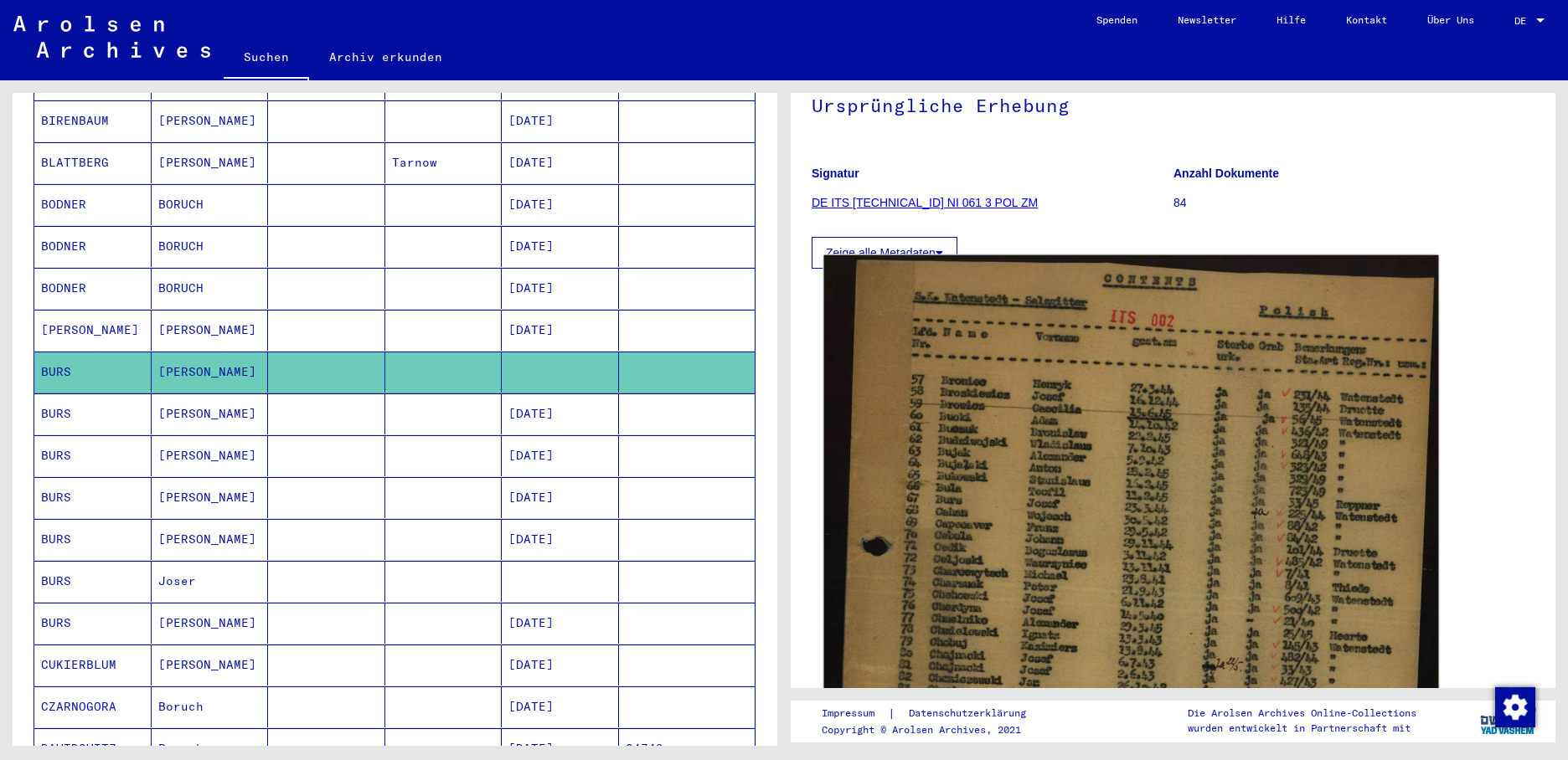
scroll to position [168, 0]
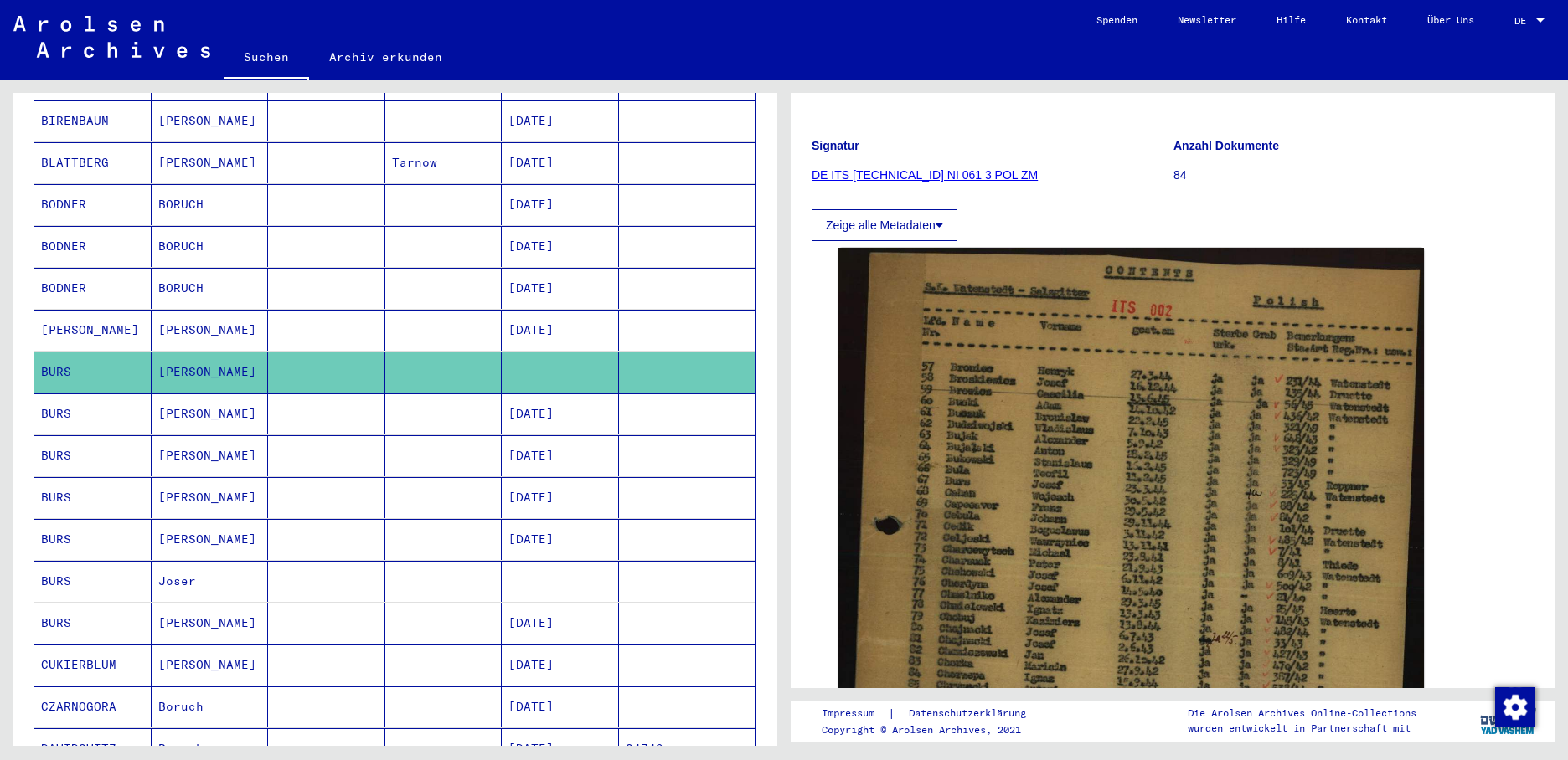
click at [169, 401] on mat-cell "[PERSON_NAME]" at bounding box center [210, 414] width 117 height 41
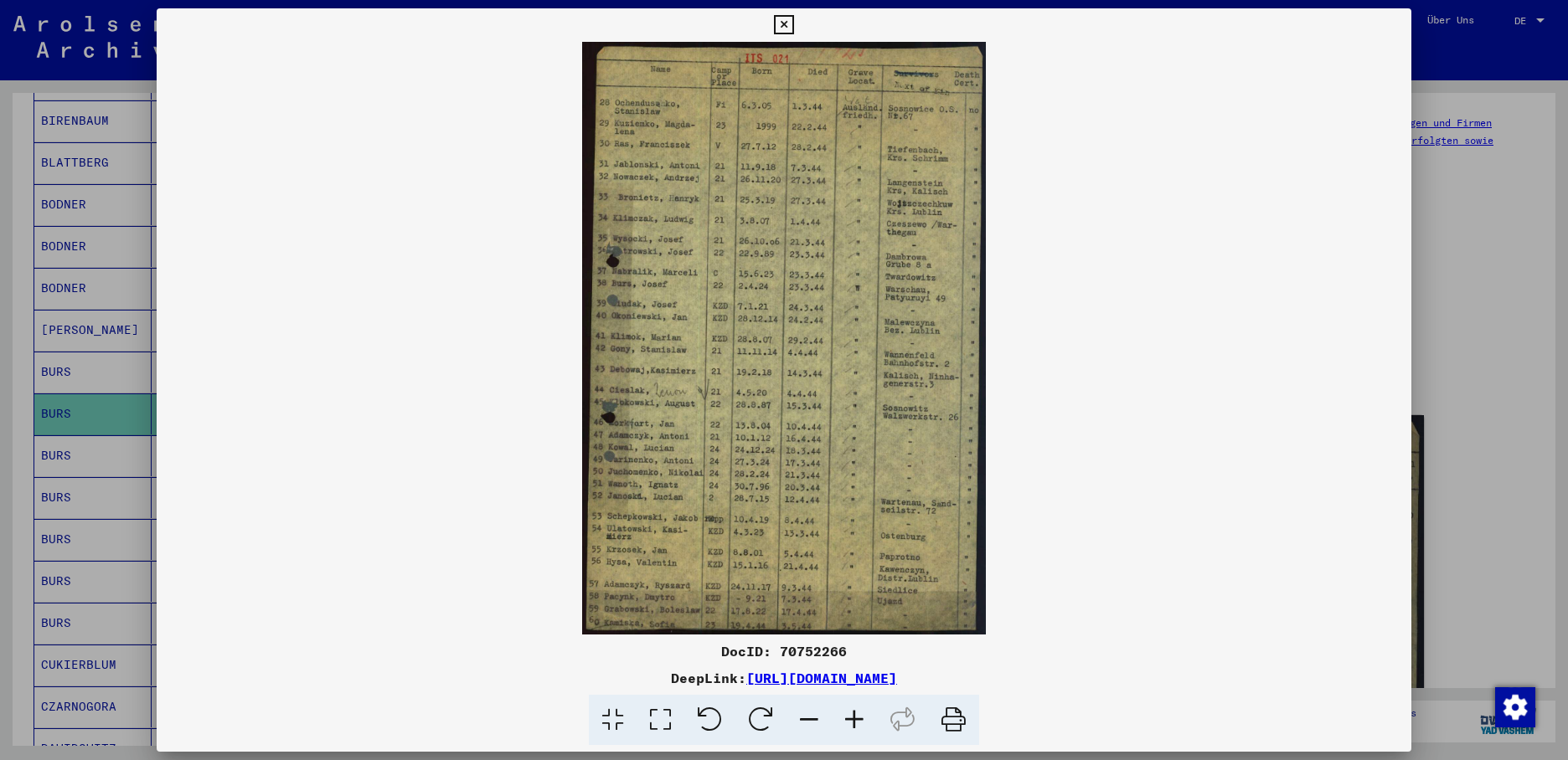
click at [69, 440] on div at bounding box center [784, 380] width 1568 height 760
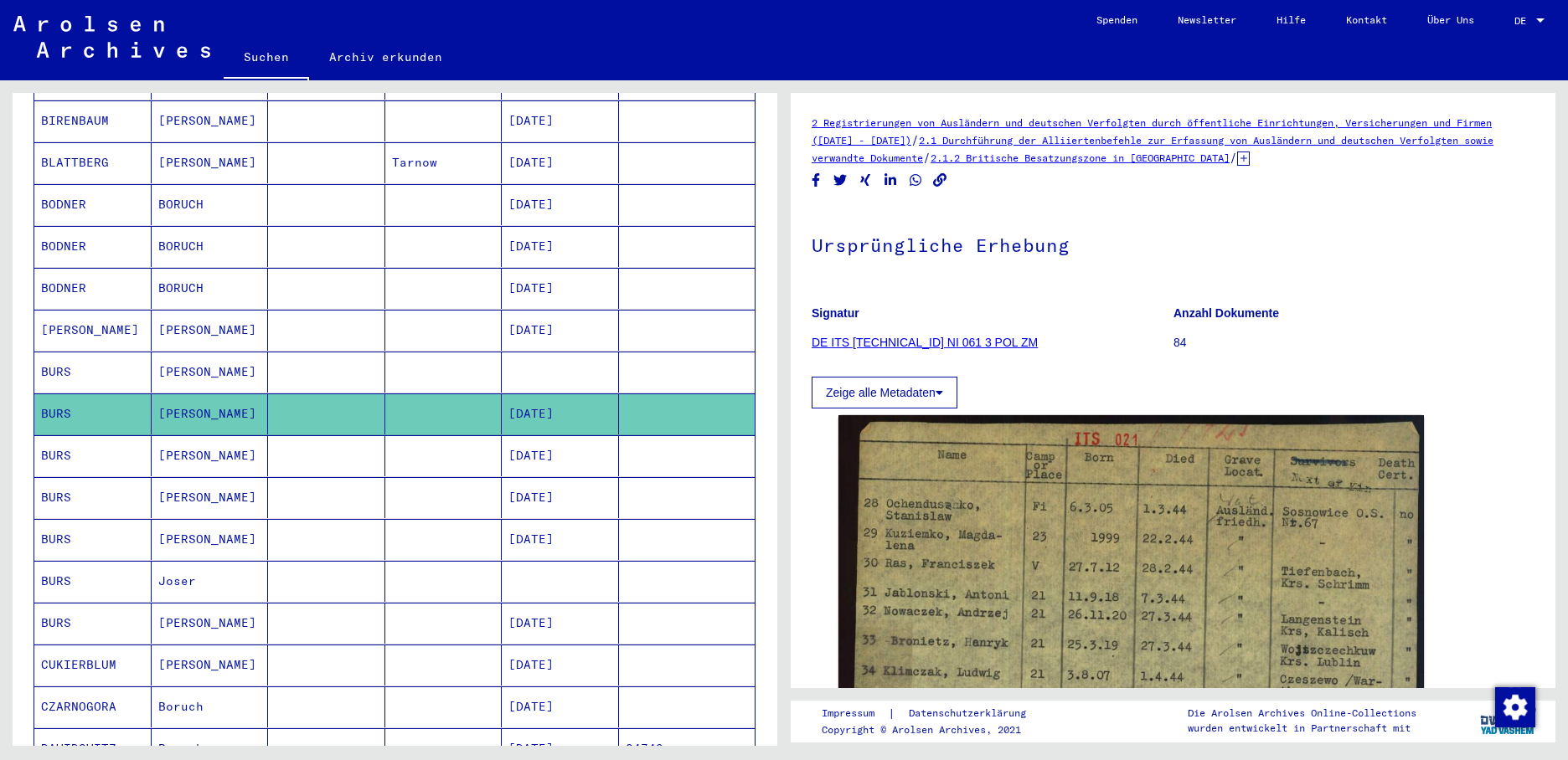
click at [69, 440] on mat-cell "BURS" at bounding box center [93, 455] width 117 height 41
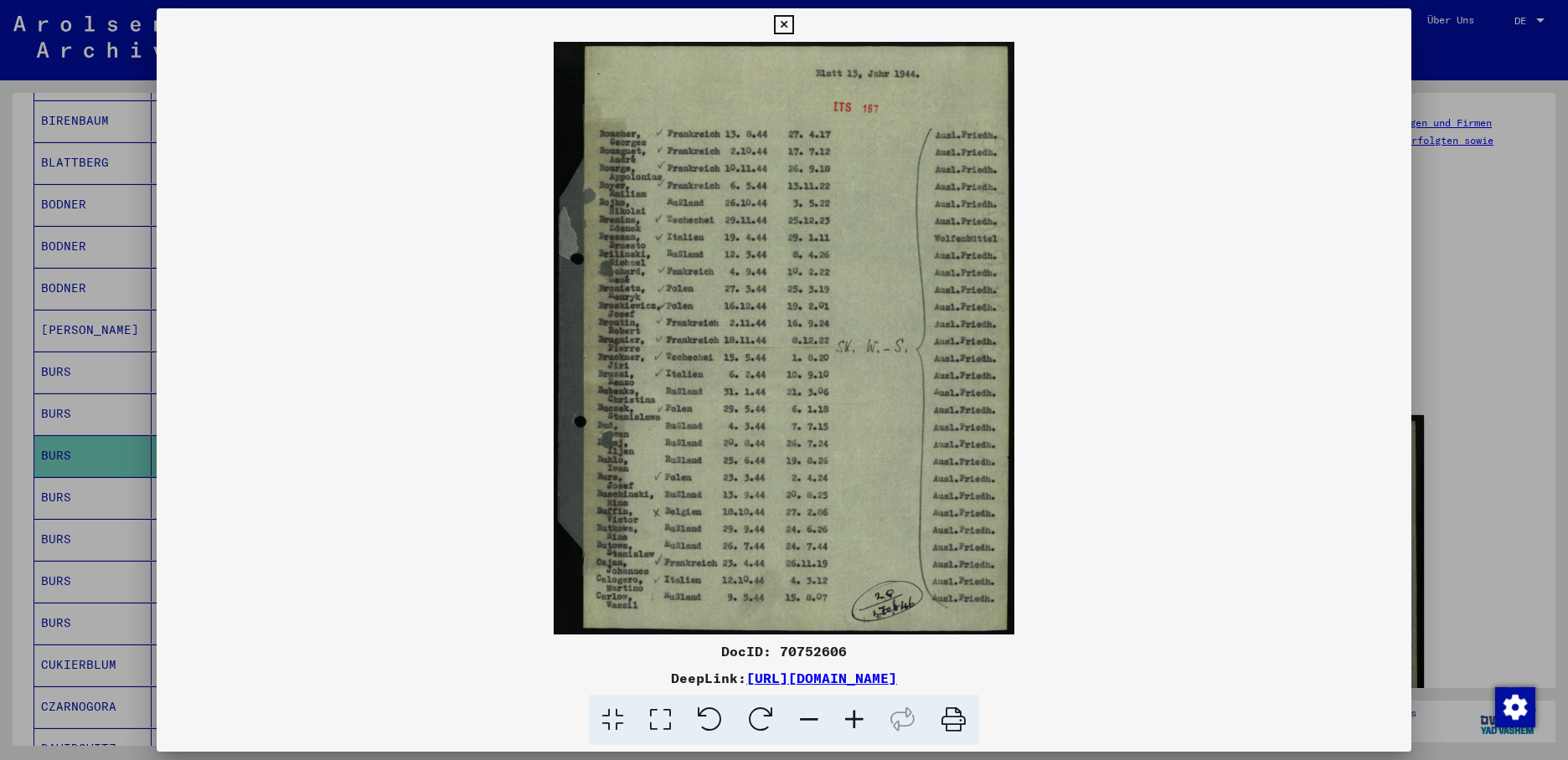
click at [69, 481] on div at bounding box center [784, 380] width 1568 height 760
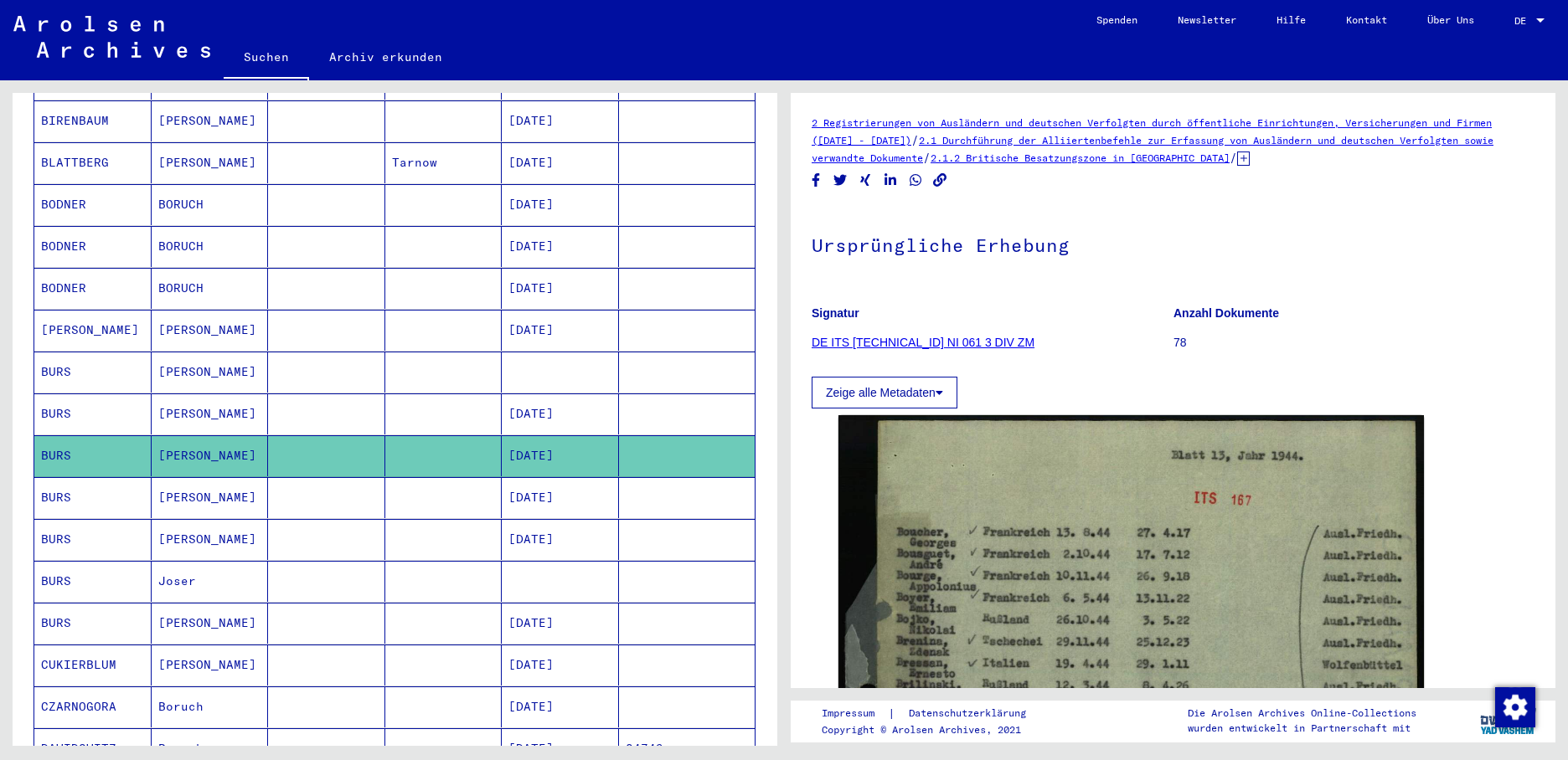
click at [69, 481] on mat-cell "BURS" at bounding box center [93, 498] width 117 height 41
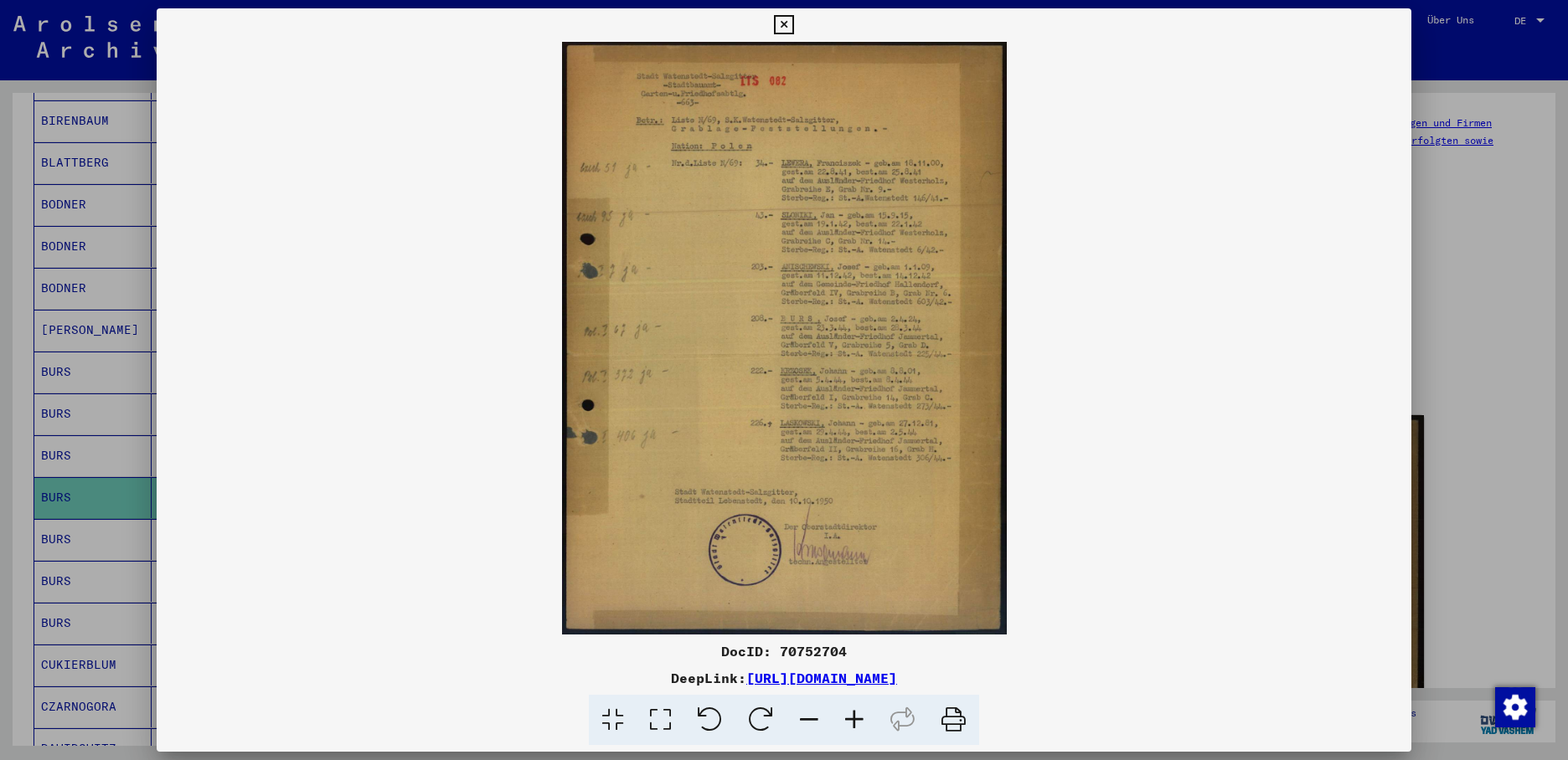
click at [80, 520] on div at bounding box center [784, 380] width 1568 height 760
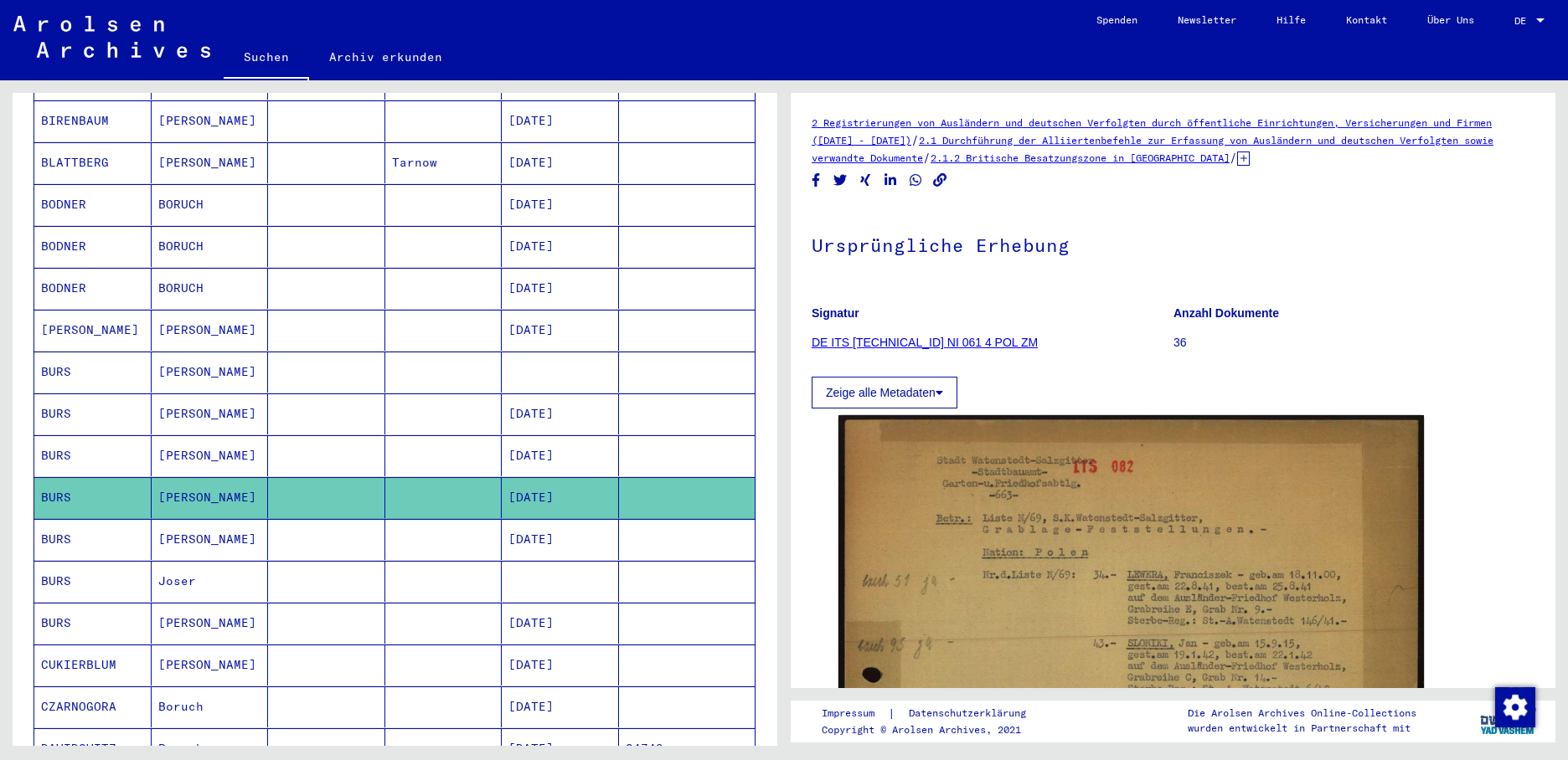
drag, startPoint x: 82, startPoint y: 521, endPoint x: 102, endPoint y: 521, distance: 20.0
click at [85, 521] on mat-cell "BURS" at bounding box center [93, 539] width 117 height 41
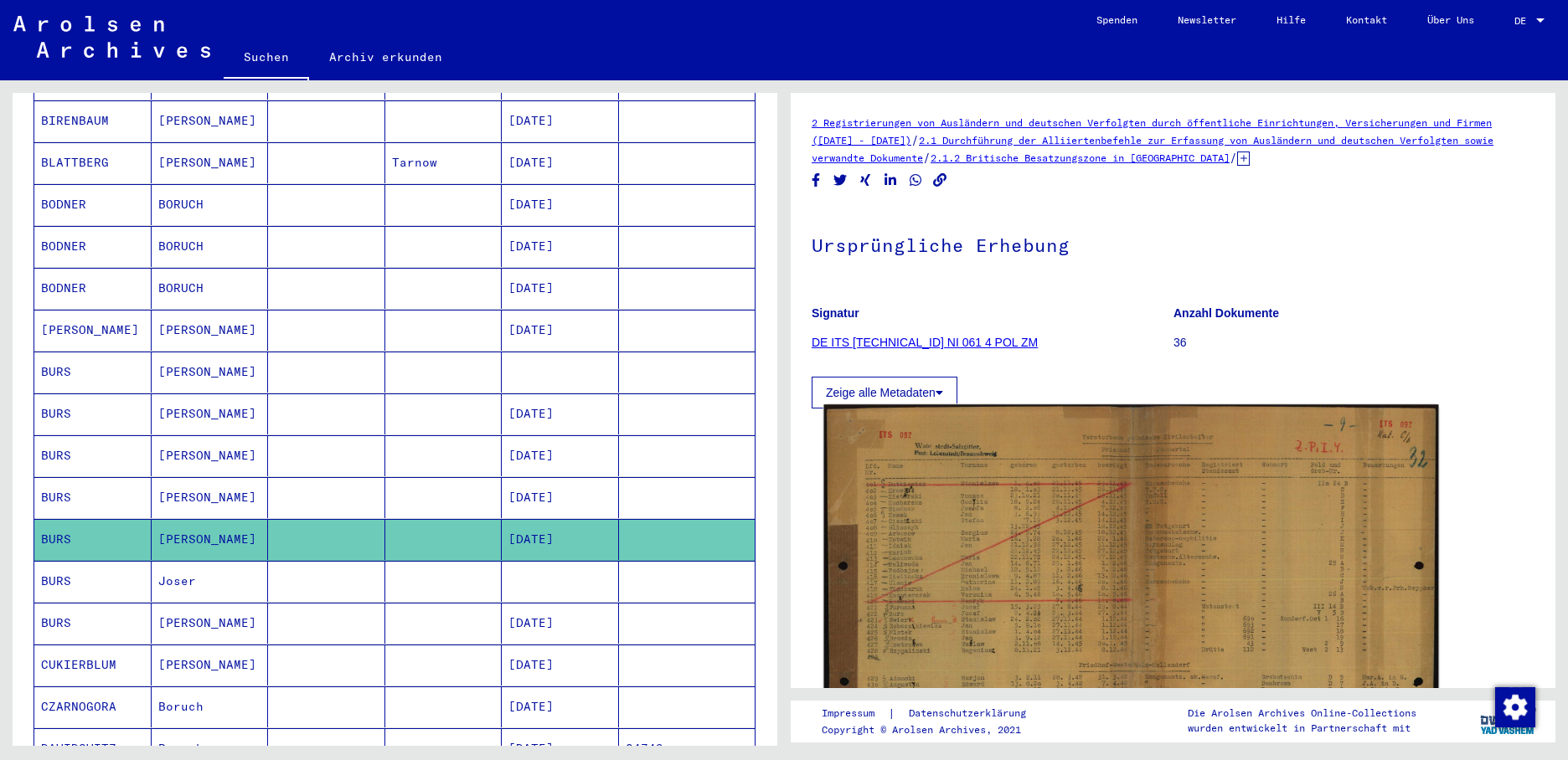
click at [963, 543] on img at bounding box center [1131, 622] width 615 height 435
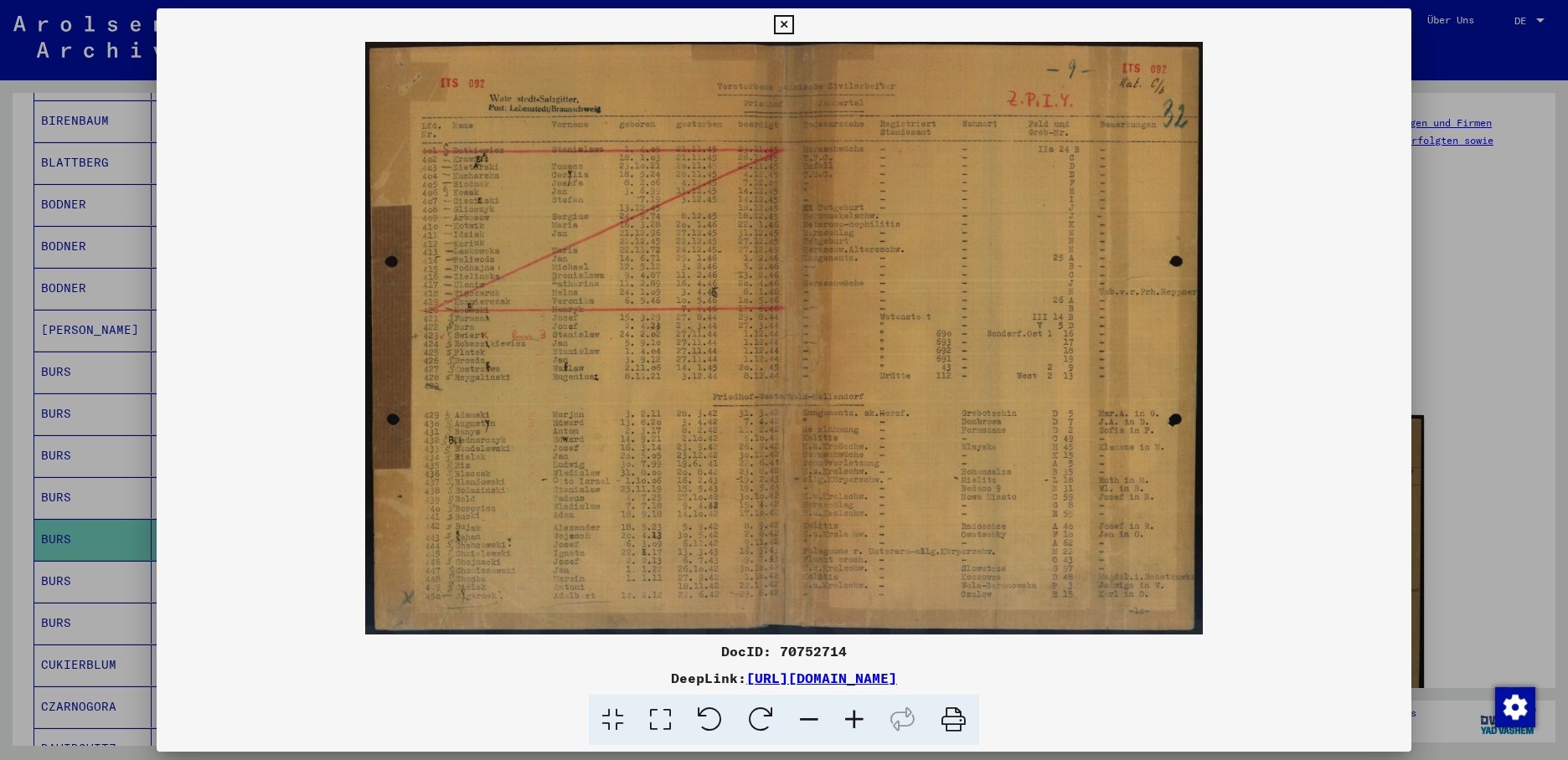
click at [75, 562] on div at bounding box center [784, 380] width 1568 height 760
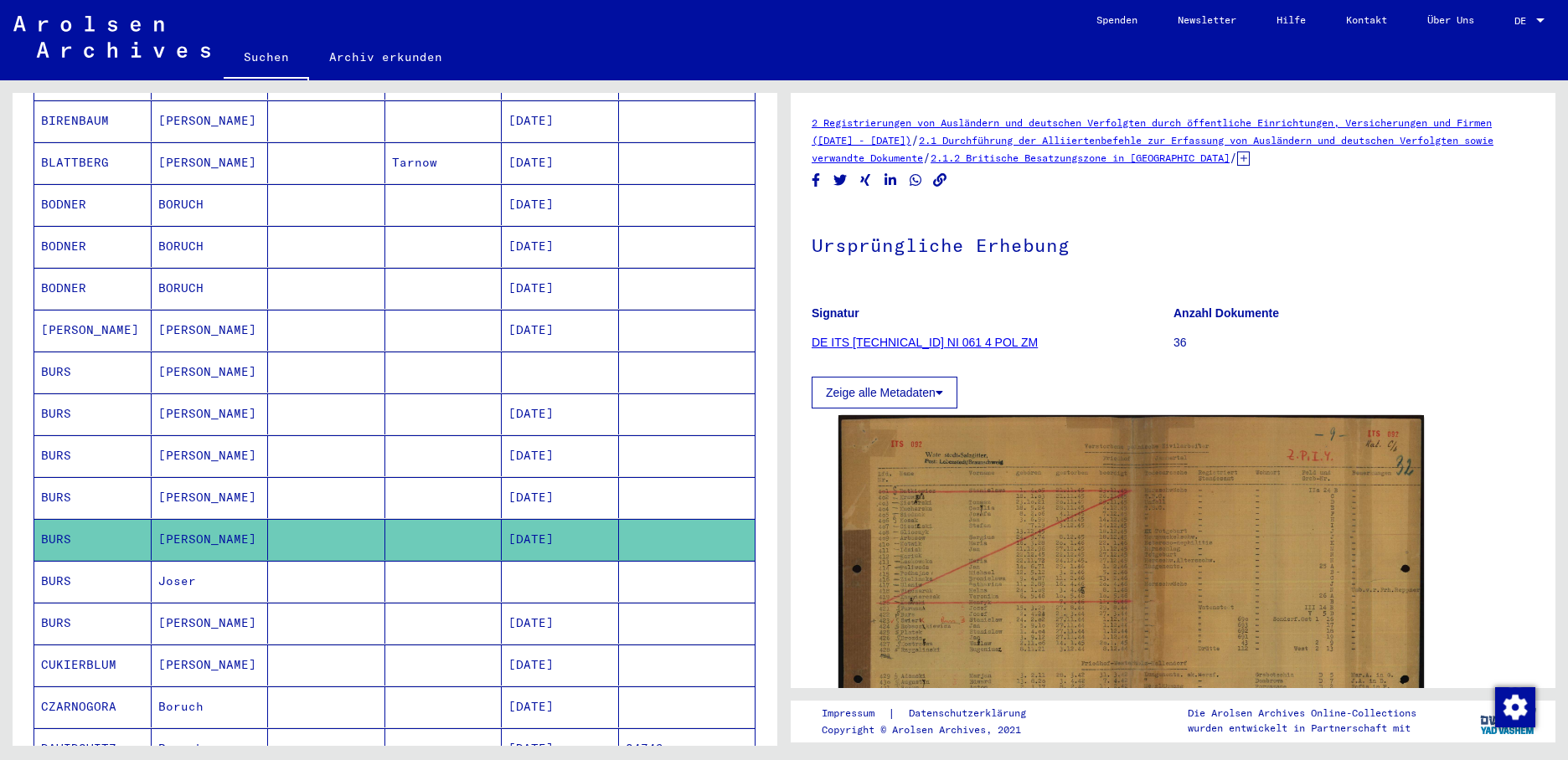
click at [75, 562] on mat-cell "BURS" at bounding box center [93, 581] width 117 height 41
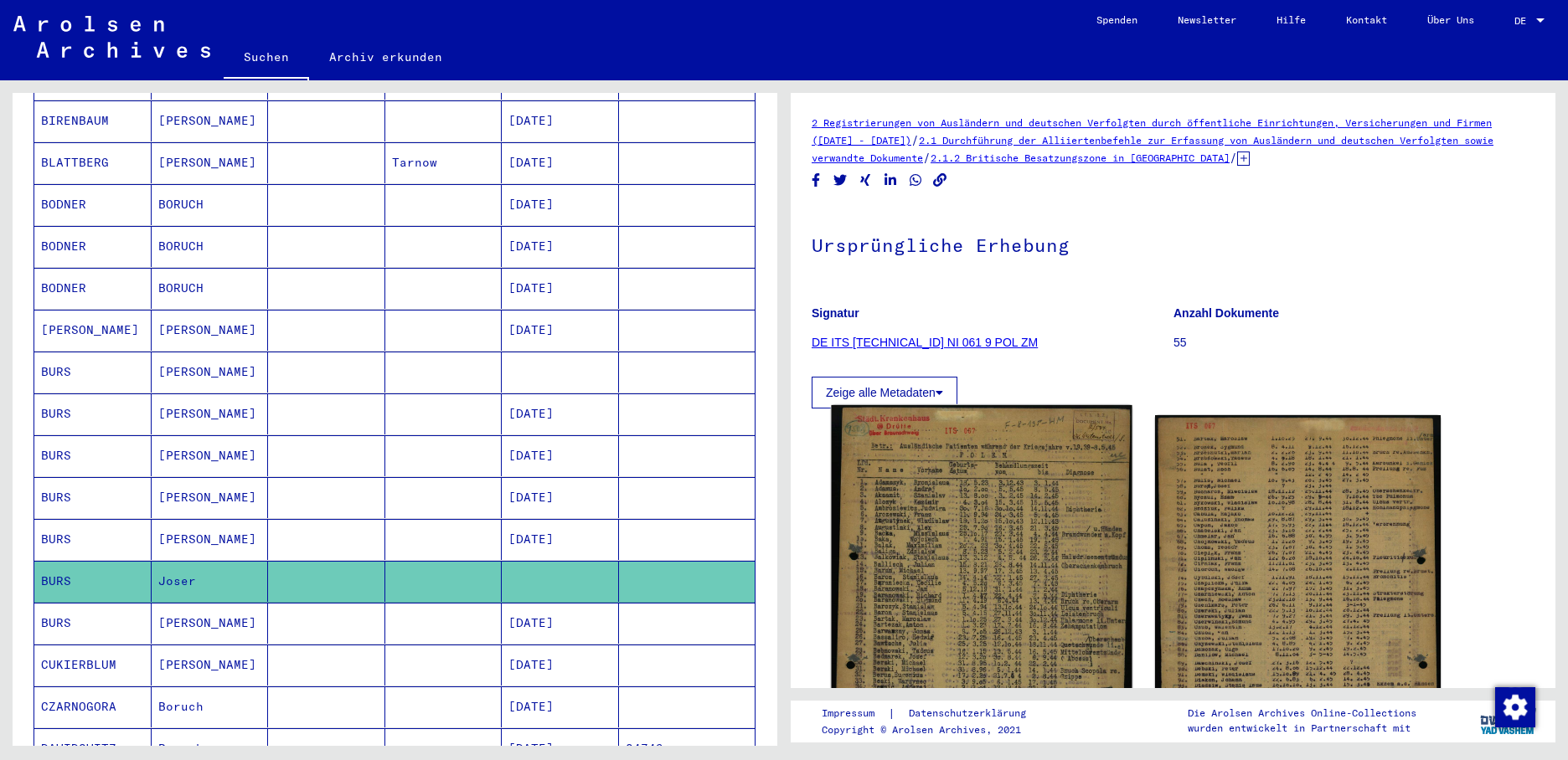
click at [953, 558] on img at bounding box center [980, 609] width 301 height 409
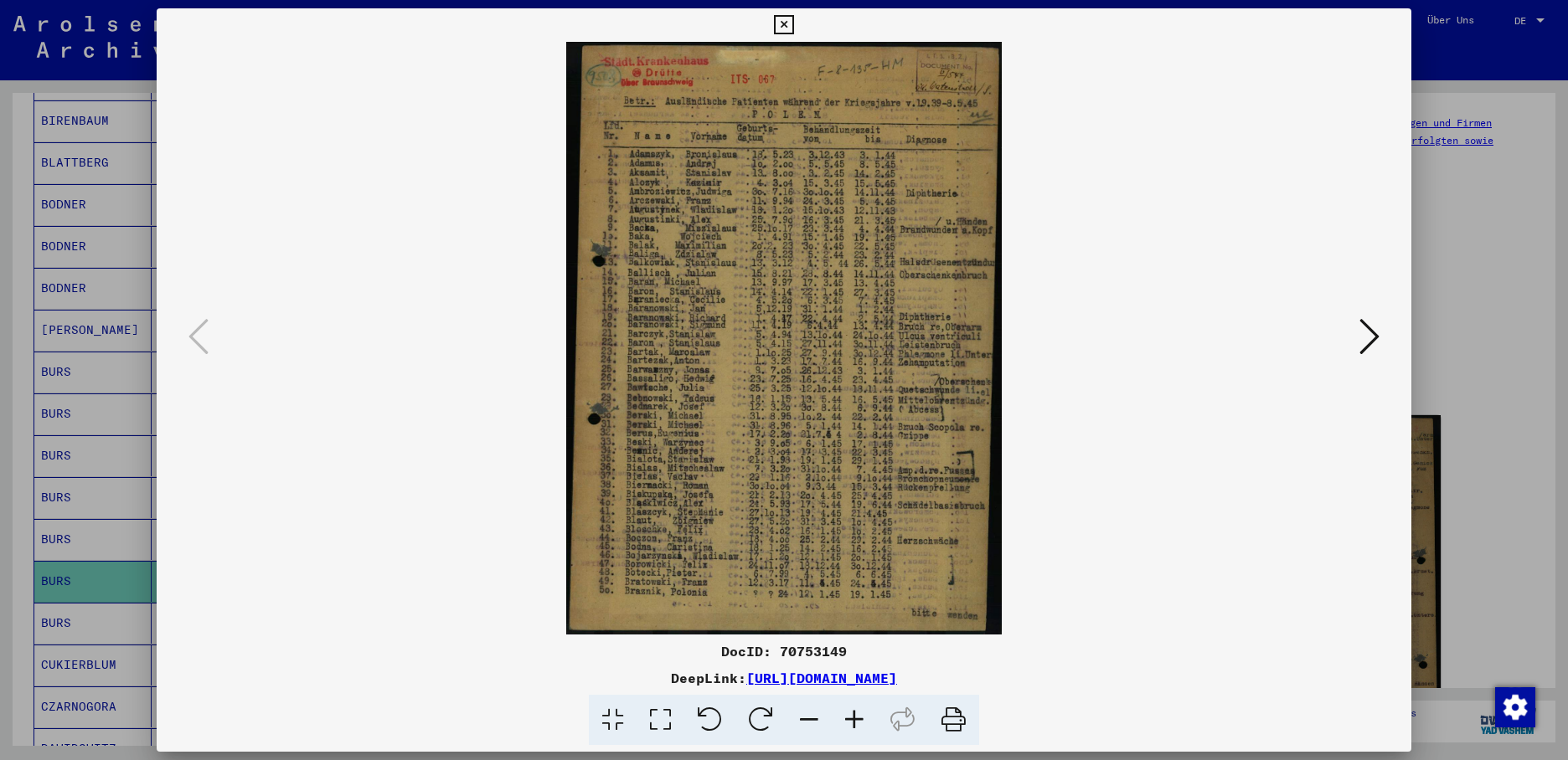
click at [1366, 328] on icon at bounding box center [1369, 336] width 20 height 40
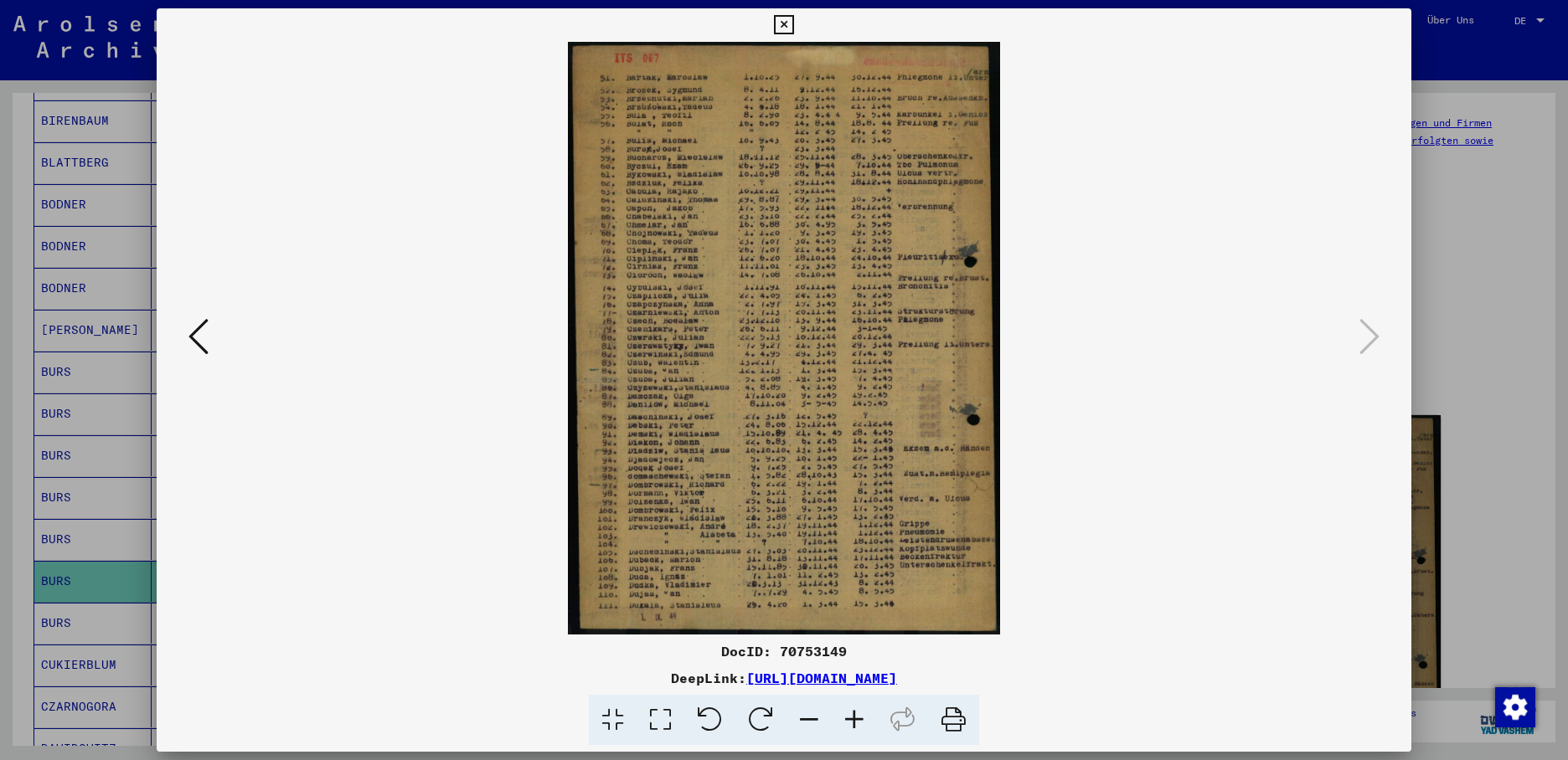
click at [73, 597] on div at bounding box center [784, 380] width 1568 height 760
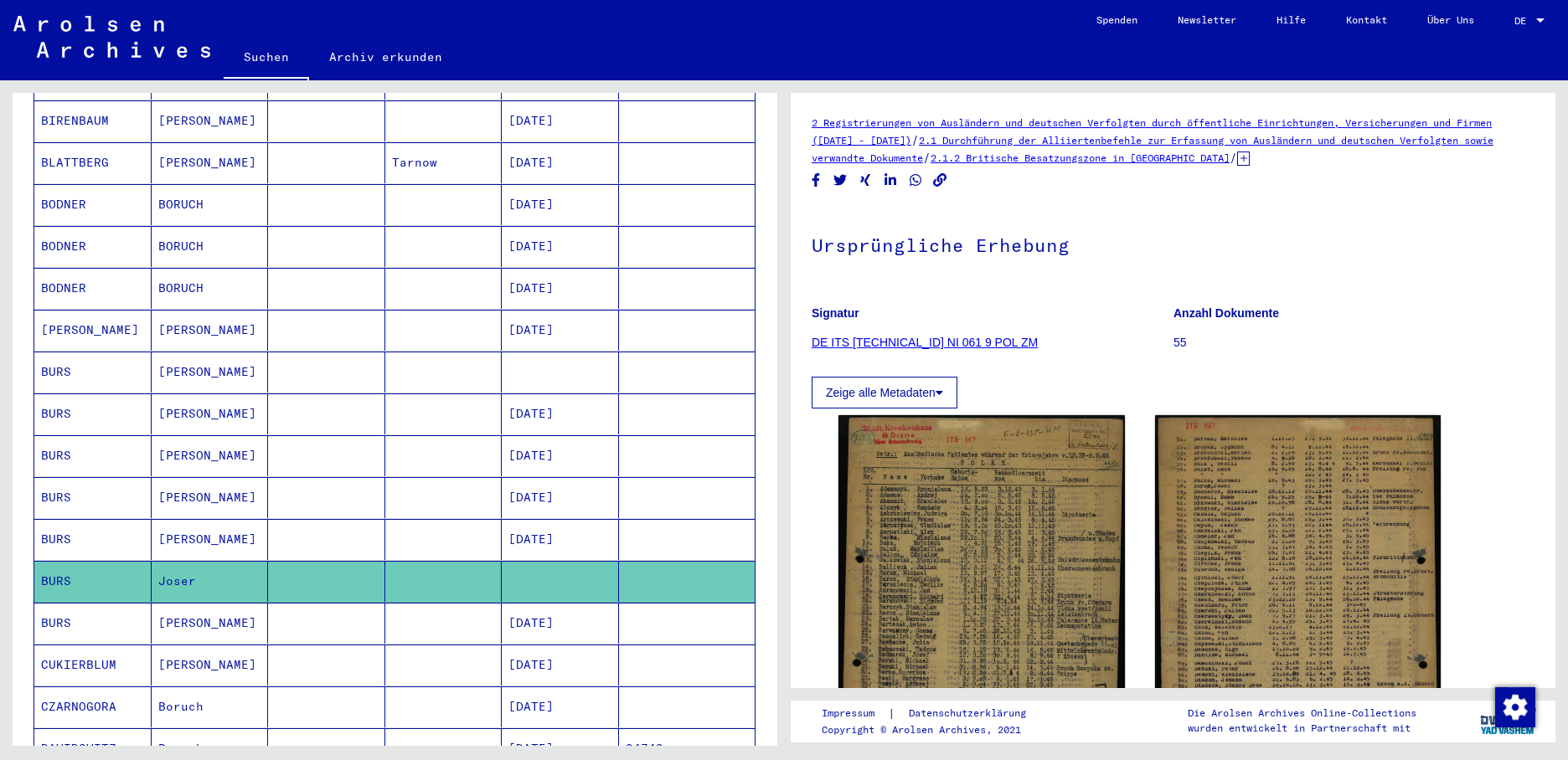
drag, startPoint x: 79, startPoint y: 597, endPoint x: 133, endPoint y: 605, distance: 54.6
click at [80, 603] on mat-cell "BURS" at bounding box center [93, 623] width 117 height 41
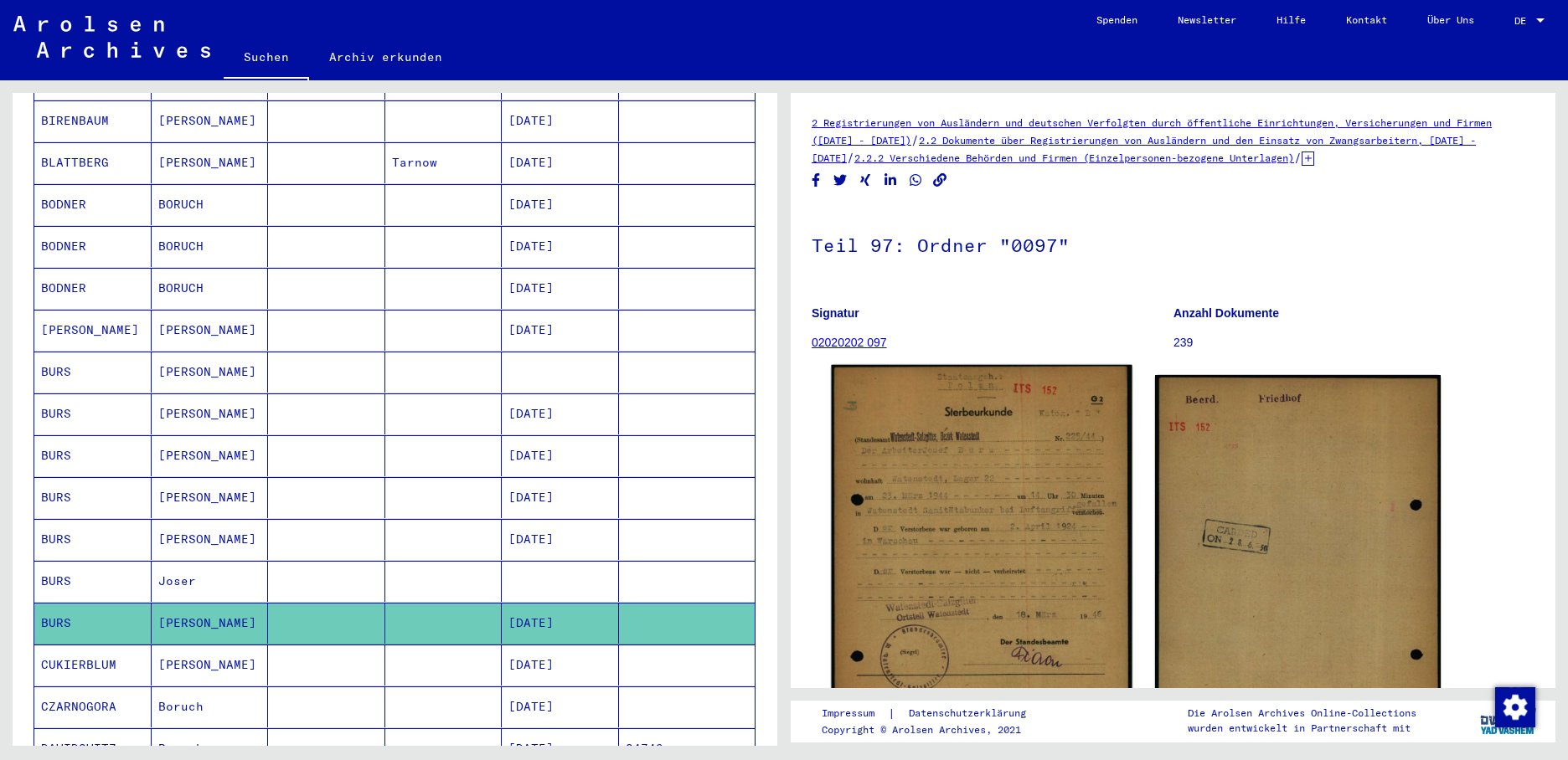
click at [933, 559] on img at bounding box center [980, 572] width 301 height 415
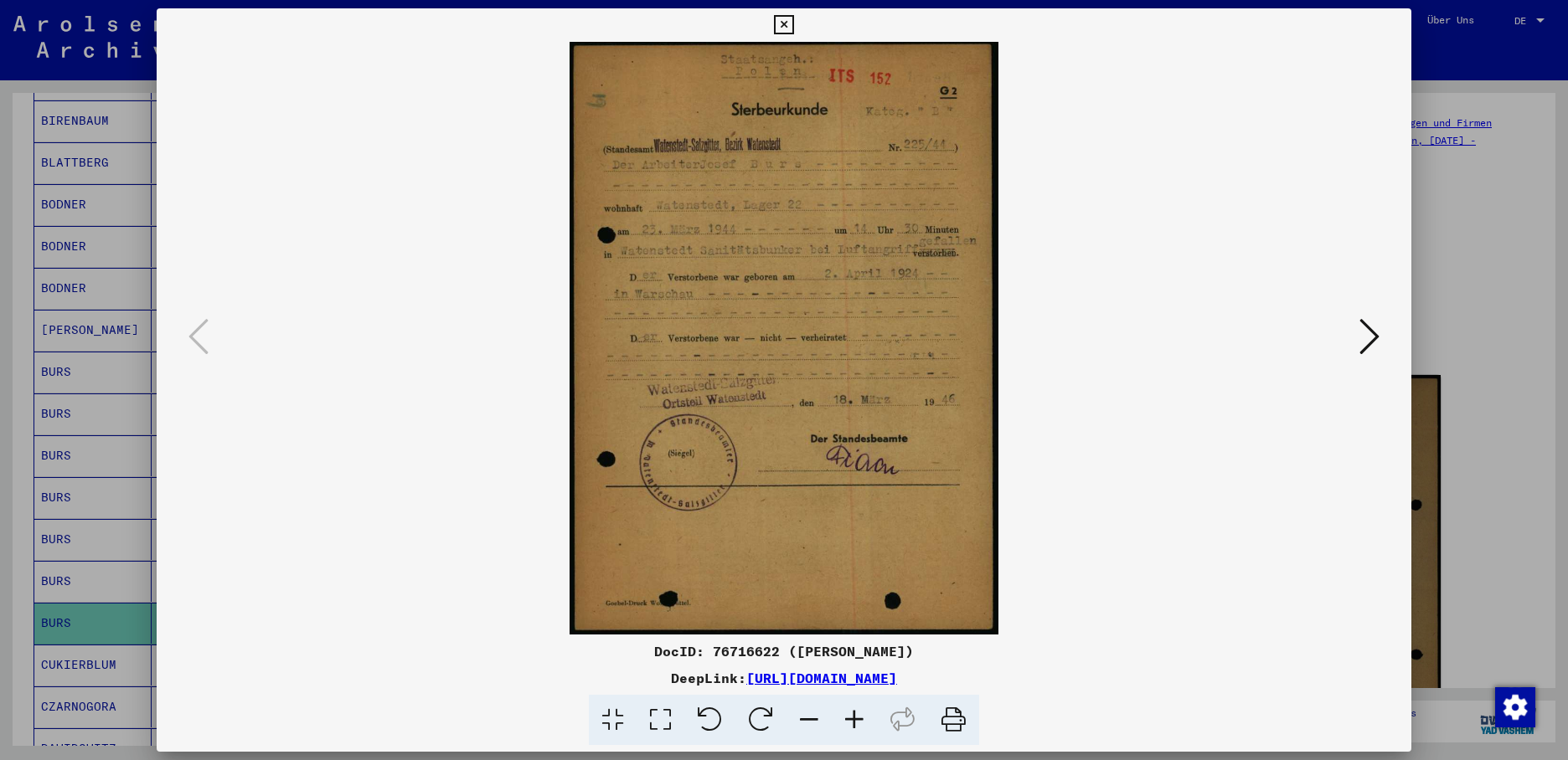
click at [1365, 337] on icon at bounding box center [1369, 336] width 20 height 40
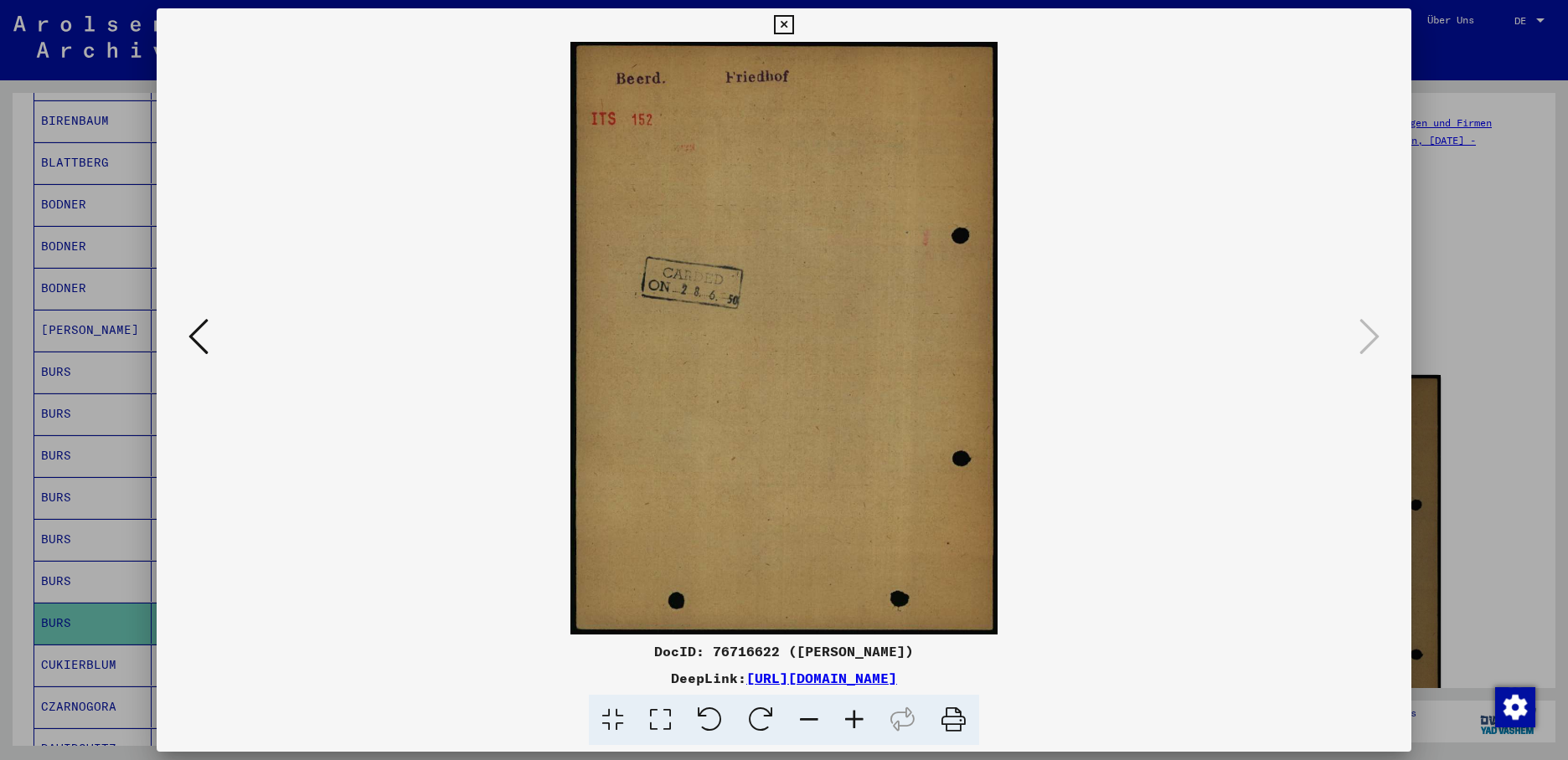
click at [202, 343] on icon at bounding box center [199, 336] width 20 height 40
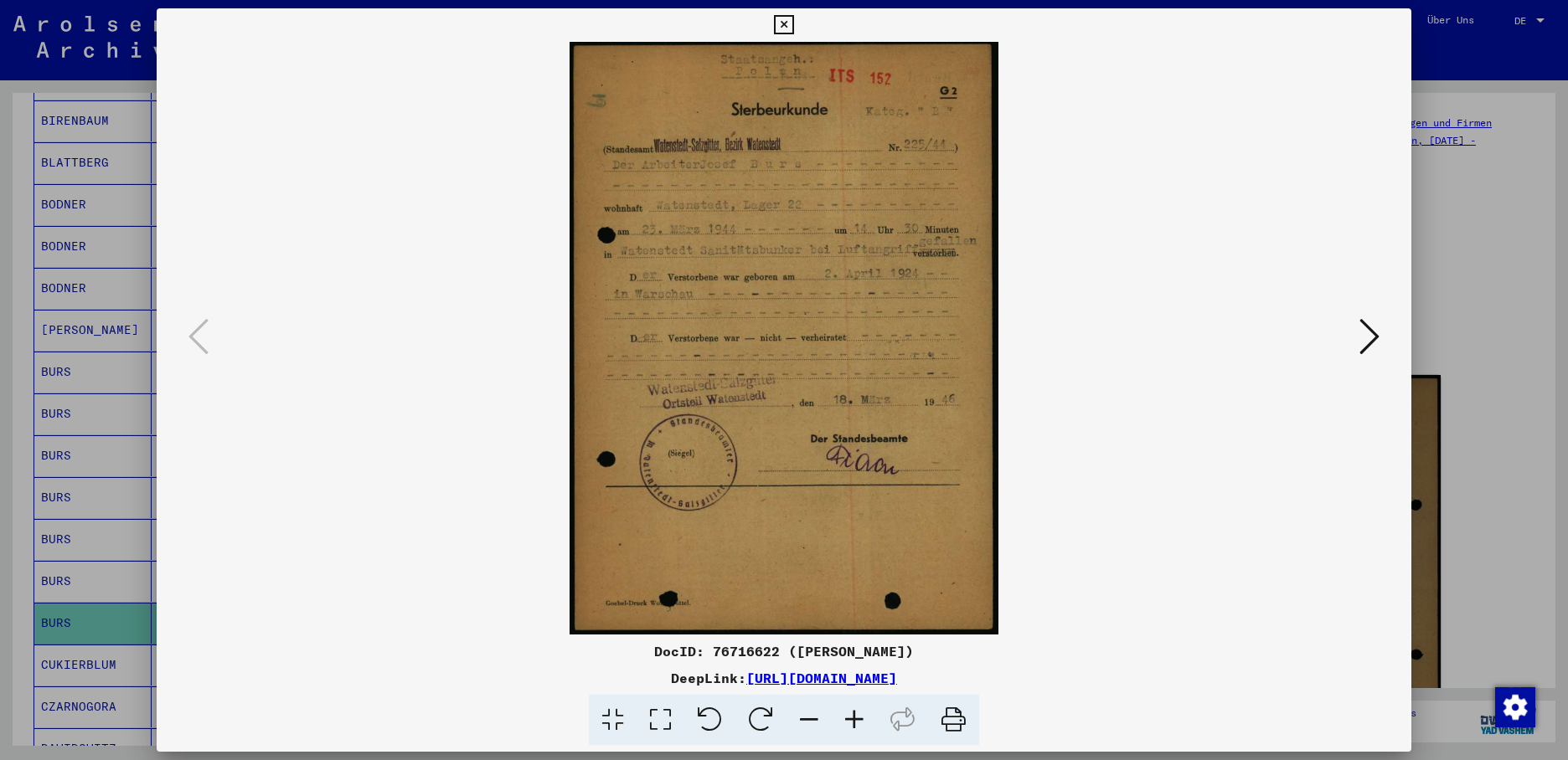
click at [793, 20] on icon at bounding box center [783, 25] width 19 height 20
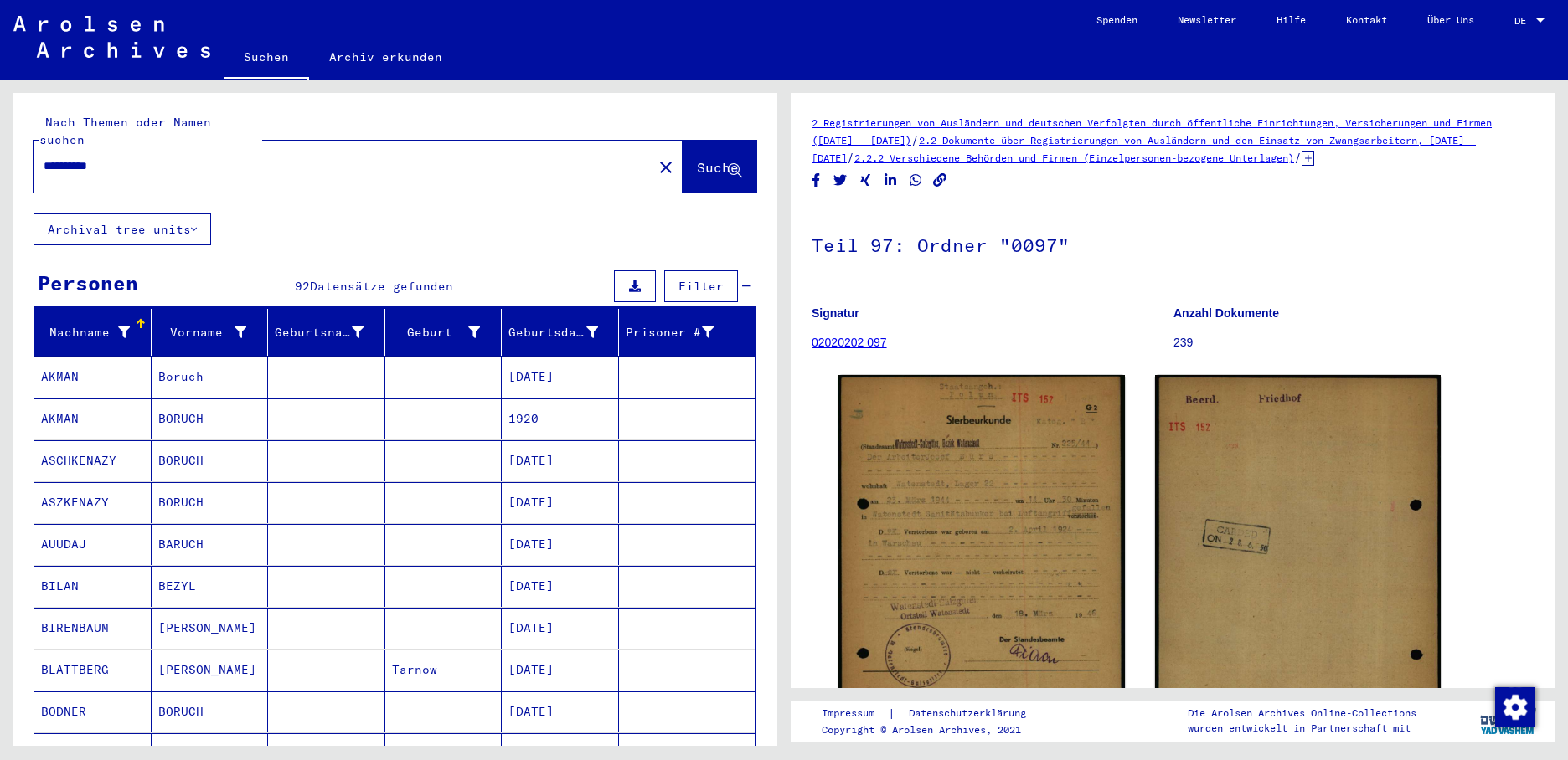
drag, startPoint x: 118, startPoint y: 146, endPoint x: -3, endPoint y: 149, distance: 121.0
click at [0, 149] on html "**********" at bounding box center [784, 380] width 1568 height 760
type input "**********"
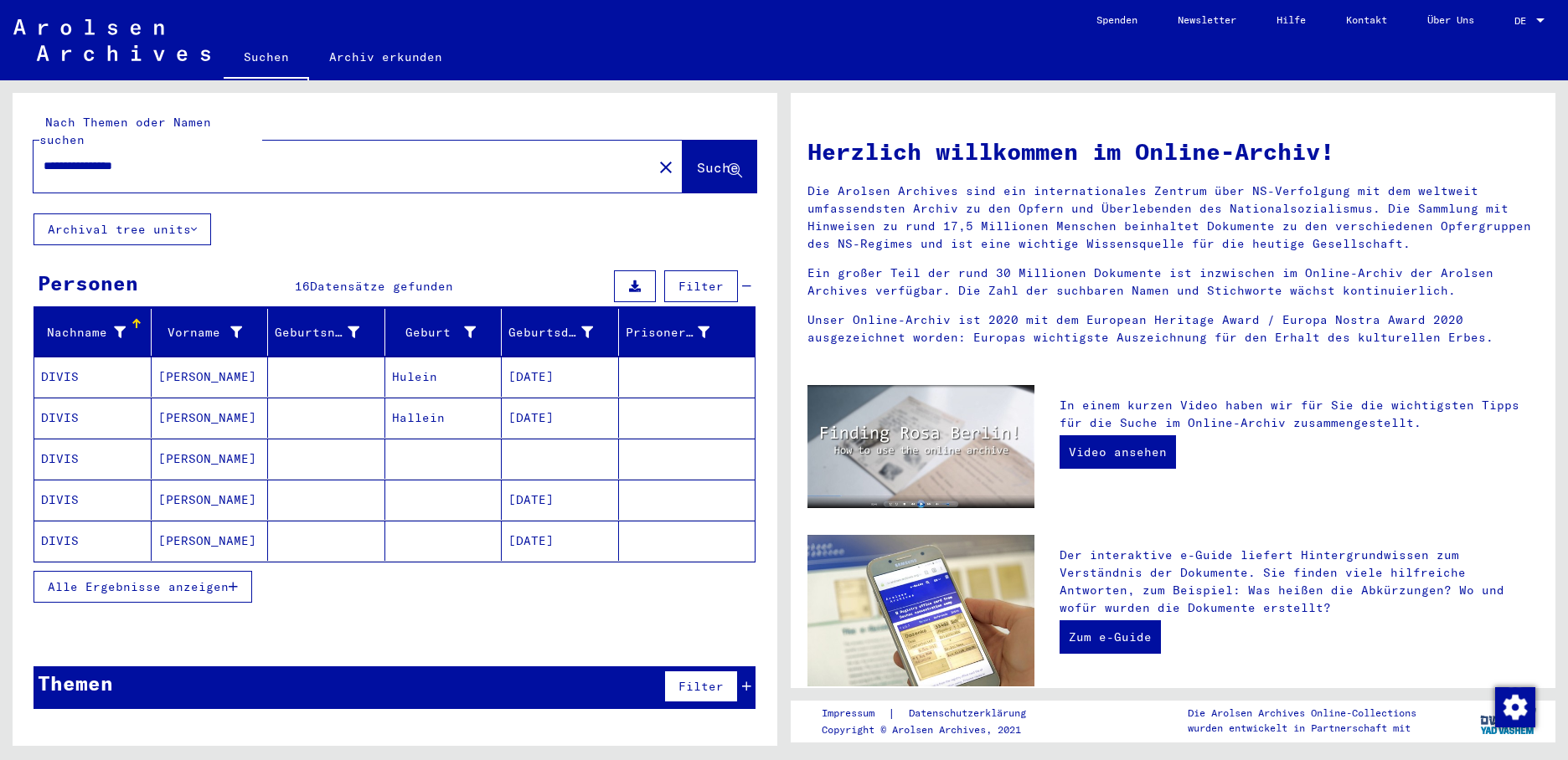
click at [573, 360] on mat-cell "[DATE]" at bounding box center [560, 376] width 117 height 40
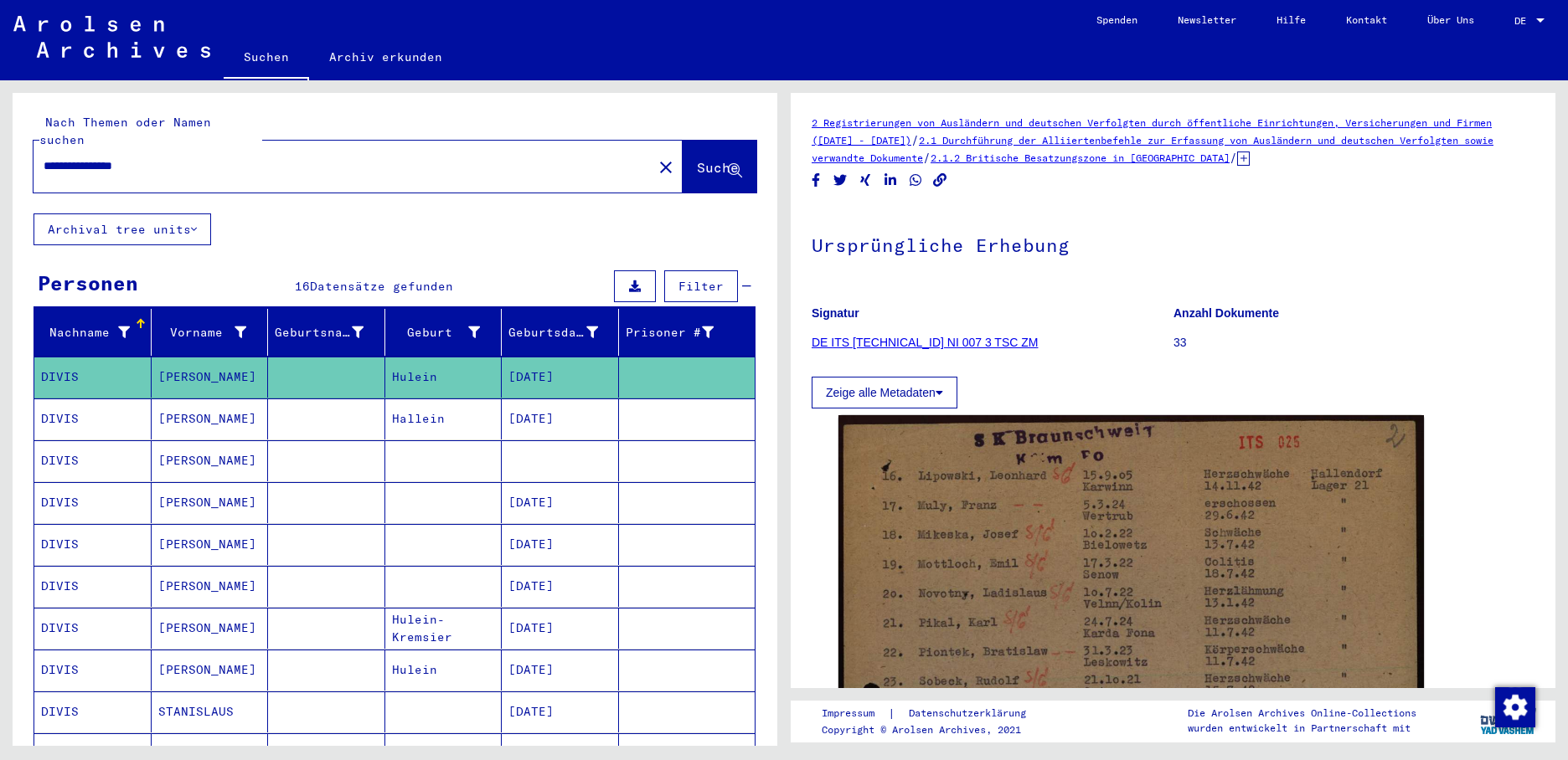
click at [531, 399] on mat-cell "[DATE]" at bounding box center [560, 419] width 117 height 41
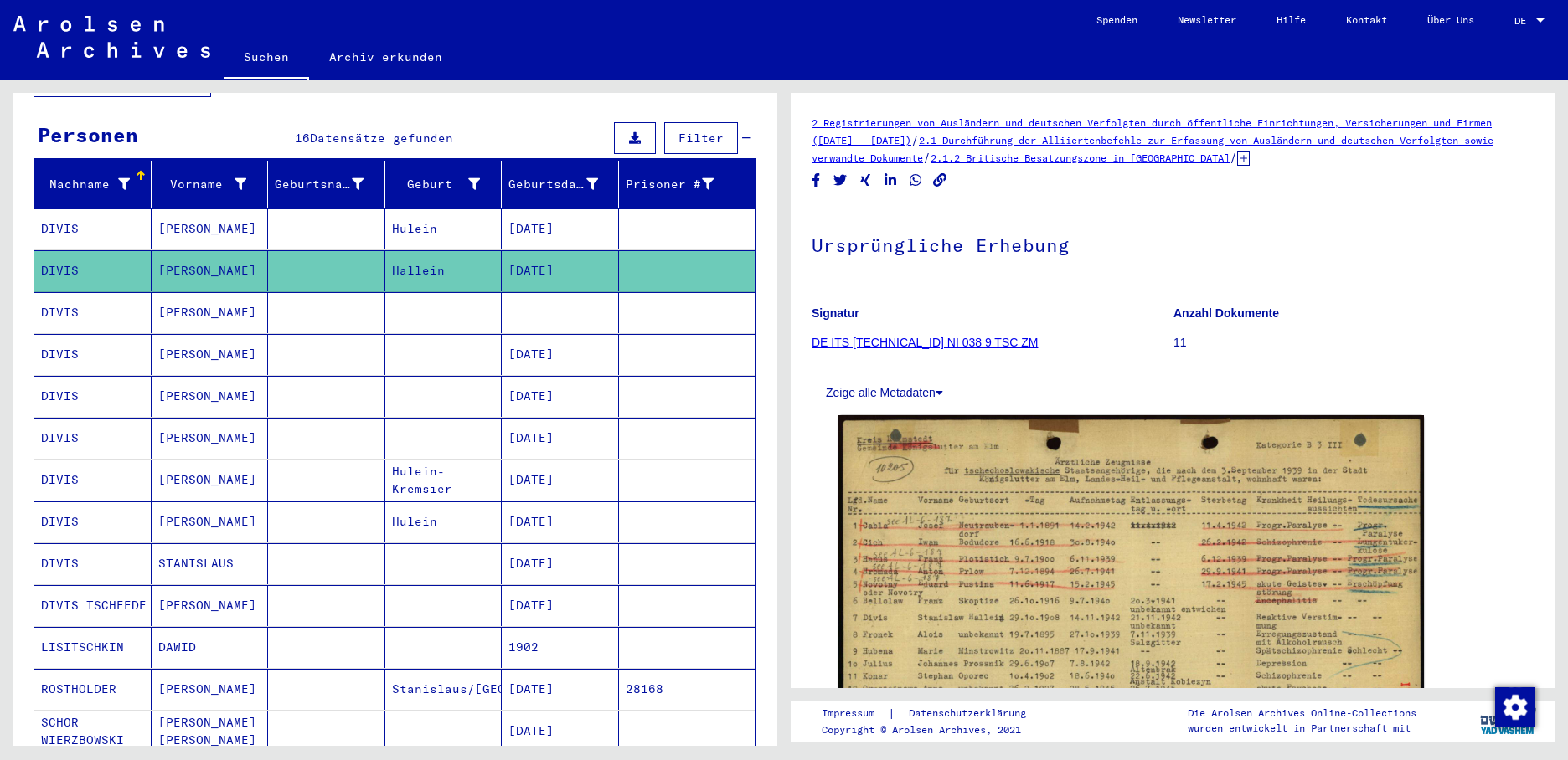
scroll to position [168, 0]
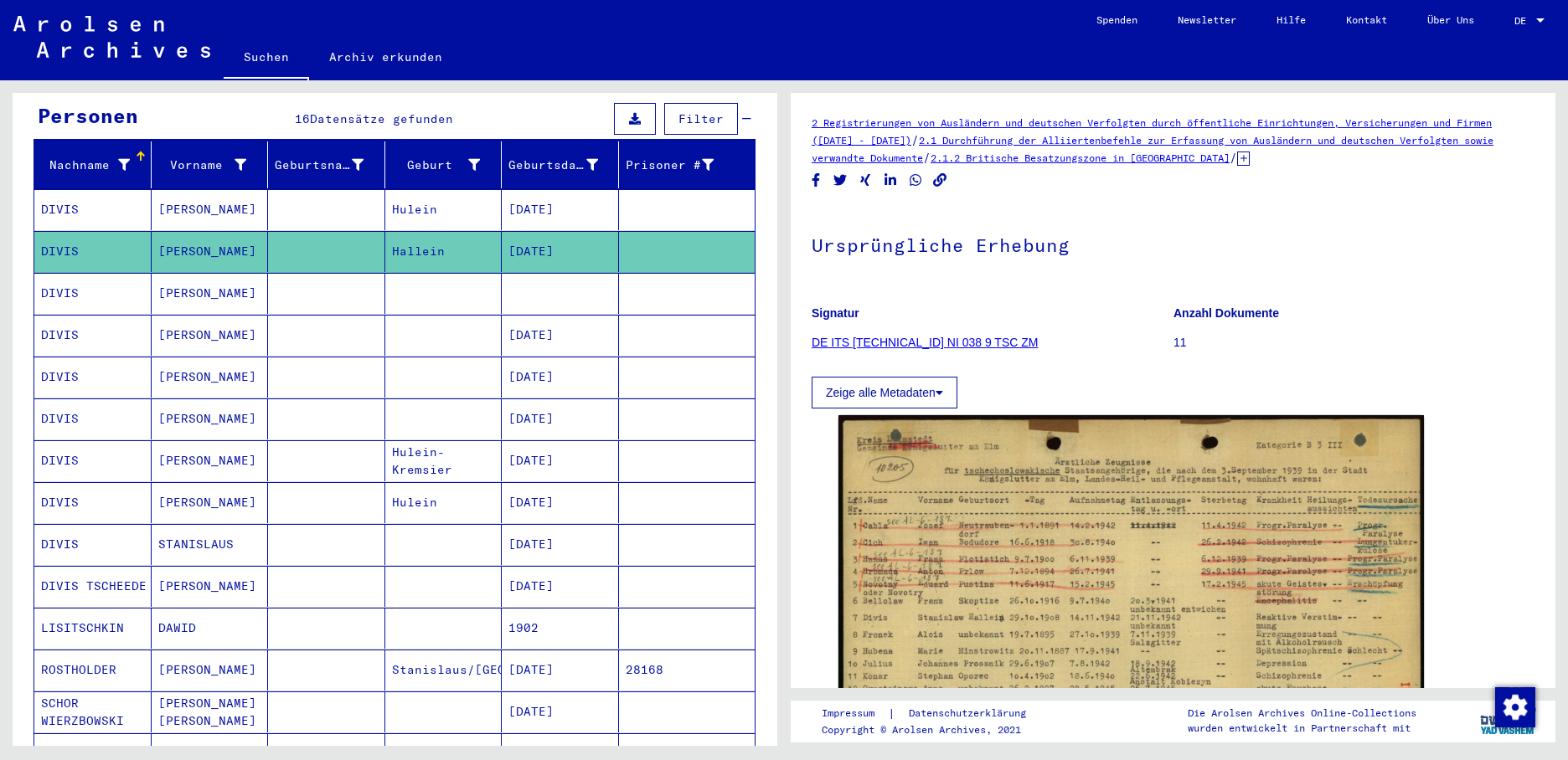
click at [536, 485] on mat-cell "[DATE]" at bounding box center [560, 503] width 117 height 41
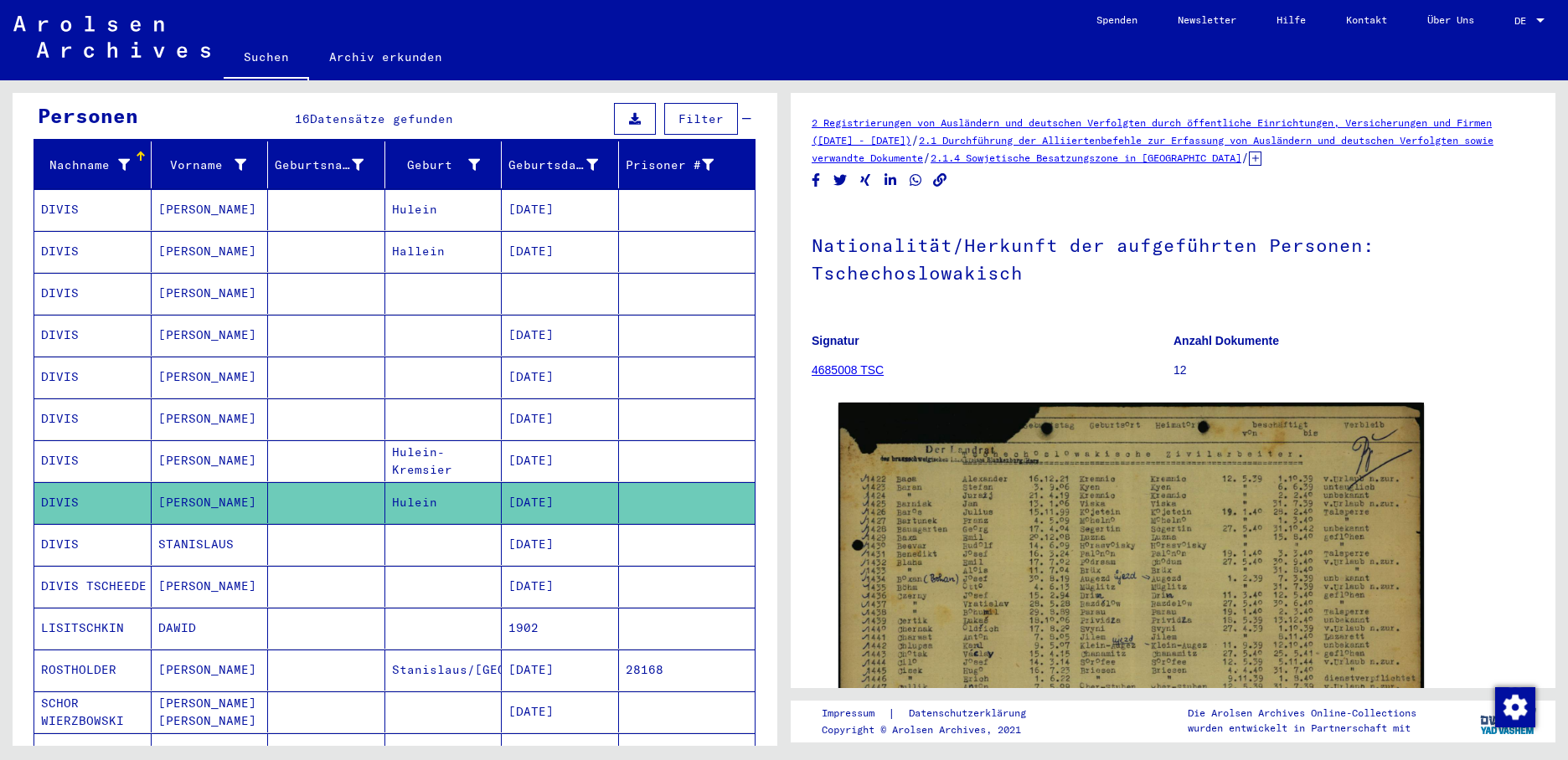
click at [546, 440] on mat-cell "[DATE]" at bounding box center [560, 460] width 117 height 41
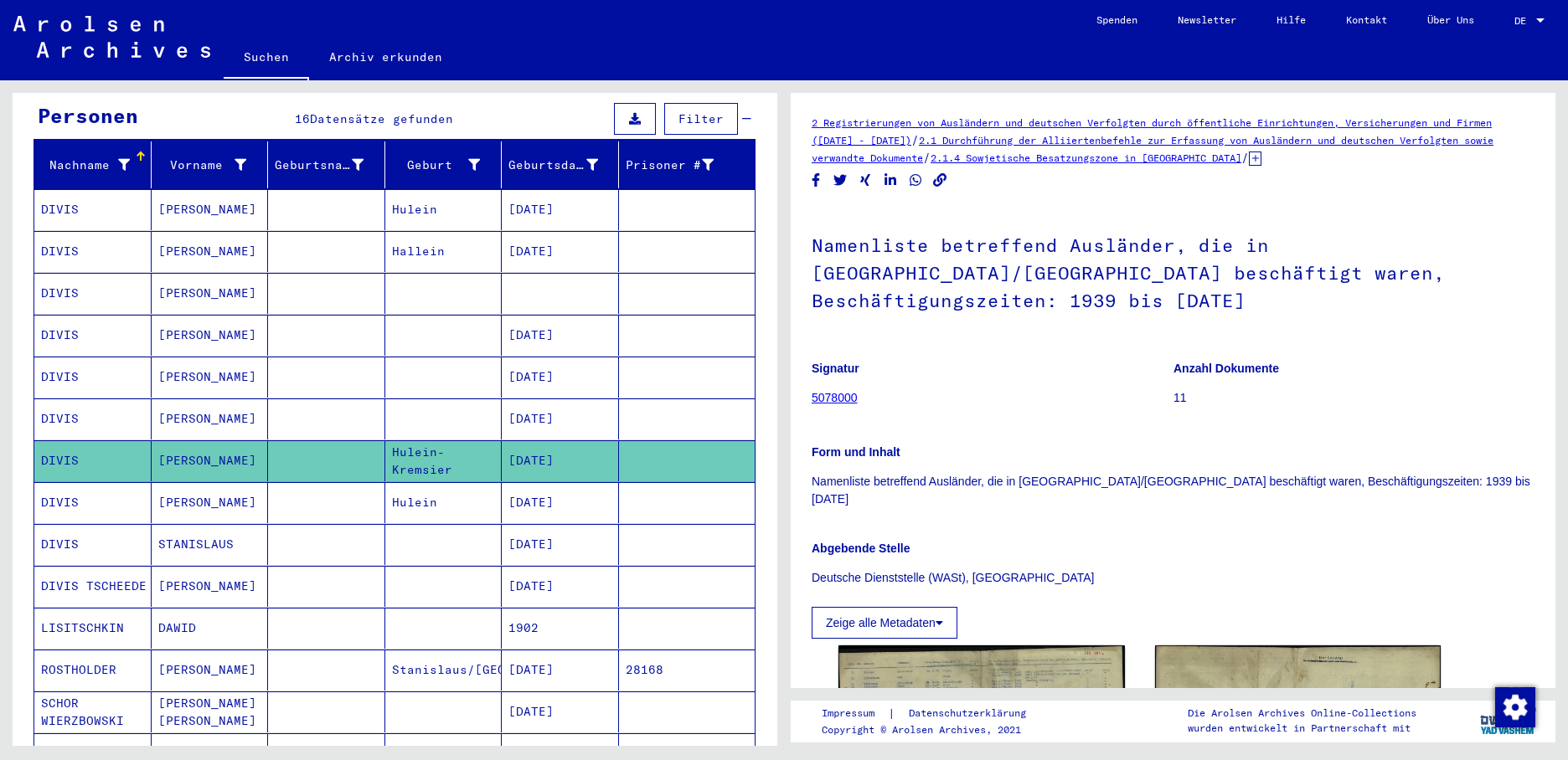
click at [557, 399] on mat-cell "[DATE]" at bounding box center [560, 419] width 117 height 41
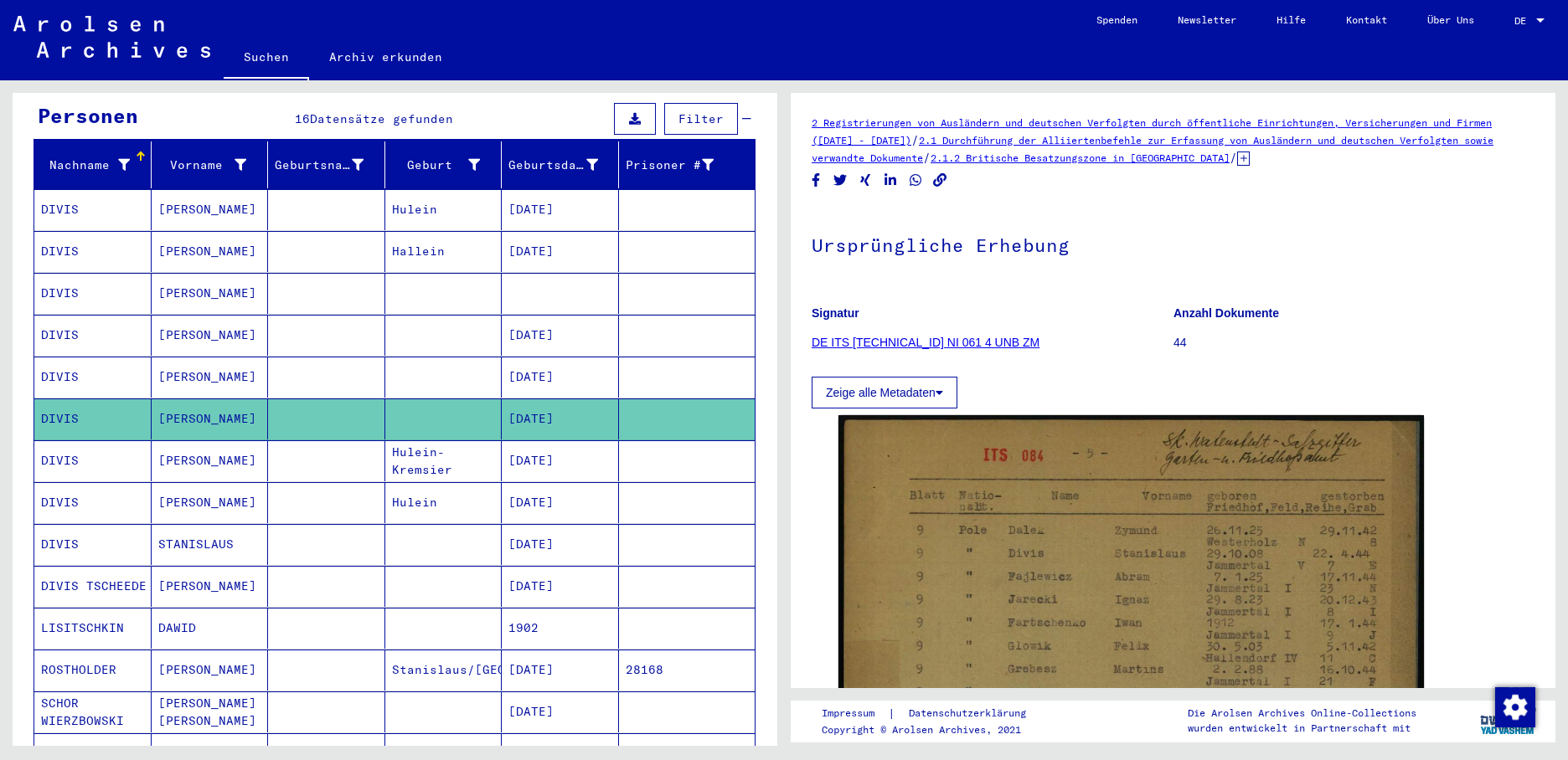
click at [538, 356] on mat-cell "[DATE]" at bounding box center [560, 377] width 117 height 41
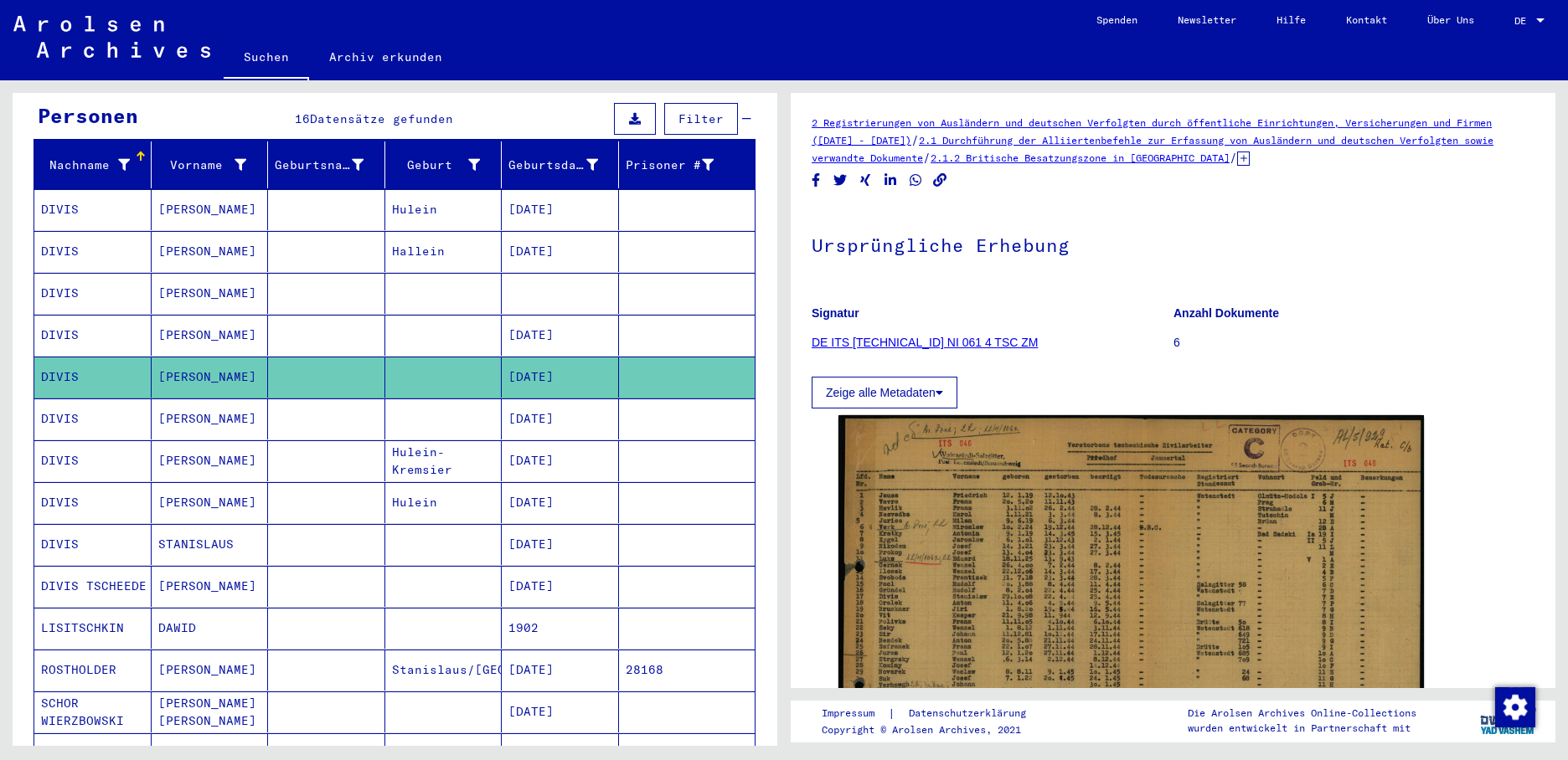
click at [559, 315] on mat-cell "[DATE]" at bounding box center [560, 335] width 117 height 41
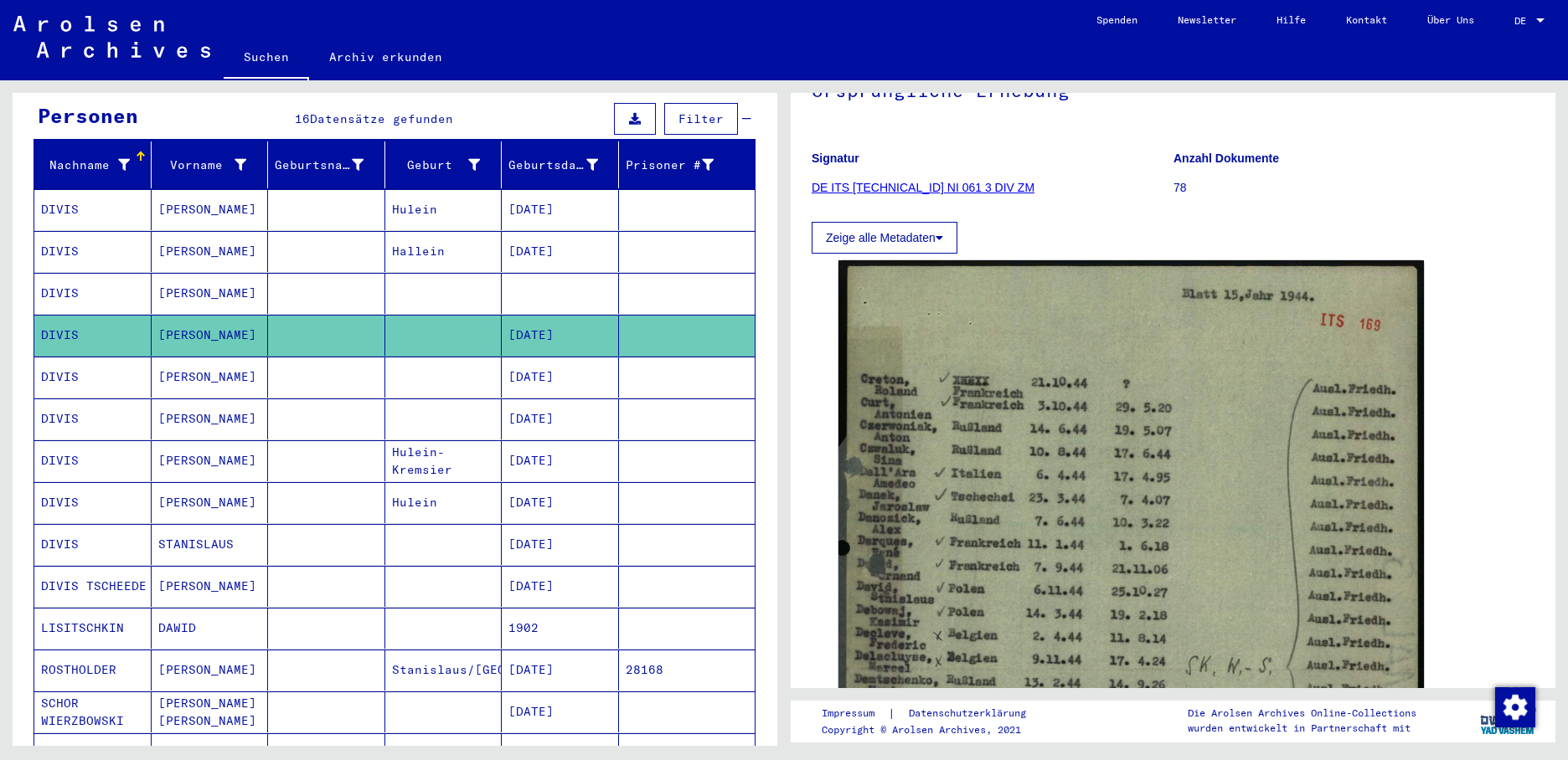
scroll to position [168, 0]
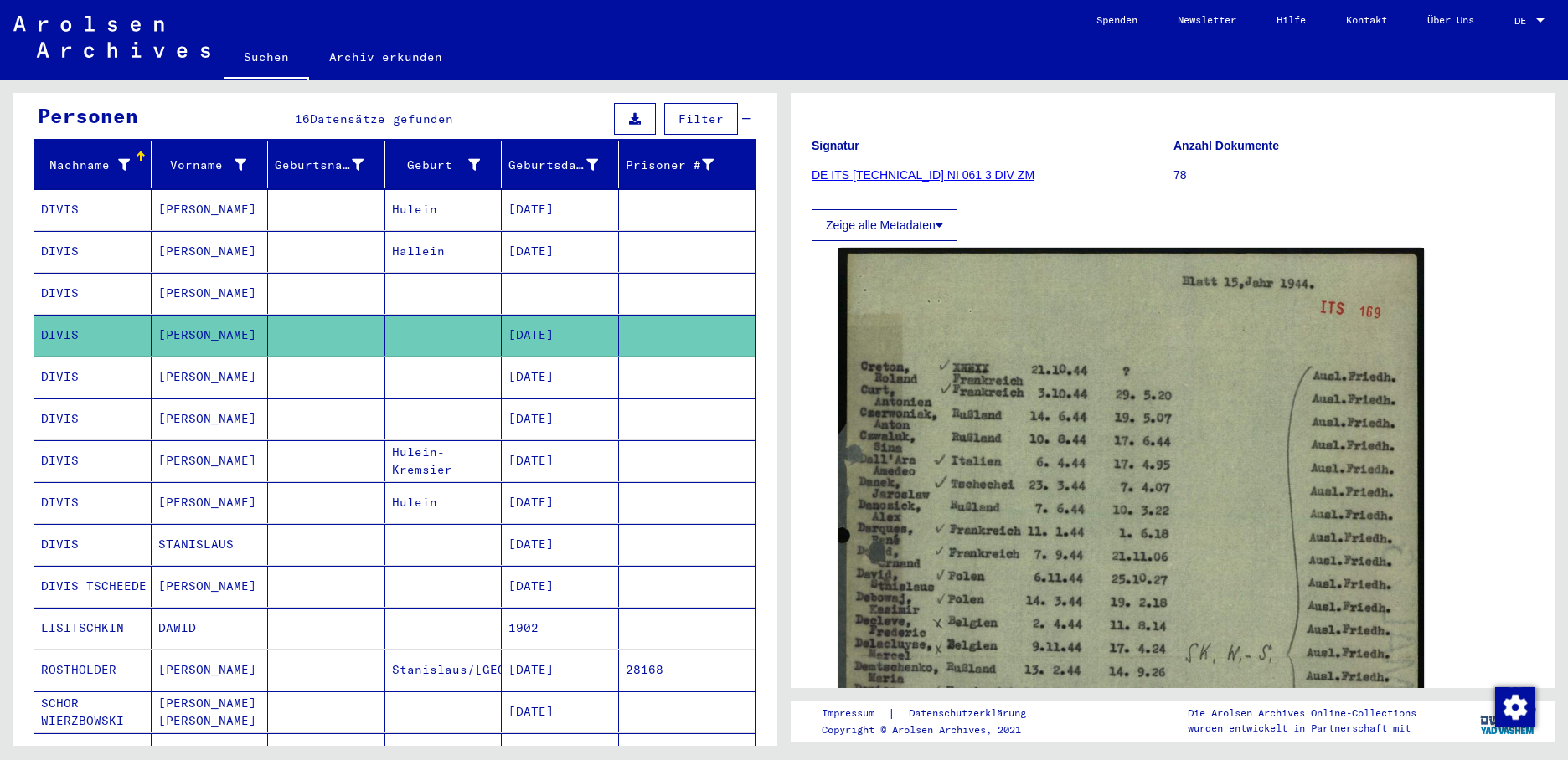
click at [551, 253] on mat-cell "[DATE]" at bounding box center [560, 251] width 117 height 41
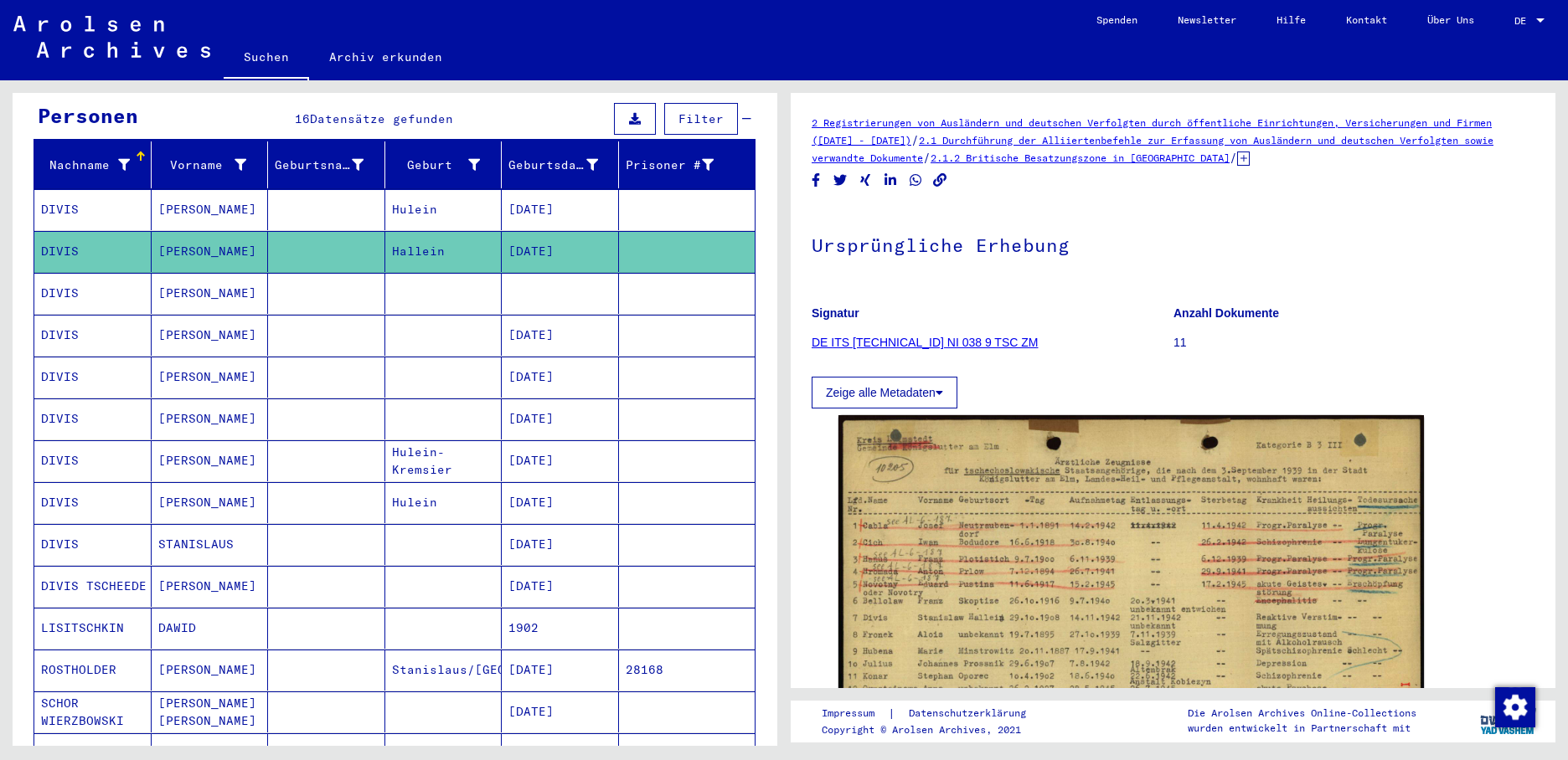
click at [540, 273] on mat-cell at bounding box center [560, 293] width 117 height 41
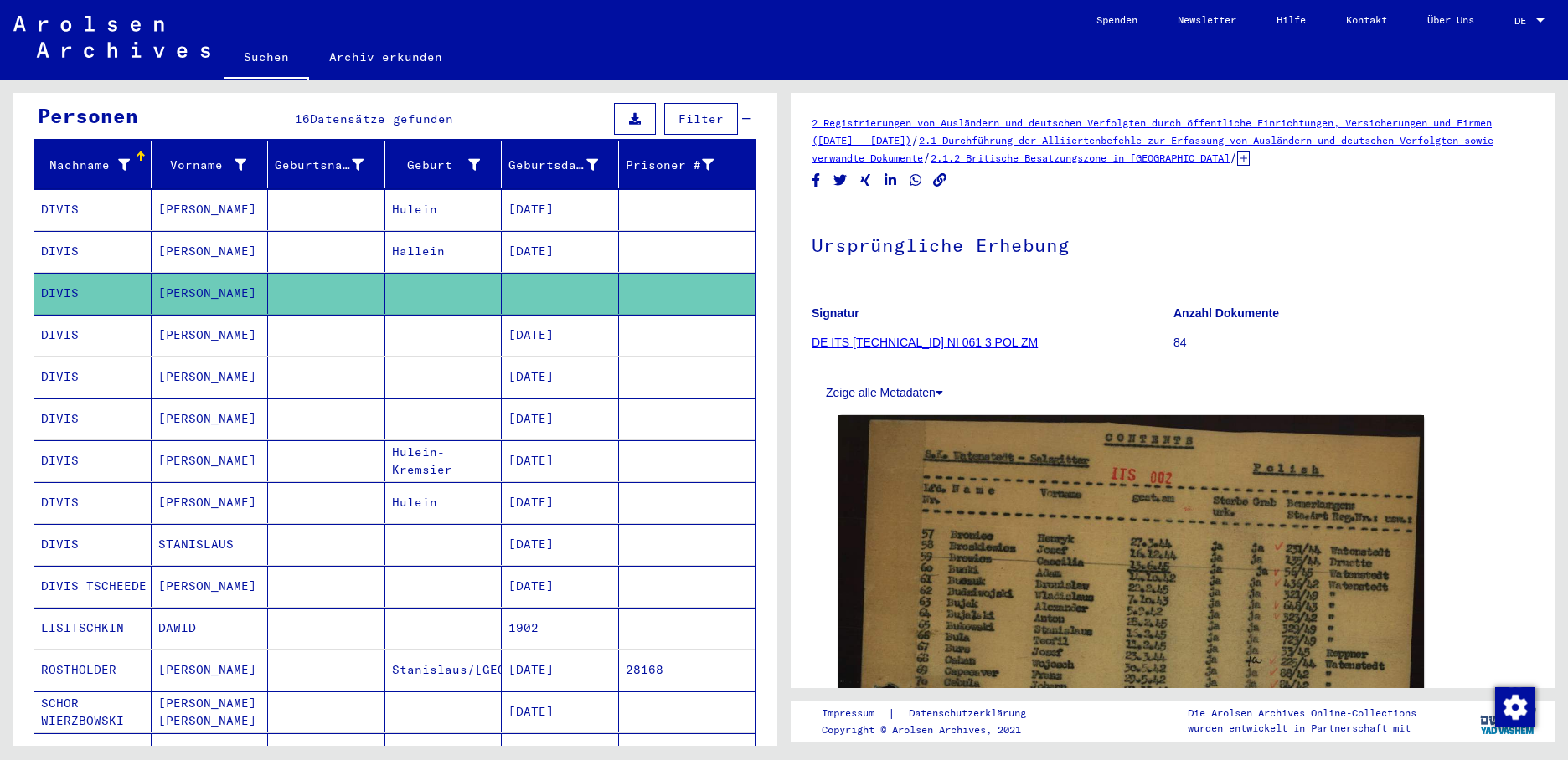
click at [555, 231] on mat-cell "[DATE]" at bounding box center [560, 251] width 117 height 41
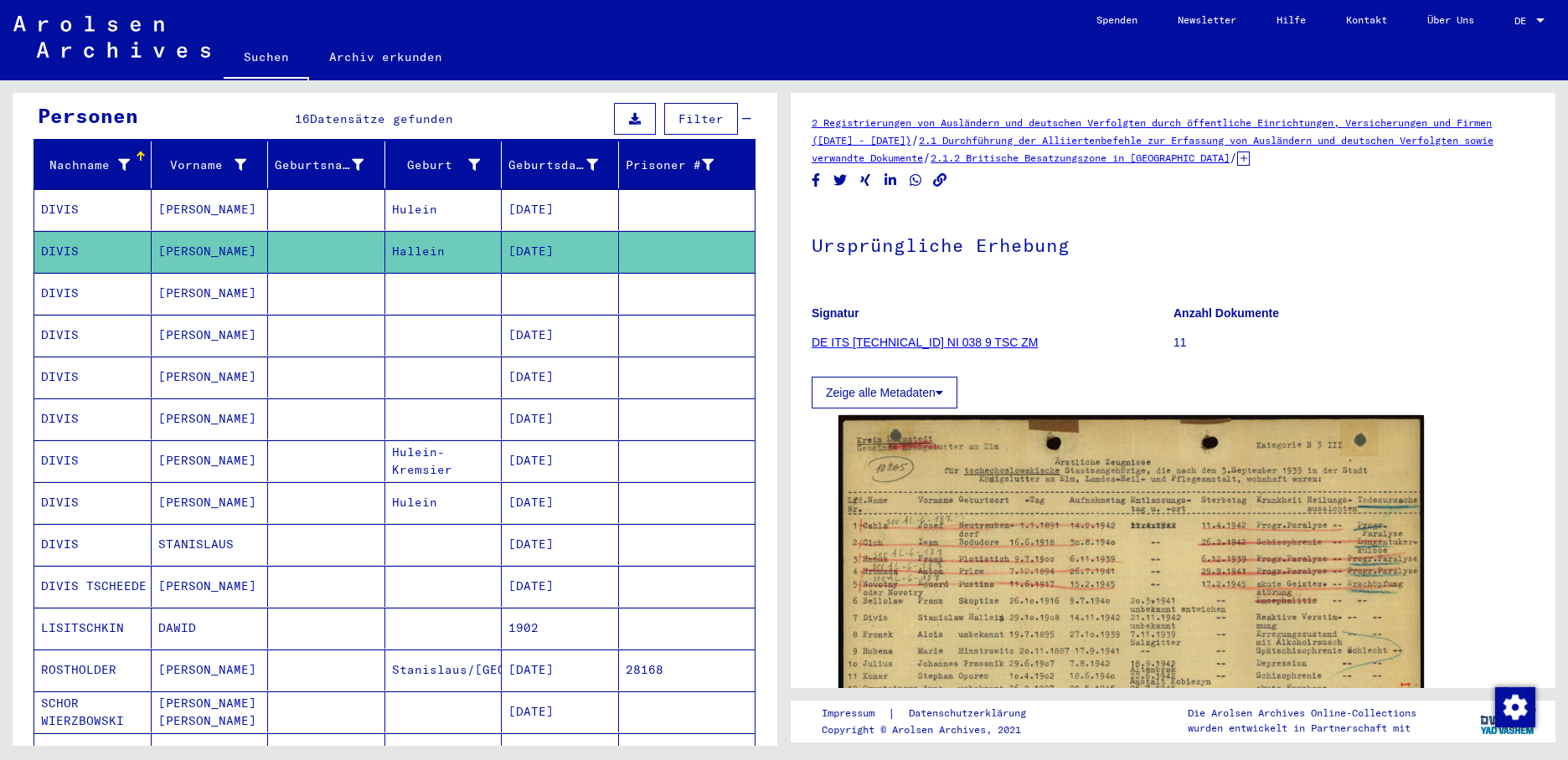
click at [553, 190] on mat-cell "[DATE]" at bounding box center [560, 210] width 117 height 41
